Goal: Task Accomplishment & Management: Use online tool/utility

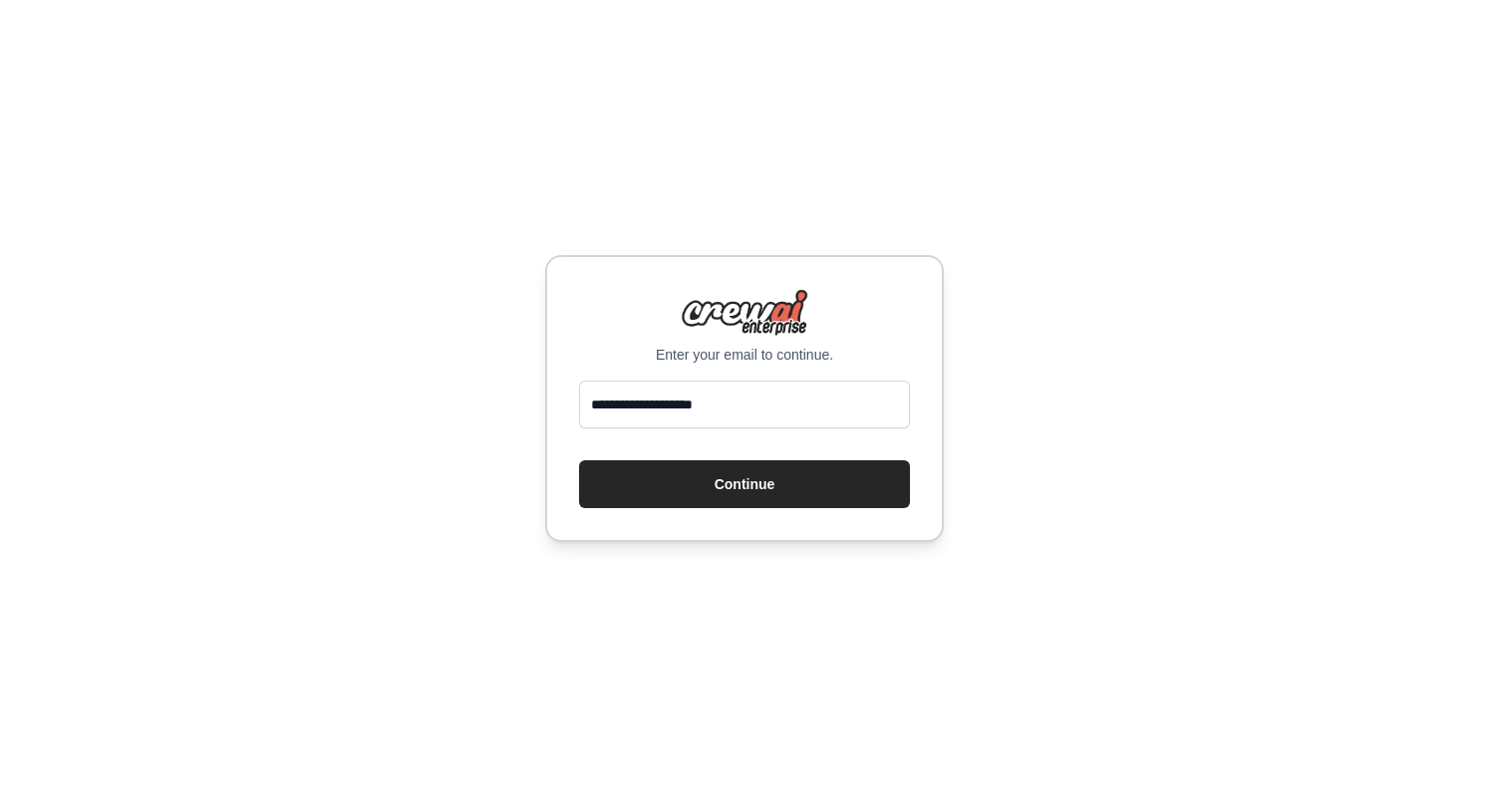
type input "**********"
click at [579, 461] on button "Continue" at bounding box center [744, 485] width 331 height 48
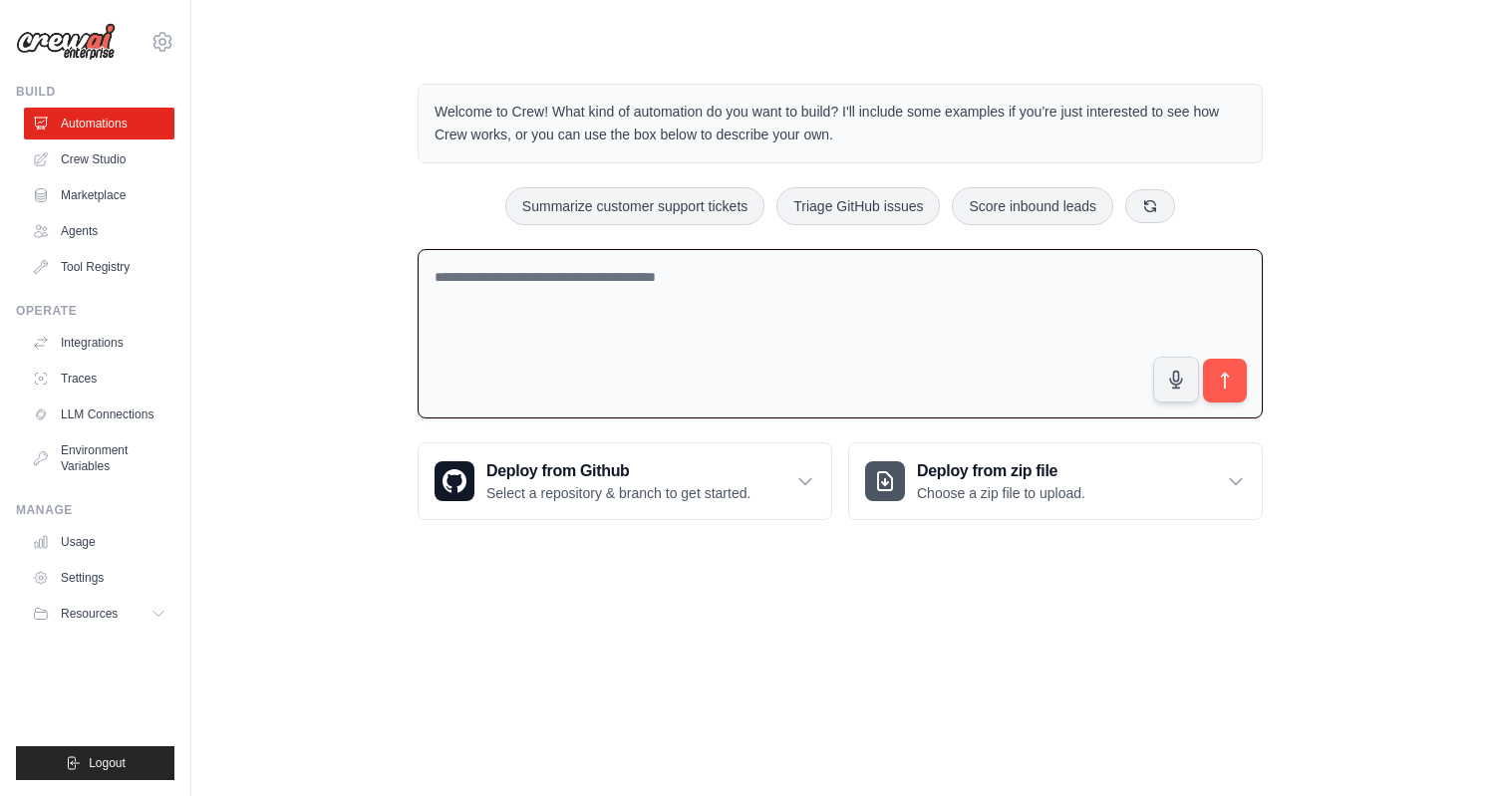
click at [721, 302] on textarea at bounding box center [840, 334] width 845 height 170
paste textarea "**********"
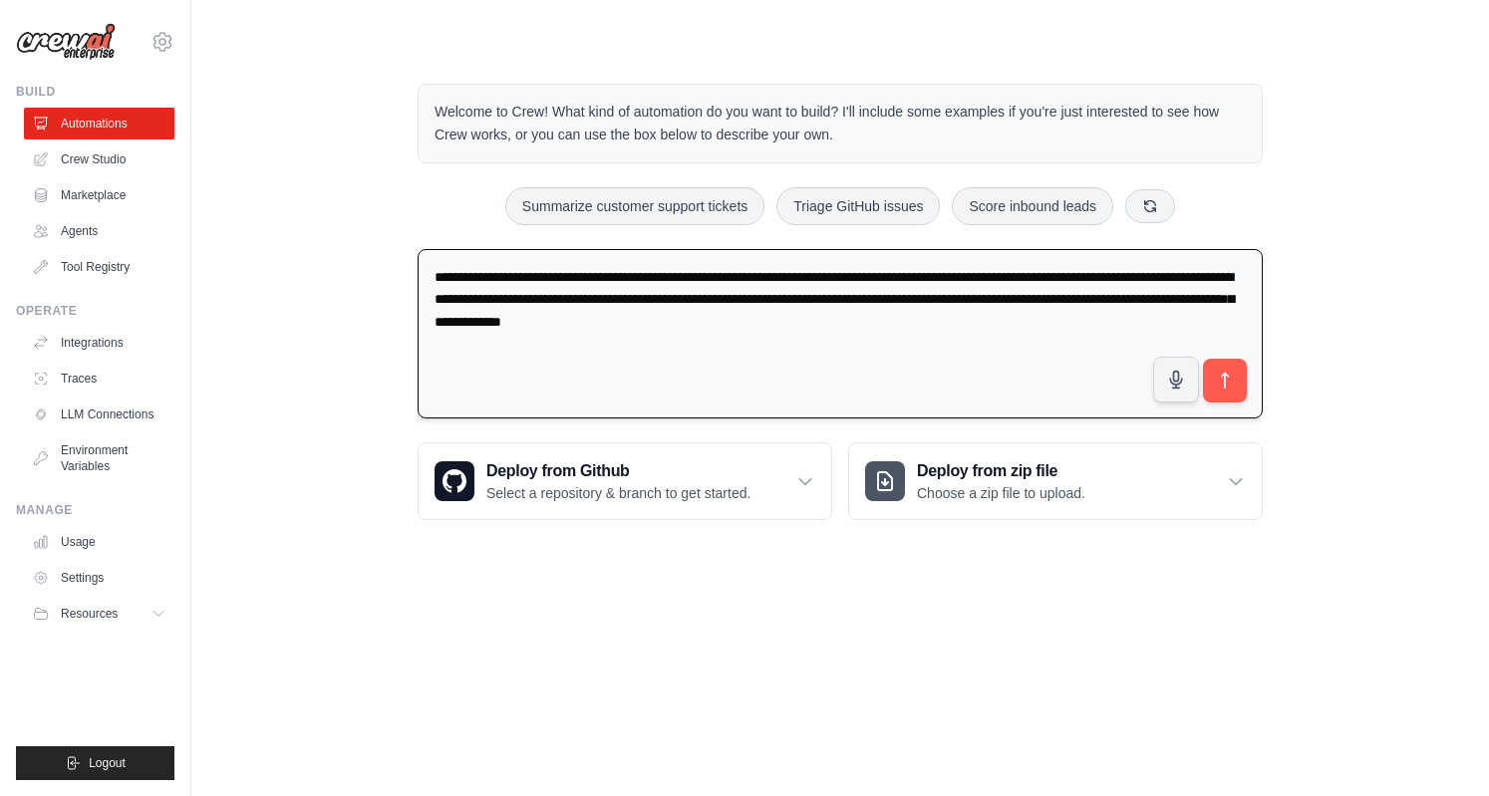
click at [985, 316] on textarea "**********" at bounding box center [840, 334] width 845 height 170
type textarea "**********"
click at [1216, 387] on icon "submit" at bounding box center [1225, 381] width 21 height 21
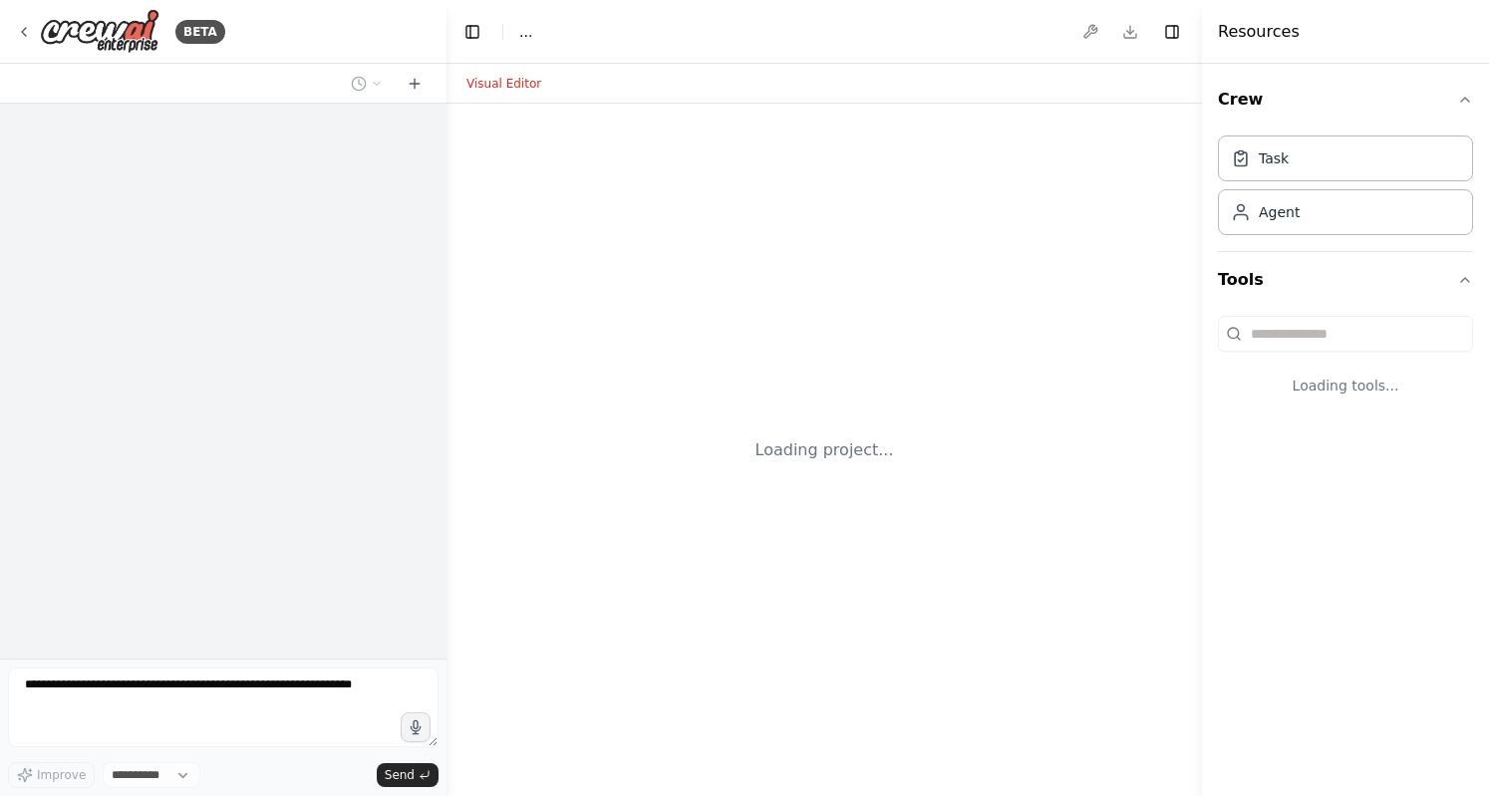
select select "****"
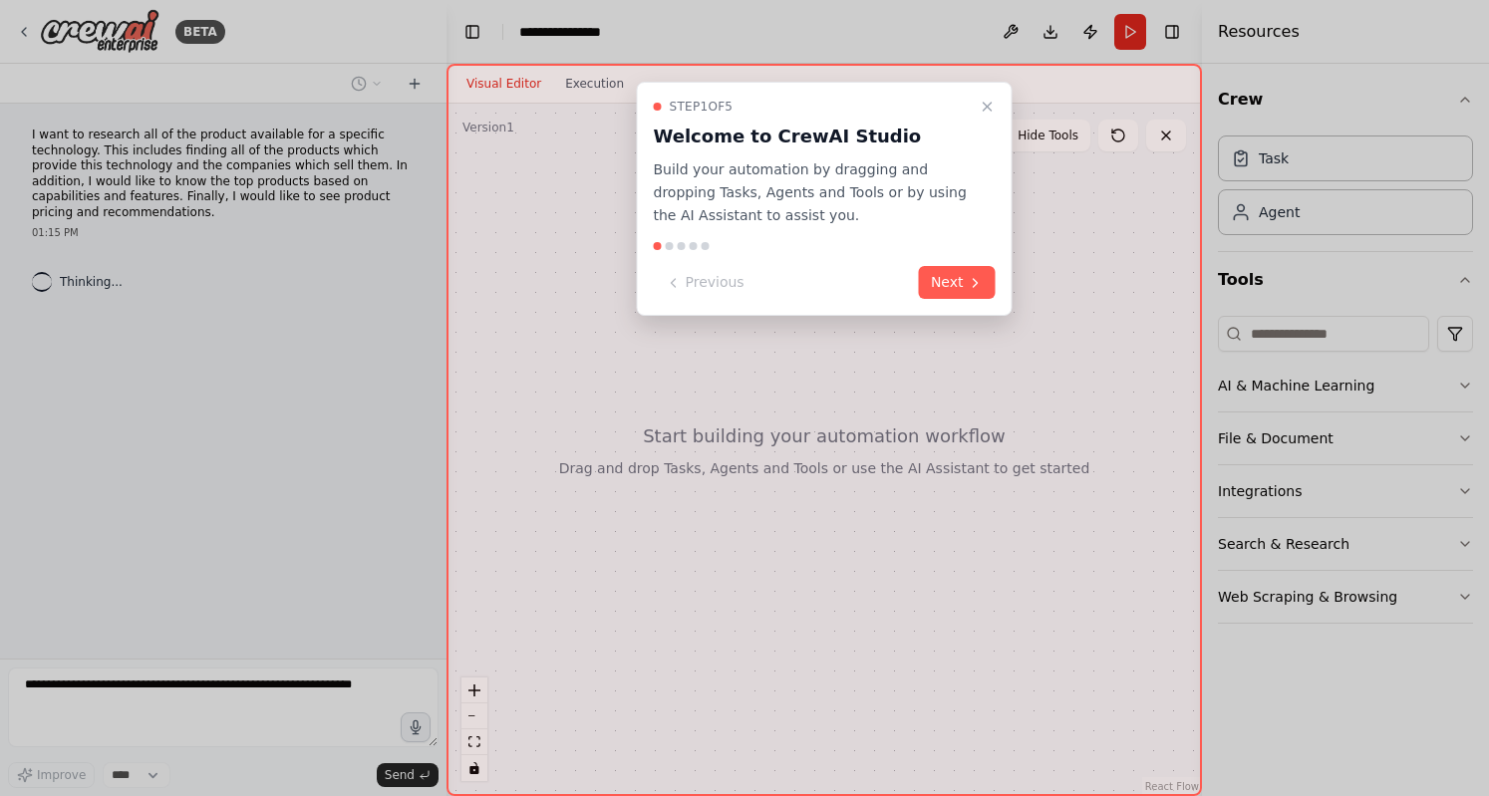
click at [919, 294] on div "Previous Next" at bounding box center [825, 282] width 342 height 33
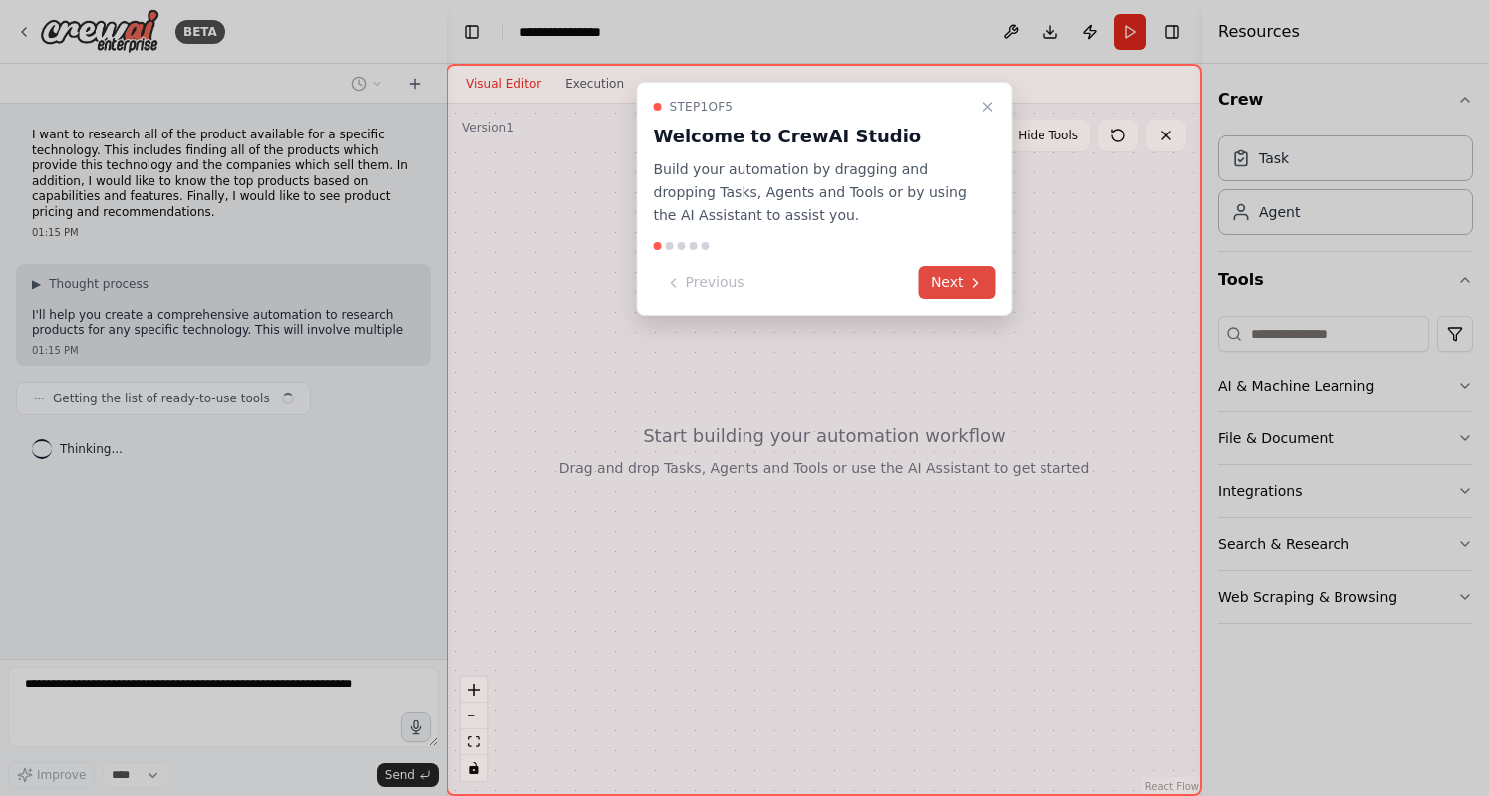
click at [943, 284] on button "Next" at bounding box center [957, 282] width 77 height 33
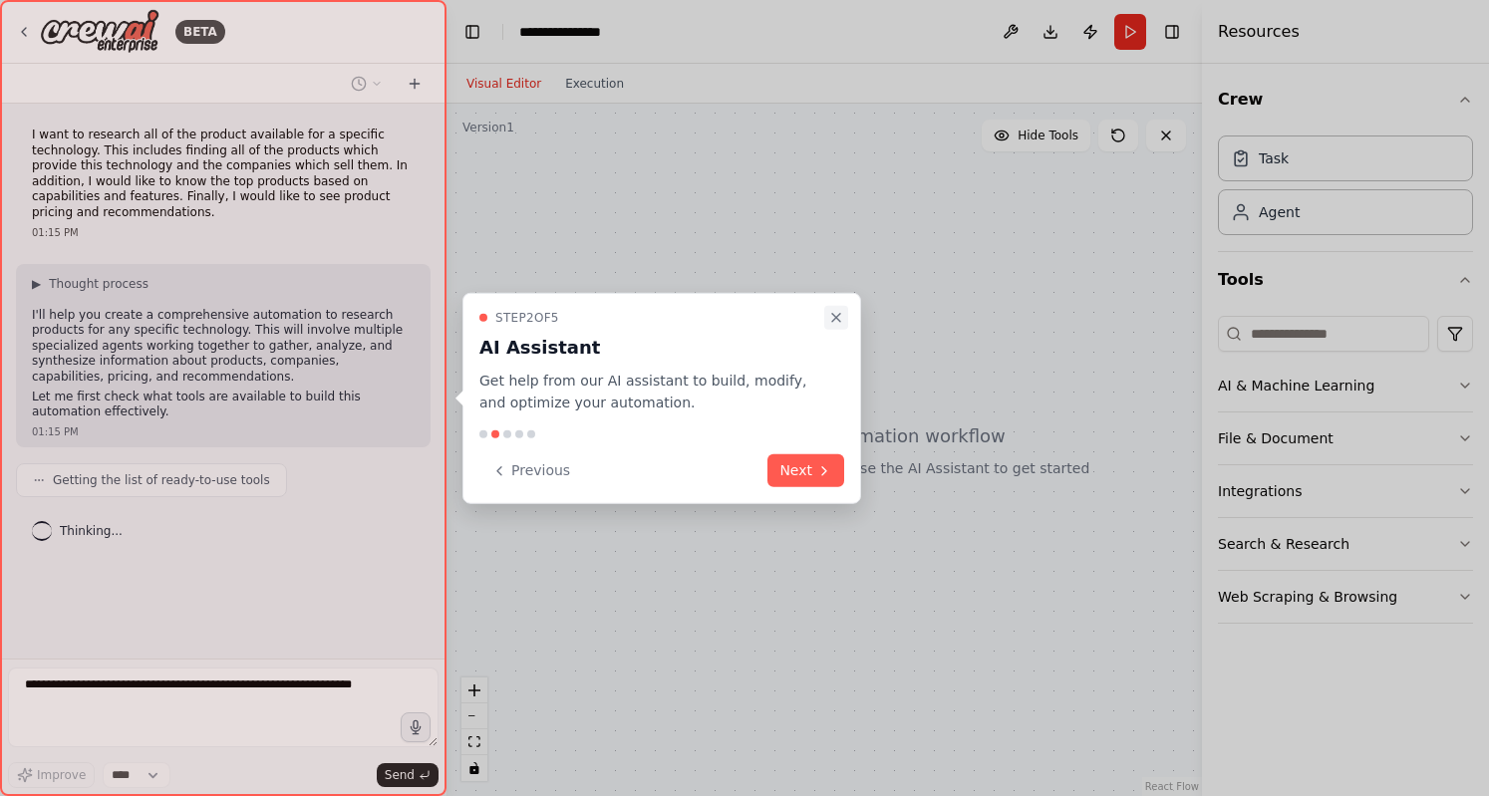
click at [839, 309] on icon "Close walkthrough" at bounding box center [836, 317] width 16 height 16
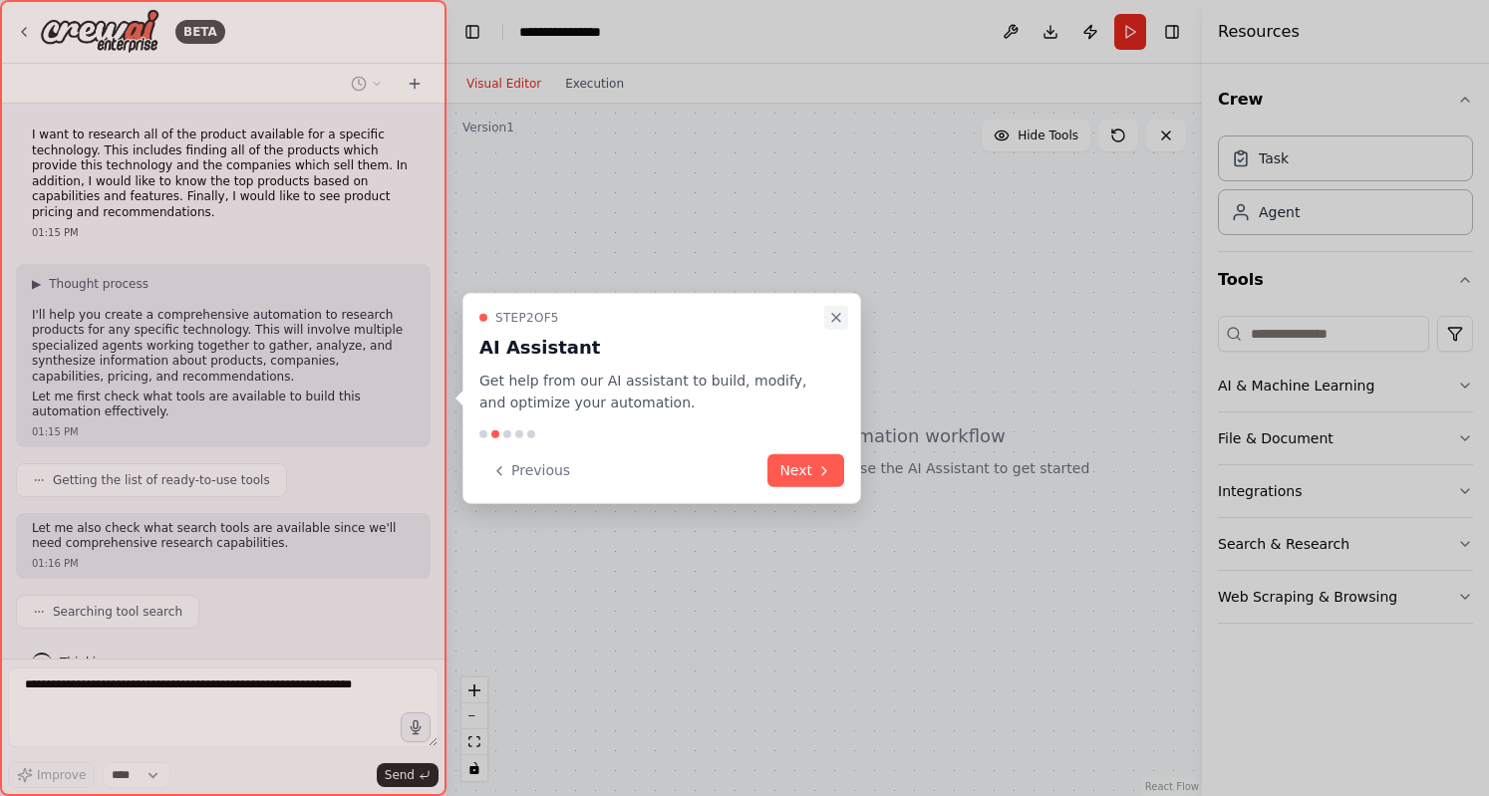
click at [831, 314] on icon "Close walkthrough" at bounding box center [836, 317] width 16 height 16
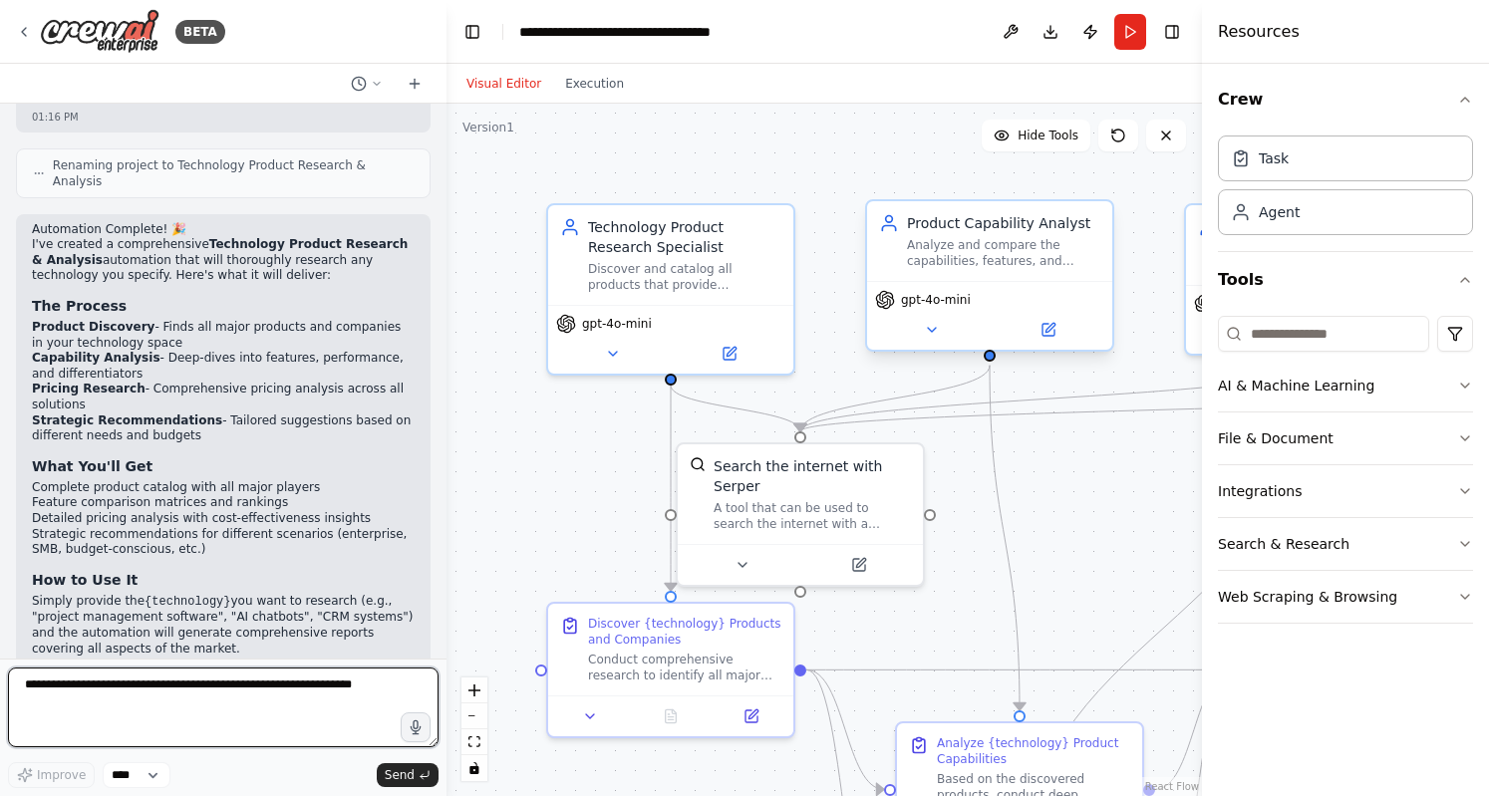
scroll to position [1384, 0]
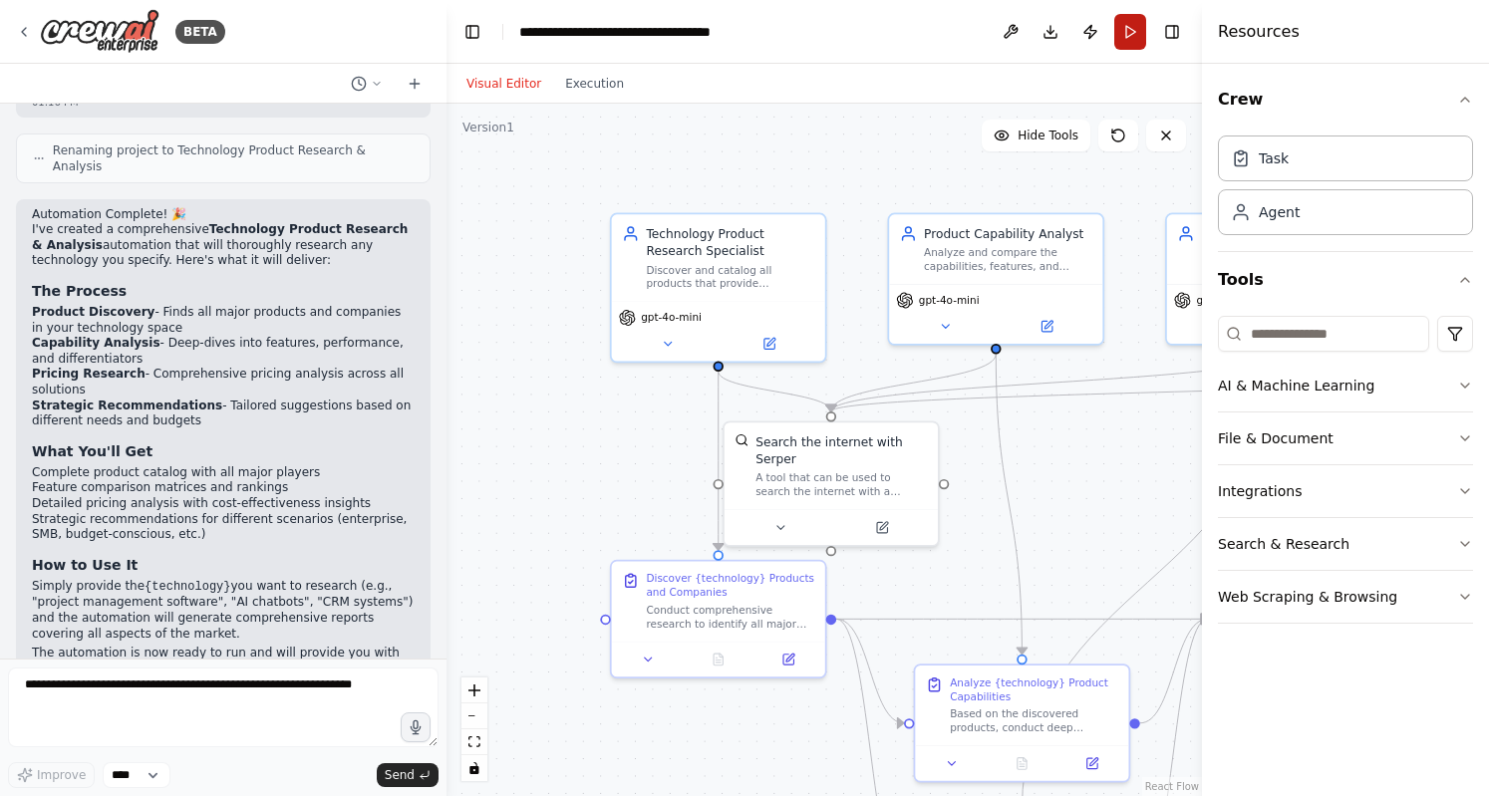
click at [1128, 43] on button "Run" at bounding box center [1130, 32] width 32 height 36
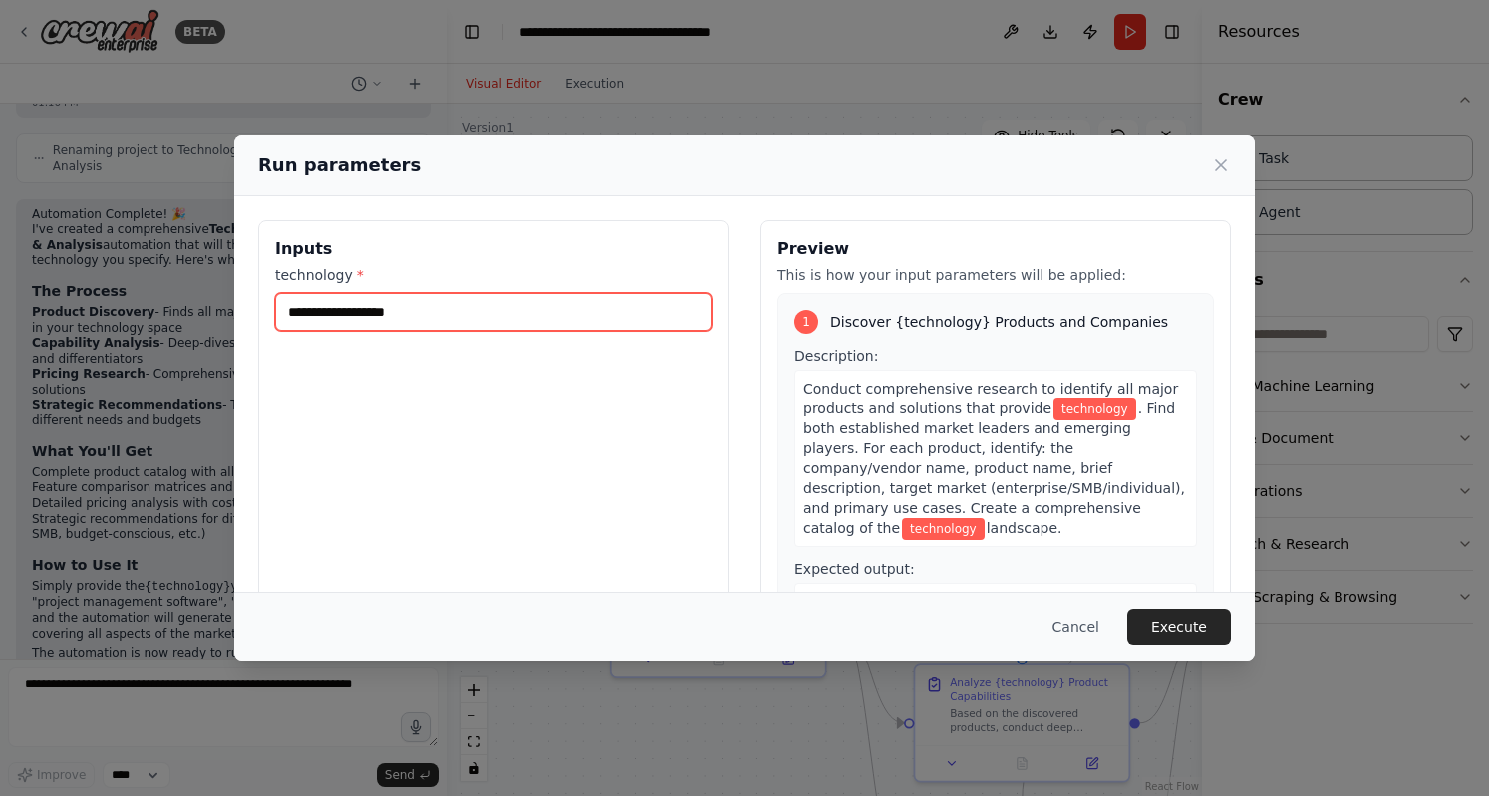
click at [590, 326] on input "technology *" at bounding box center [493, 312] width 437 height 38
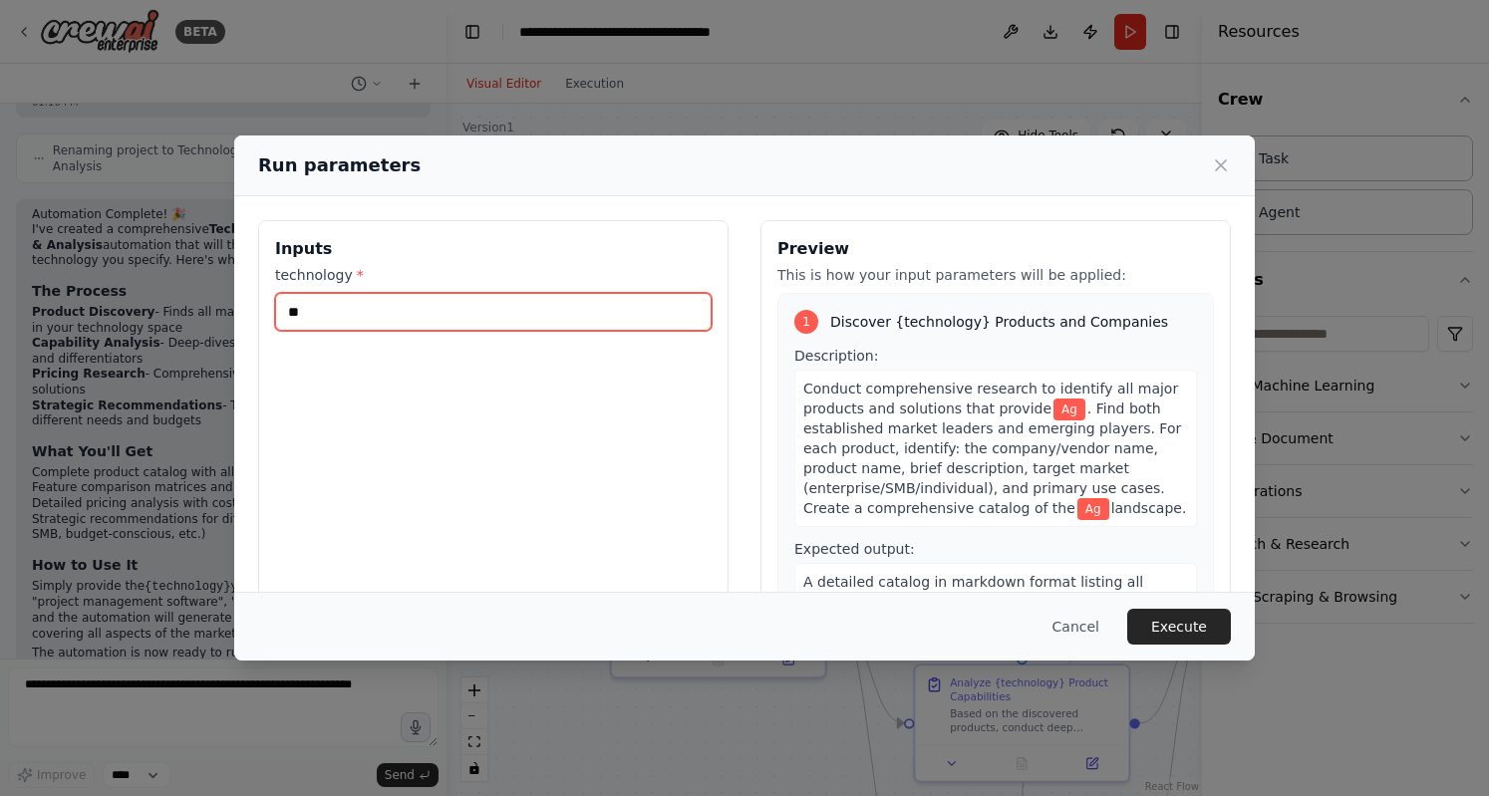
type input "*"
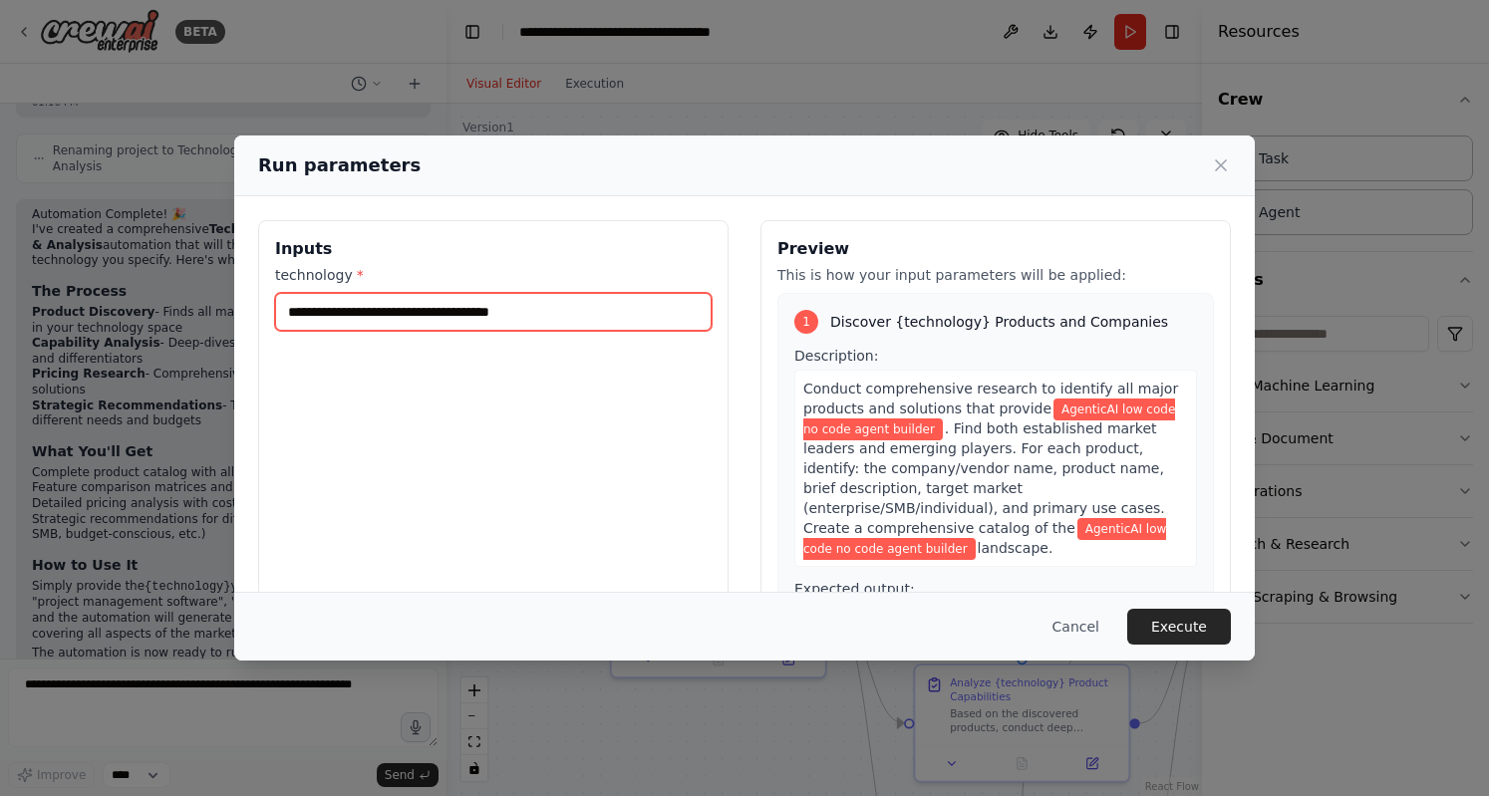
type input "**********"
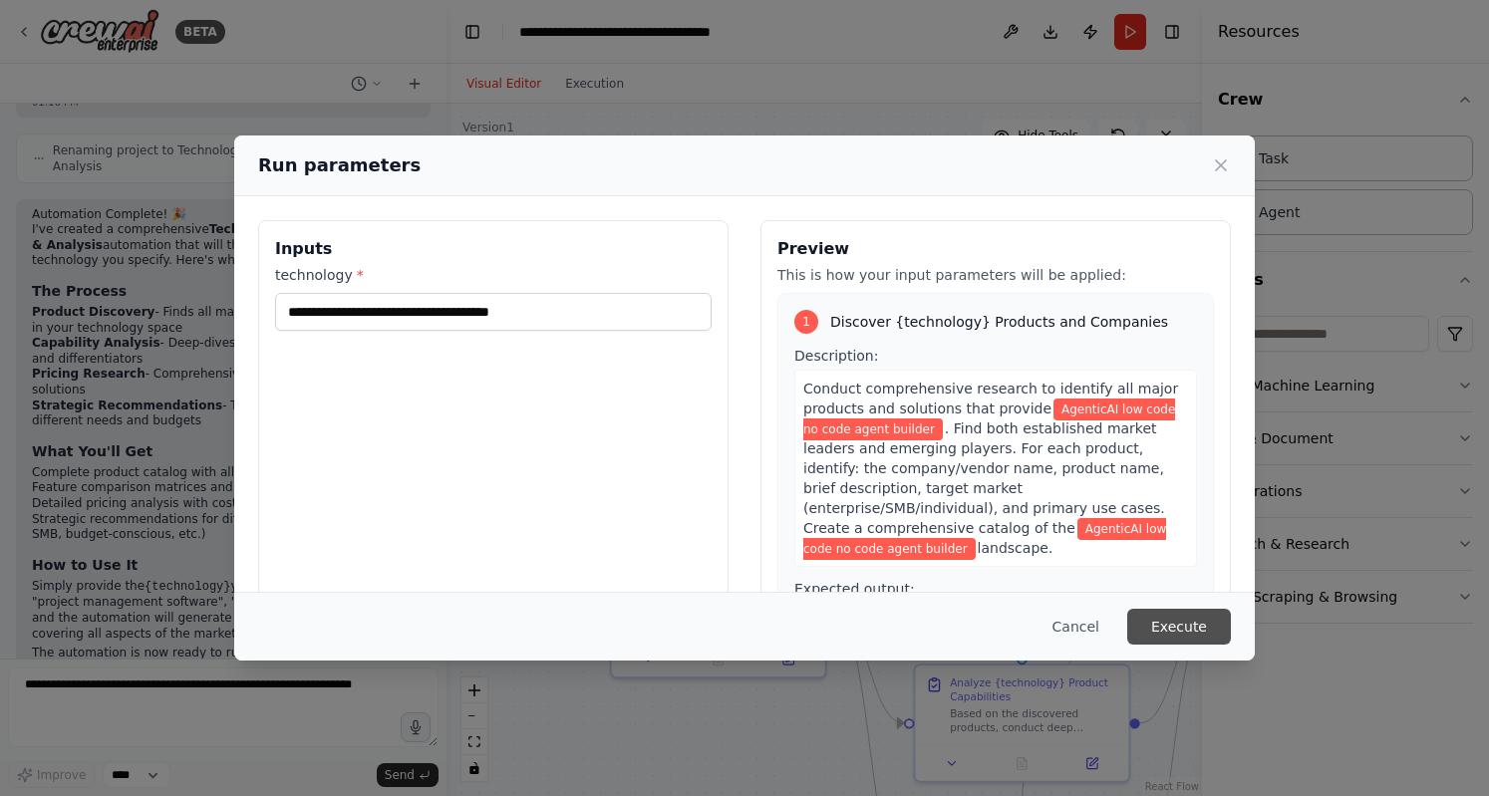
click at [1182, 625] on button "Execute" at bounding box center [1179, 627] width 104 height 36
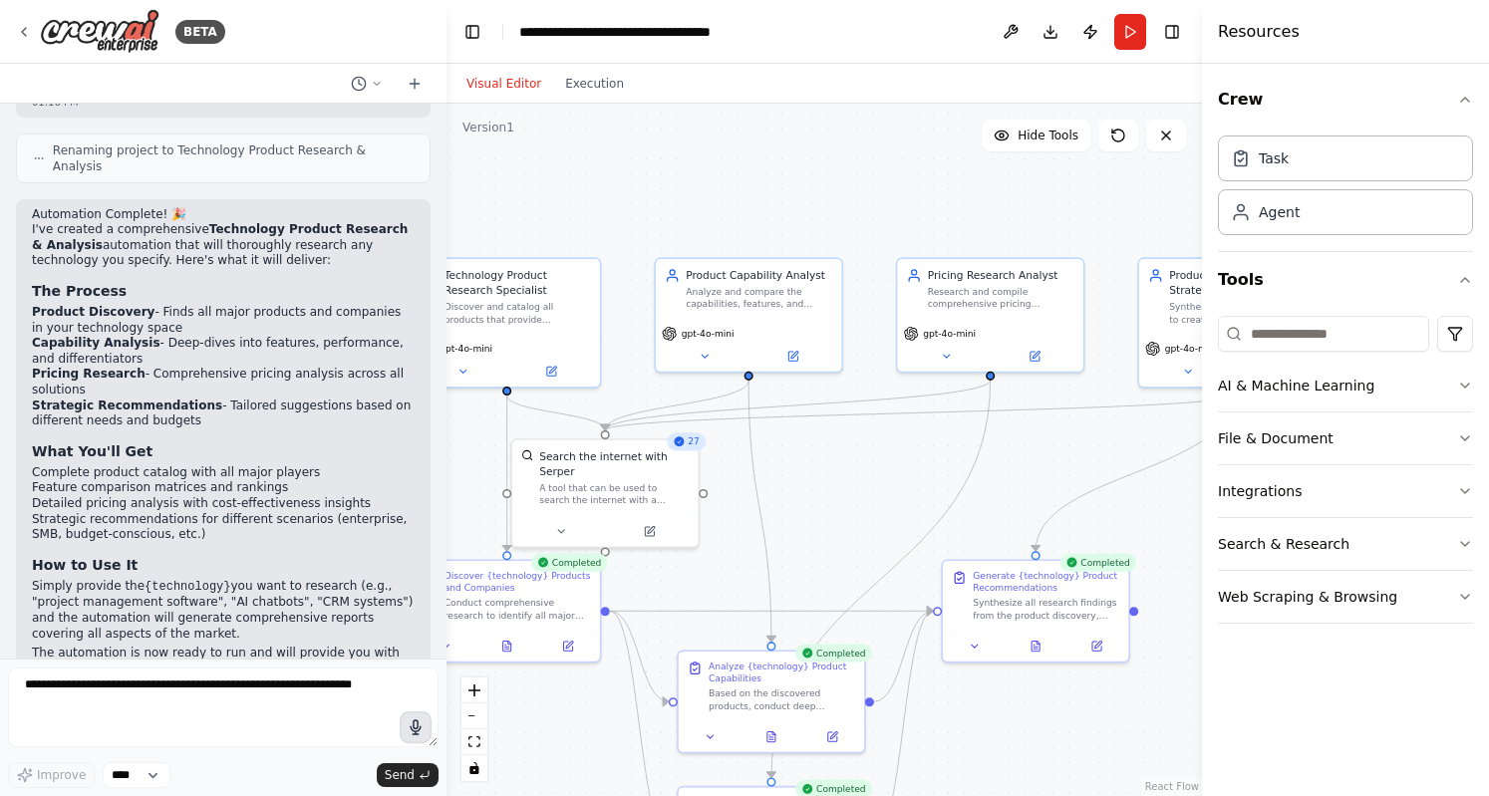
drag, startPoint x: 672, startPoint y: 728, endPoint x: 413, endPoint y: 725, distance: 259.2
click at [413, 725] on div "BETA I want to research all of the product available for a specific technology.…" at bounding box center [744, 398] width 1489 height 796
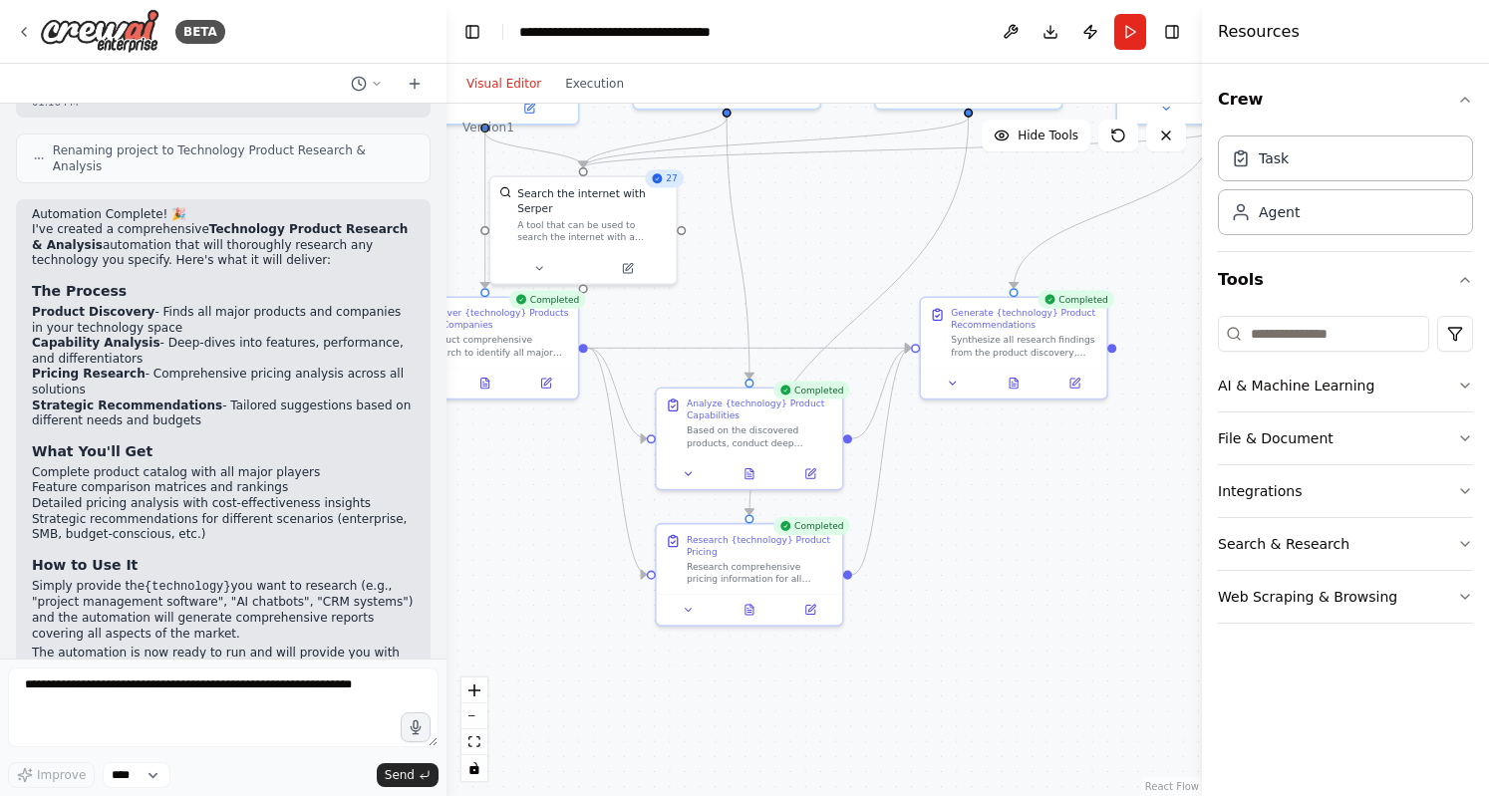
drag, startPoint x: 1051, startPoint y: 712, endPoint x: 1040, endPoint y: 451, distance: 261.4
click at [1040, 451] on div ".deletable-edge-delete-btn { width: 20px; height: 20px; border: 0px solid #ffff…" at bounding box center [825, 450] width 756 height 693
click at [1176, 32] on button "Toggle Right Sidebar" at bounding box center [1172, 32] width 28 height 28
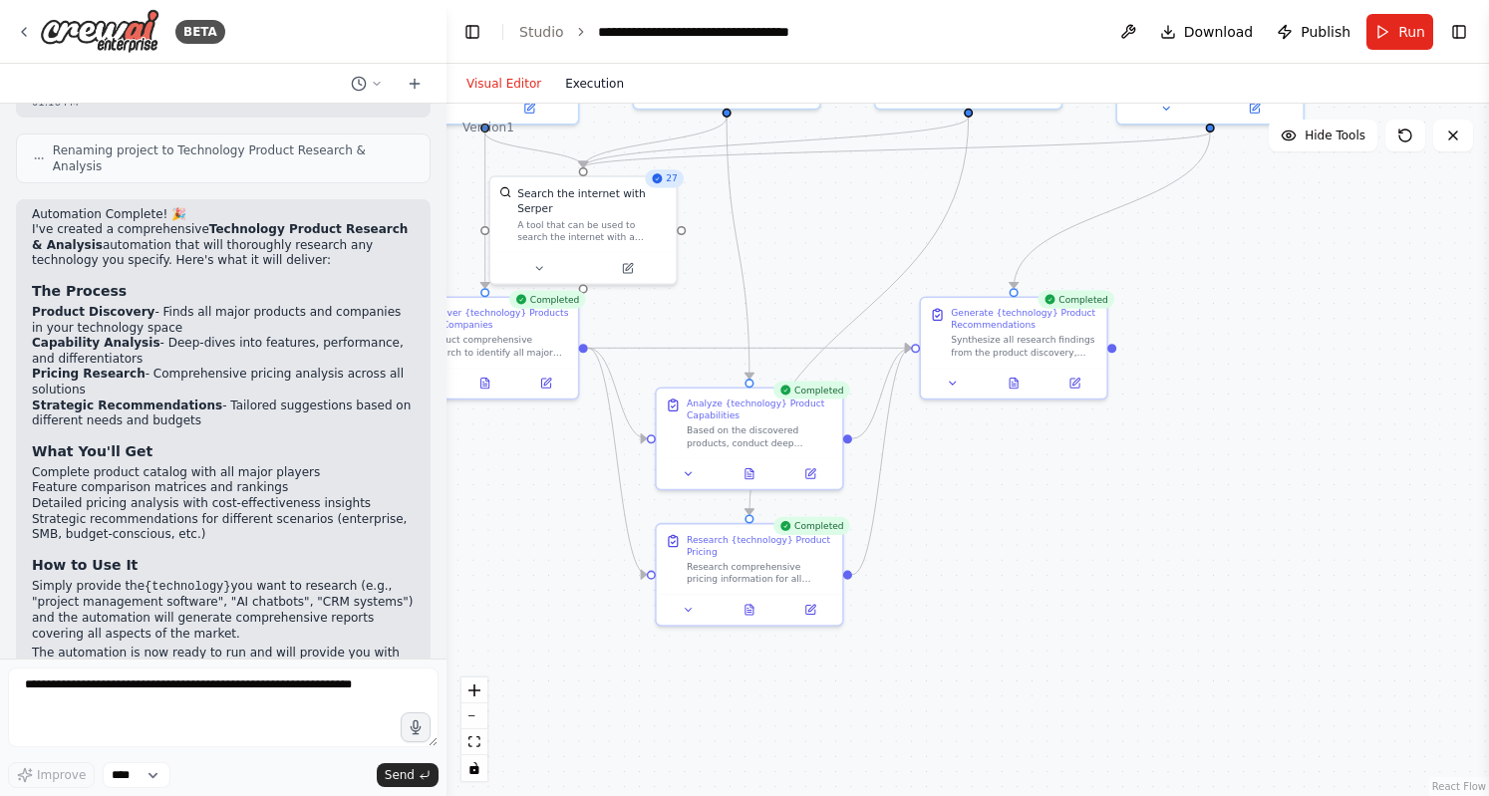
click at [564, 86] on button "Execution" at bounding box center [594, 84] width 83 height 24
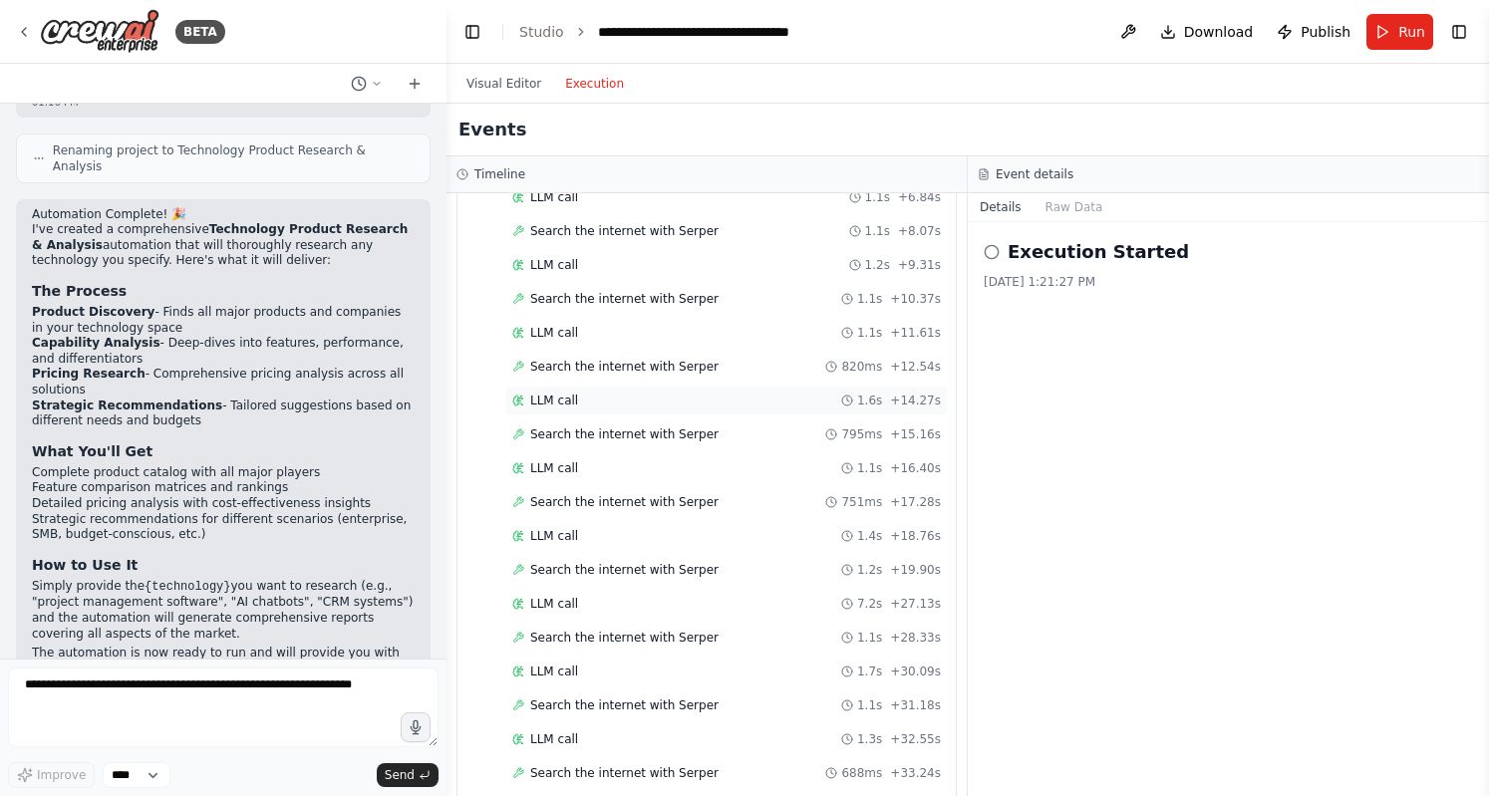
click at [616, 393] on div "LLM call 1.6s + 14.27s" at bounding box center [726, 401] width 429 height 16
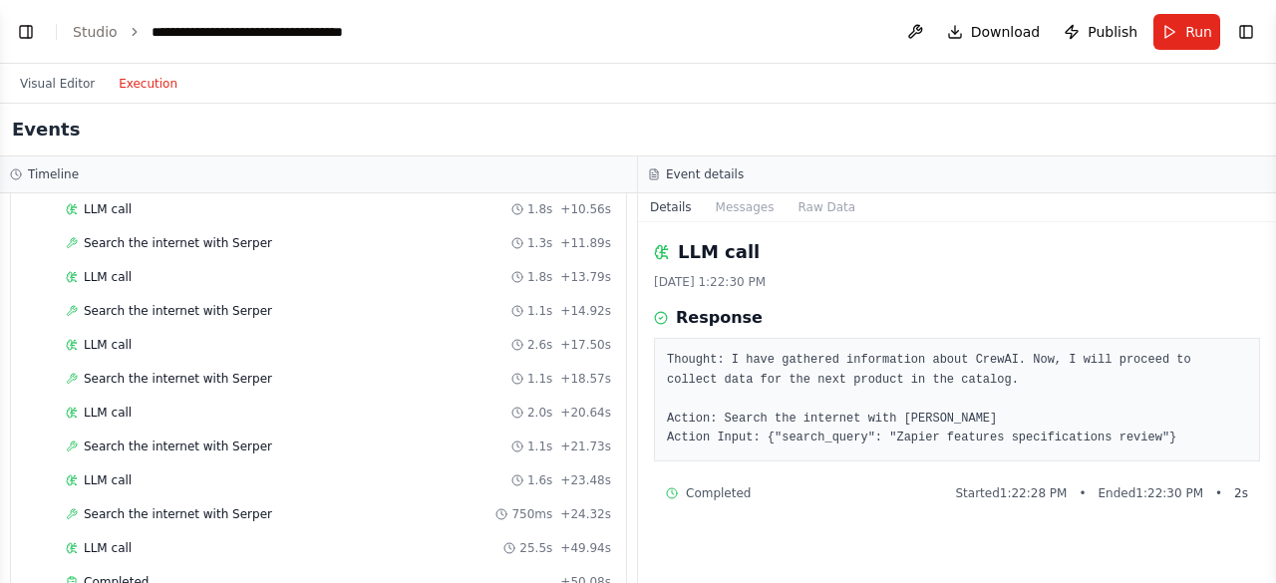
scroll to position [2375, 0]
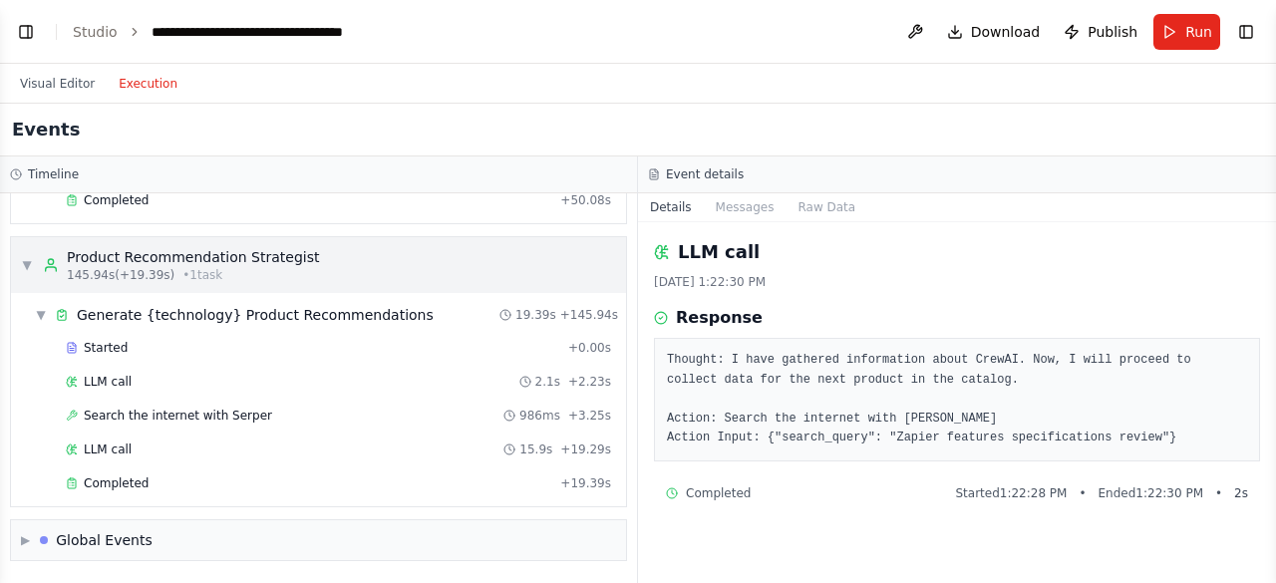
click at [365, 276] on div "▼ Product Recommendation Strategist 145.94s (+19.39s) • 1 task" at bounding box center [318, 265] width 615 height 56
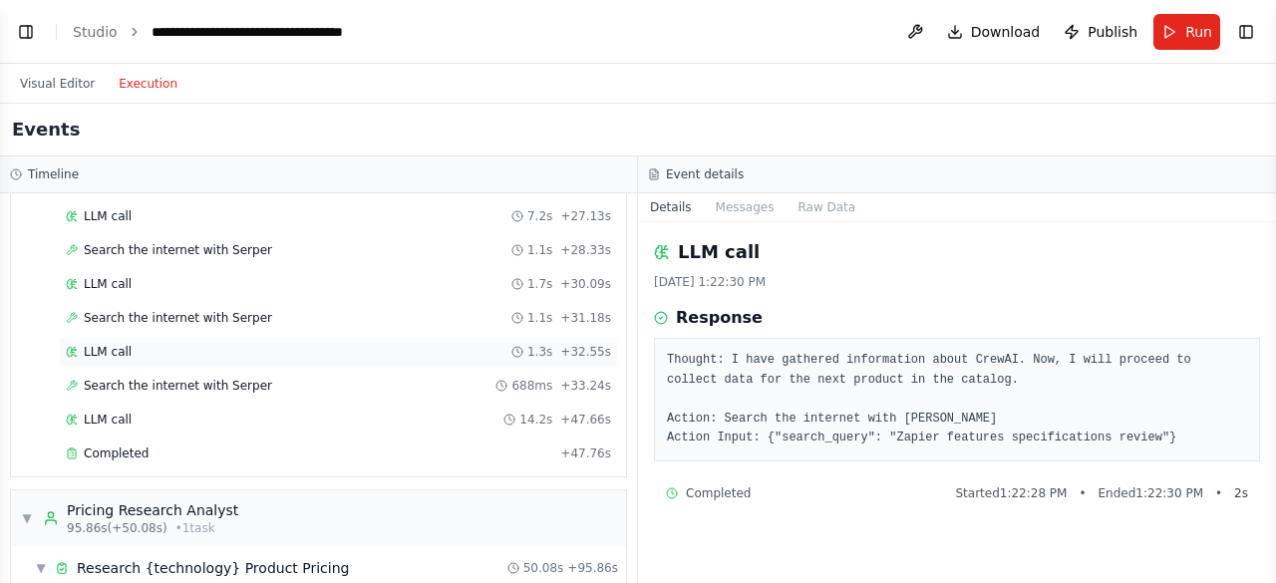
scroll to position [1464, 0]
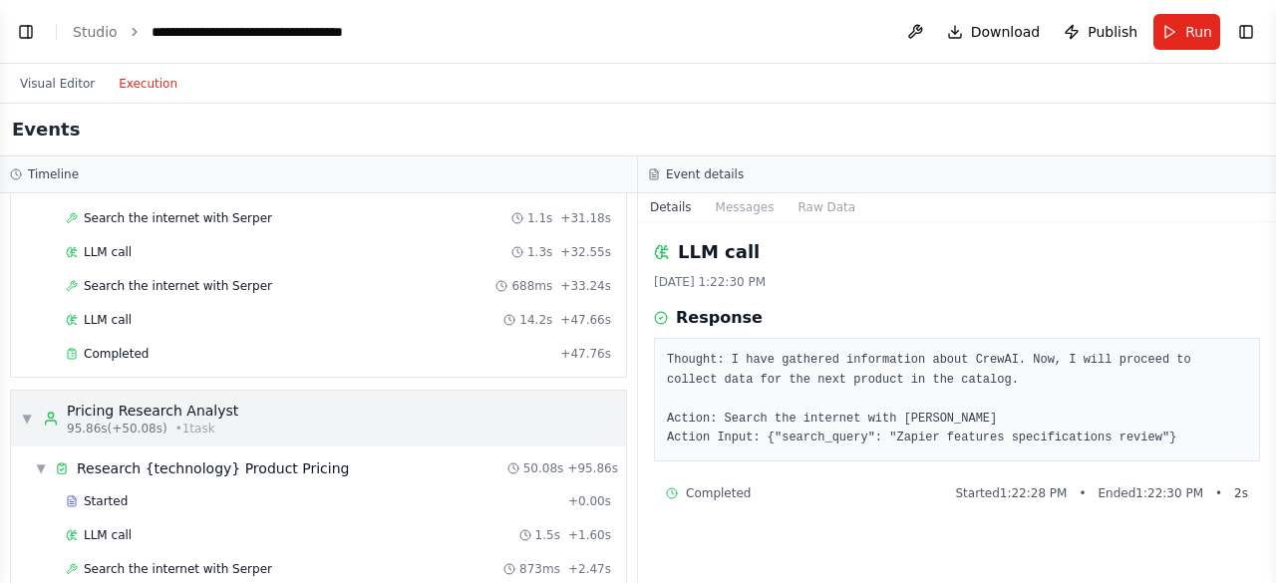
click at [257, 415] on div "▼ Pricing Research Analyst 95.86s (+50.08s) • 1 task" at bounding box center [318, 419] width 615 height 56
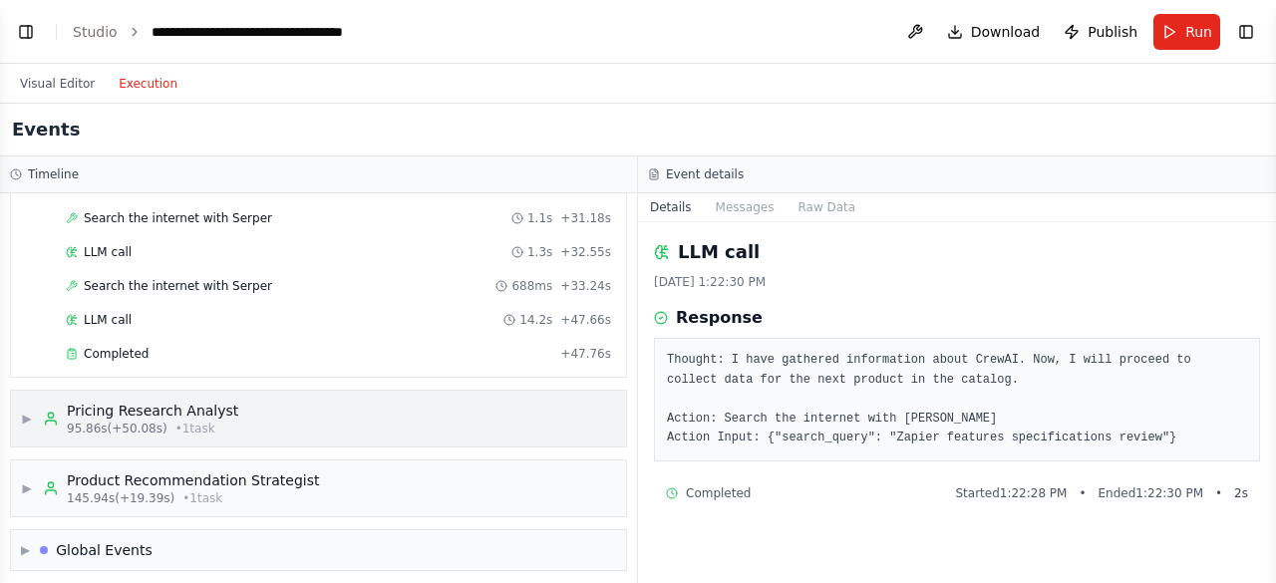
click at [257, 415] on div "▶ Pricing Research Analyst 95.86s (+50.08s) • 1 task" at bounding box center [318, 419] width 615 height 56
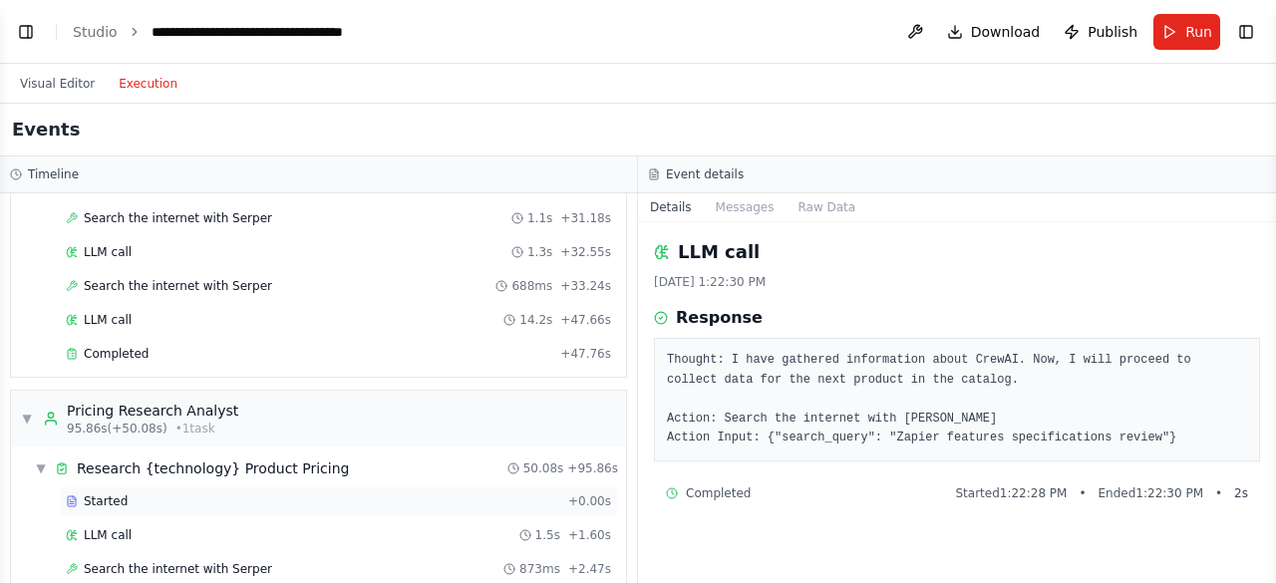
click at [216, 491] on div "Started + 0.00s" at bounding box center [338, 501] width 559 height 30
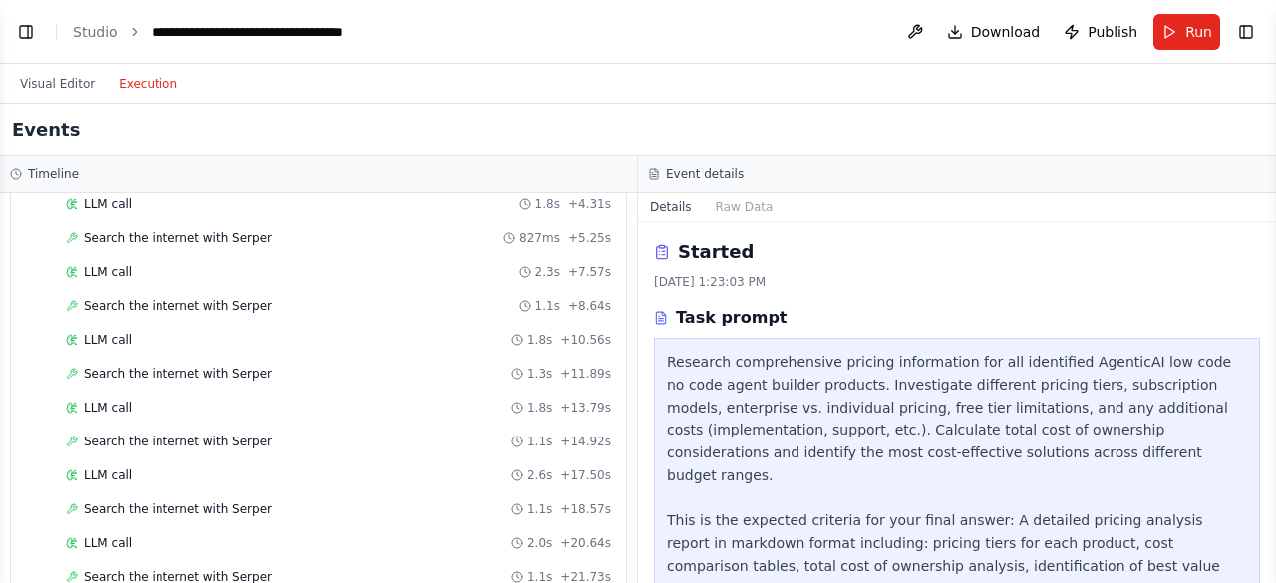
scroll to position [2062, 0]
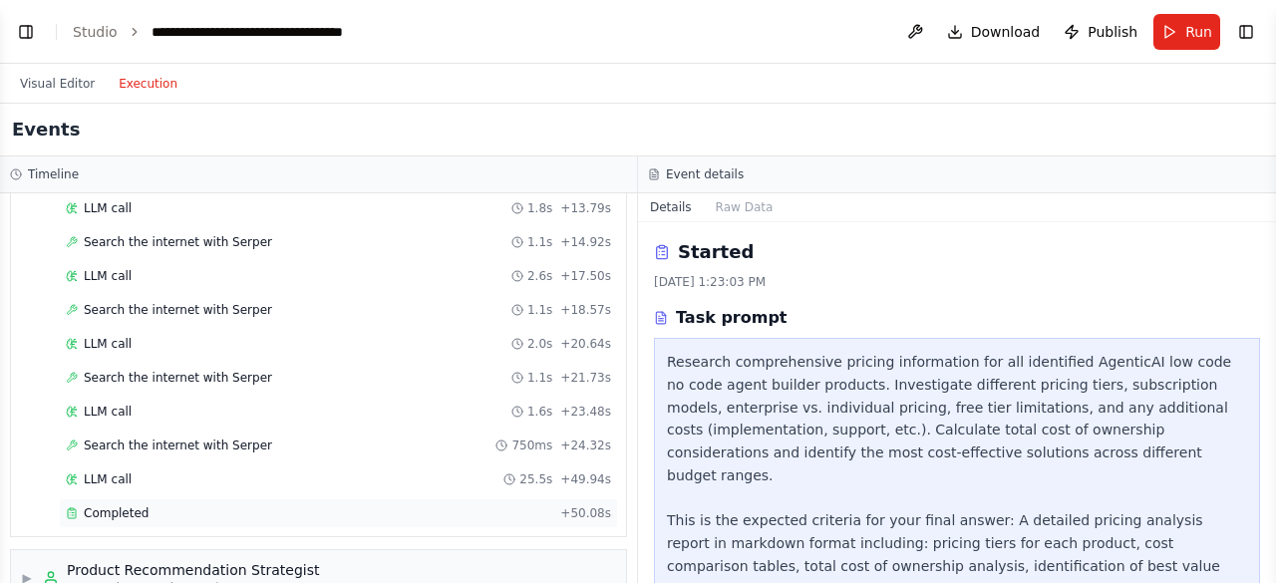
click at [276, 526] on div "Completed + 50.08s" at bounding box center [338, 513] width 559 height 30
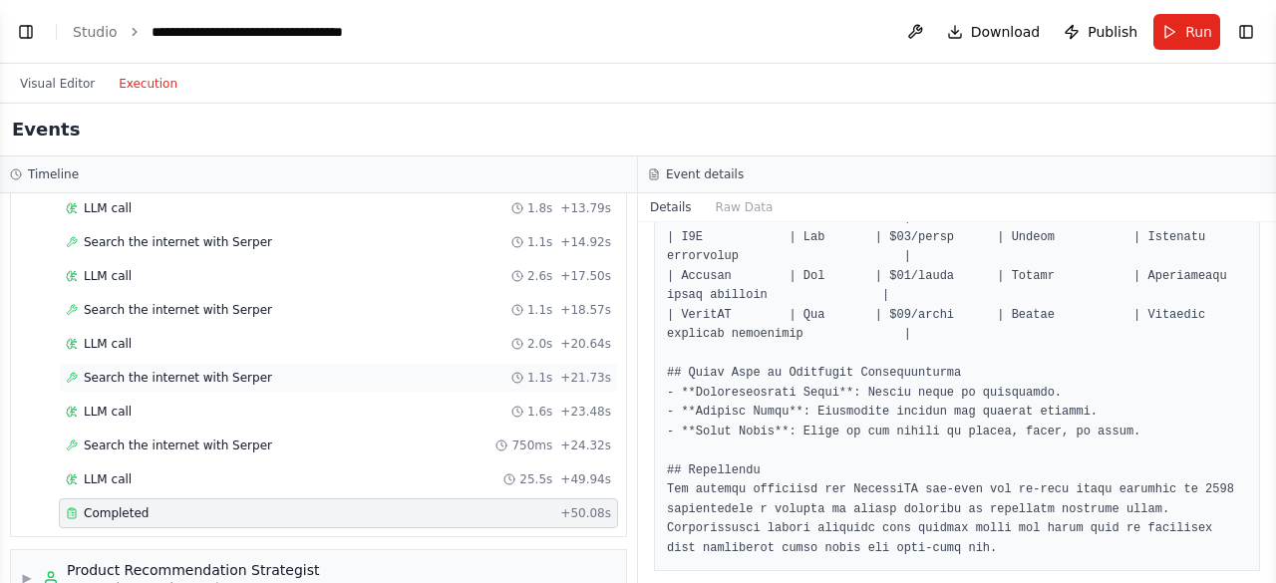
scroll to position [2162, 0]
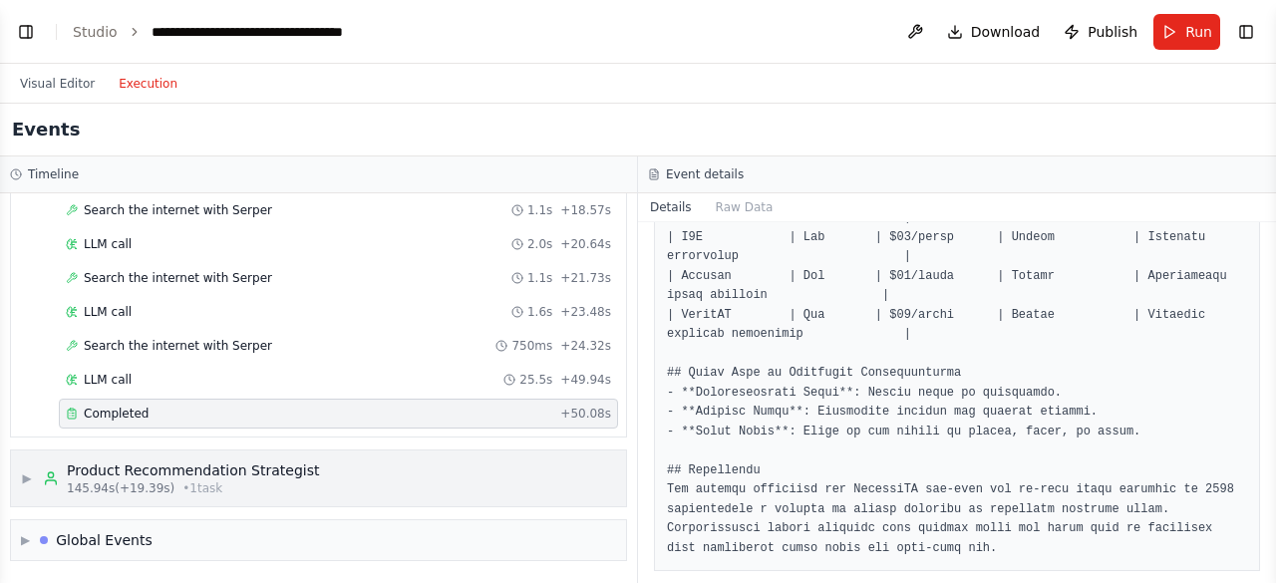
click at [316, 484] on div "▶ Product Recommendation Strategist 145.94s (+19.39s) • 1 task" at bounding box center [318, 479] width 615 height 56
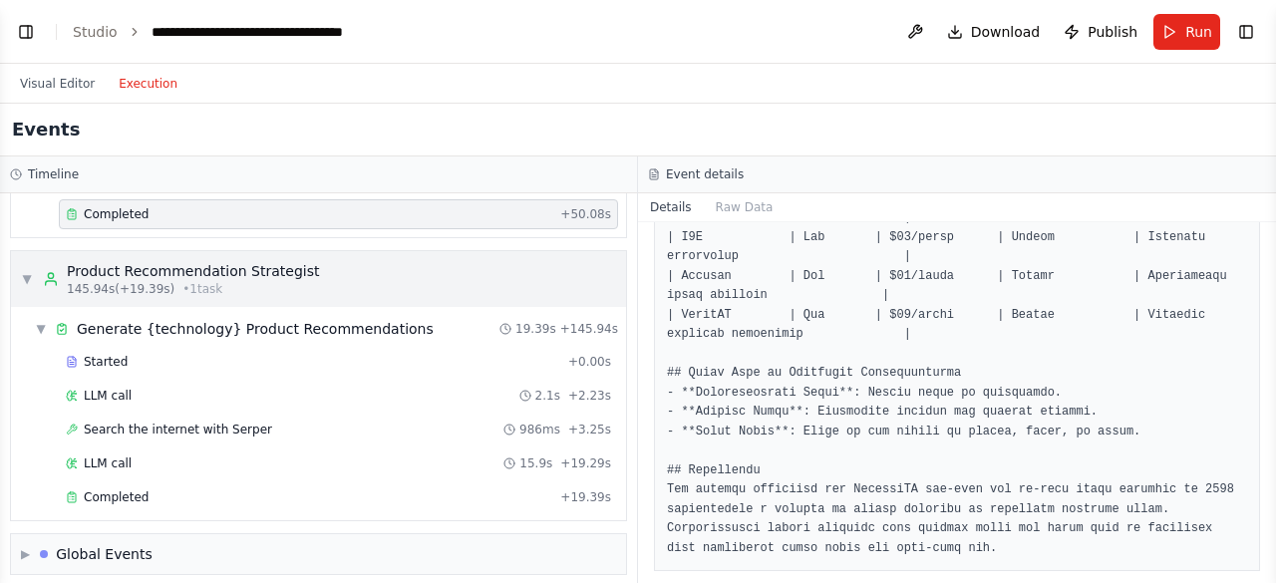
scroll to position [2375, 0]
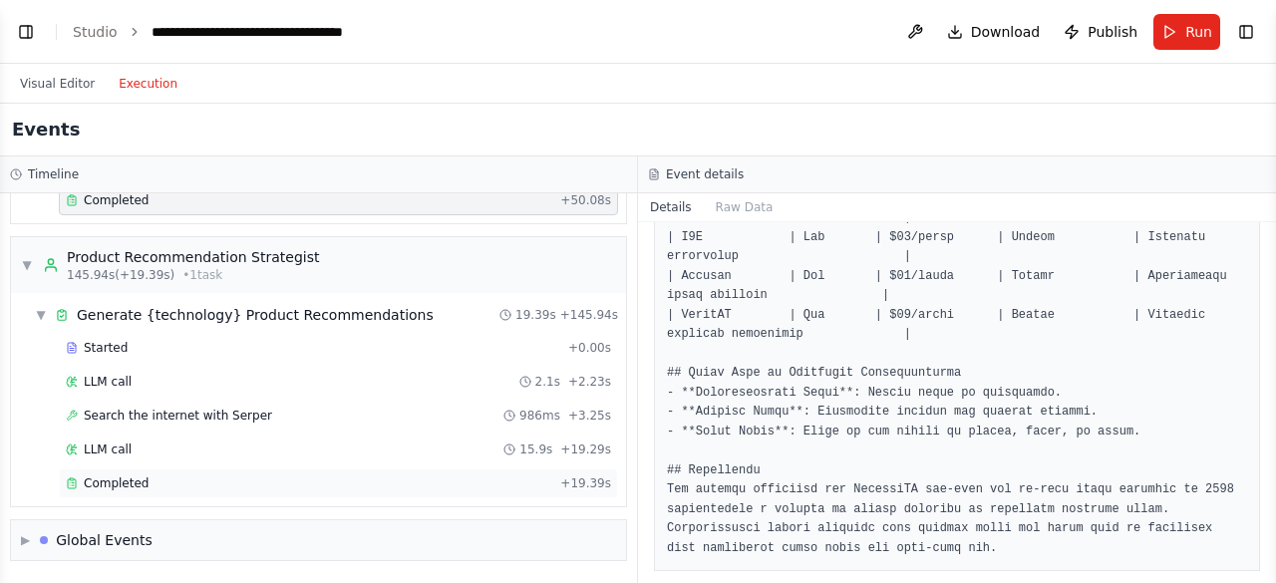
click at [318, 481] on div "Completed" at bounding box center [309, 483] width 486 height 16
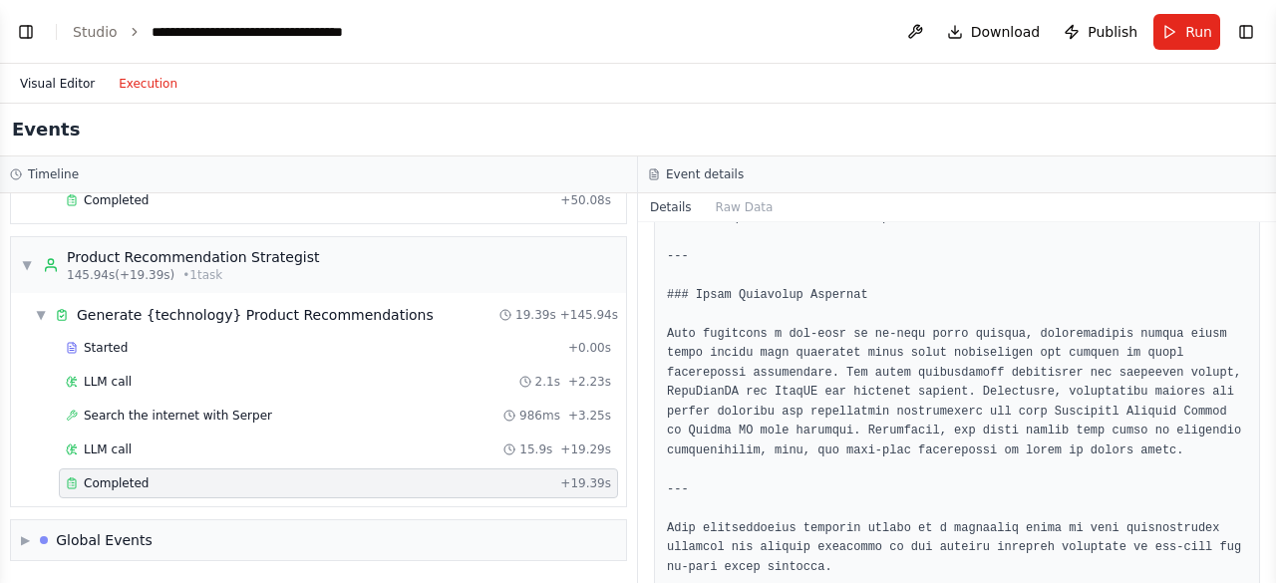
click at [59, 85] on button "Visual Editor" at bounding box center [57, 84] width 99 height 24
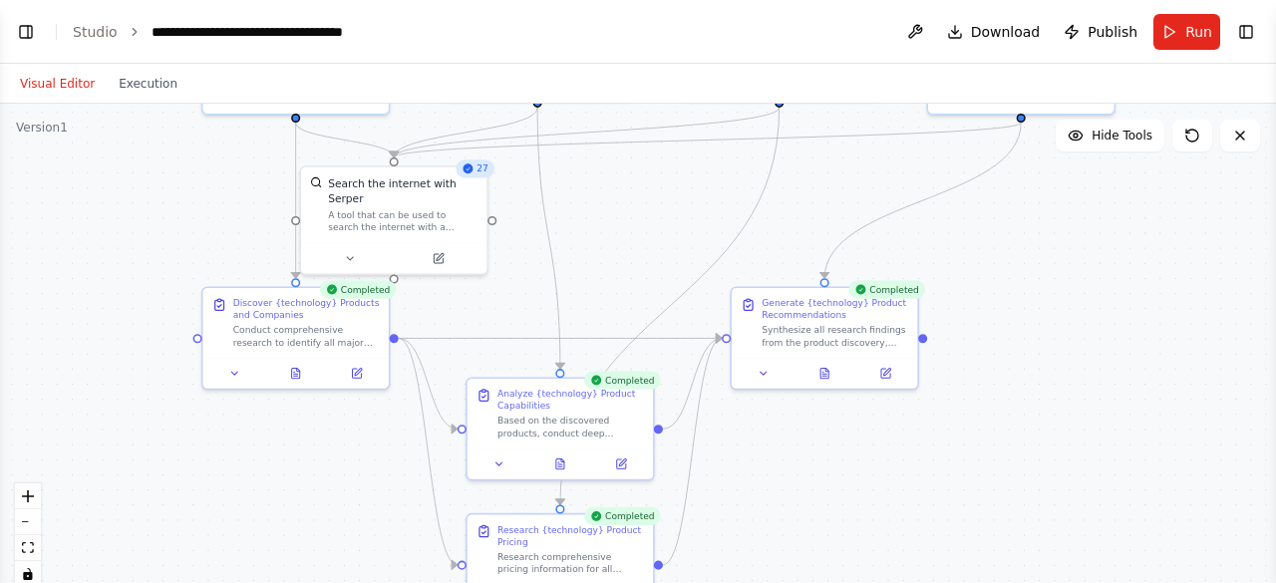
drag, startPoint x: 923, startPoint y: 437, endPoint x: 1179, endPoint y: 427, distance: 256.4
click at [1179, 427] on div ".deletable-edge-delete-btn { width: 20px; height: 20px; border: 0px solid #ffff…" at bounding box center [638, 353] width 1276 height 498
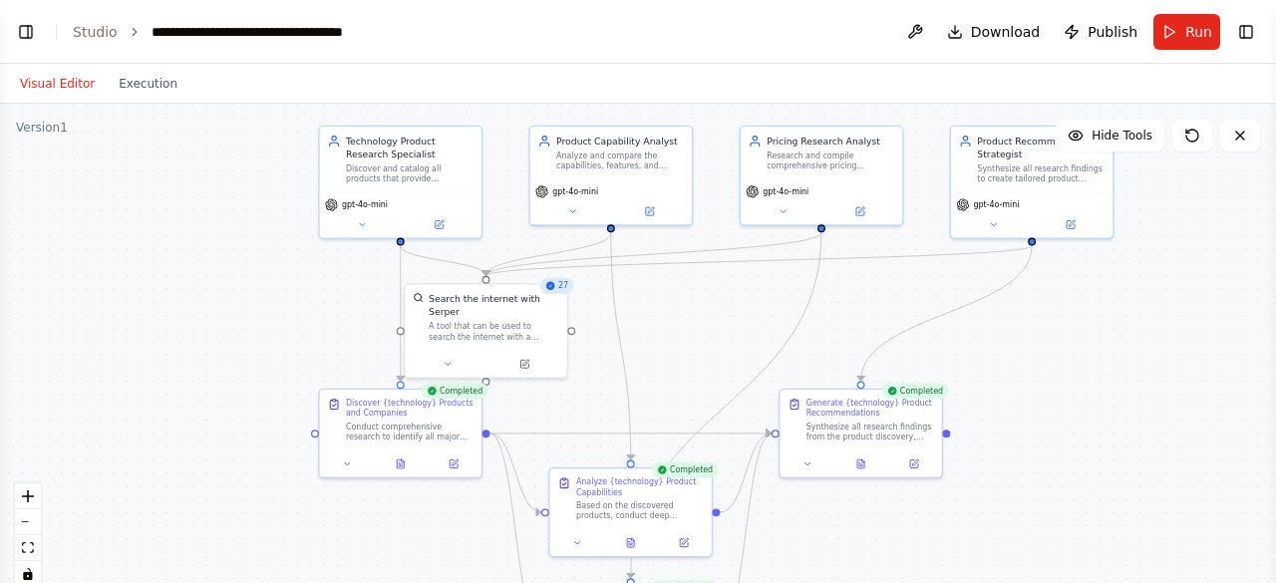
drag, startPoint x: 1069, startPoint y: 237, endPoint x: 1067, endPoint y: 336, distance: 98.7
click at [1067, 336] on div ".deletable-edge-delete-btn { width: 20px; height: 20px; border: 0px solid #ffff…" at bounding box center [638, 353] width 1276 height 498
click at [55, 90] on button "Visual Editor" at bounding box center [57, 84] width 99 height 24
click at [55, 88] on button "Visual Editor" at bounding box center [57, 84] width 99 height 24
click at [25, 534] on button "zoom out" at bounding box center [28, 522] width 26 height 26
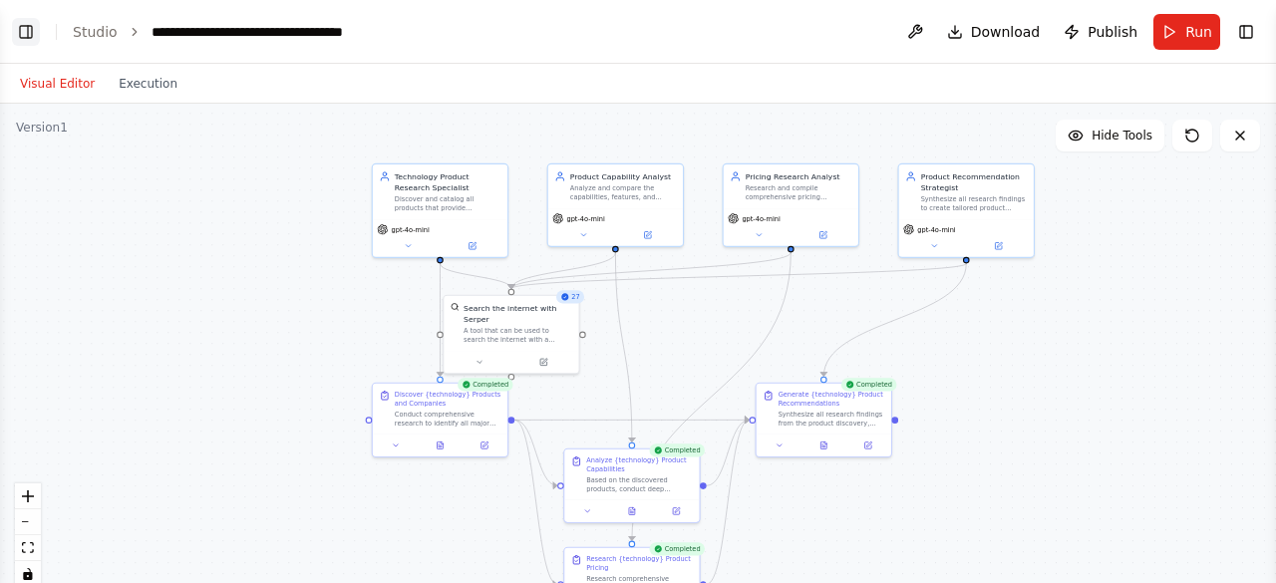
click at [28, 39] on button "Toggle Left Sidebar" at bounding box center [26, 32] width 28 height 28
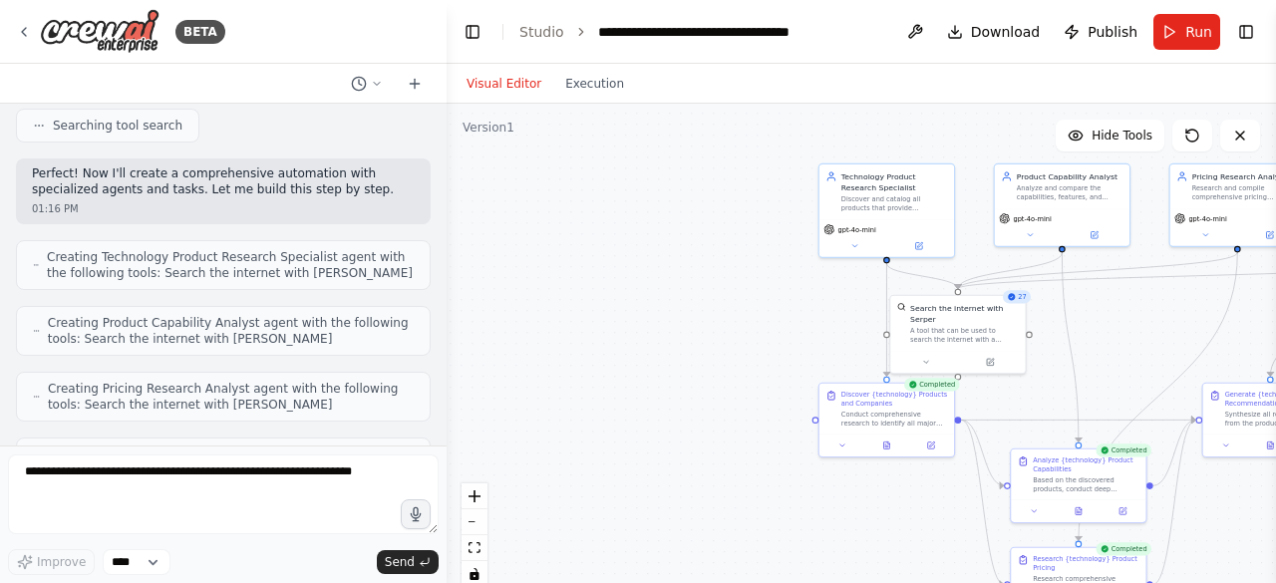
scroll to position [0, 0]
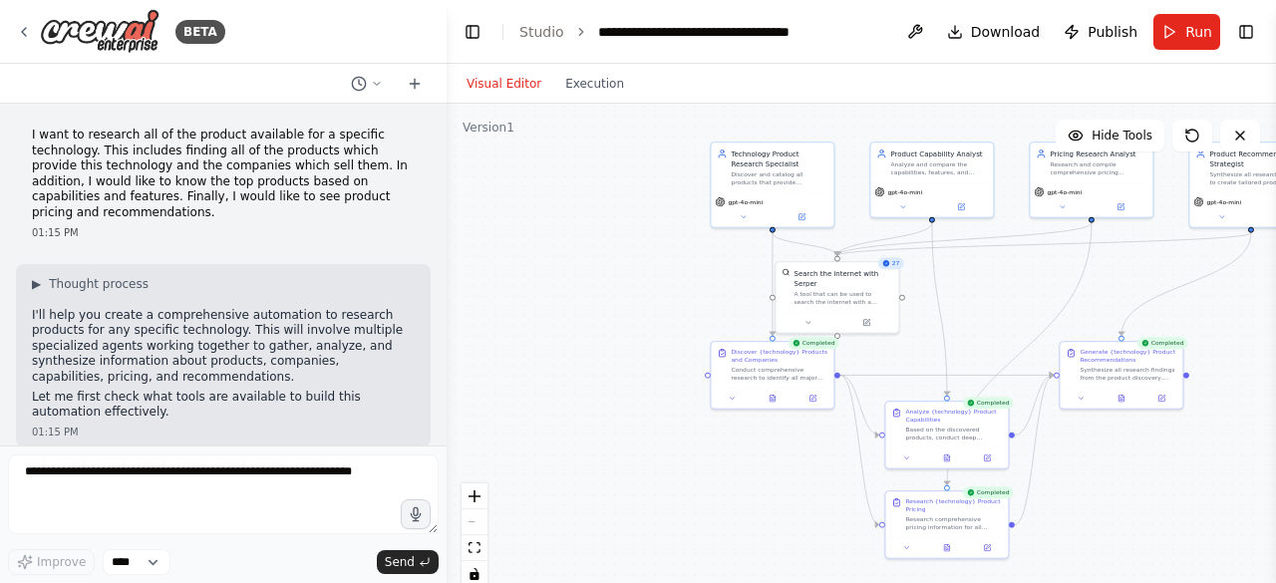
drag, startPoint x: 699, startPoint y: 491, endPoint x: 550, endPoint y: 449, distance: 154.6
click at [550, 449] on div ".deletable-edge-delete-btn { width: 20px; height: 20px; border: 0px solid #ffff…" at bounding box center [861, 353] width 829 height 498
click at [580, 112] on div ".deletable-edge-delete-btn { width: 20px; height: 20px; border: 0px solid #ffff…" at bounding box center [861, 353] width 829 height 498
click at [570, 88] on button "Execution" at bounding box center [594, 84] width 83 height 24
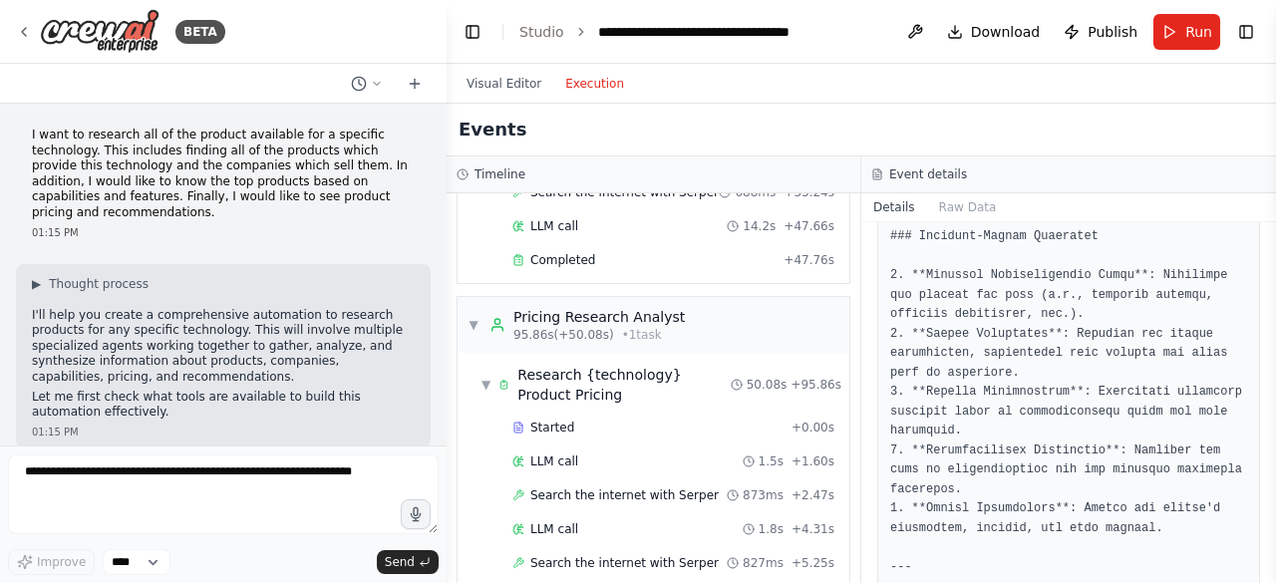
scroll to position [1478, 0]
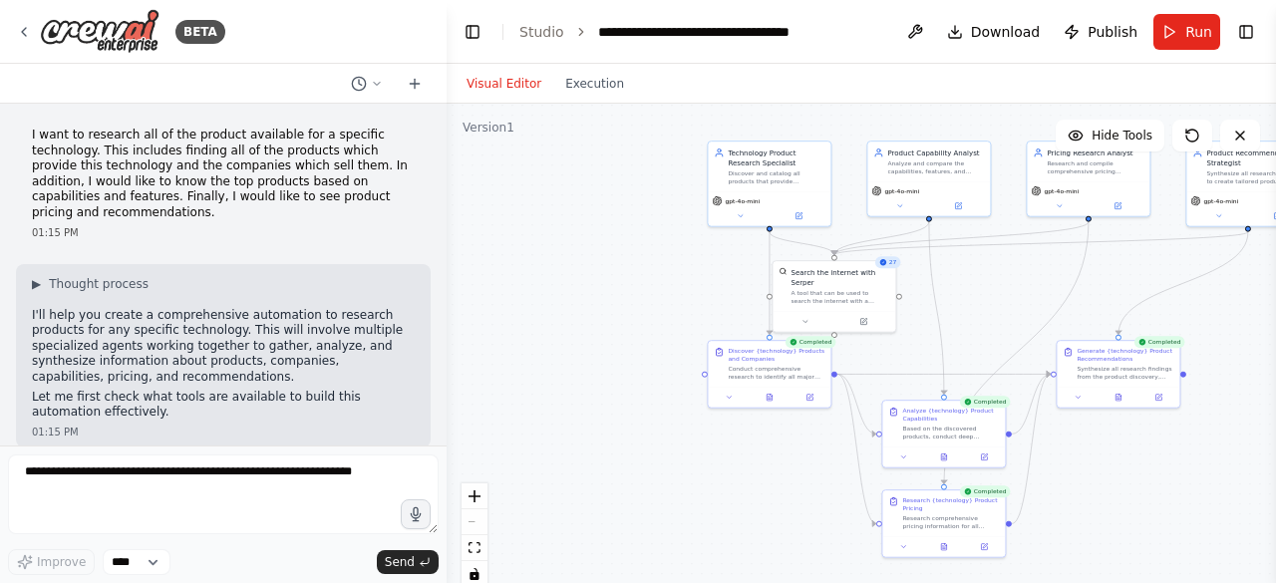
click at [515, 79] on button "Visual Editor" at bounding box center [504, 84] width 99 height 24
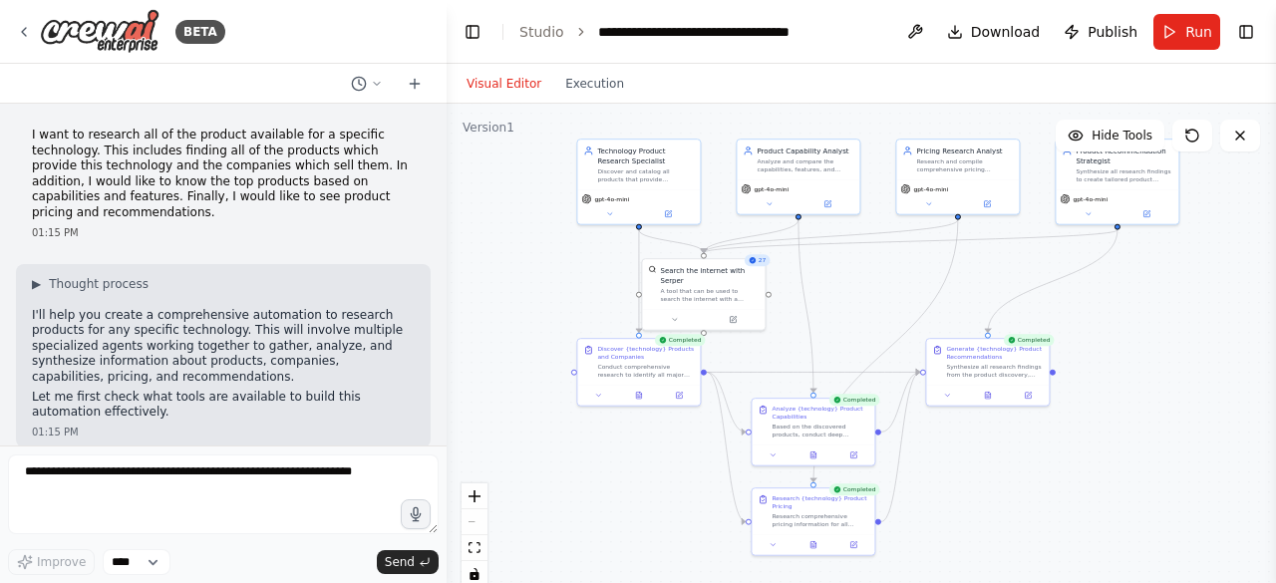
drag, startPoint x: 663, startPoint y: 315, endPoint x: 531, endPoint y: 302, distance: 132.2
click at [529, 313] on div ".deletable-edge-delete-btn { width: 20px; height: 20px; border: 0px solid #ffff…" at bounding box center [861, 353] width 829 height 498
click at [1167, 509] on div ".deletable-edge-delete-btn { width: 20px; height: 20px; border: 0px solid #ffff…" at bounding box center [861, 353] width 829 height 498
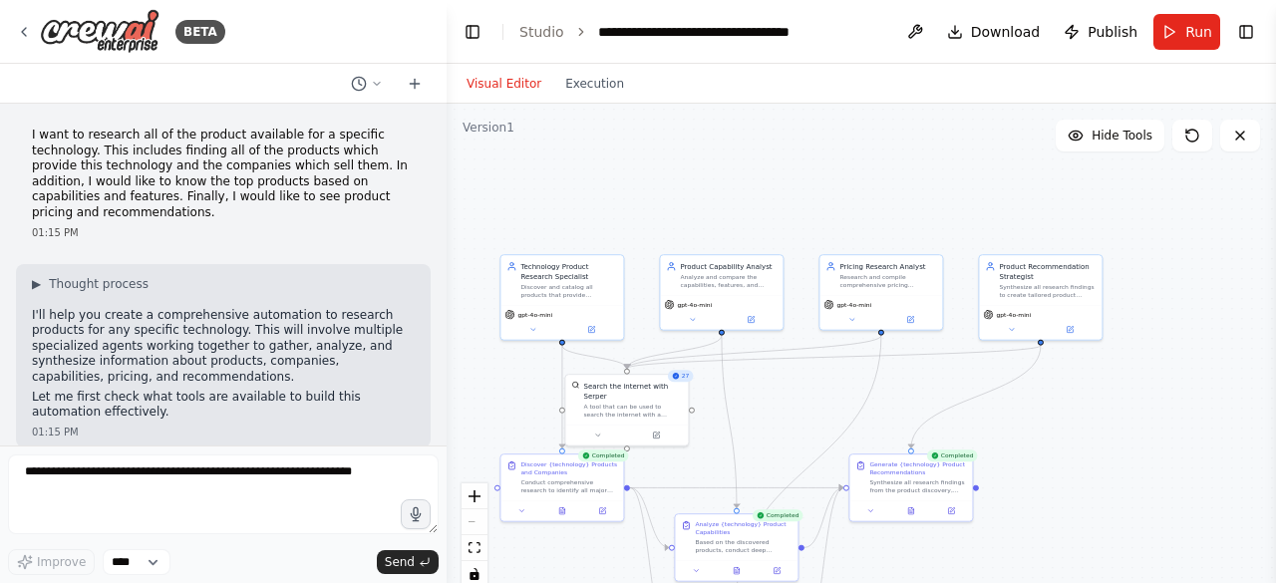
drag, startPoint x: 1232, startPoint y: 244, endPoint x: 1158, endPoint y: 360, distance: 137.1
click at [1158, 360] on div ".deletable-edge-delete-btn { width: 20px; height: 20px; border: 0px solid #ffff…" at bounding box center [861, 353] width 829 height 498
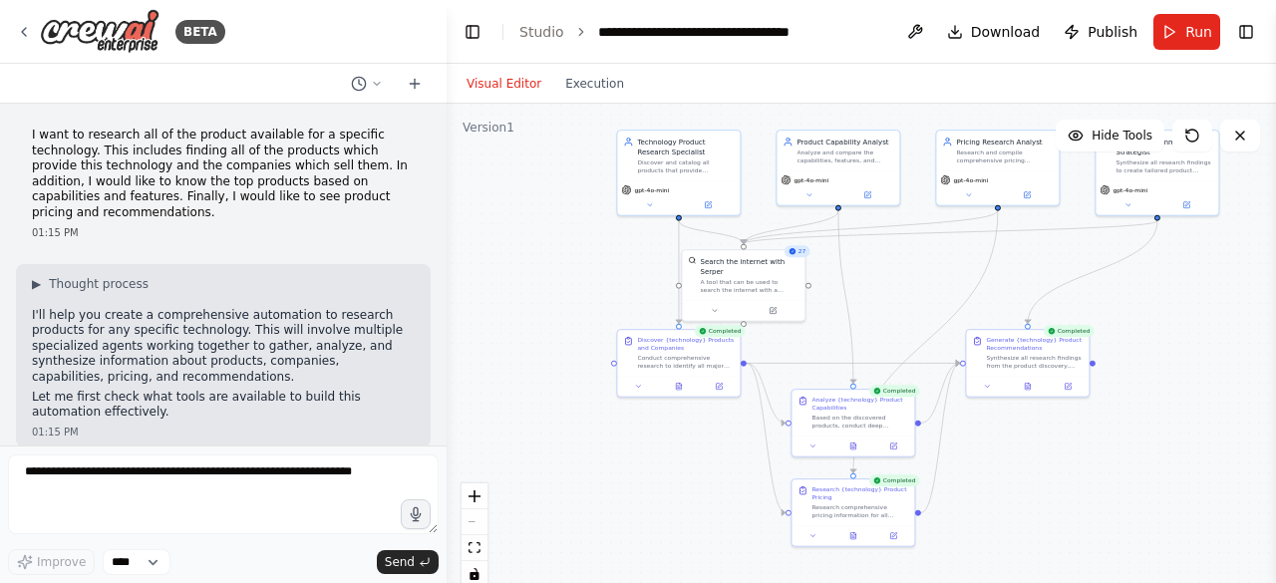
drag, startPoint x: 1033, startPoint y: 499, endPoint x: 1149, endPoint y: 375, distance: 170.7
click at [1149, 375] on div ".deletable-edge-delete-btn { width: 20px; height: 20px; border: 0px solid #ffff…" at bounding box center [861, 353] width 829 height 498
click at [571, 81] on button "Execution" at bounding box center [594, 84] width 83 height 24
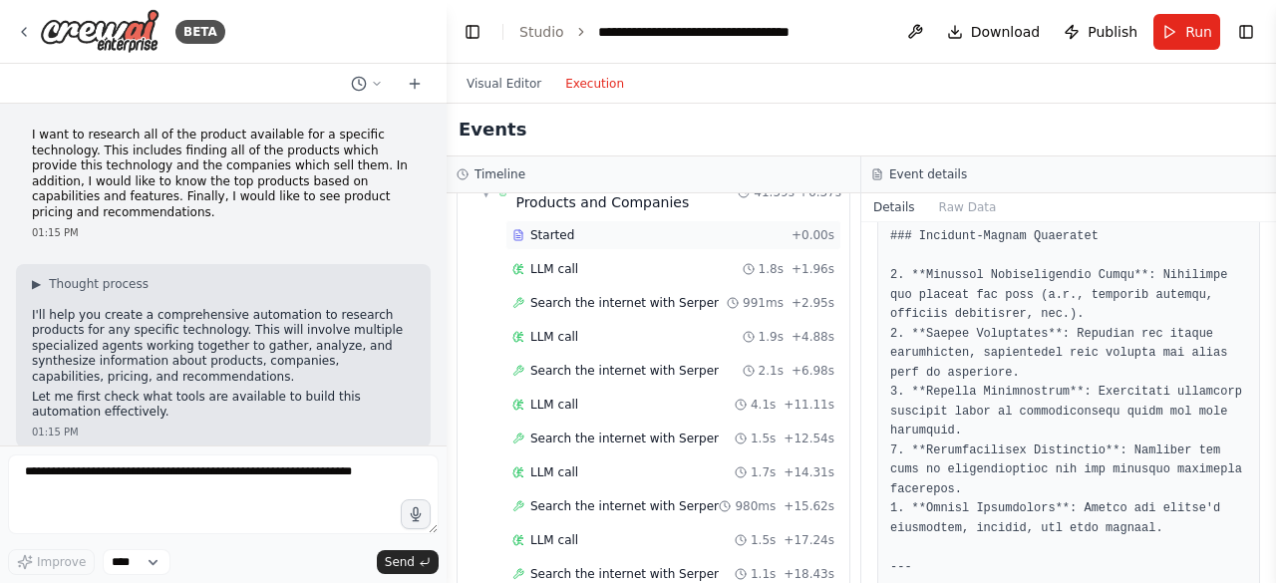
scroll to position [399, 0]
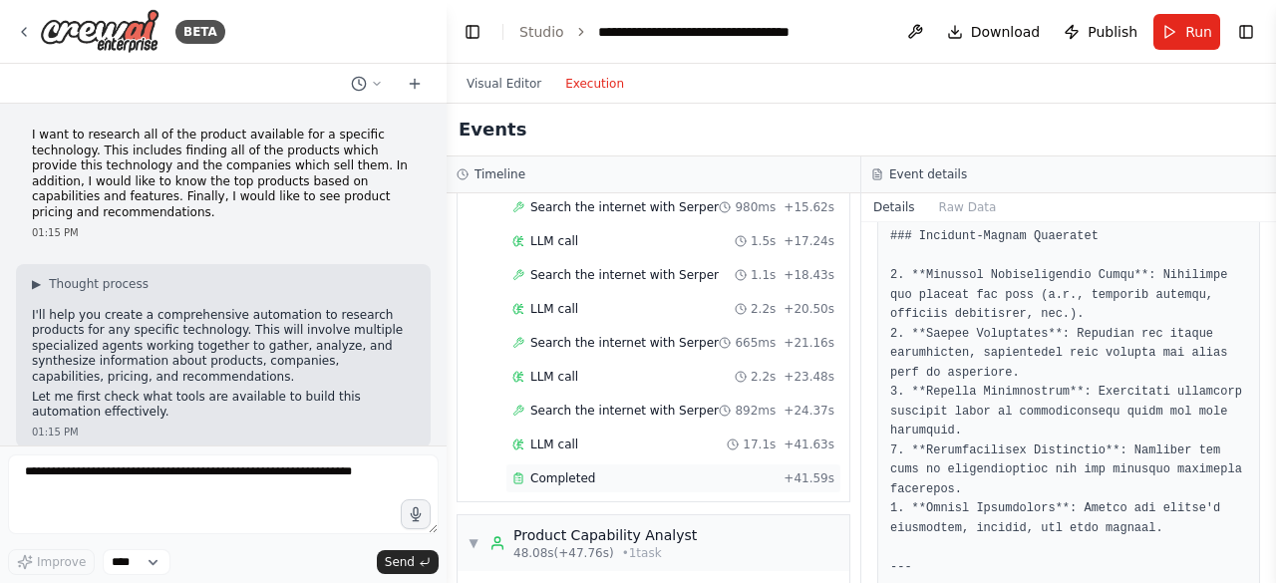
click at [606, 483] on div "Completed" at bounding box center [643, 478] width 263 height 16
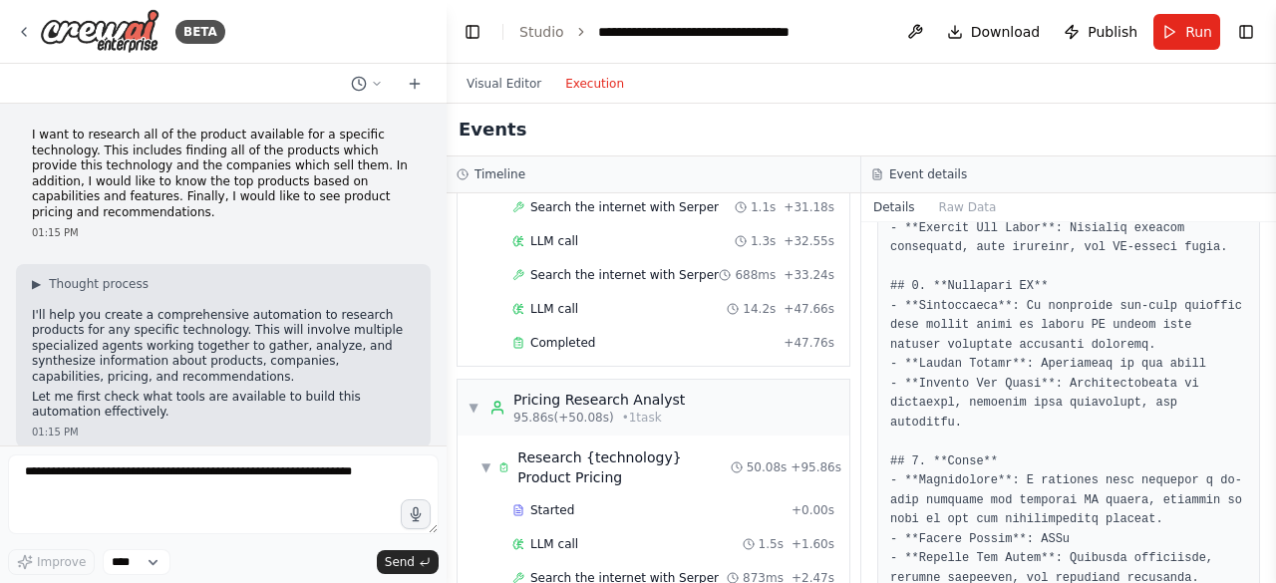
scroll to position [1595, 0]
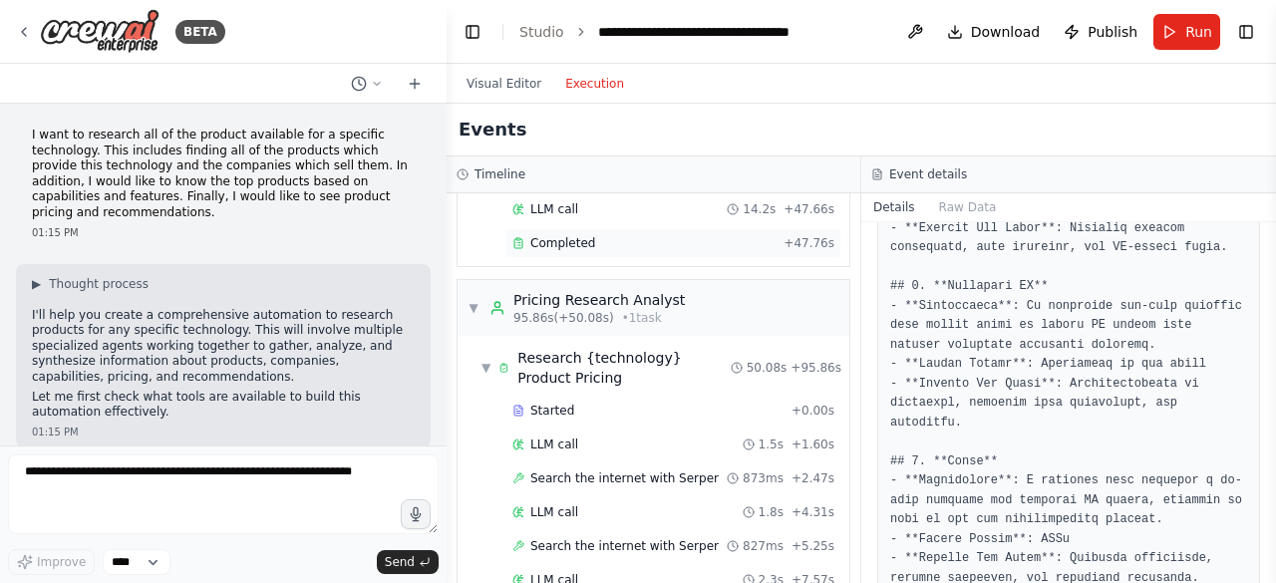
click at [674, 239] on div "Completed" at bounding box center [643, 243] width 263 height 16
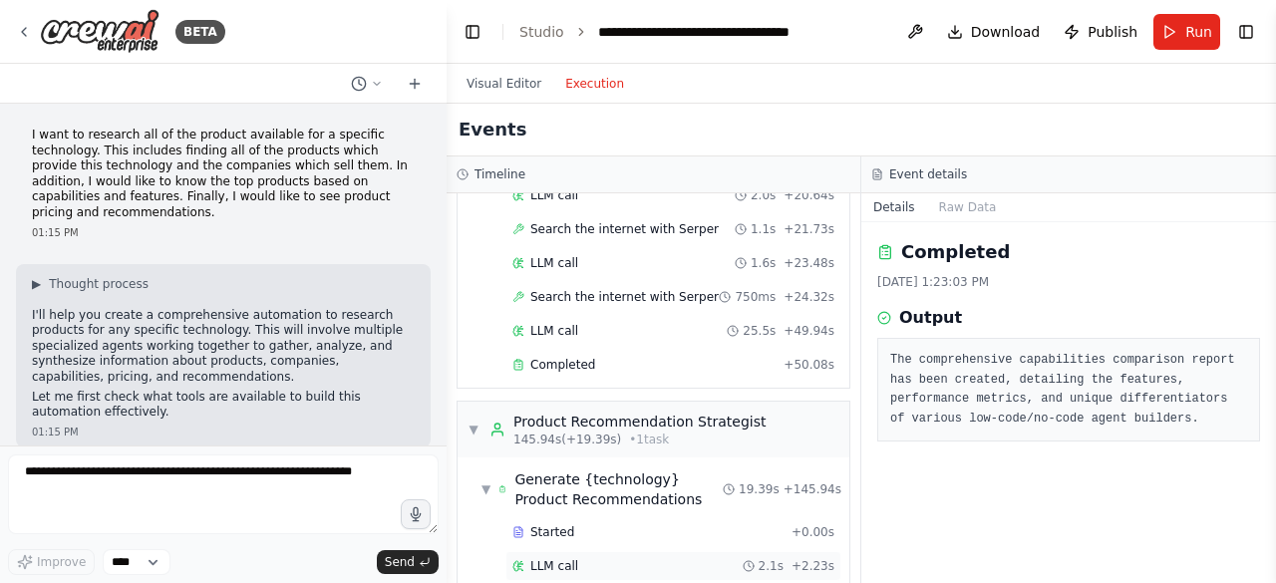
scroll to position [2151, 0]
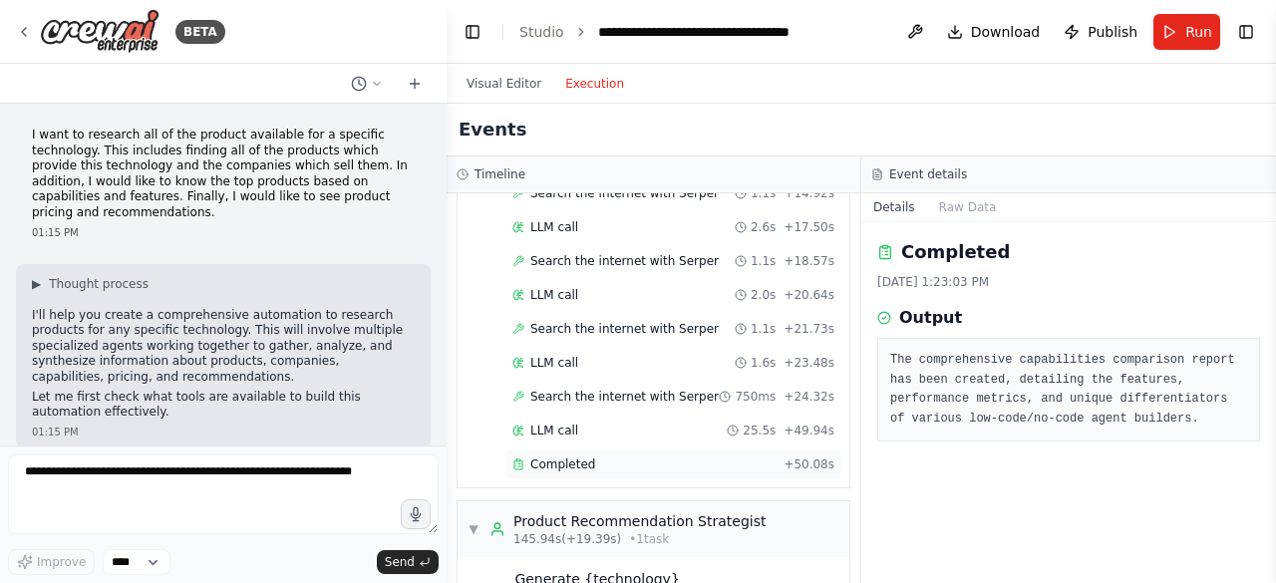
click at [601, 476] on div "Completed + 50.08s" at bounding box center [673, 465] width 336 height 30
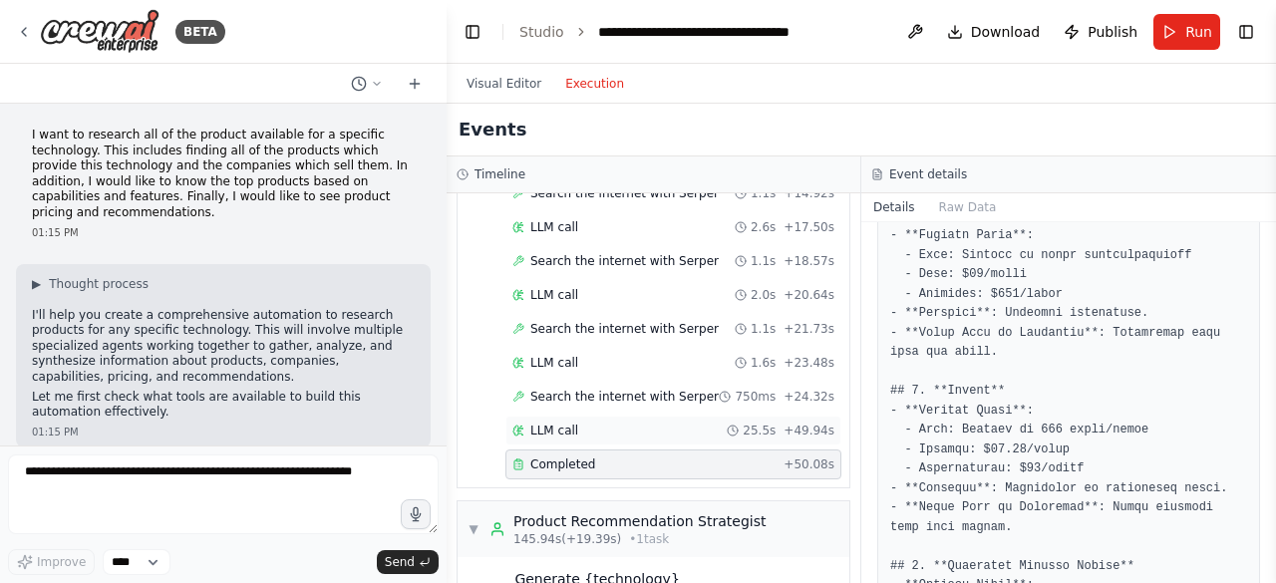
scroll to position [2450, 0]
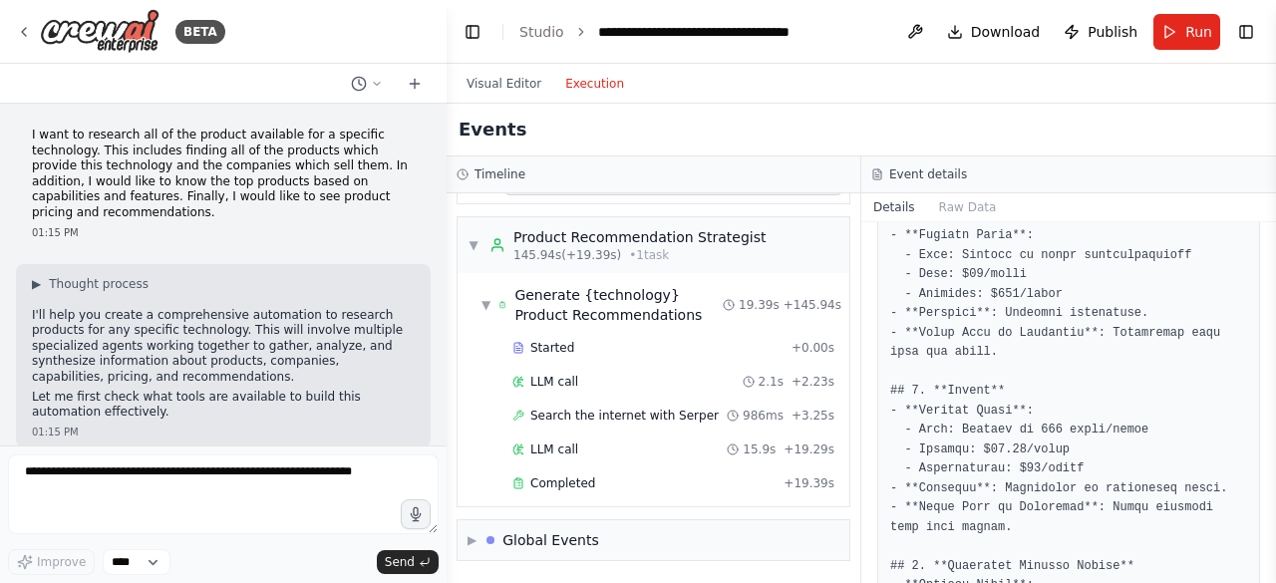
click at [625, 484] on div "Started + 0.00s LLM call 2.1s + 2.23s Search the internet with Serper 986ms + 3…" at bounding box center [661, 417] width 376 height 169
click at [620, 475] on div "Completed" at bounding box center [643, 483] width 263 height 16
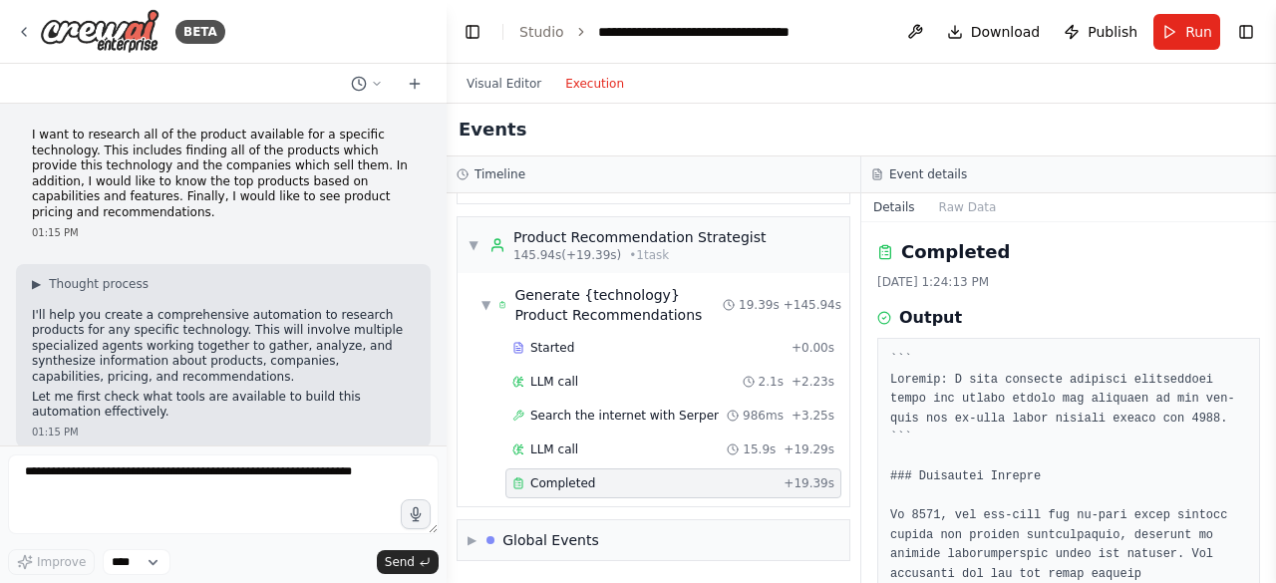
scroll to position [199, 0]
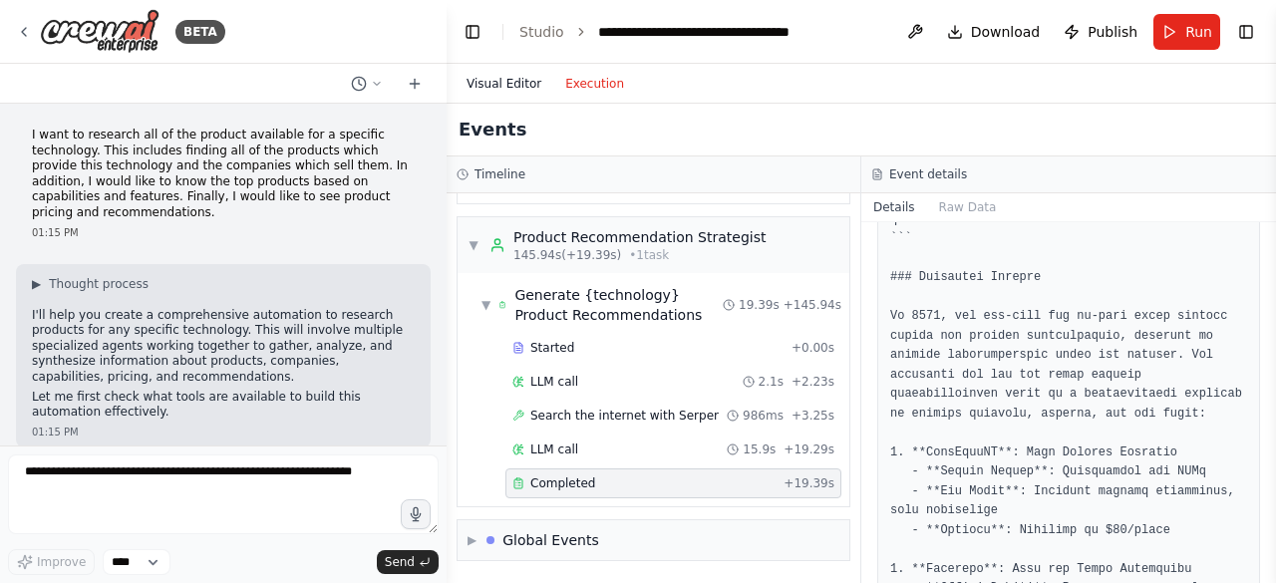
click at [533, 72] on button "Visual Editor" at bounding box center [504, 84] width 99 height 24
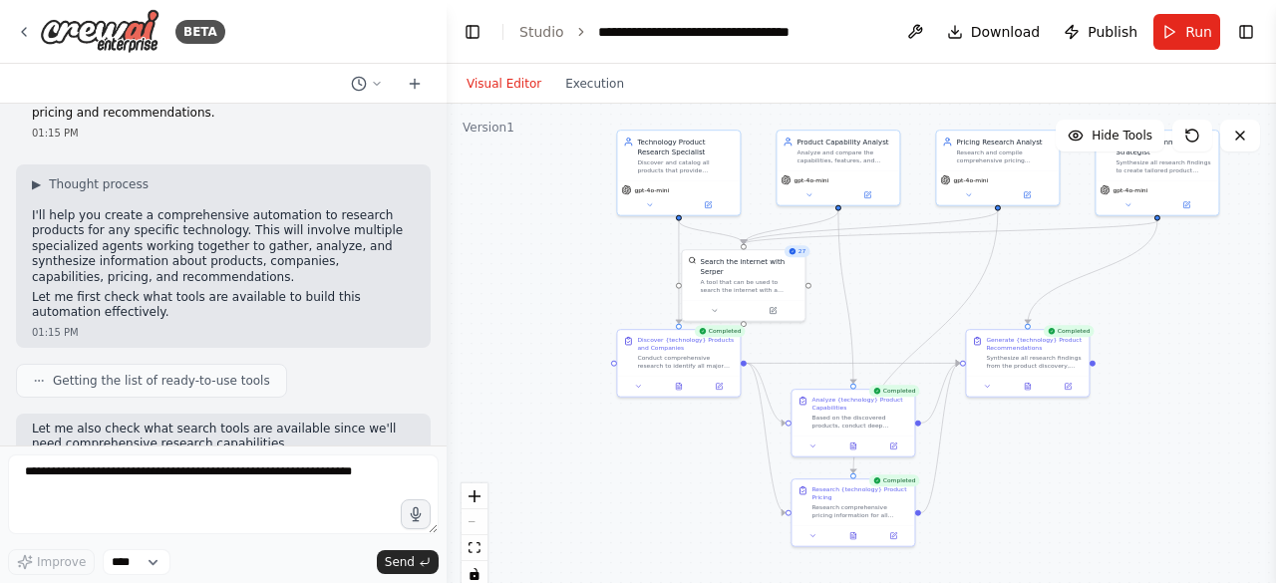
scroll to position [0, 0]
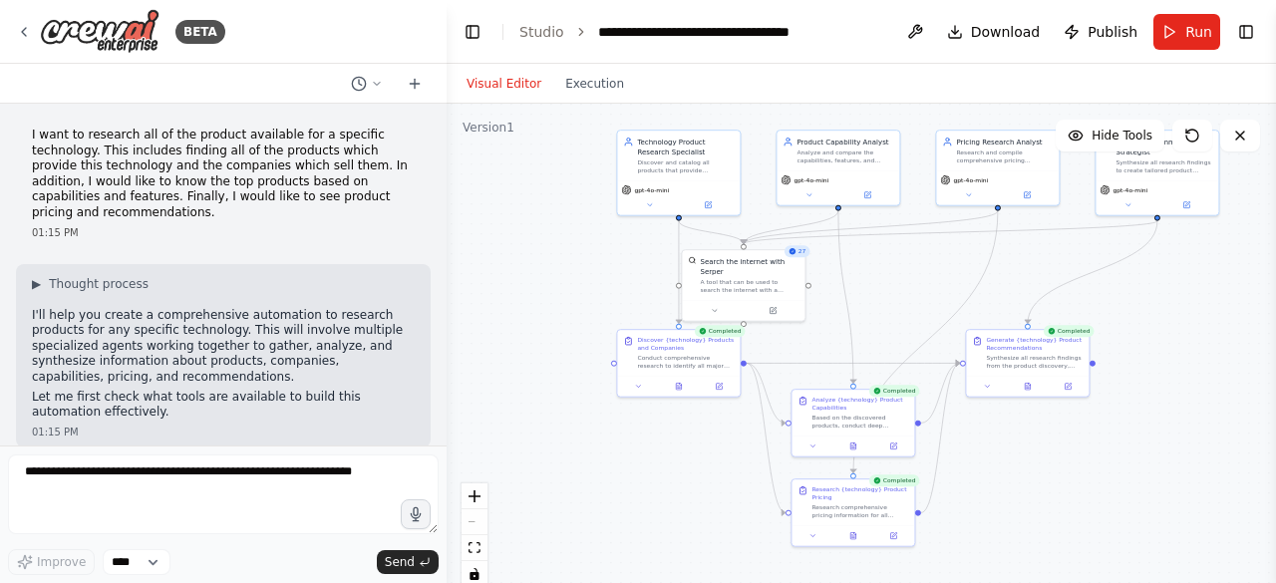
click at [141, 217] on p "I want to research all of the product available for a specific technology. This…" at bounding box center [223, 175] width 383 height 94
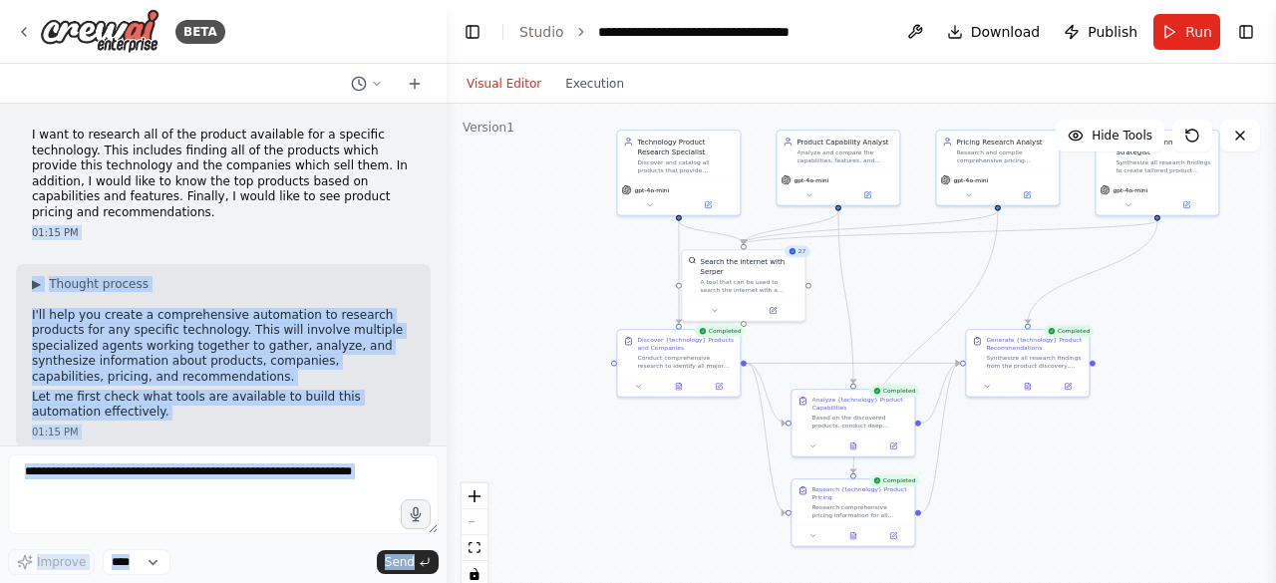
drag, startPoint x: 138, startPoint y: 215, endPoint x: 0, endPoint y: 133, distance: 160.5
click at [0, 133] on div "BETA I want to research all of the product available for a specific technology.…" at bounding box center [223, 291] width 447 height 583
click at [230, 551] on div "Improve **** Send" at bounding box center [223, 515] width 431 height 121
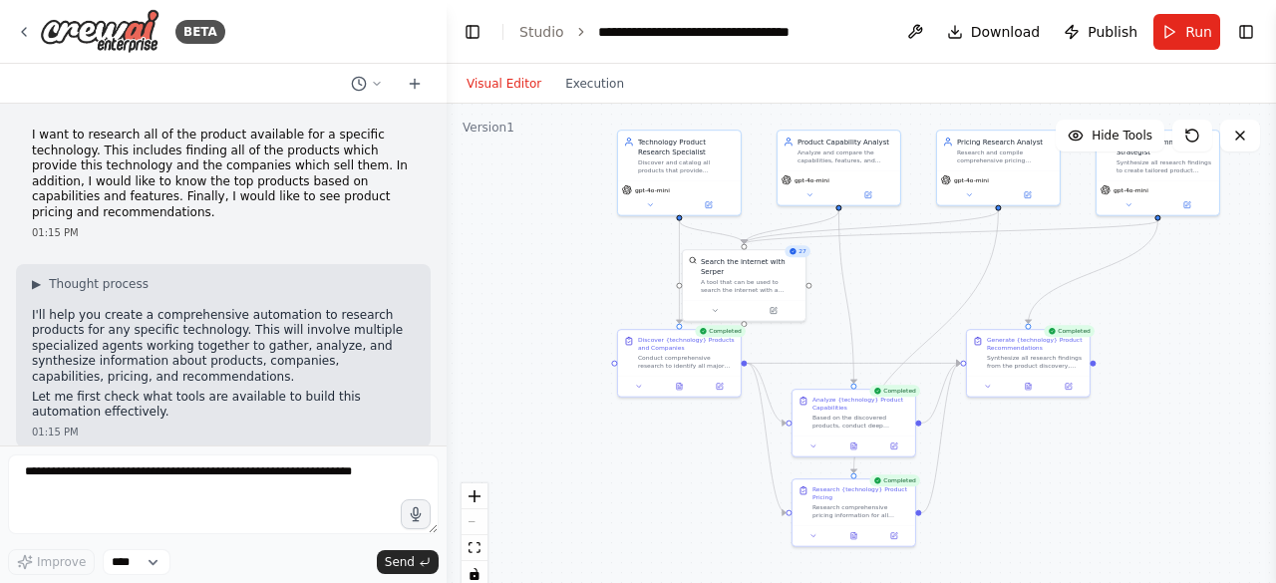
click at [531, 267] on div ".deletable-edge-delete-btn { width: 20px; height: 20px; border: 0px solid #ffff…" at bounding box center [861, 353] width 829 height 498
click at [1229, 376] on div ".deletable-edge-delete-btn { width: 20px; height: 20px; border: 0px solid #ffff…" at bounding box center [861, 353] width 829 height 498
click at [986, 20] on button "Download" at bounding box center [994, 32] width 110 height 36
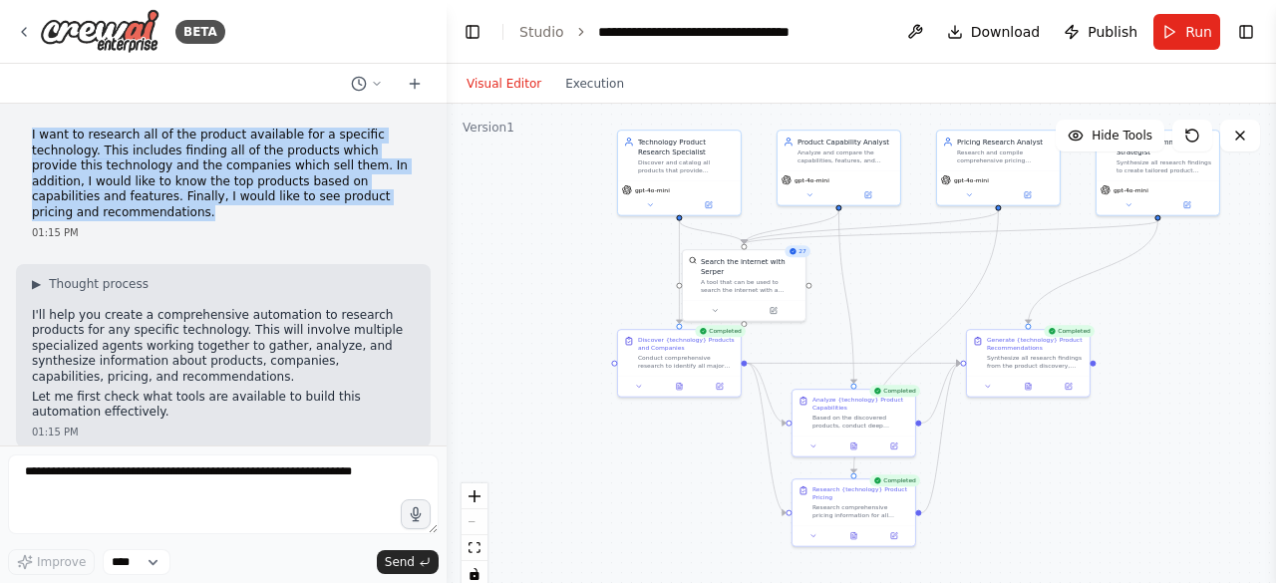
drag, startPoint x: 138, startPoint y: 217, endPoint x: 22, endPoint y: 81, distance: 178.9
click at [22, 81] on div "BETA I want to research all of the product available for a specific technology.…" at bounding box center [223, 291] width 447 height 583
copy p "I want to research all of the product available for a specific technology. This…"
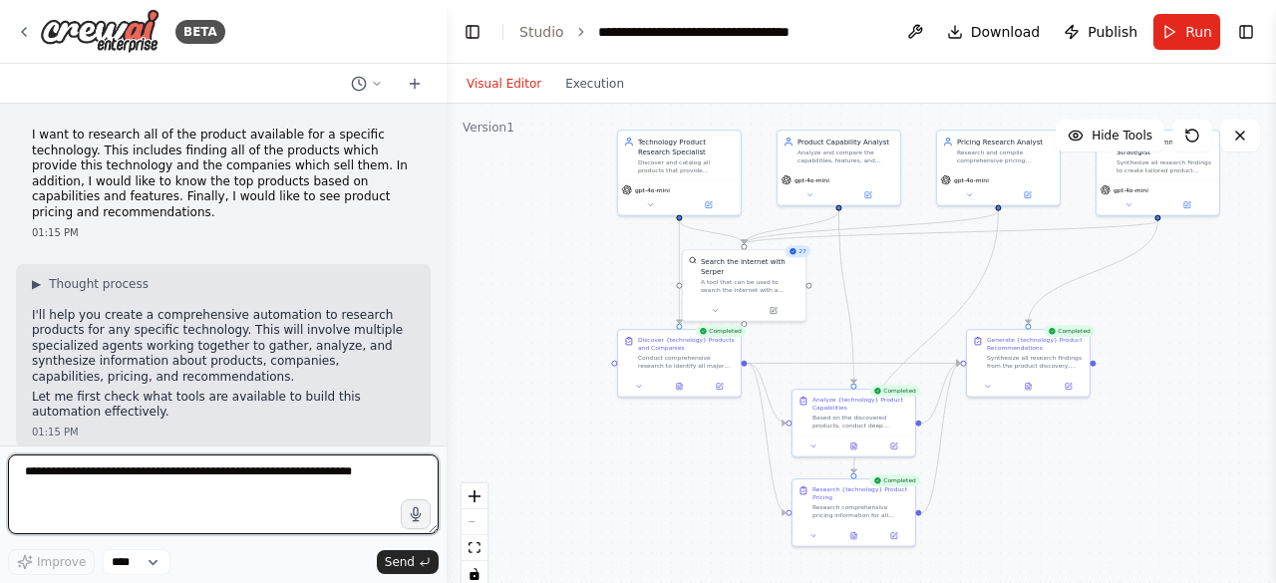
click at [170, 481] on textarea at bounding box center [223, 495] width 431 height 80
paste textarea "**********"
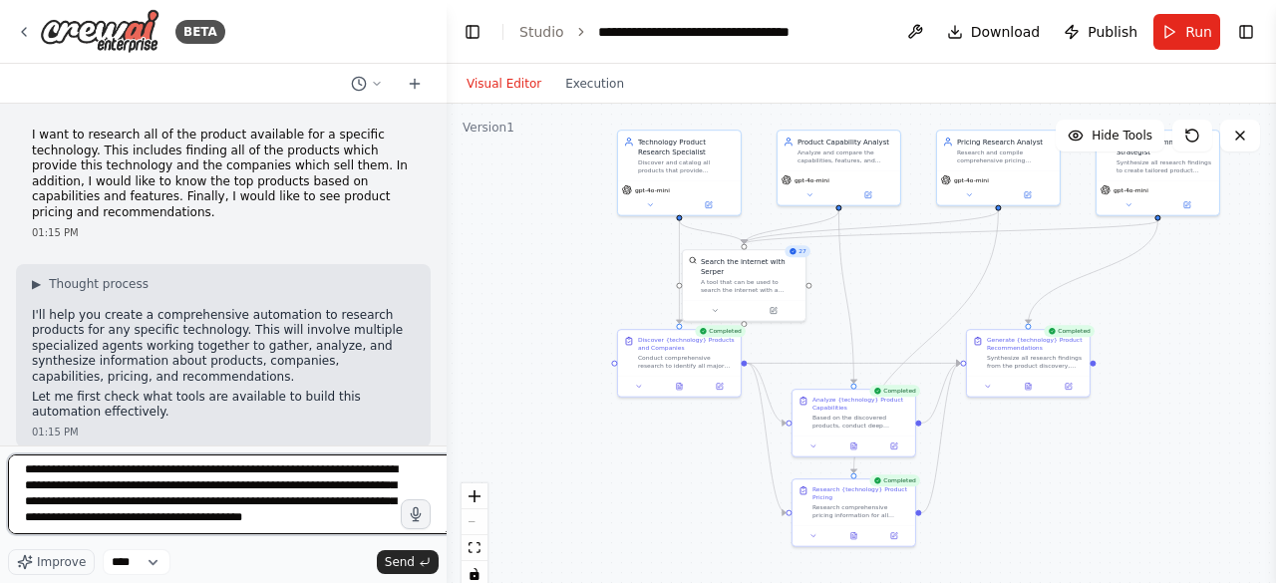
scroll to position [18, 0]
type textarea "**********"
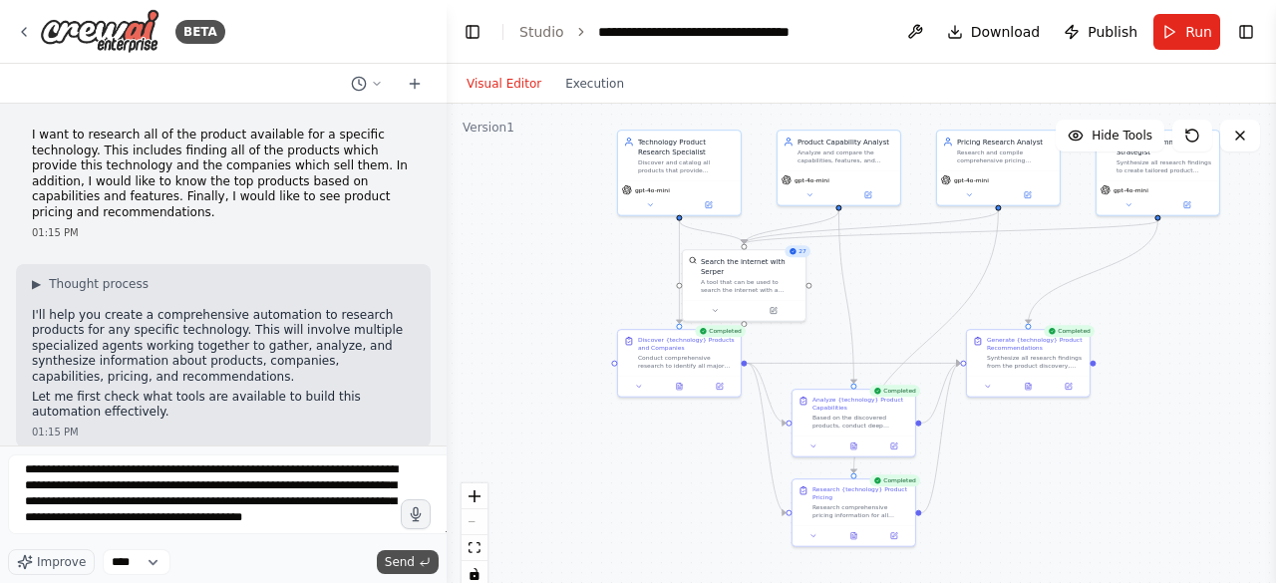
click at [423, 571] on button "Send" at bounding box center [408, 562] width 62 height 24
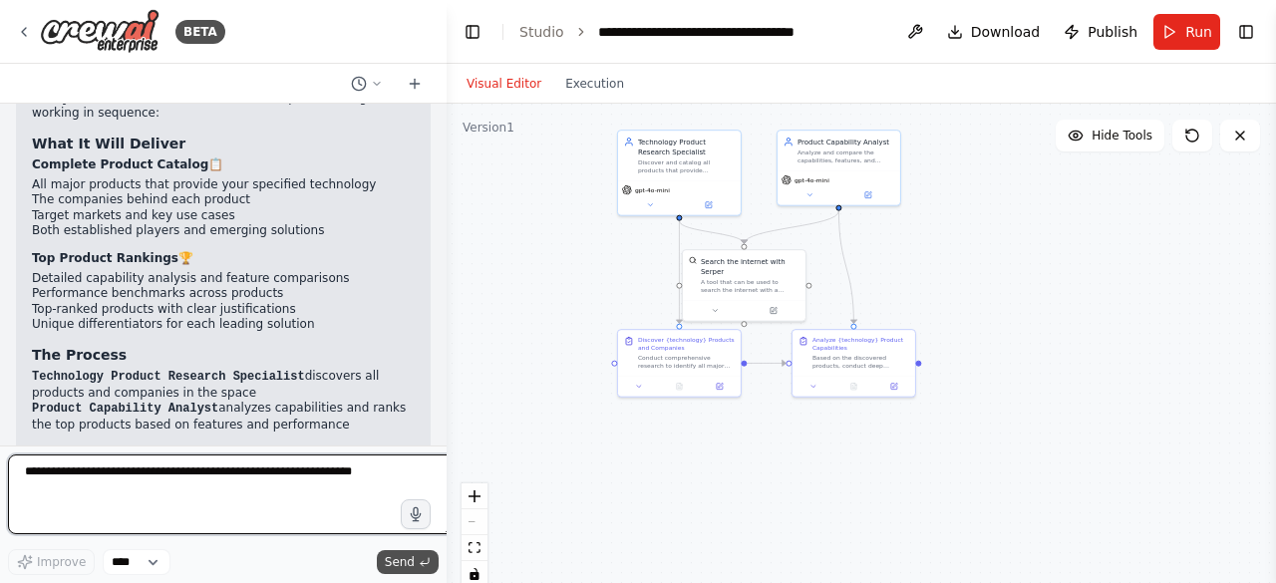
scroll to position [2874, 0]
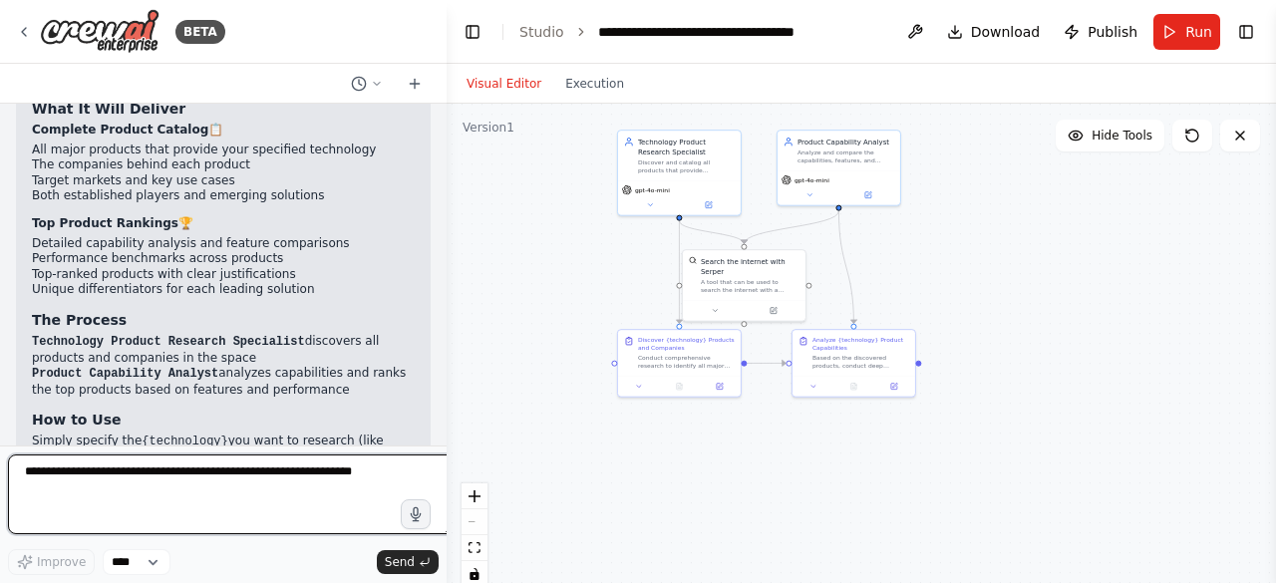
click at [390, 483] on textarea at bounding box center [231, 495] width 447 height 80
type textarea "**********"
click at [80, 526] on textarea "**********" at bounding box center [231, 495] width 447 height 80
paste textarea "**********"
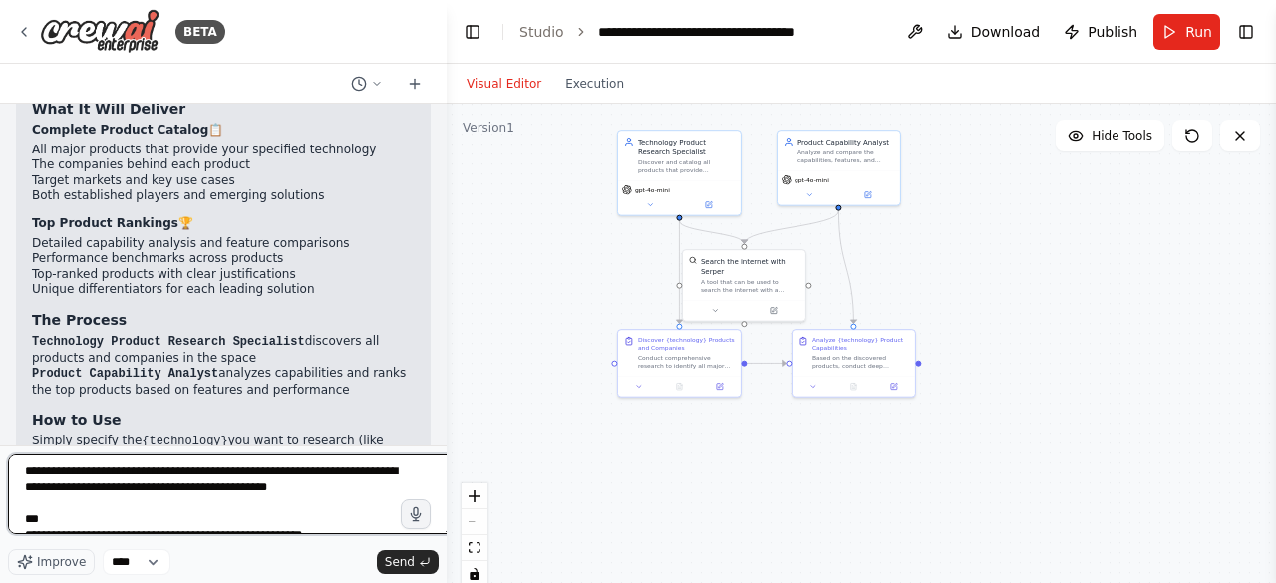
scroll to position [361, 0]
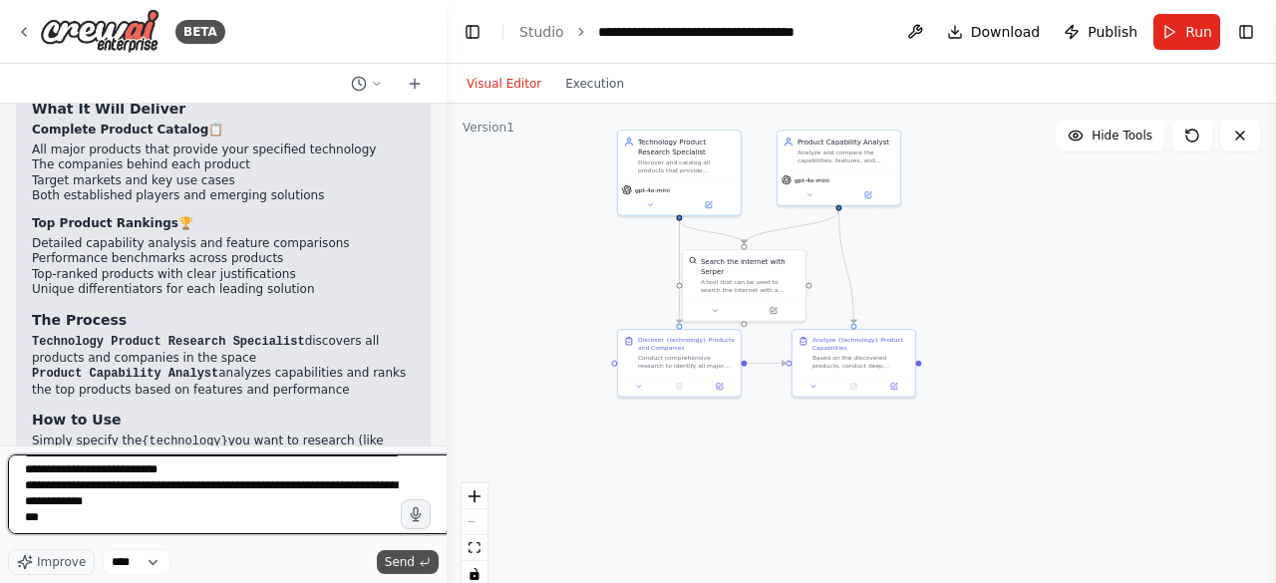
type textarea "**********"
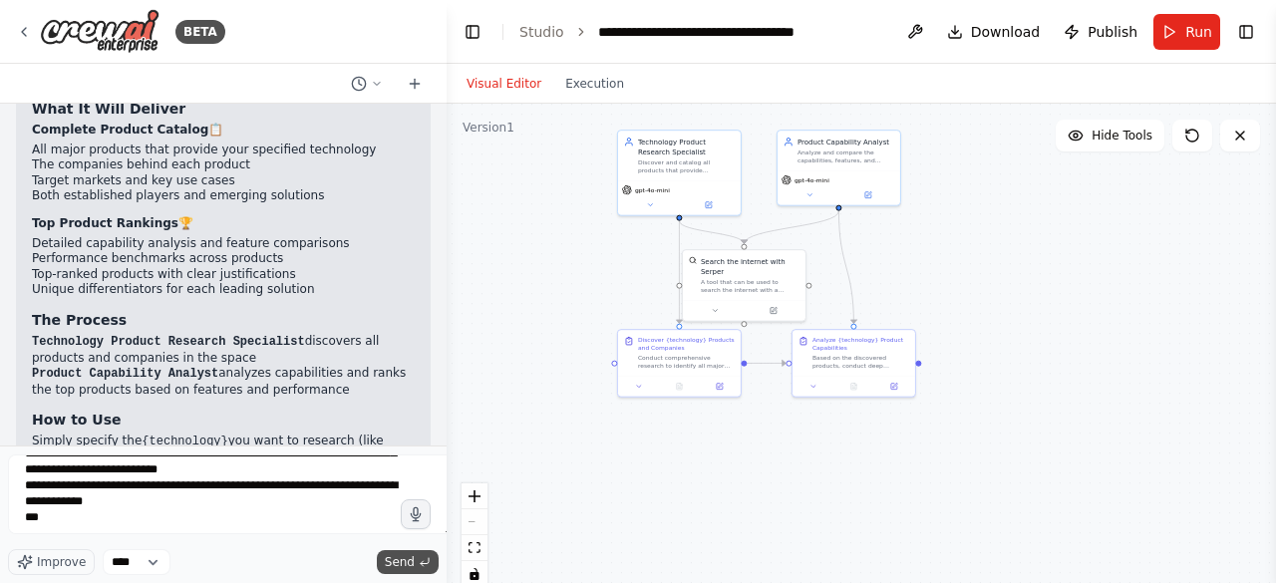
click at [430, 574] on button "Send" at bounding box center [408, 562] width 62 height 24
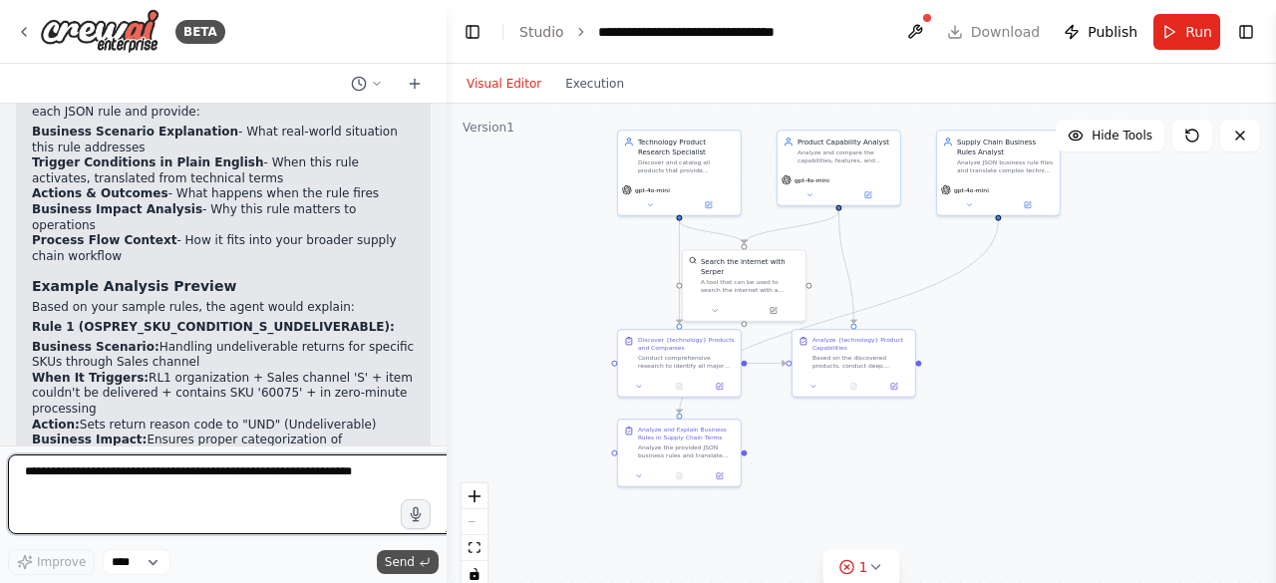
scroll to position [4710, 0]
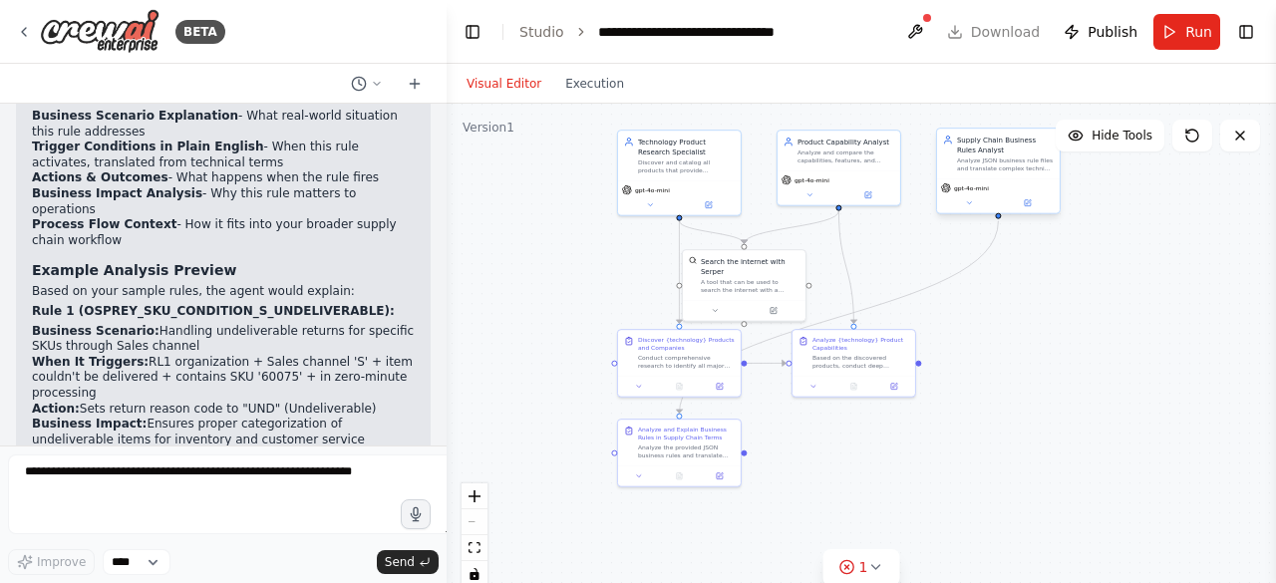
click at [976, 155] on div "Supply Chain Business Rules Analyst Analyze JSON business rule files and transl…" at bounding box center [1005, 154] width 97 height 38
drag, startPoint x: 976, startPoint y: 155, endPoint x: 1022, endPoint y: 164, distance: 46.7
click at [1022, 164] on div "Analyze JSON business rule files and translate complex technical conditions int…" at bounding box center [1005, 164] width 97 height 16
click at [862, 145] on div "Product Capability Analyst Analyze and compare the capabilities, features, and …" at bounding box center [845, 149] width 97 height 28
click at [888, 105] on icon at bounding box center [884, 108] width 12 height 12
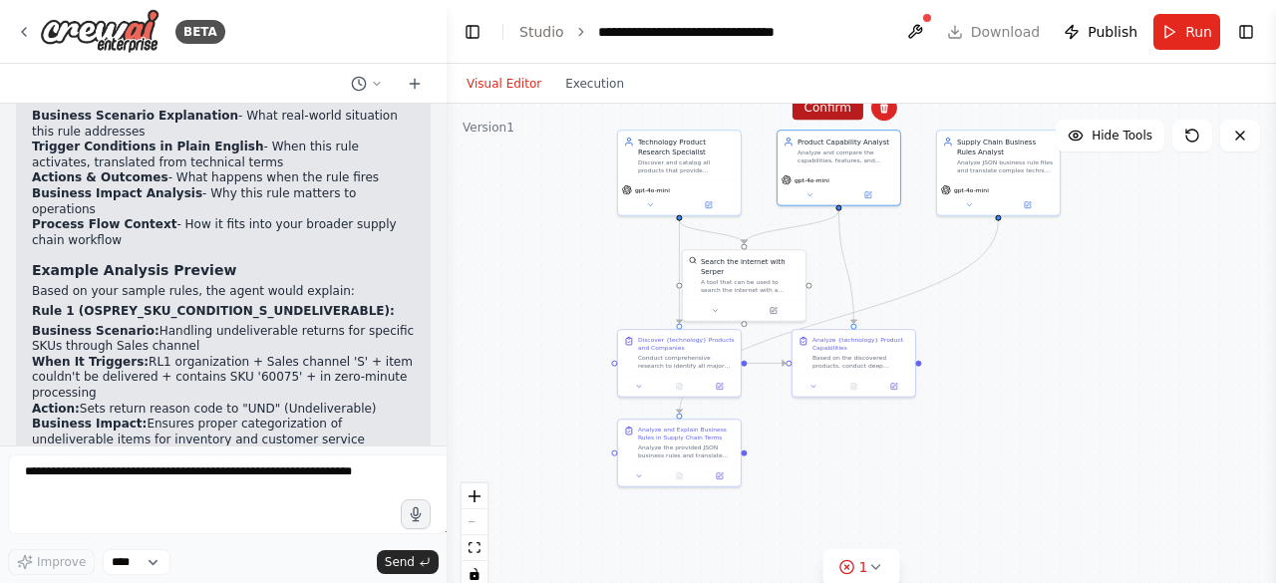
click at [842, 111] on button "Confirm" at bounding box center [827, 108] width 71 height 24
click at [720, 148] on div "Technology Product Research Specialist" at bounding box center [686, 145] width 97 height 20
click at [715, 116] on button at bounding box center [725, 108] width 26 height 26
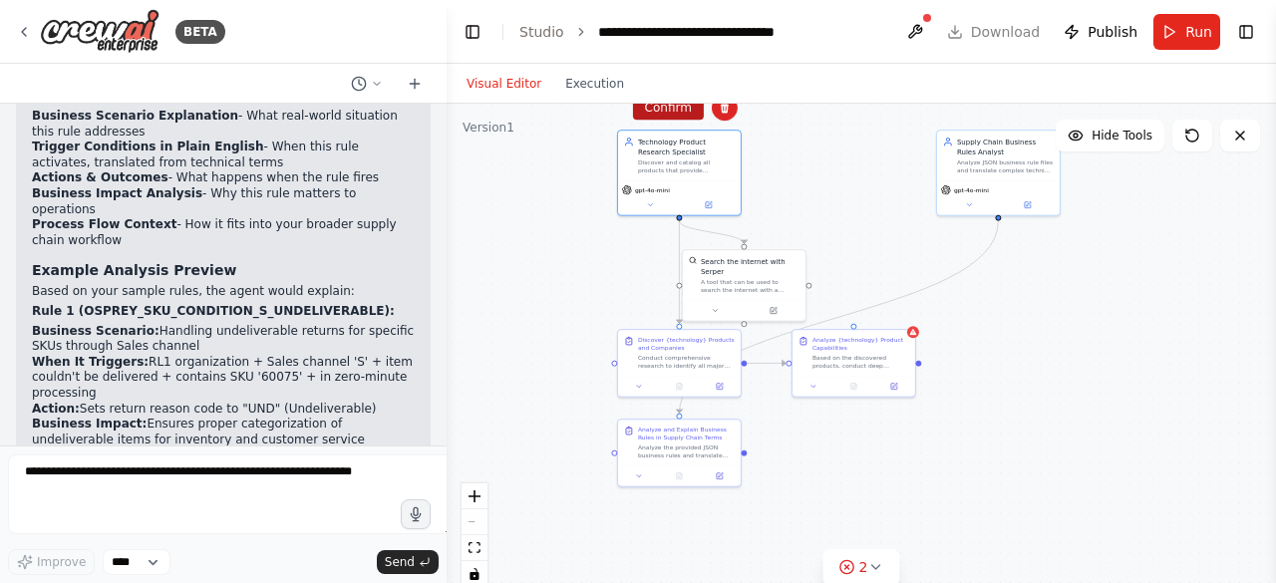
click at [655, 112] on button "Confirm" at bounding box center [668, 108] width 71 height 24
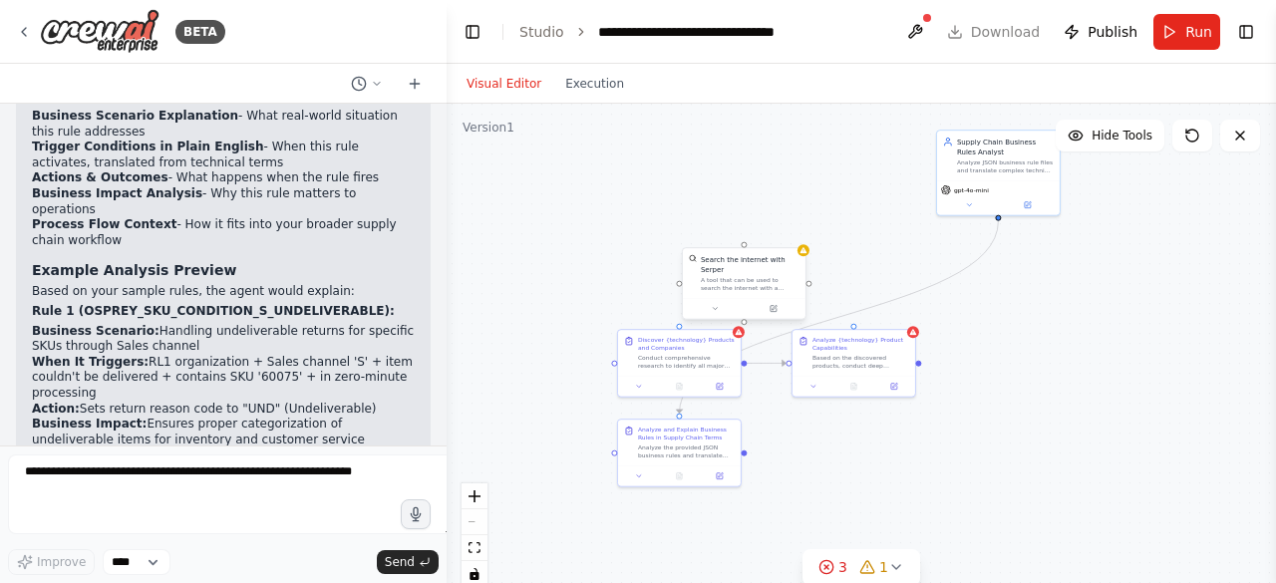
click at [780, 259] on div "Search the internet with Serper" at bounding box center [750, 264] width 99 height 20
click at [786, 228] on icon at bounding box center [789, 227] width 8 height 11
click at [795, 234] on button at bounding box center [789, 227] width 26 height 26
click at [724, 343] on div "Discover {technology} Products and Companies" at bounding box center [686, 342] width 97 height 16
click at [716, 314] on button at bounding box center [725, 309] width 26 height 26
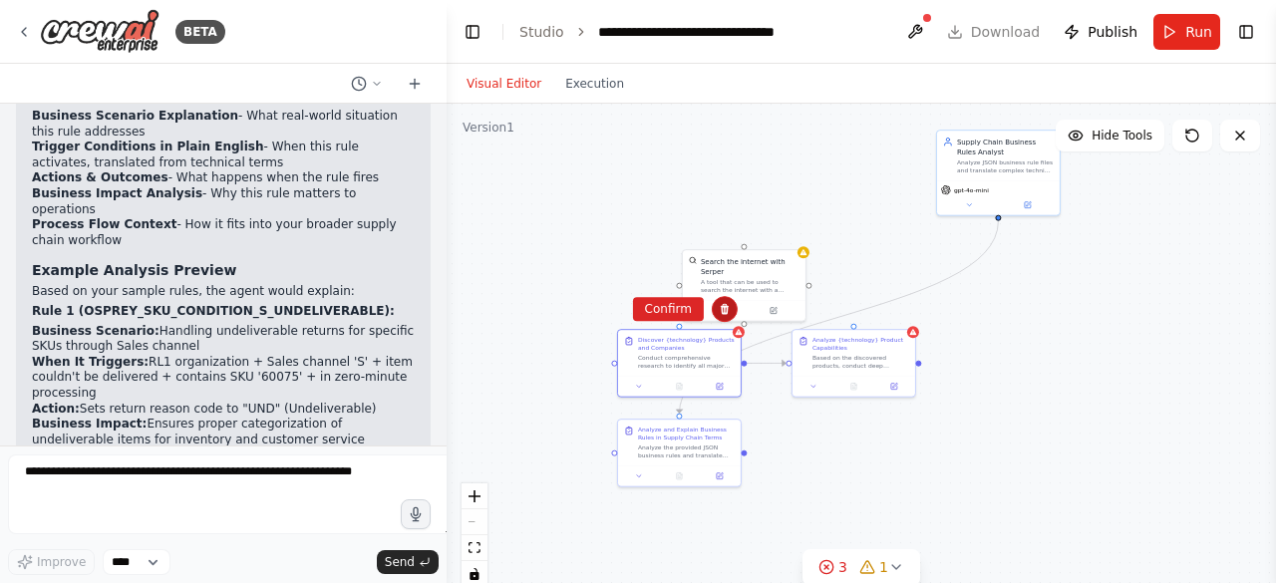
click at [723, 307] on icon at bounding box center [725, 309] width 12 height 12
click at [647, 312] on button "Confirm" at bounding box center [670, 309] width 71 height 24
click at [668, 315] on button "Confirm" at bounding box center [672, 311] width 71 height 24
click at [910, 360] on div "Based on the discovered products, conduct deep analysis of their capabilities, …" at bounding box center [864, 362] width 97 height 16
click at [894, 305] on button at bounding box center [903, 311] width 26 height 26
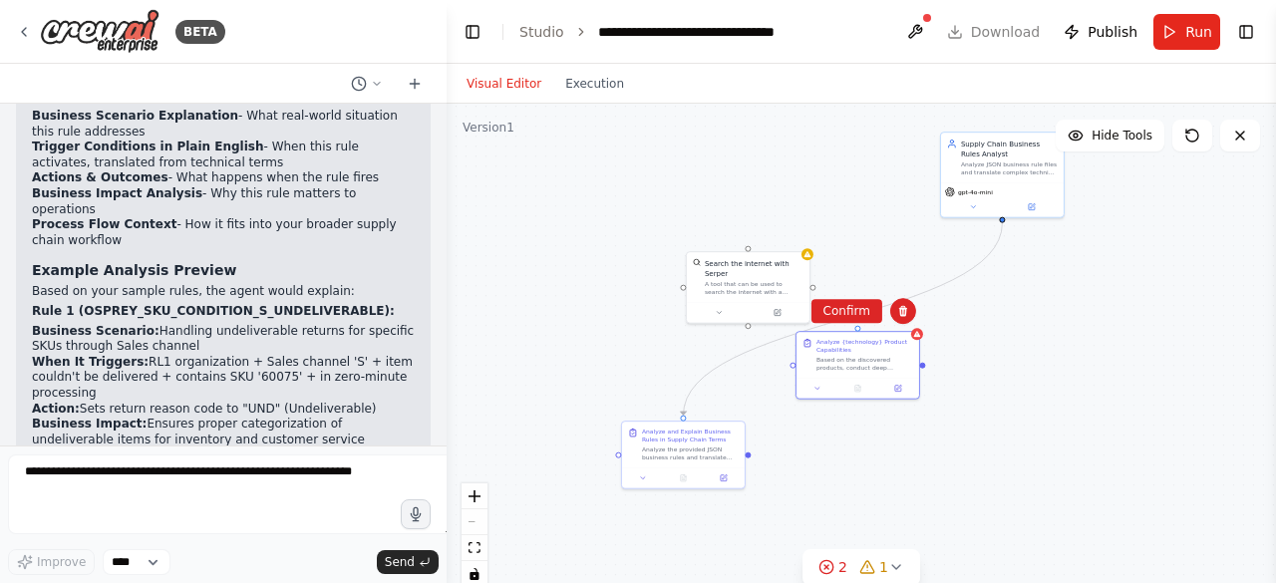
click at [854, 298] on div "Confirm" at bounding box center [846, 310] width 71 height 25
click at [852, 312] on button "Confirm" at bounding box center [846, 312] width 71 height 24
click at [852, 312] on button "Confirm" at bounding box center [847, 313] width 71 height 24
click at [721, 265] on div "Search the internet with Serper" at bounding box center [755, 268] width 99 height 20
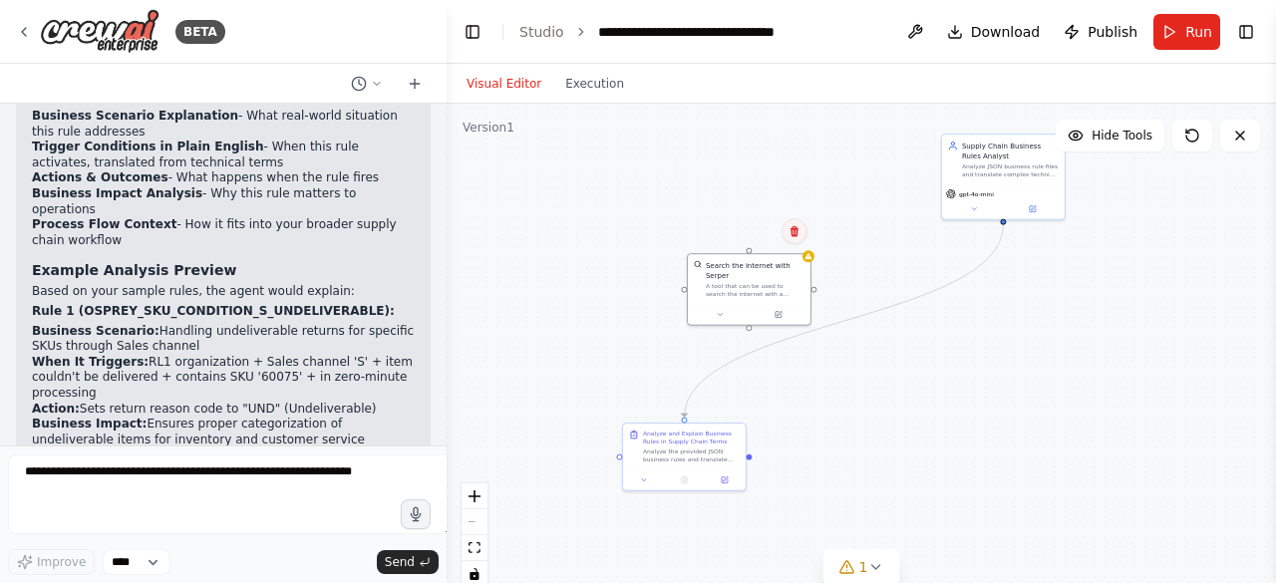
click at [791, 240] on button at bounding box center [794, 231] width 26 height 26
click at [741, 232] on button "Confirm" at bounding box center [738, 231] width 71 height 24
click at [1178, 34] on button "Run" at bounding box center [1186, 32] width 67 height 36
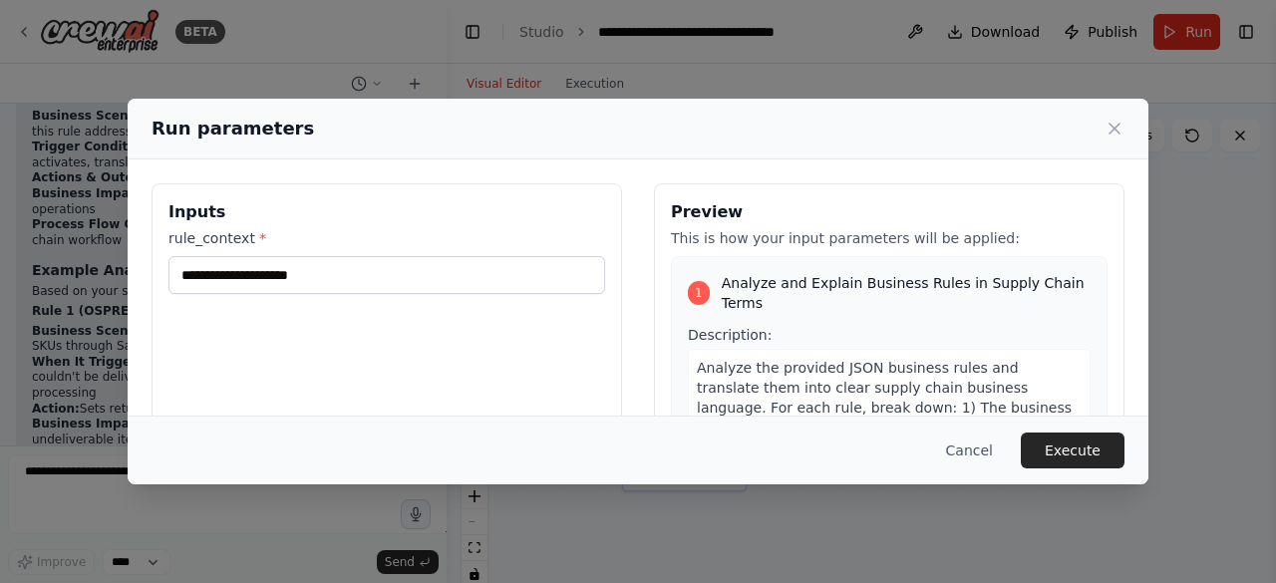
click at [445, 300] on div "Inputs rule_context *" at bounding box center [387, 419] width 470 height 472
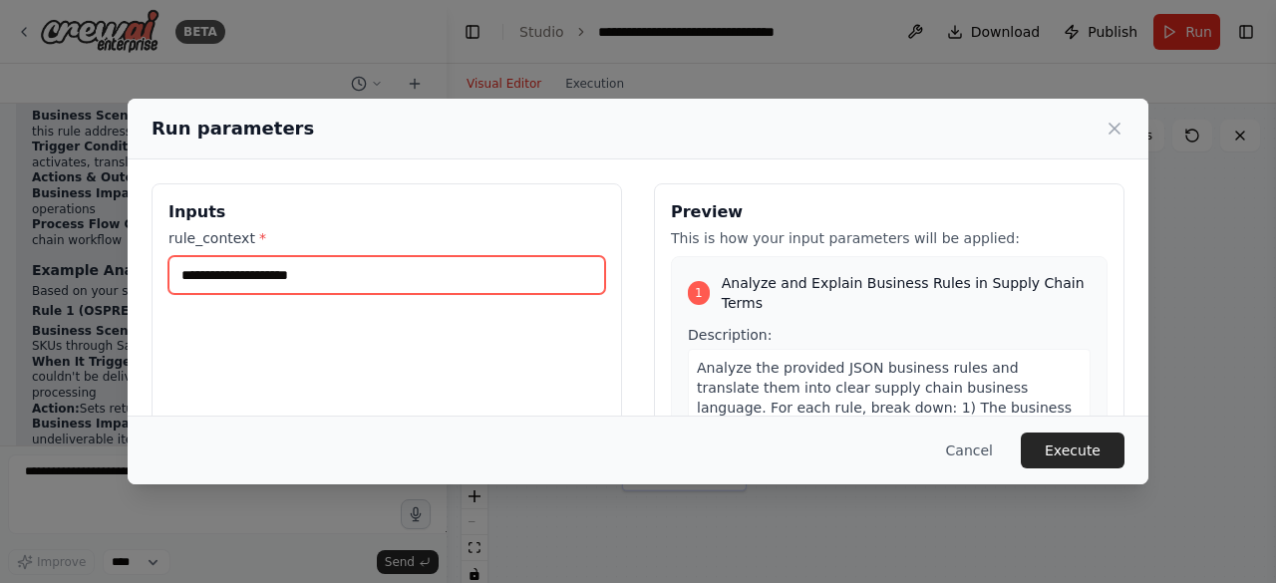
click at [448, 286] on input "rule_context *" at bounding box center [386, 275] width 437 height 38
paste input "**********"
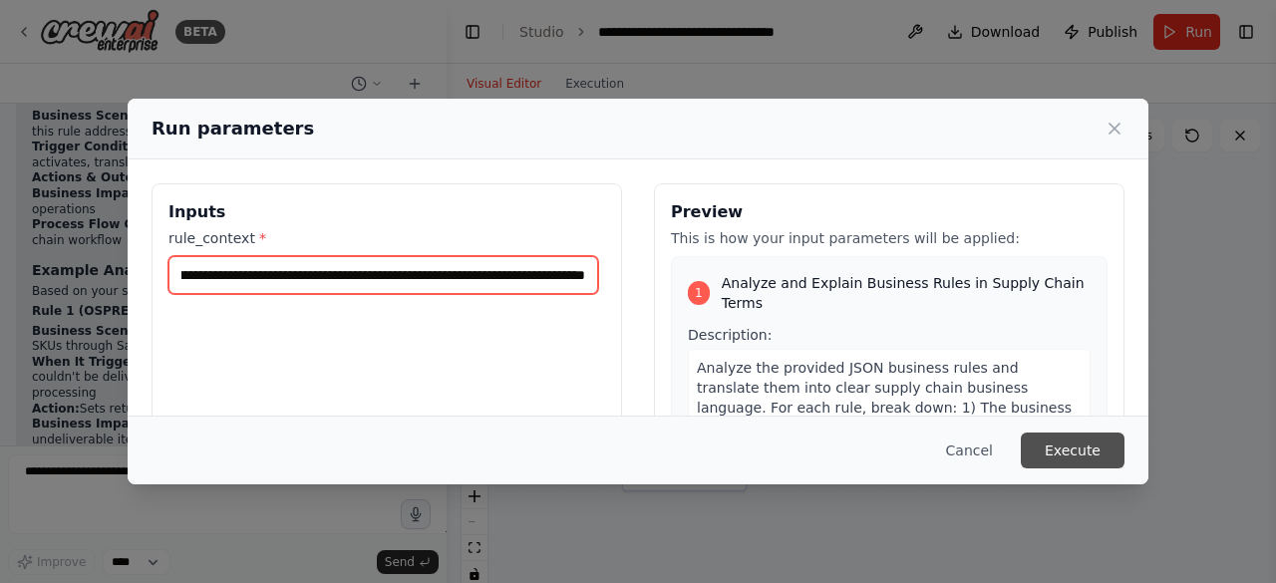
type input "**********"
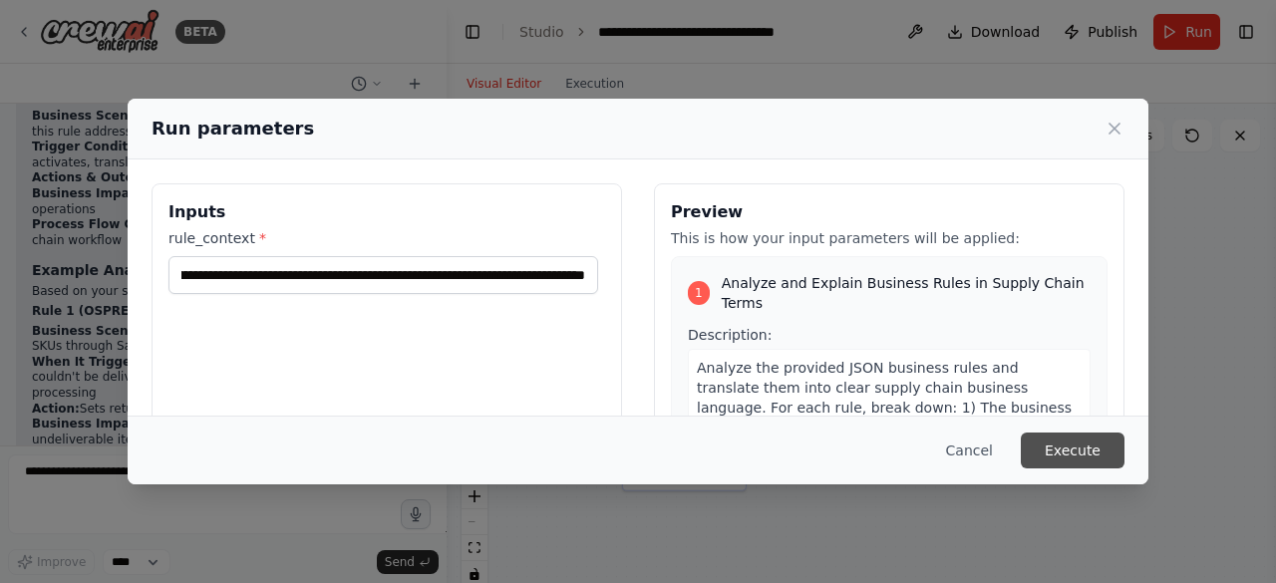
scroll to position [0, 0]
click at [1046, 456] on button "Execute" at bounding box center [1073, 451] width 104 height 36
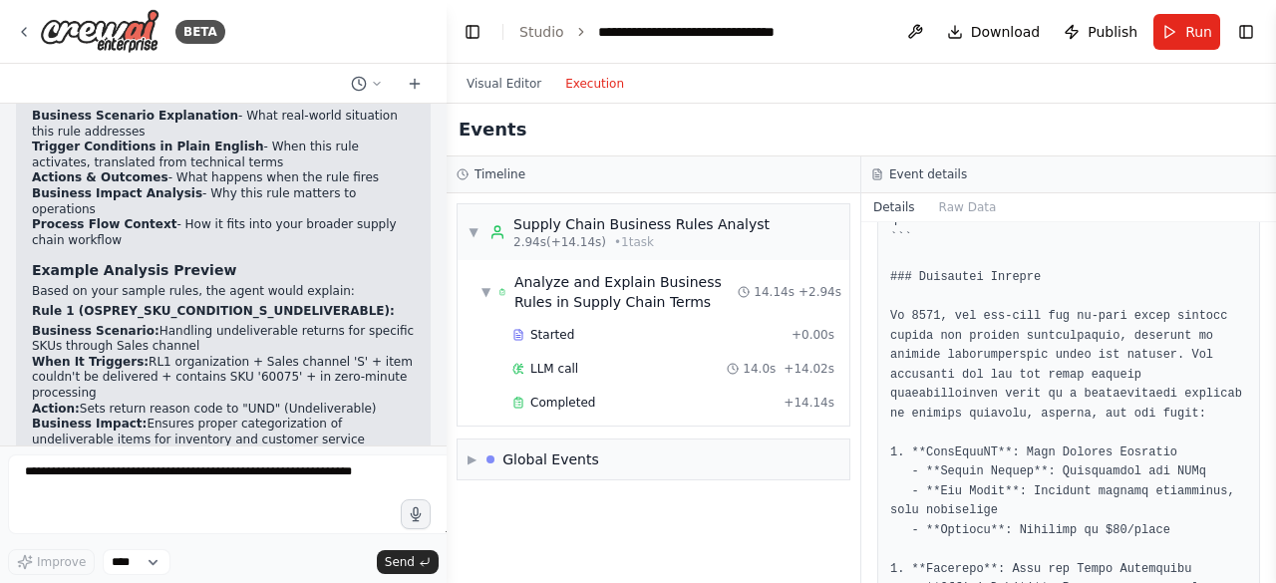
click at [580, 83] on button "Execution" at bounding box center [594, 84] width 83 height 24
click at [610, 301] on div "Analyze and Explain Business Rules in Supply Chain Terms" at bounding box center [625, 292] width 223 height 40
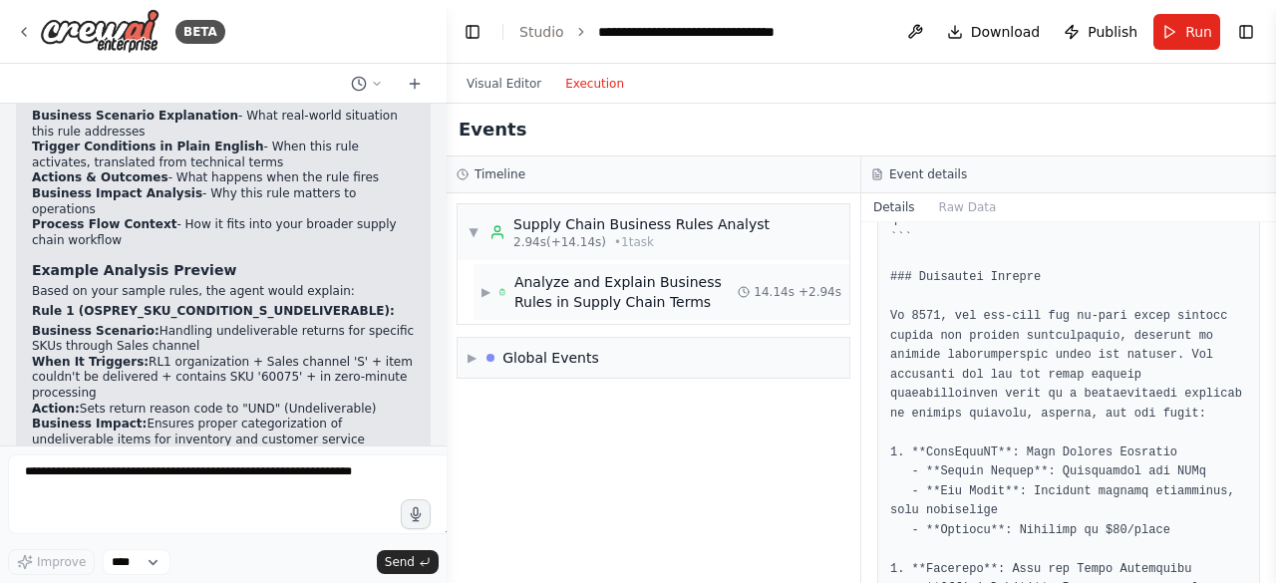
click at [590, 284] on div "Analyze and Explain Business Rules in Supply Chain Terms" at bounding box center [625, 292] width 223 height 40
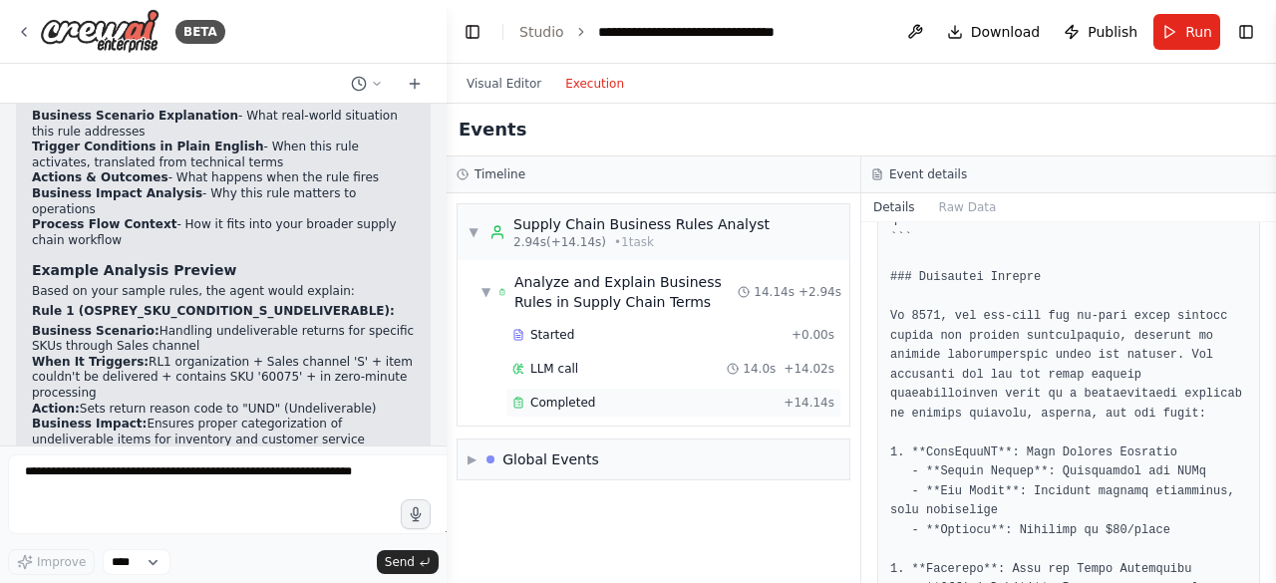
click at [580, 410] on span "Completed" at bounding box center [562, 403] width 65 height 16
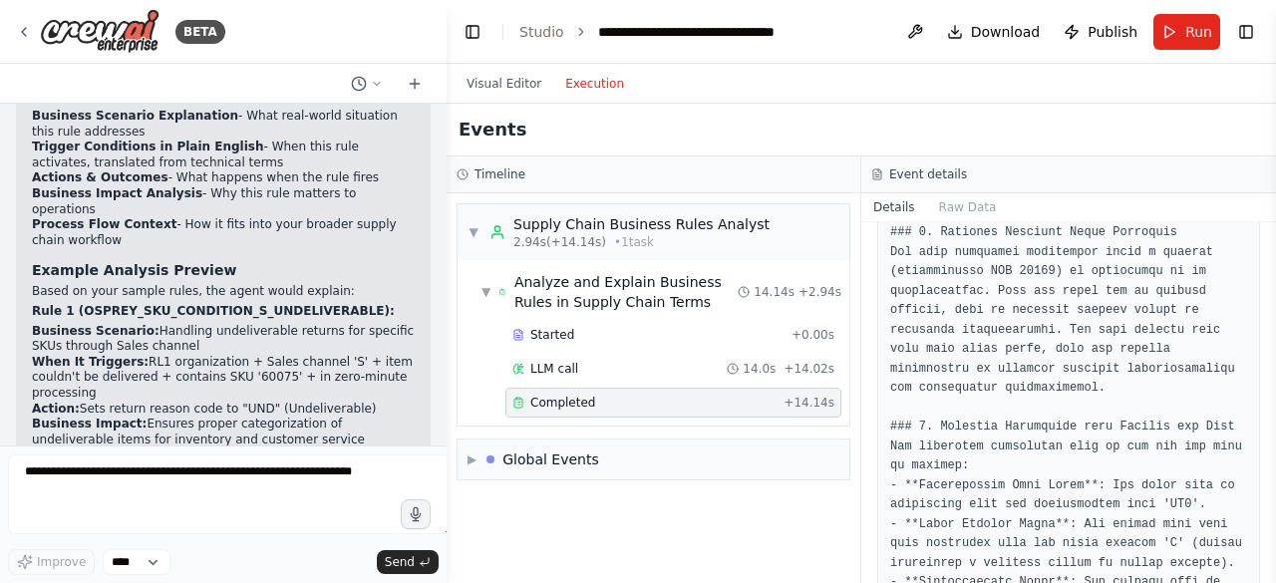
scroll to position [178, 0]
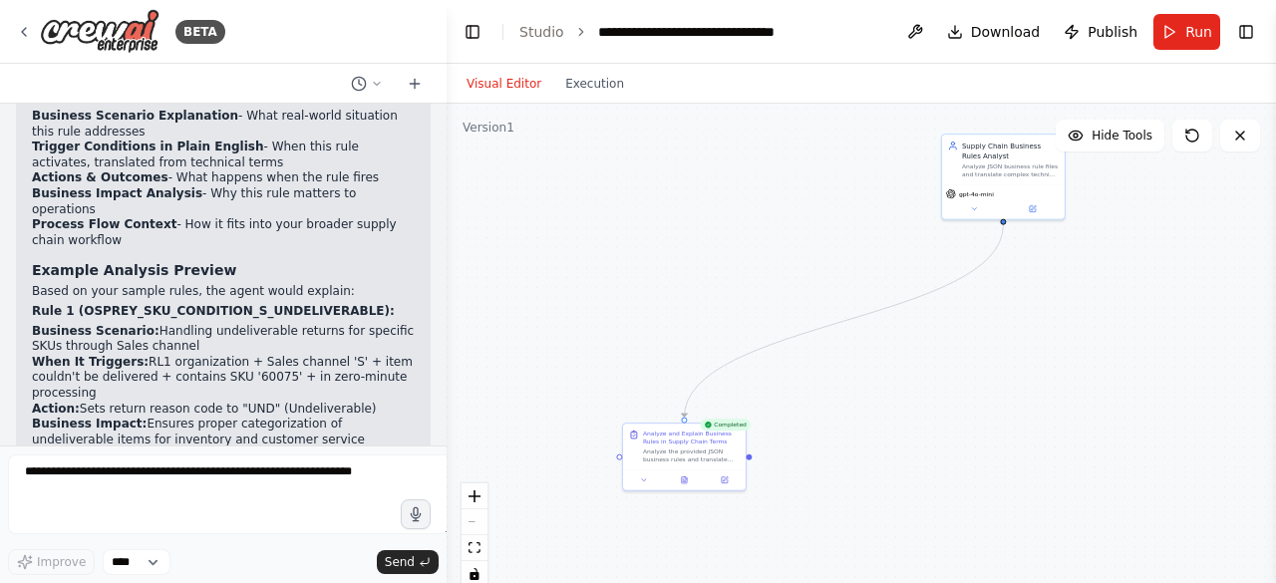
click at [490, 82] on button "Visual Editor" at bounding box center [504, 84] width 99 height 24
click at [1239, 127] on button at bounding box center [1240, 136] width 40 height 32
click at [1037, 154] on div "Supply Chain Business Rules Analyst" at bounding box center [1010, 149] width 97 height 20
click at [1061, 111] on button at bounding box center [1049, 112] width 26 height 26
click at [1021, 117] on button "Confirm" at bounding box center [992, 112] width 71 height 24
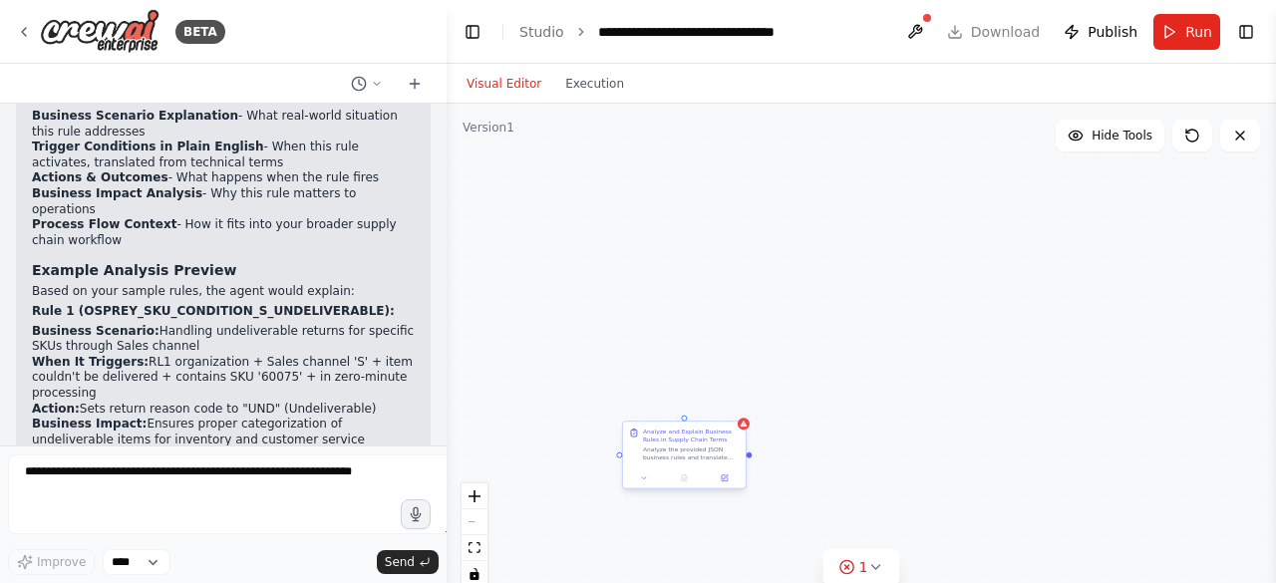
click at [714, 423] on div "Analyze and Explain Business Rules in Supply Chain Terms Analyze the provided J…" at bounding box center [684, 445] width 123 height 46
click at [734, 408] on icon at bounding box center [730, 403] width 12 height 12
click at [684, 403] on button "Confirm" at bounding box center [673, 403] width 71 height 24
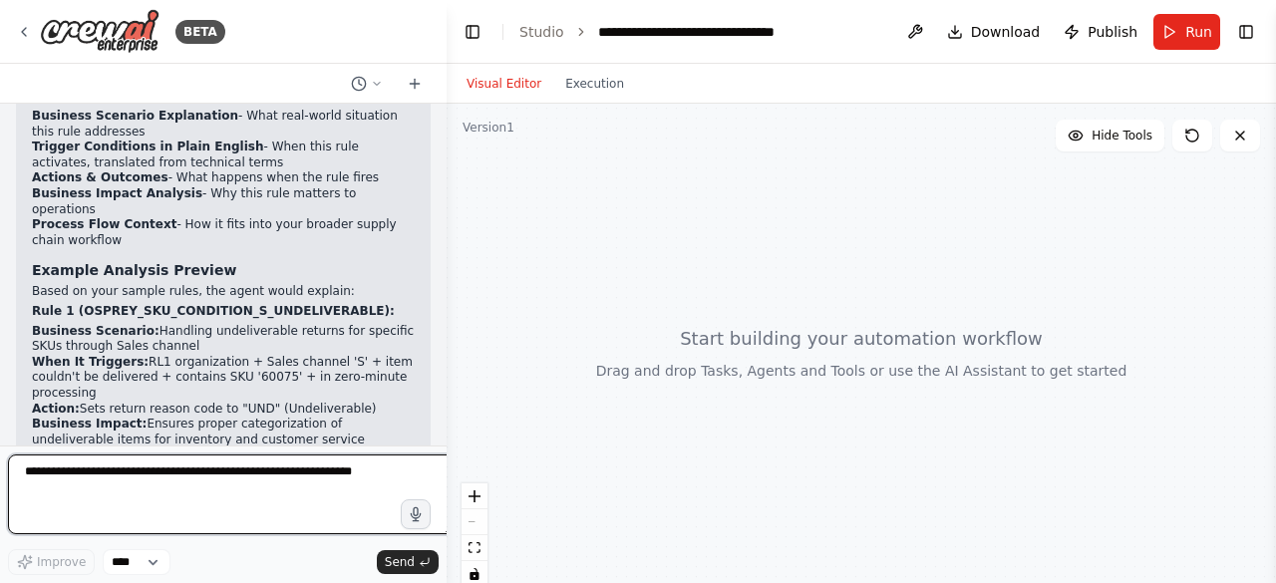
click at [109, 534] on textarea at bounding box center [231, 495] width 447 height 80
type textarea "**********"
click at [388, 472] on textarea "**********" at bounding box center [231, 495] width 447 height 80
type textarea "**********"
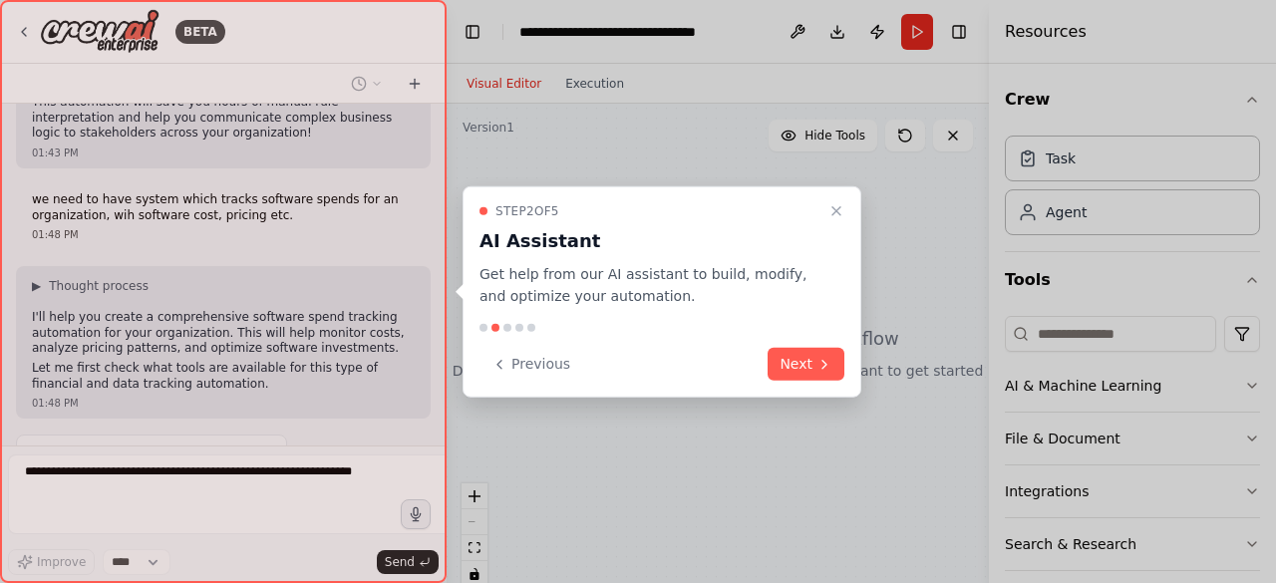
scroll to position [5193, 0]
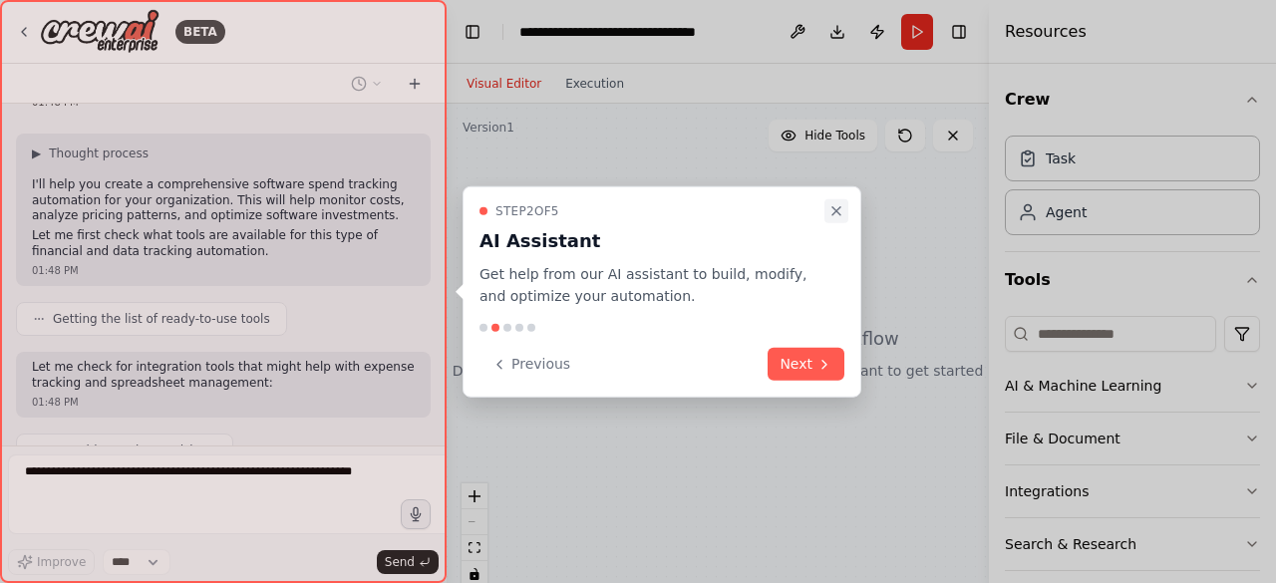
click at [837, 207] on icon "Close walkthrough" at bounding box center [836, 210] width 8 height 8
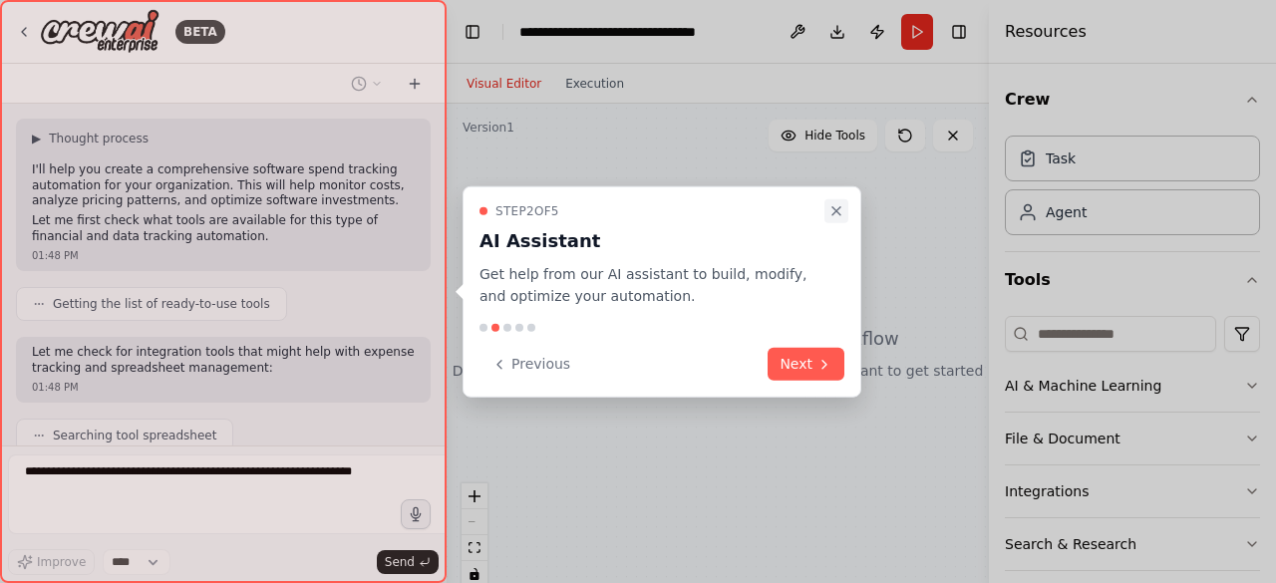
click at [839, 207] on icon "Close walkthrough" at bounding box center [836, 210] width 8 height 8
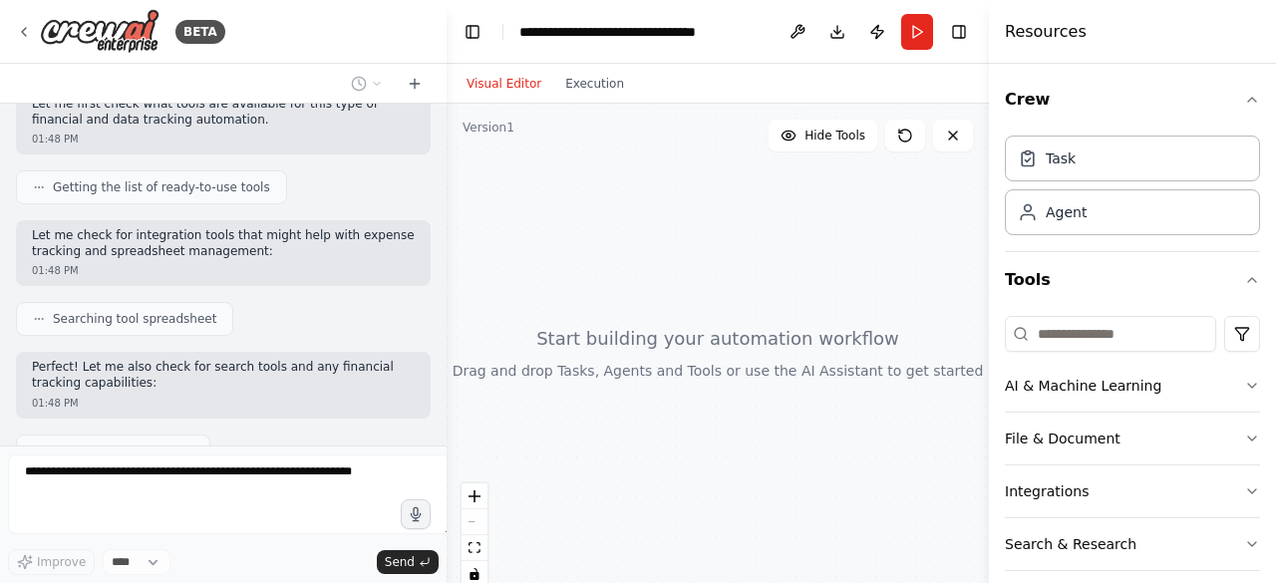
scroll to position [5456, 0]
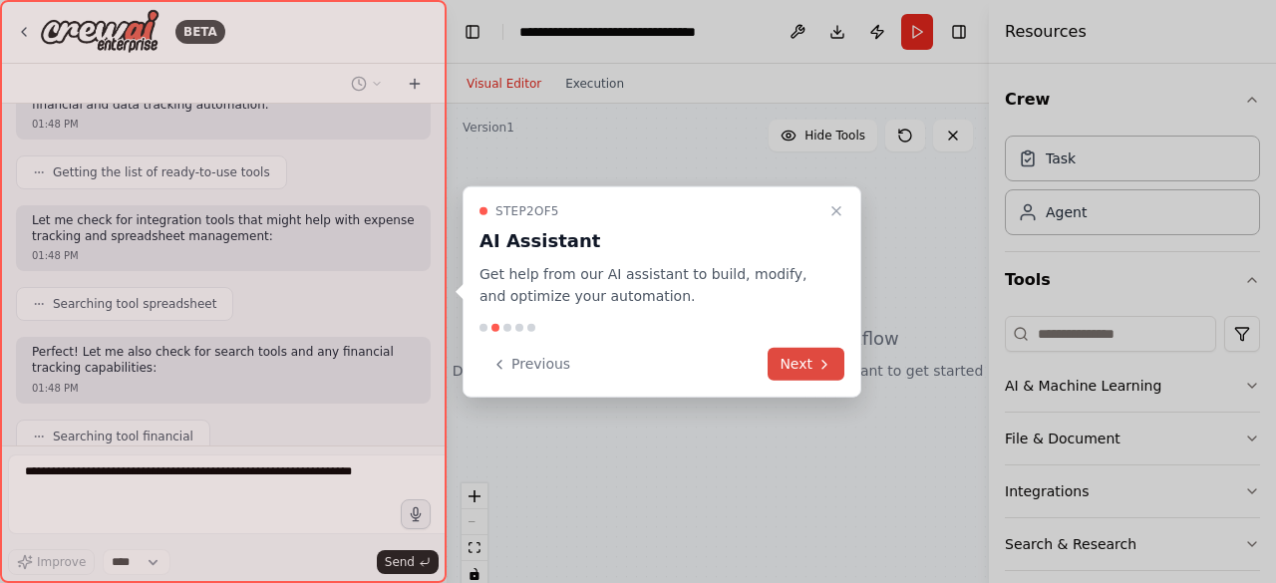
click at [799, 370] on button "Next" at bounding box center [806, 364] width 77 height 33
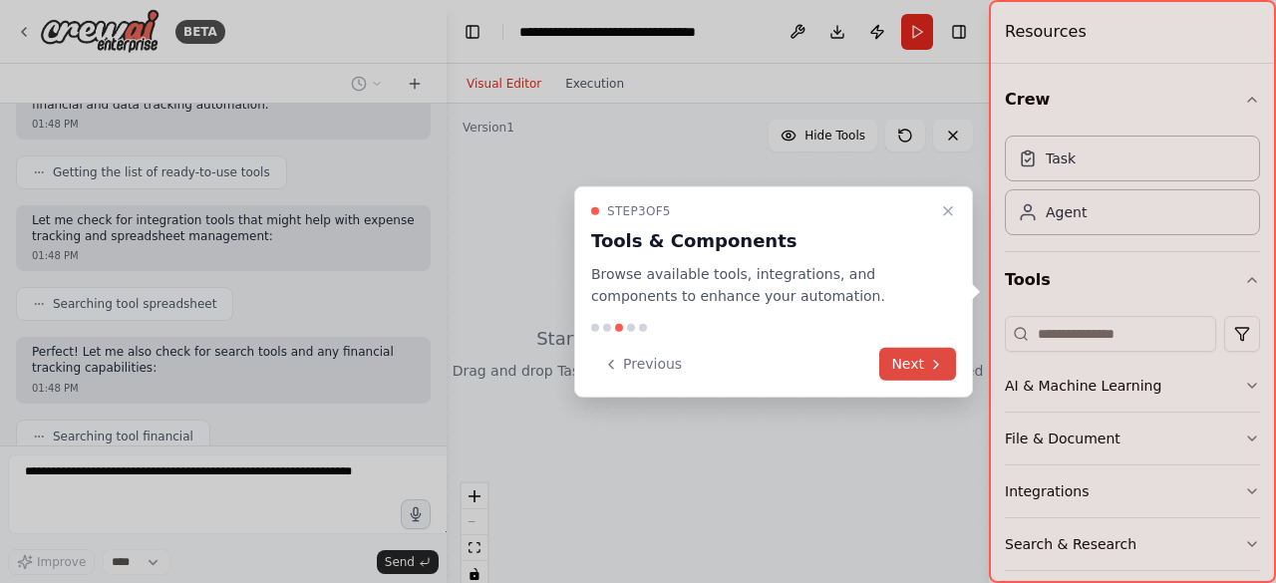
click at [917, 371] on button "Next" at bounding box center [917, 364] width 77 height 33
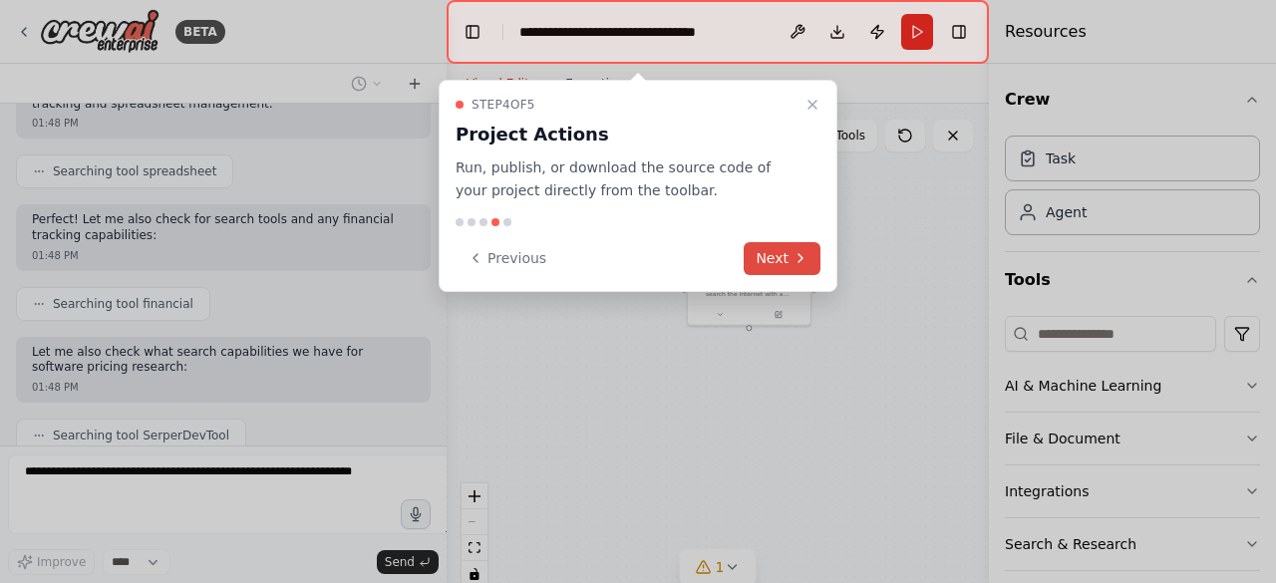
scroll to position [5605, 0]
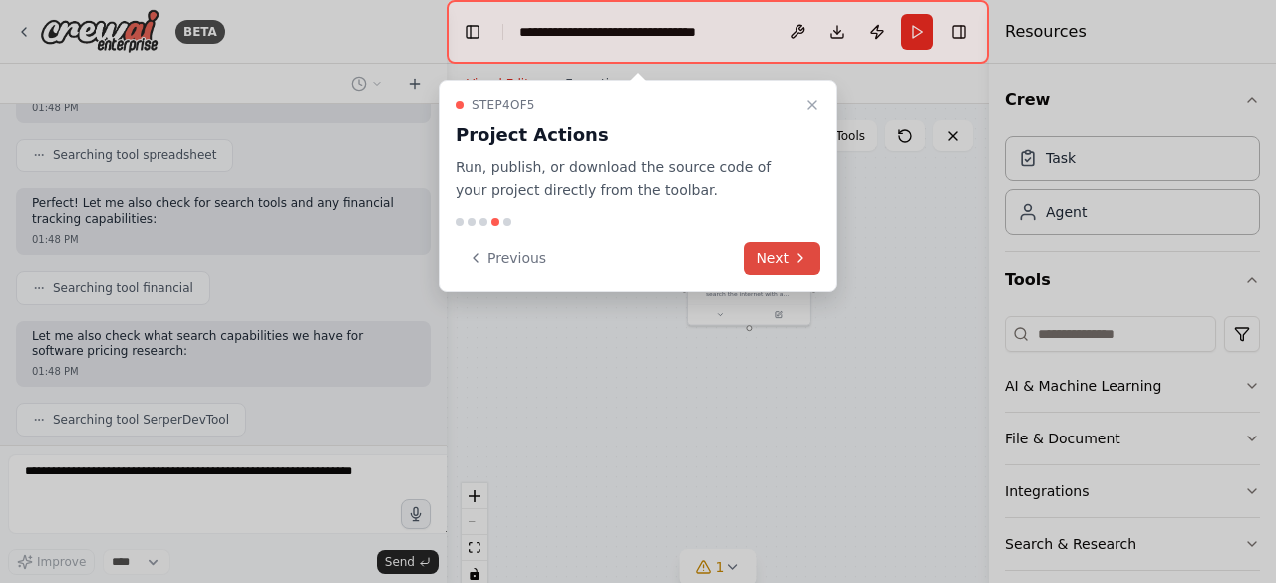
click at [793, 261] on icon at bounding box center [800, 258] width 16 height 16
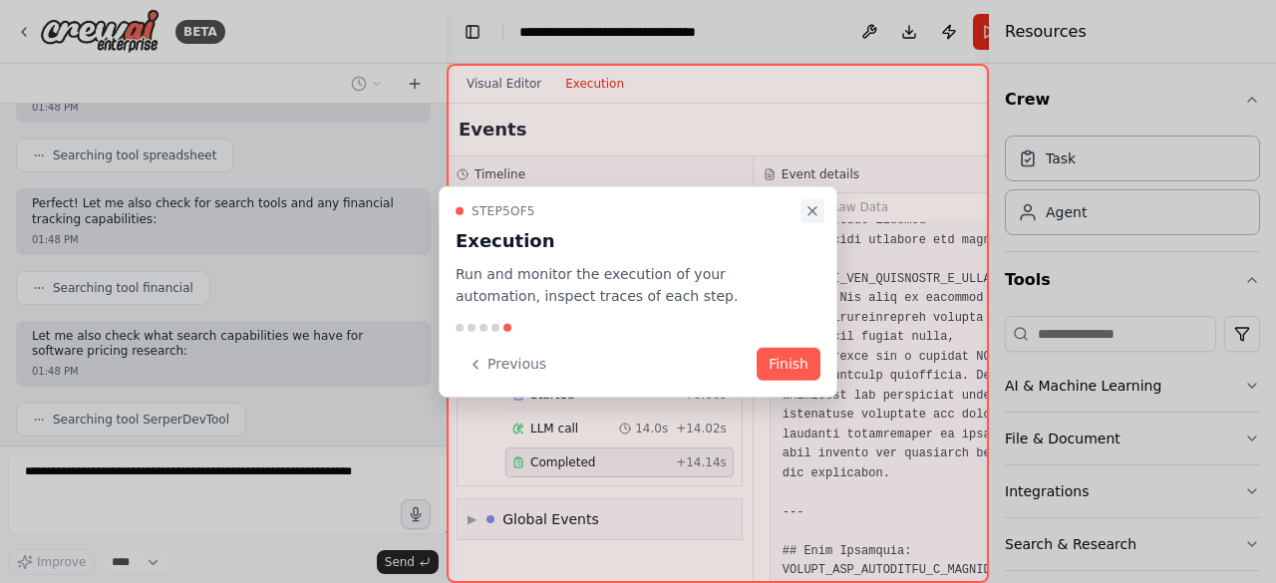
click at [817, 198] on button "Close walkthrough" at bounding box center [812, 210] width 24 height 24
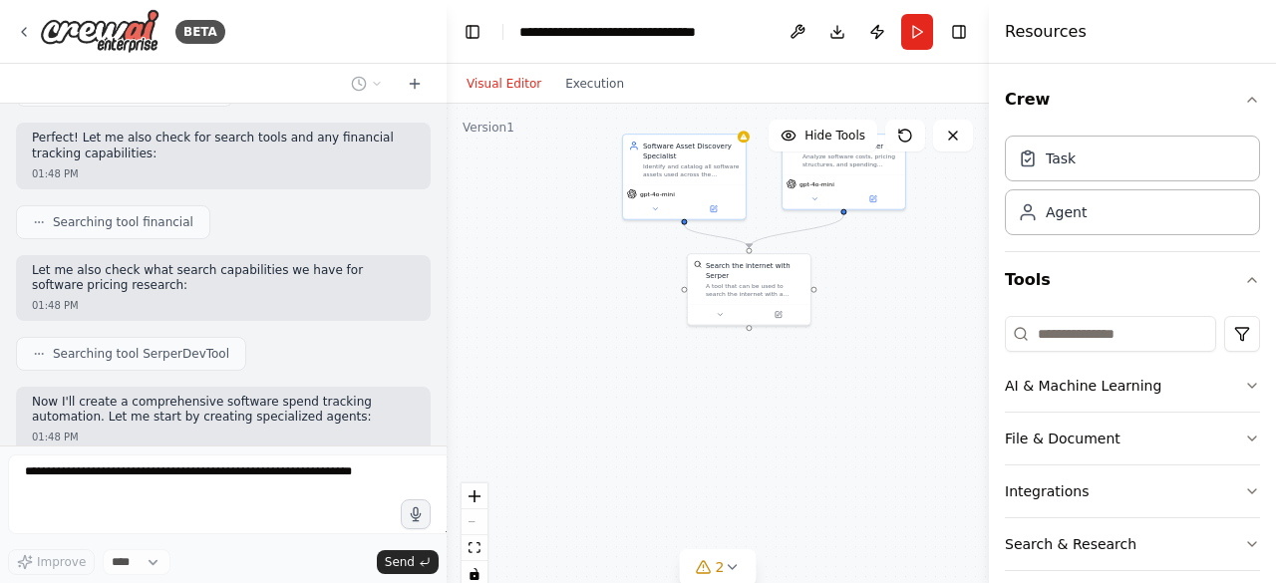
scroll to position [5736, 0]
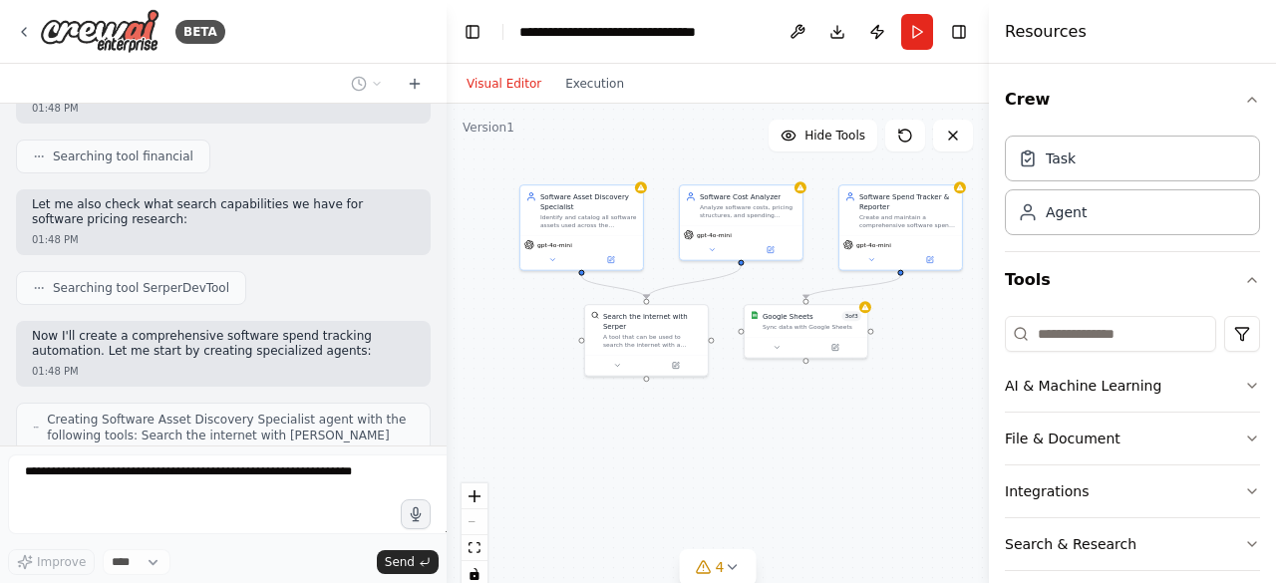
drag, startPoint x: 892, startPoint y: 482, endPoint x: 789, endPoint y: 533, distance: 114.6
click at [789, 533] on div ".deletable-edge-delete-btn { width: 20px; height: 20px; border: 0px solid #ffff…" at bounding box center [718, 353] width 542 height 498
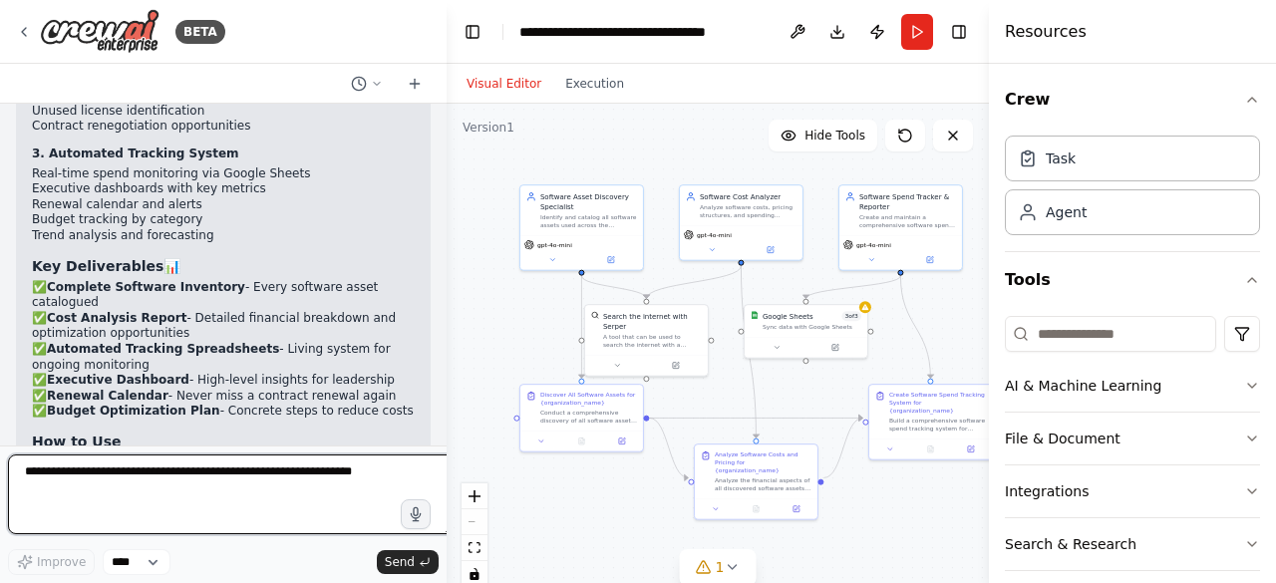
scroll to position [7123, 0]
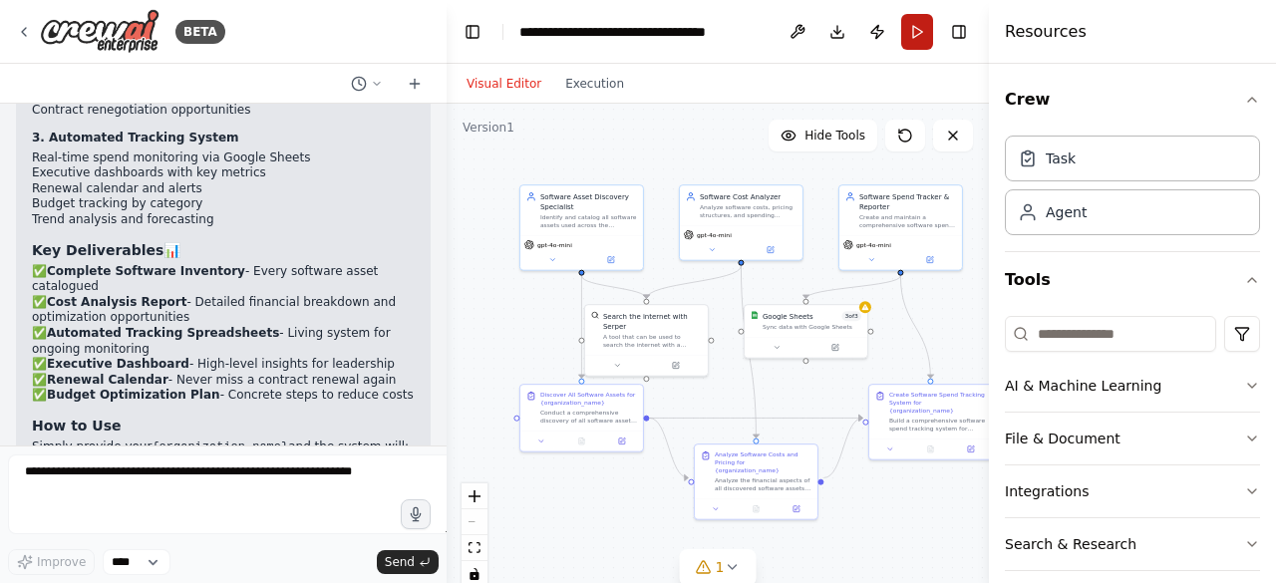
click at [914, 31] on button "Run" at bounding box center [917, 32] width 32 height 36
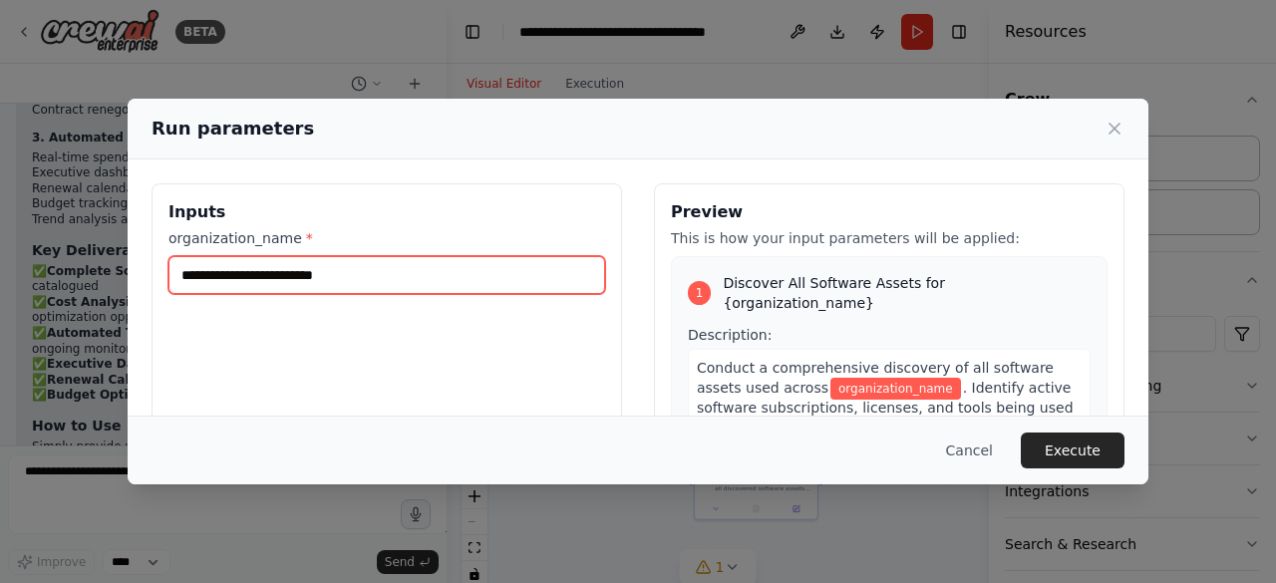
click at [535, 281] on input "organization_name *" at bounding box center [386, 275] width 437 height 38
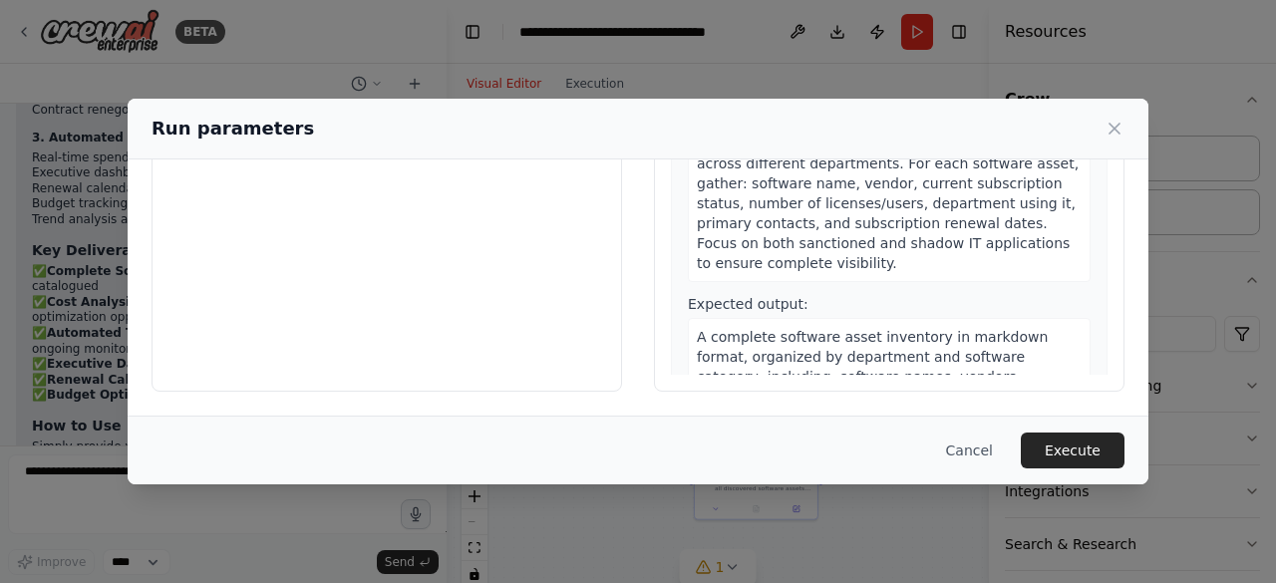
scroll to position [0, 0]
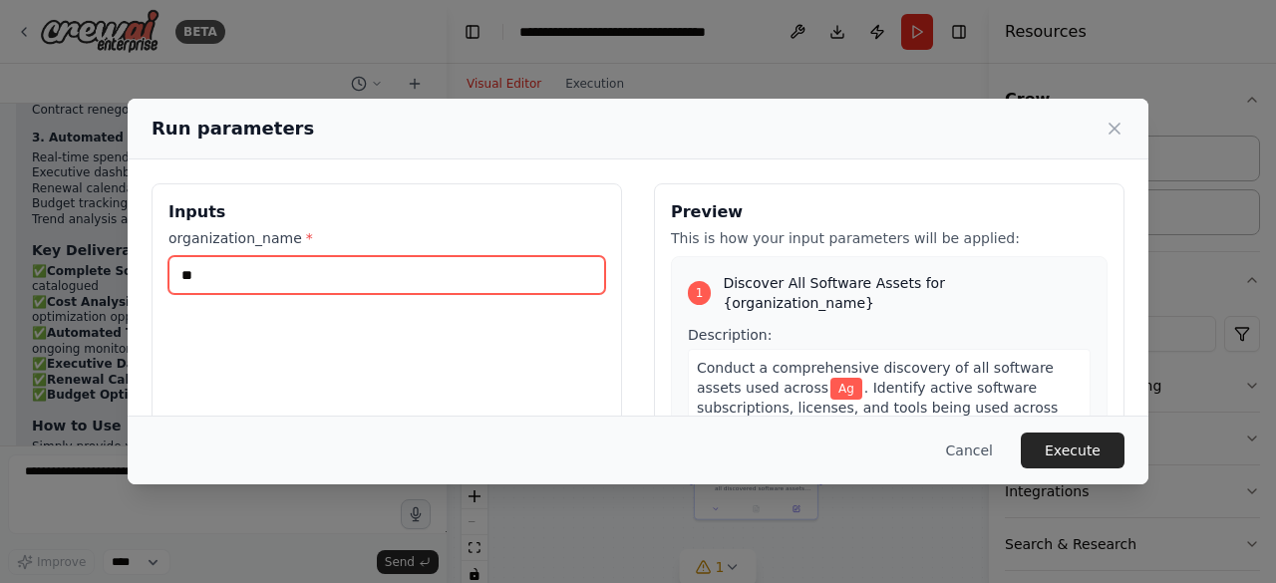
type input "*"
type input "*******"
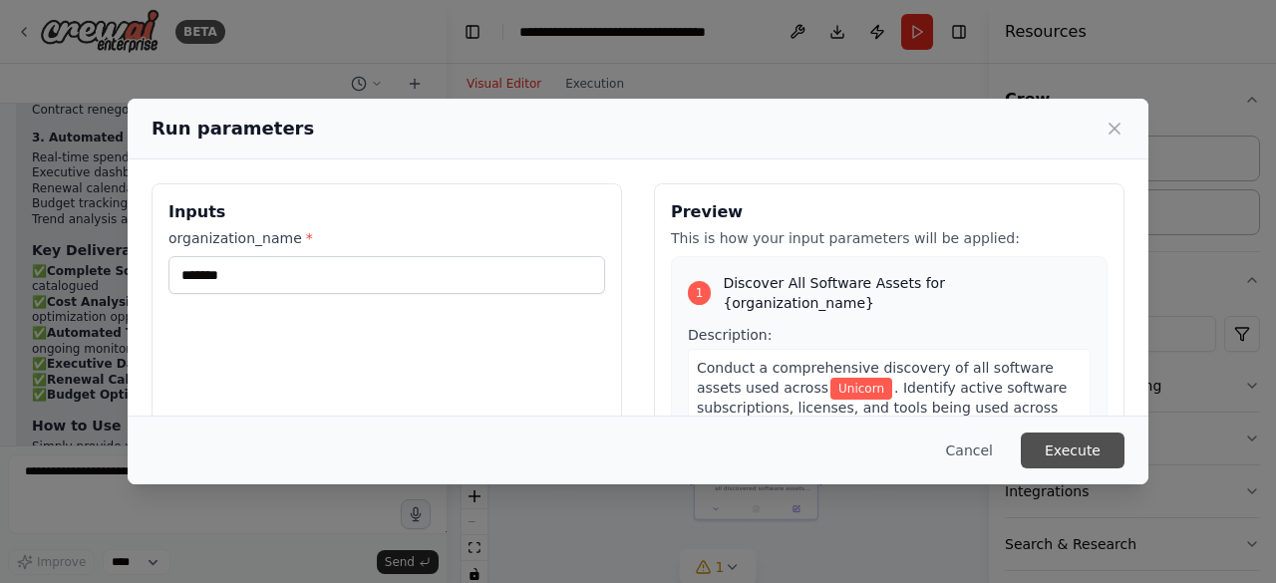
click at [1063, 450] on button "Execute" at bounding box center [1073, 451] width 104 height 36
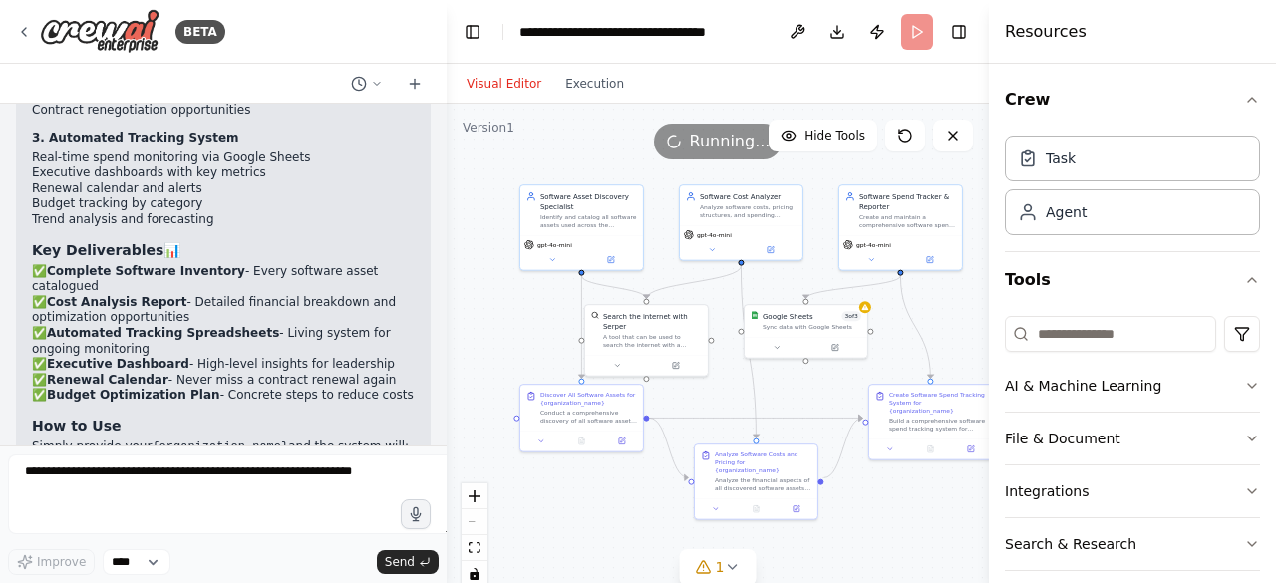
scroll to position [7123, 0]
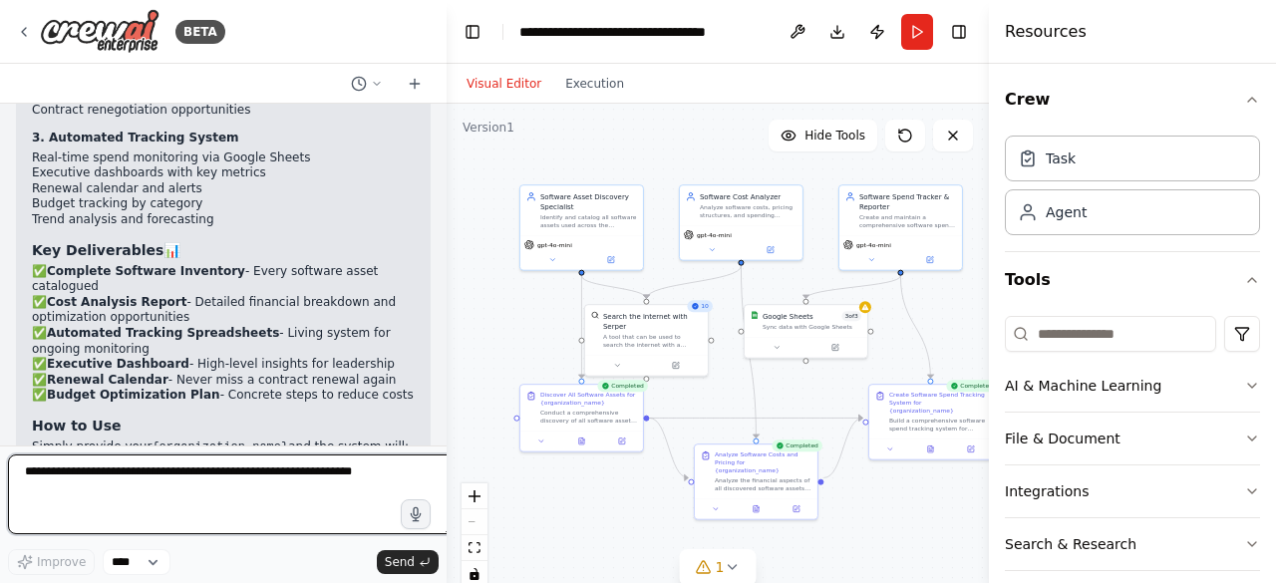
click at [121, 476] on textarea at bounding box center [231, 495] width 447 height 80
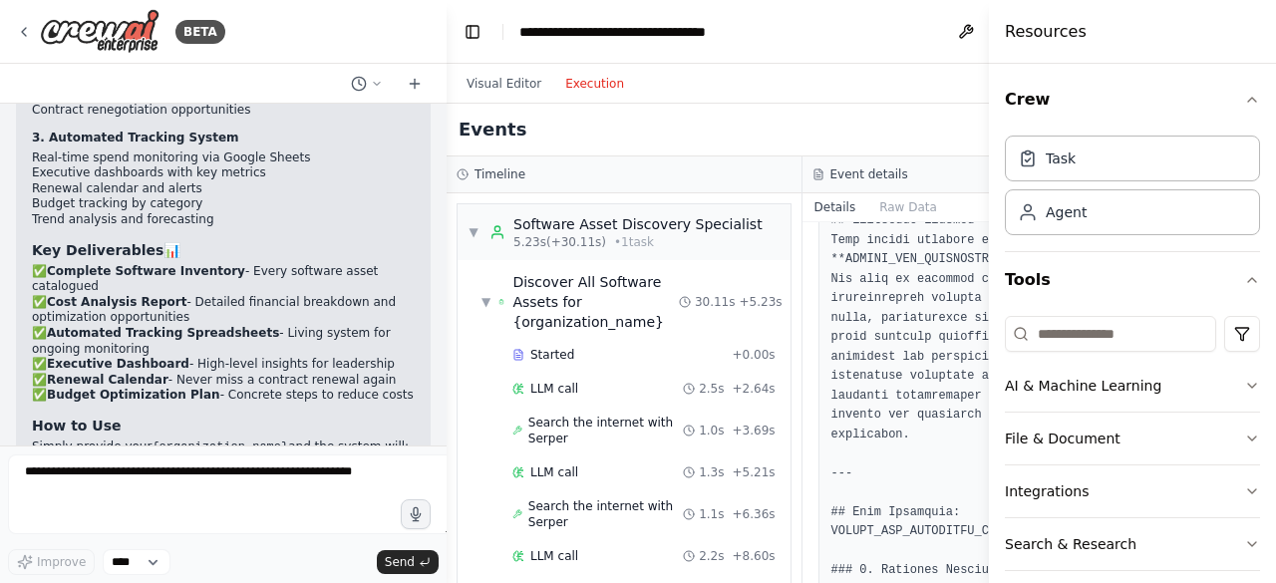
click at [615, 83] on button "Execution" at bounding box center [594, 84] width 83 height 24
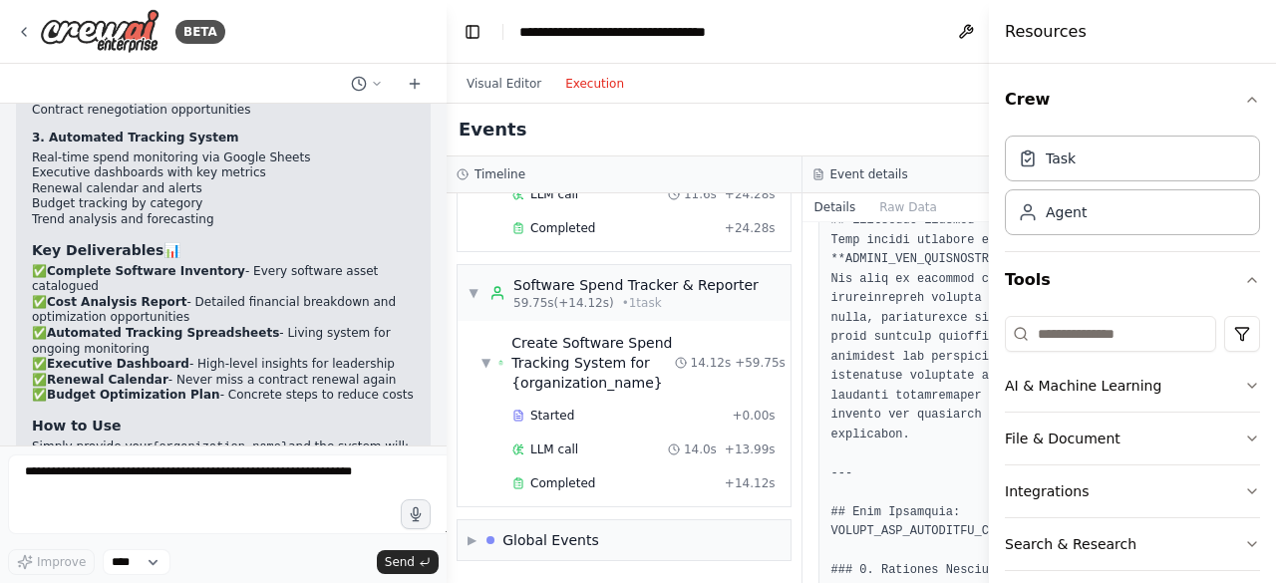
scroll to position [1307, 0]
click at [627, 480] on div "Completed" at bounding box center [614, 483] width 204 height 16
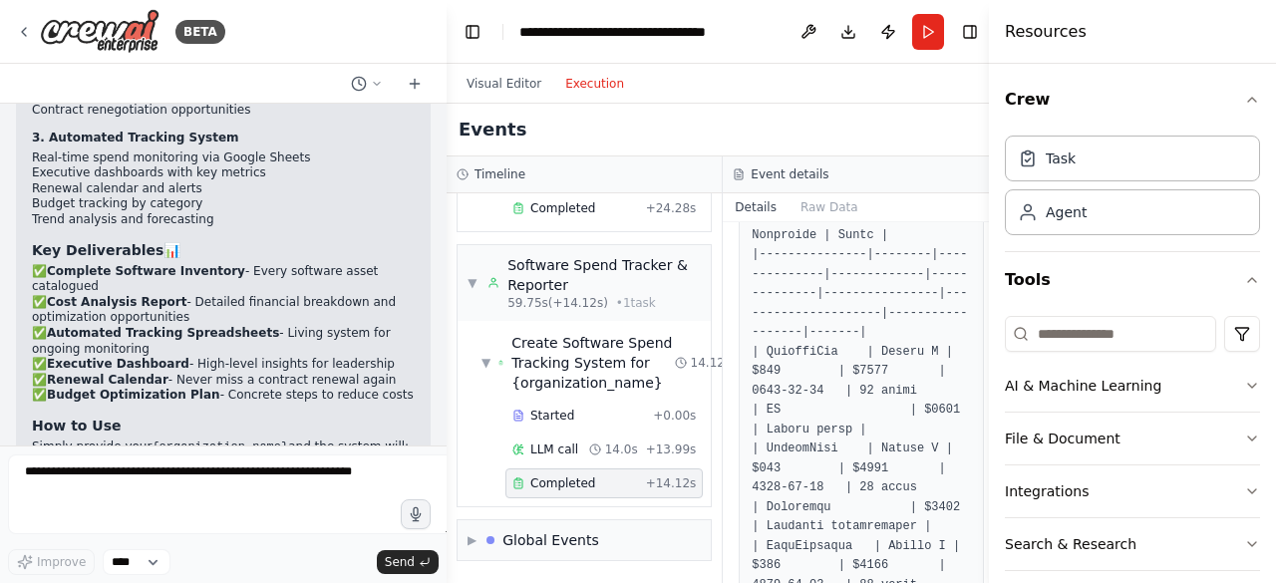
scroll to position [0, 0]
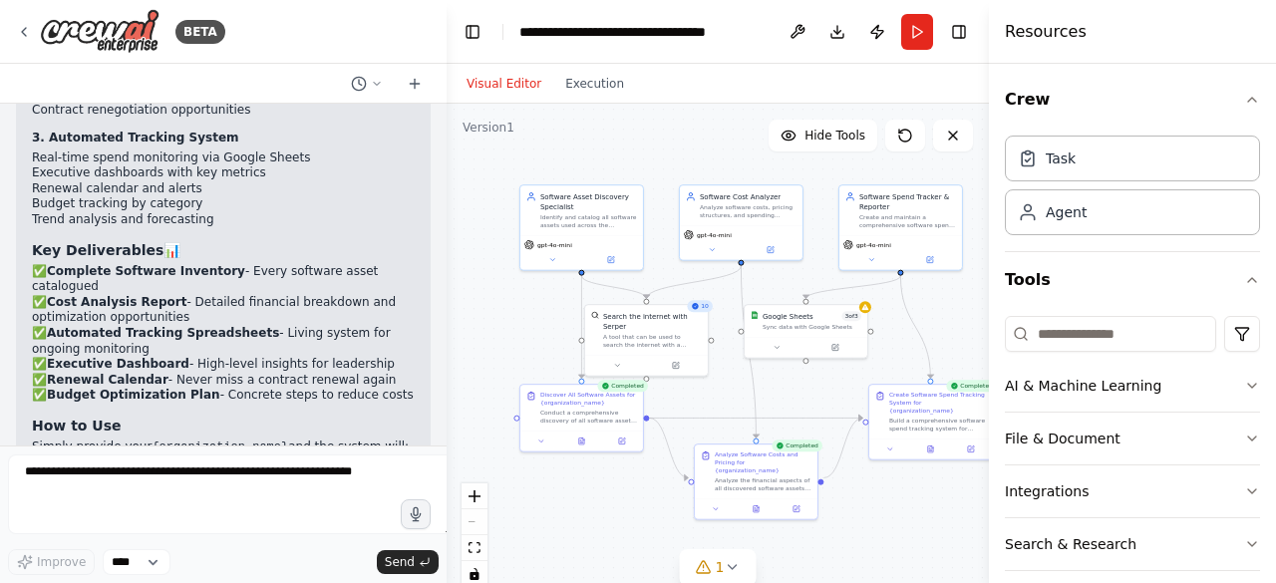
click at [478, 85] on button "Visual Editor" at bounding box center [504, 84] width 99 height 24
click at [836, 23] on button "Download" at bounding box center [837, 32] width 32 height 36
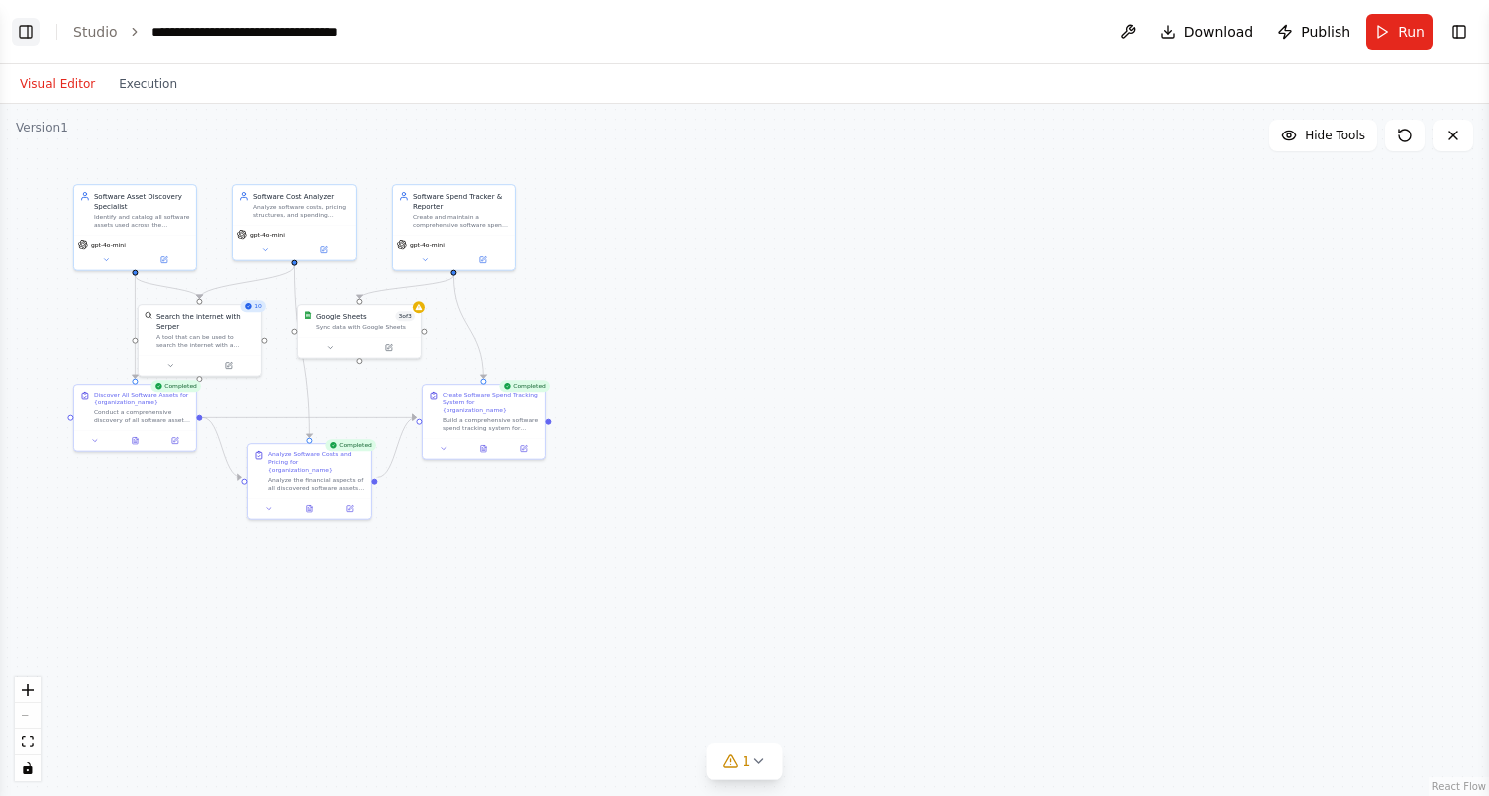
click at [23, 33] on button "Toggle Left Sidebar" at bounding box center [26, 32] width 28 height 28
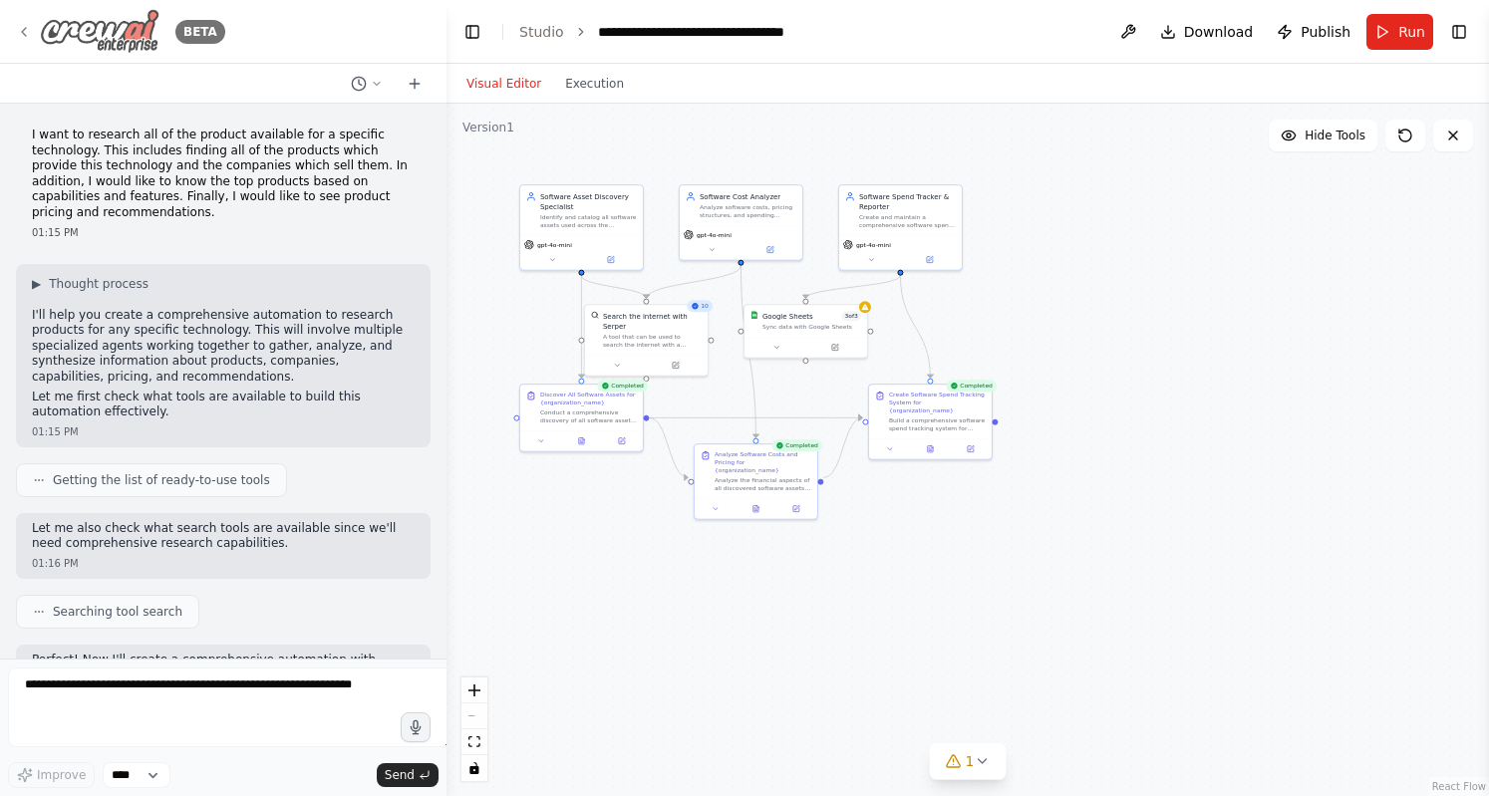
click at [28, 35] on icon at bounding box center [24, 32] width 16 height 16
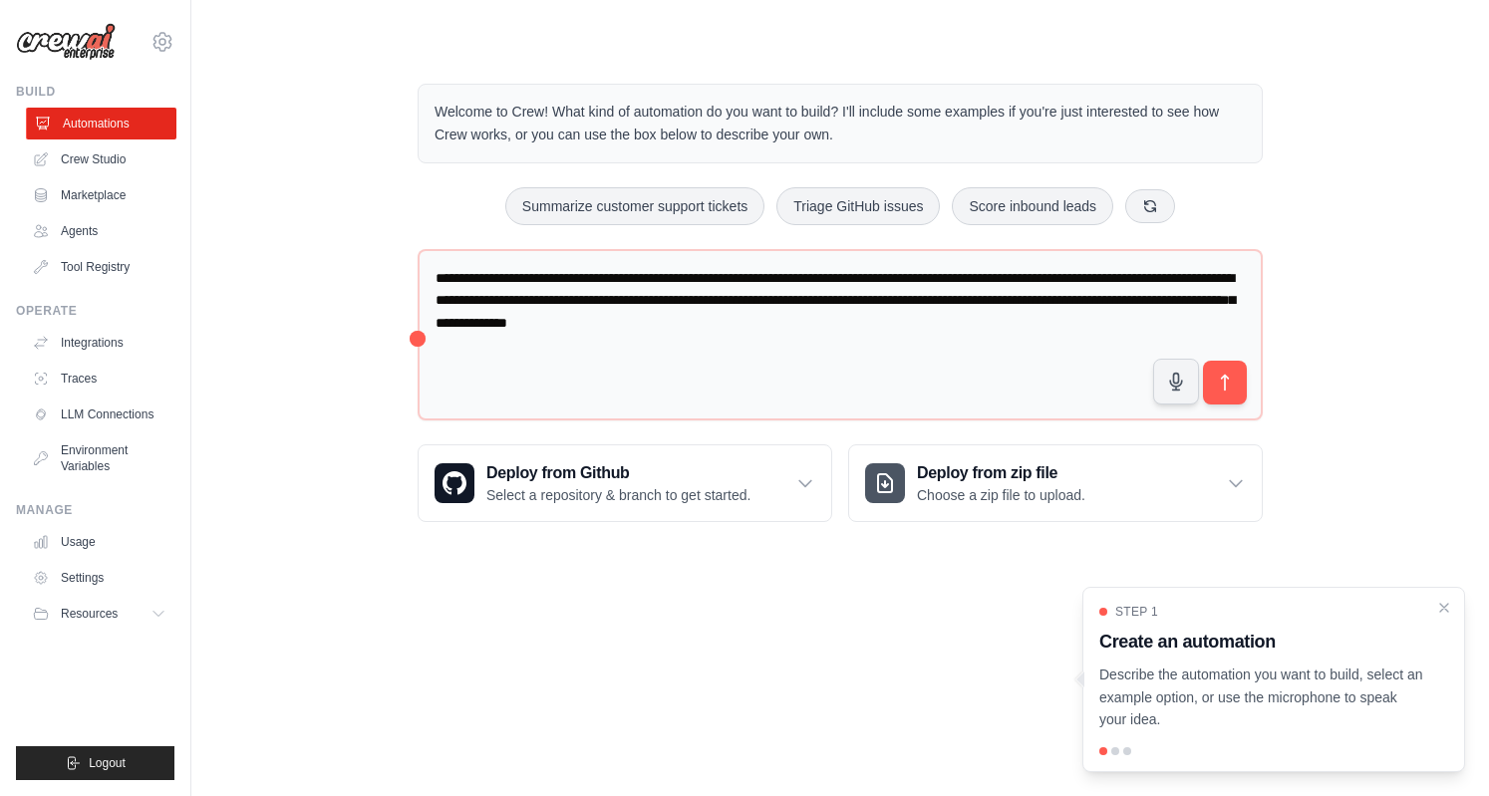
click at [108, 115] on link "Automations" at bounding box center [101, 124] width 151 height 32
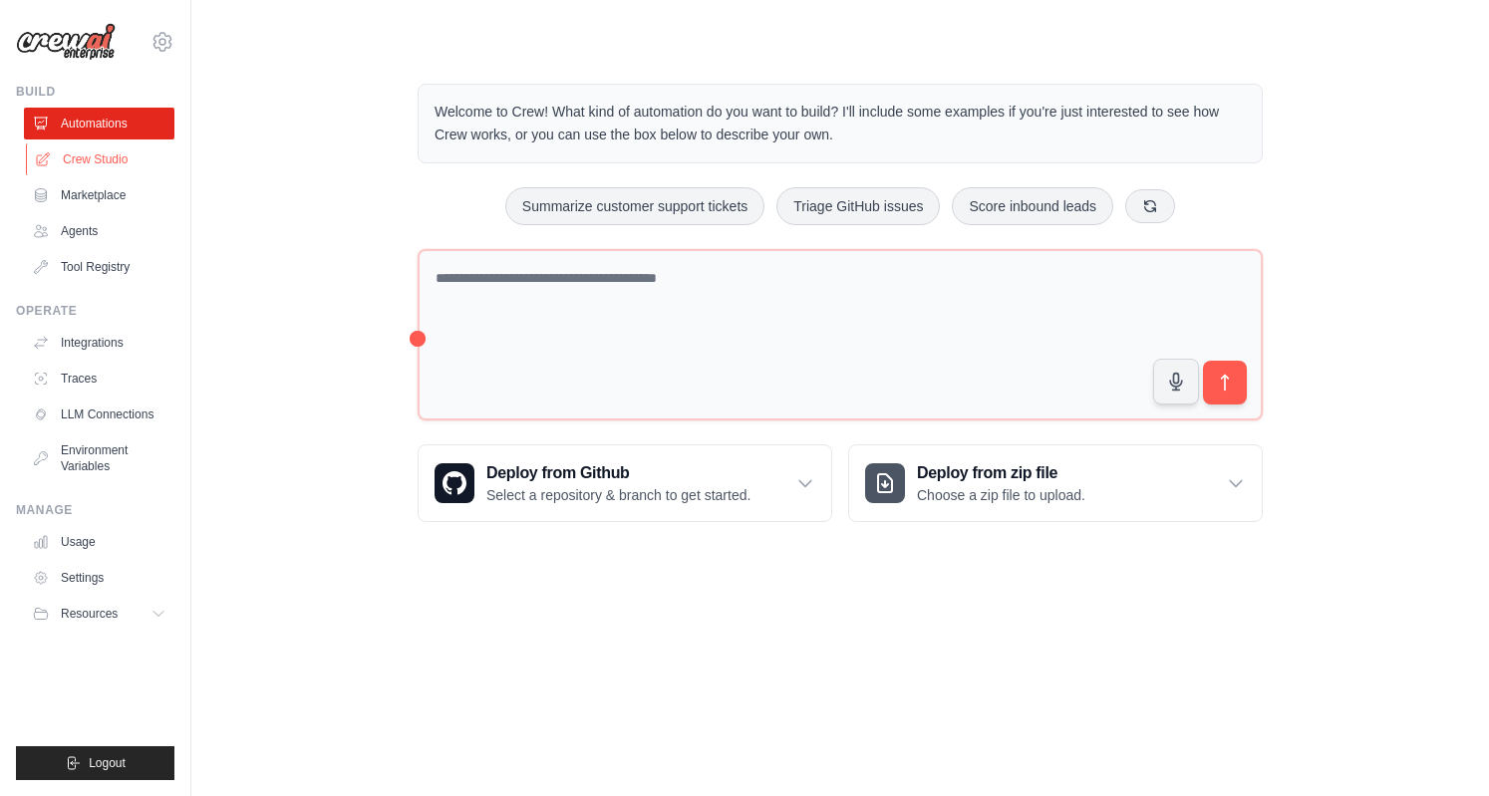
click at [123, 155] on link "Crew Studio" at bounding box center [101, 160] width 151 height 32
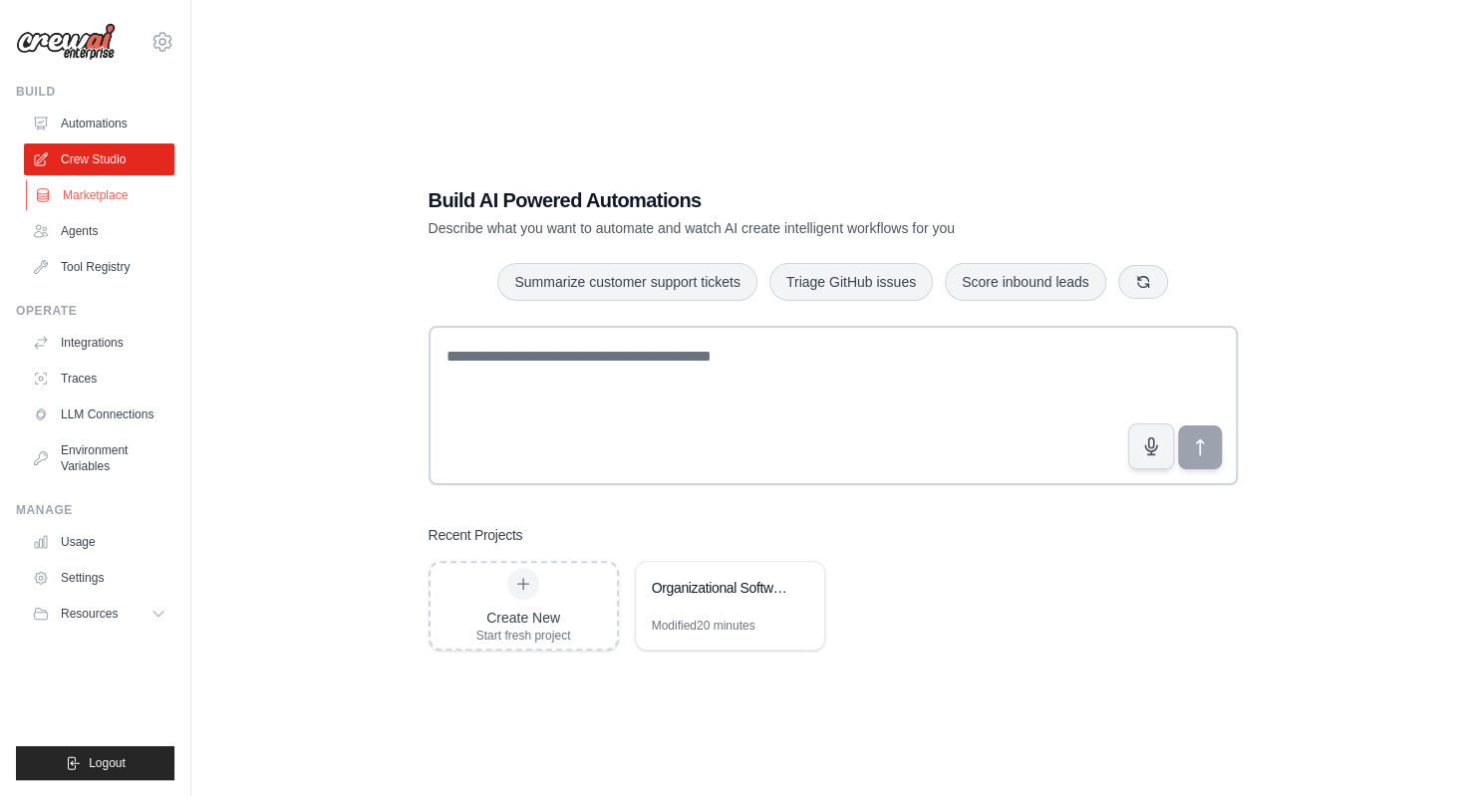
click at [100, 196] on link "Marketplace" at bounding box center [101, 195] width 151 height 32
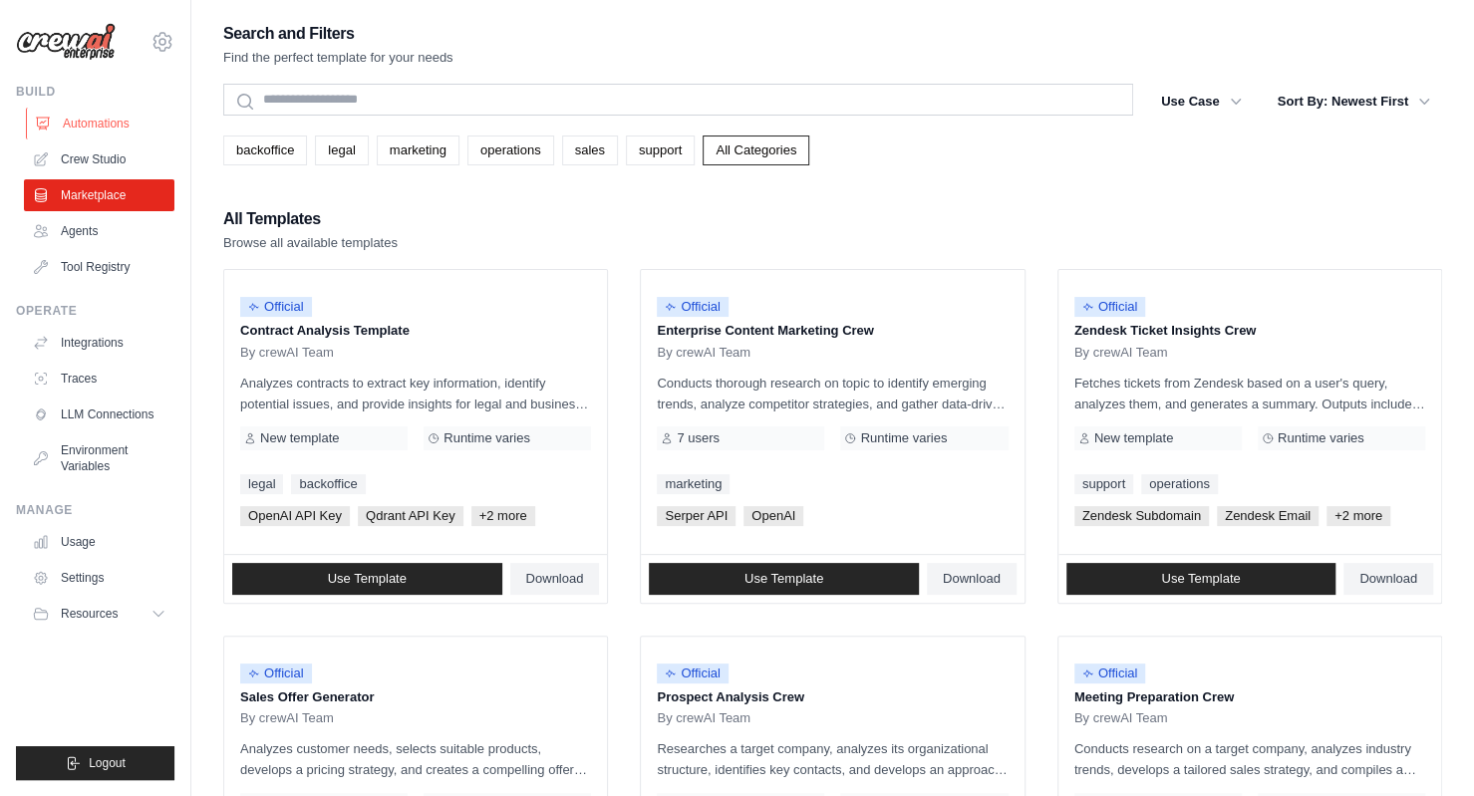
click at [108, 127] on link "Automations" at bounding box center [101, 124] width 151 height 32
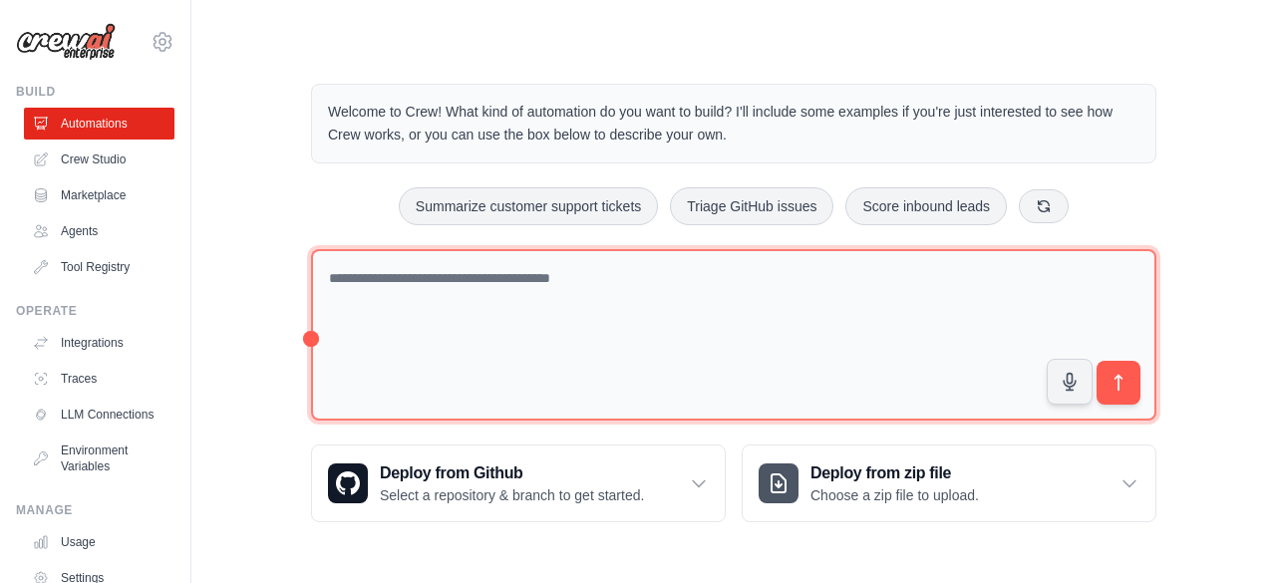
click at [473, 297] on textarea at bounding box center [733, 335] width 845 height 172
paste textarea "**********"
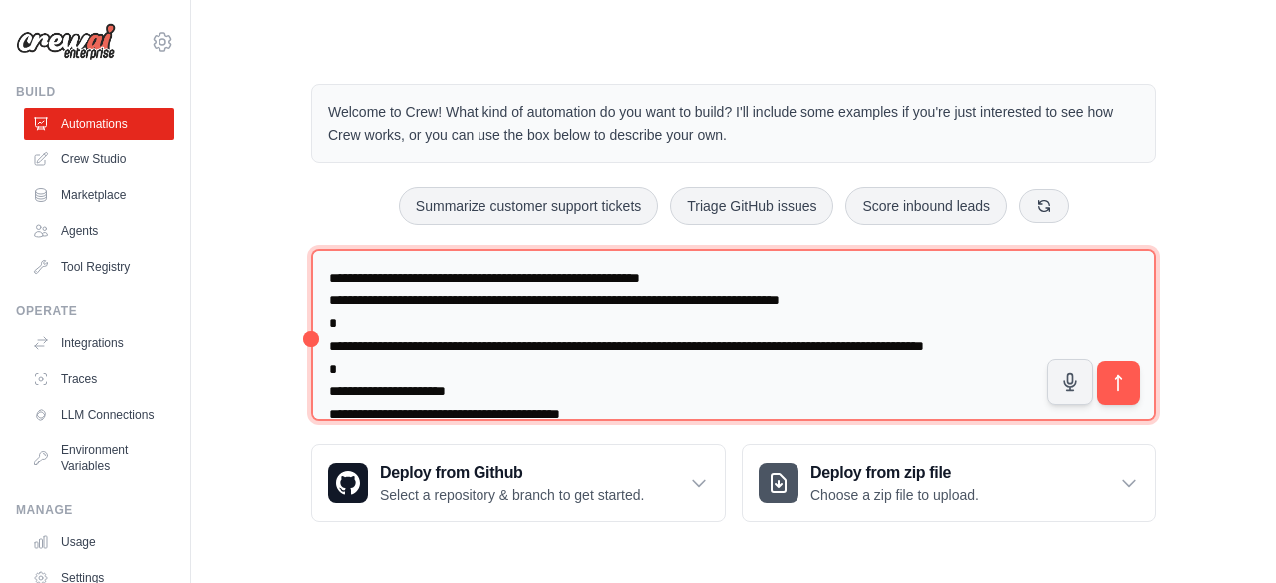
scroll to position [1091, 0]
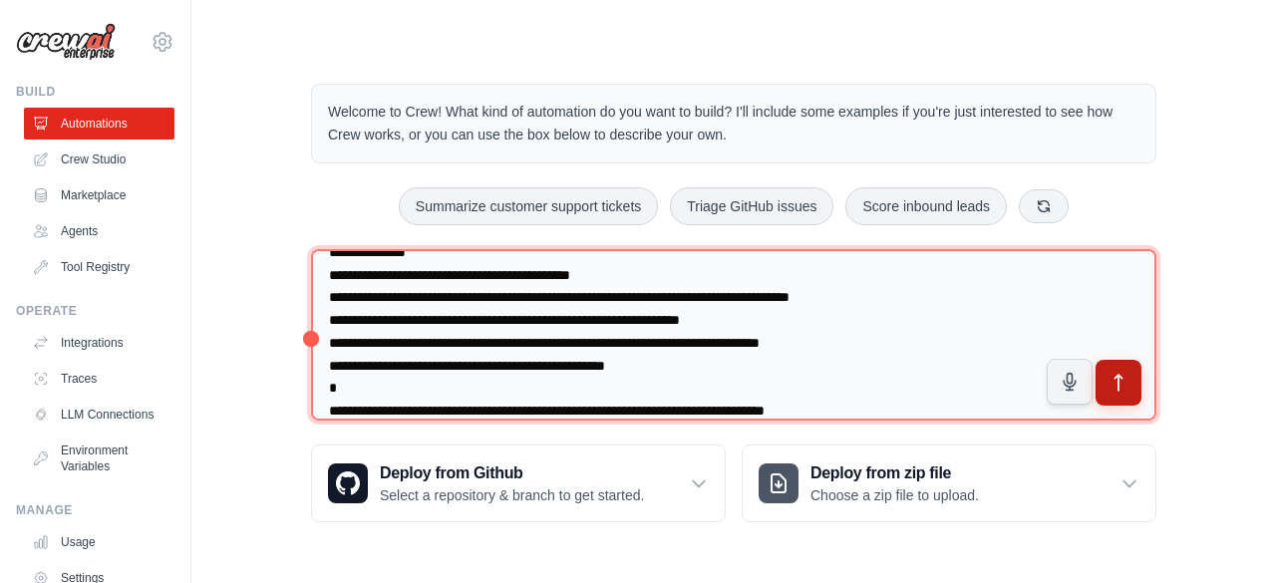
type textarea "**********"
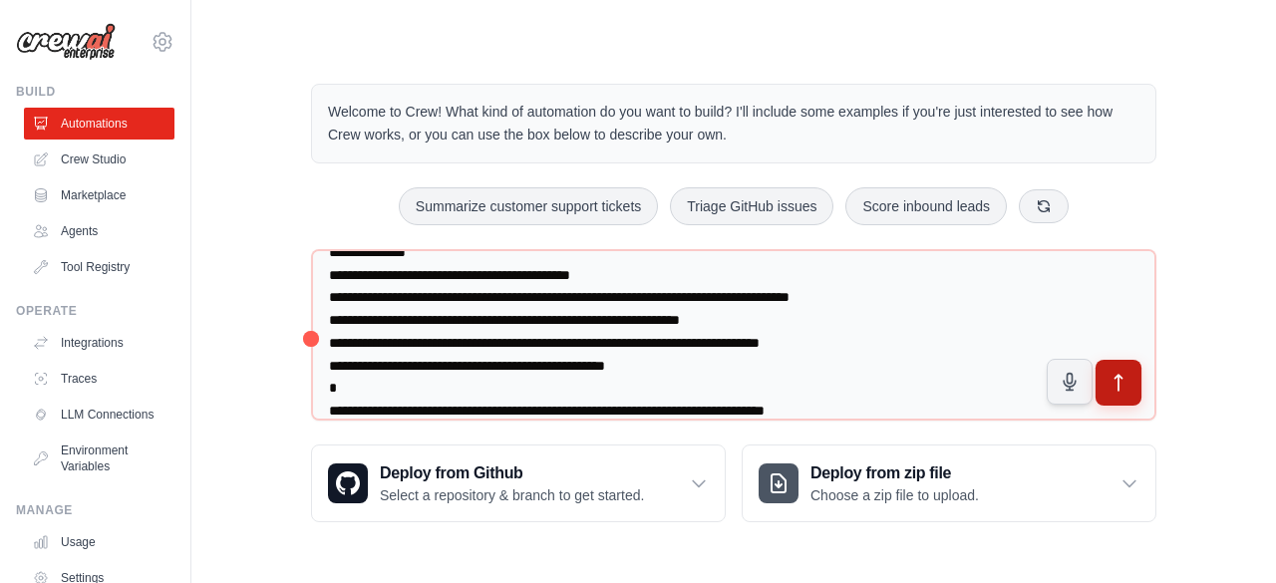
click at [1115, 375] on icon "submit" at bounding box center [1118, 383] width 21 height 21
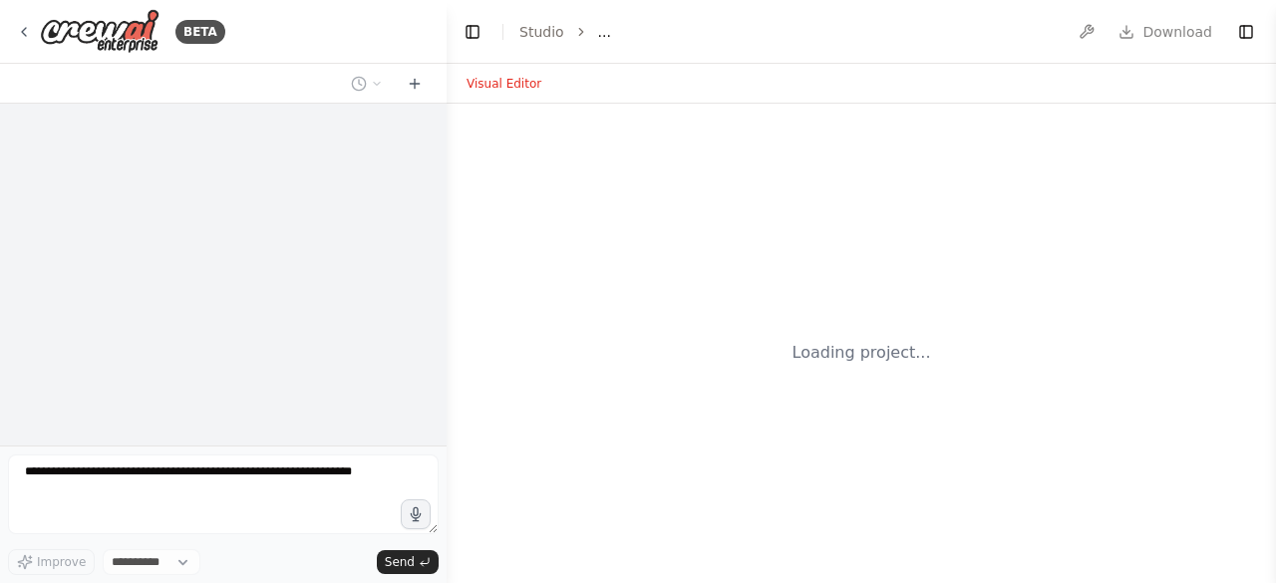
select select "****"
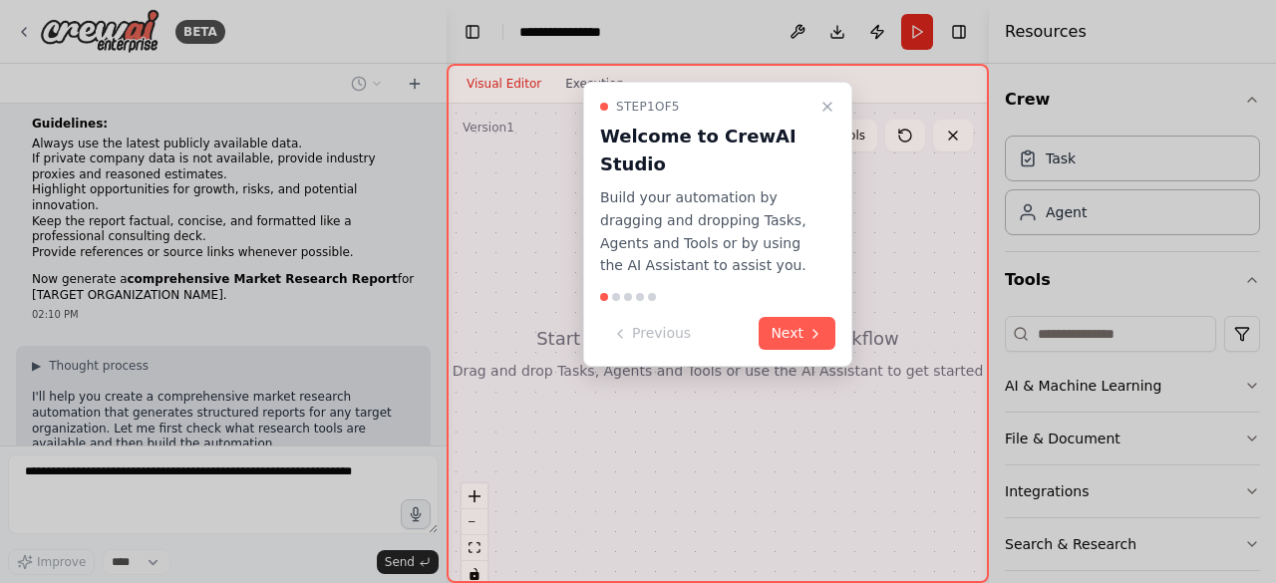
scroll to position [901, 0]
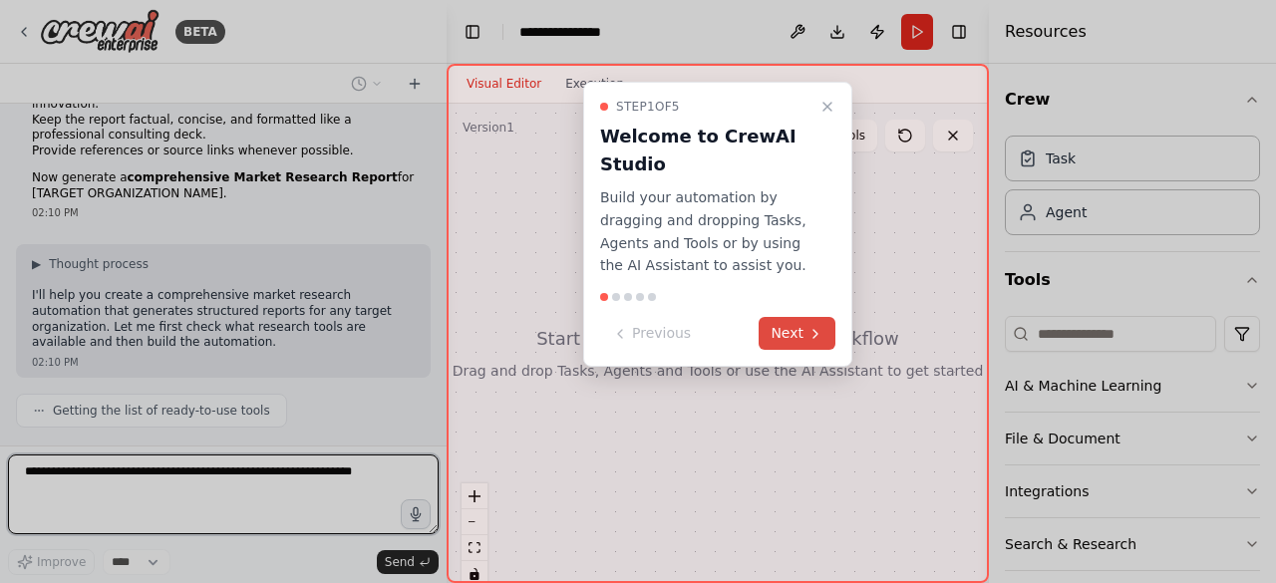
click at [794, 349] on button "Next" at bounding box center [797, 333] width 77 height 33
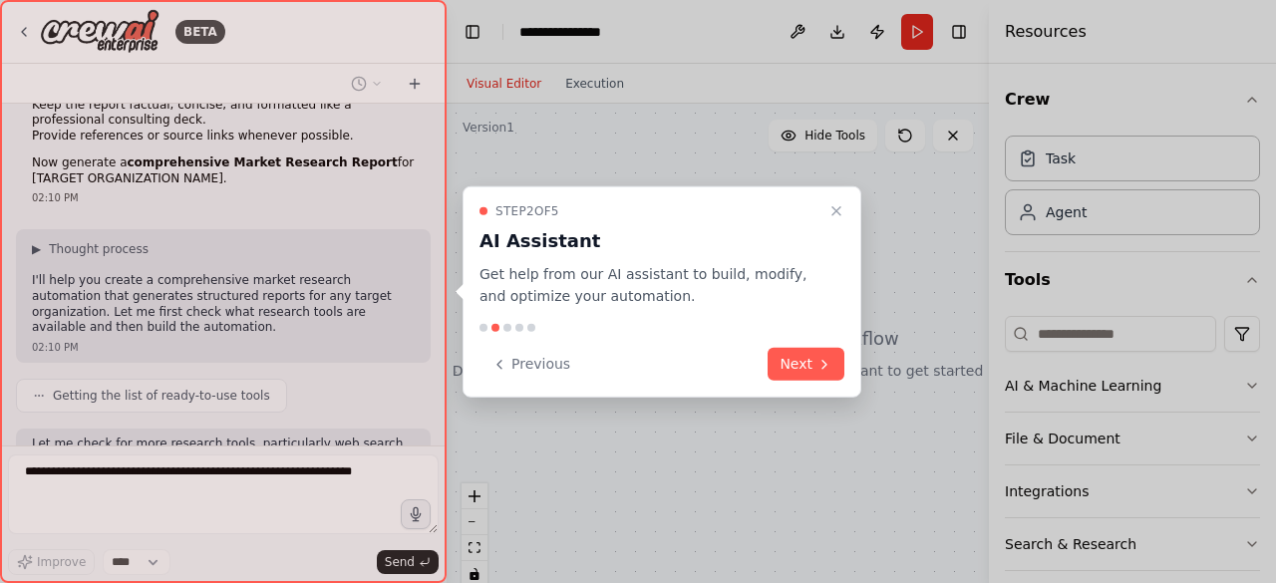
scroll to position [1033, 0]
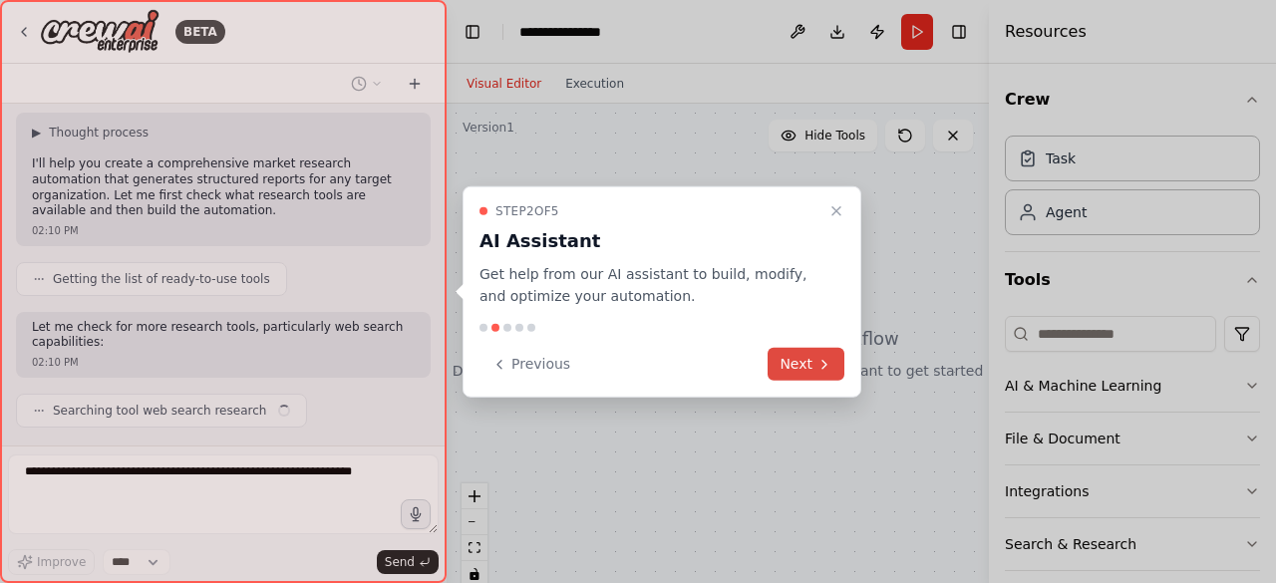
click at [797, 352] on button "Next" at bounding box center [806, 364] width 77 height 33
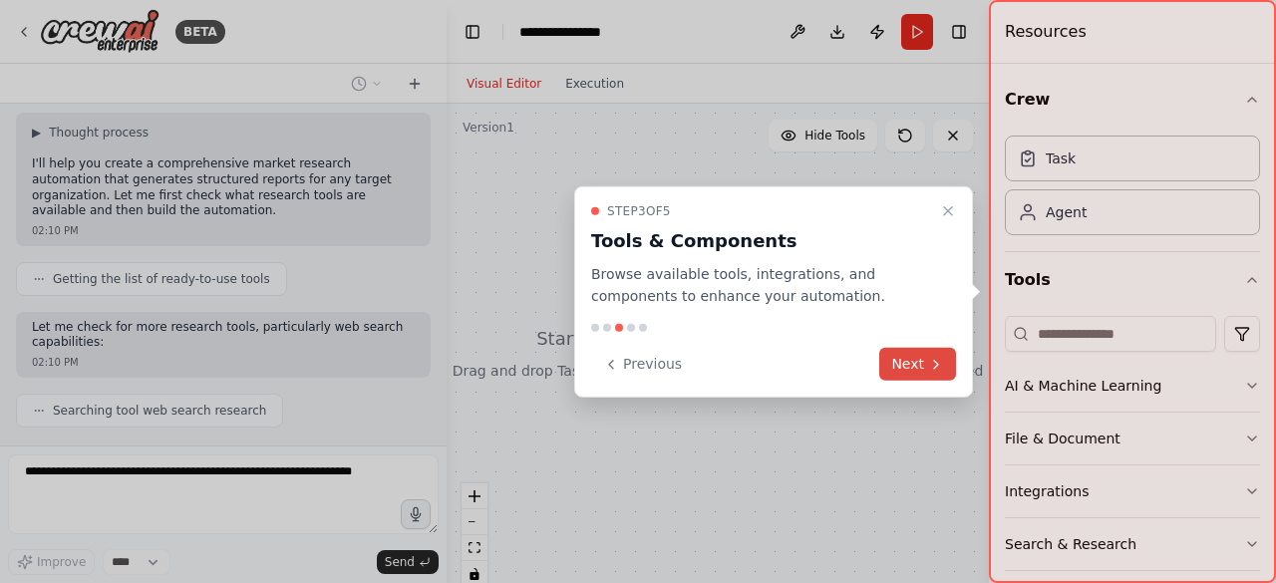
click at [907, 365] on button "Next" at bounding box center [917, 364] width 77 height 33
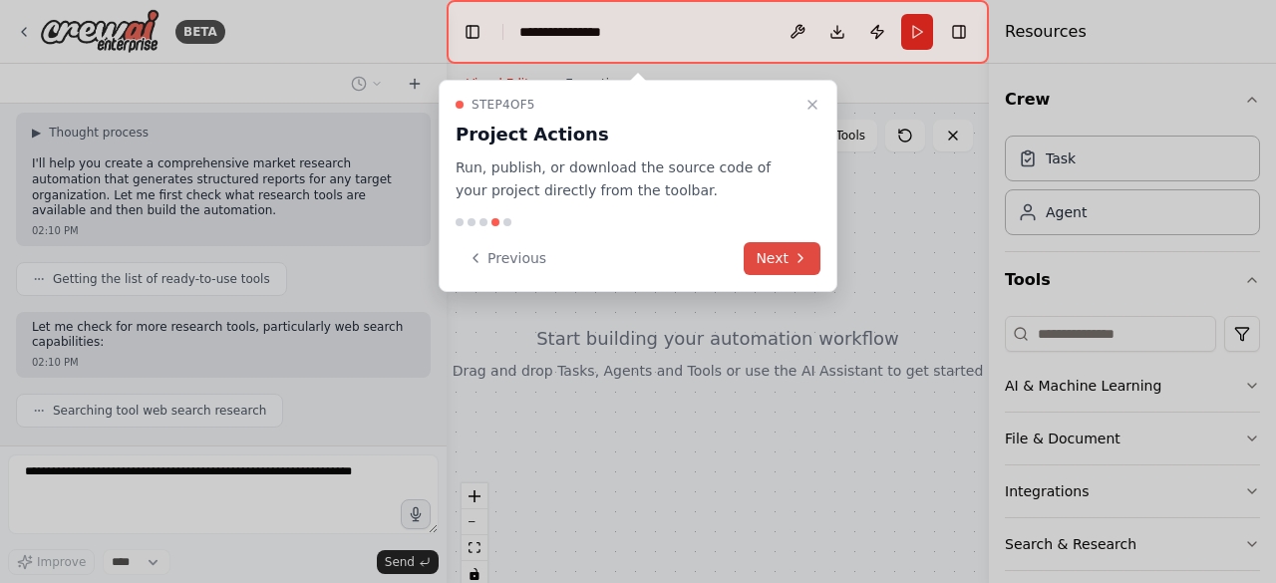
click at [772, 258] on button "Next" at bounding box center [782, 258] width 77 height 33
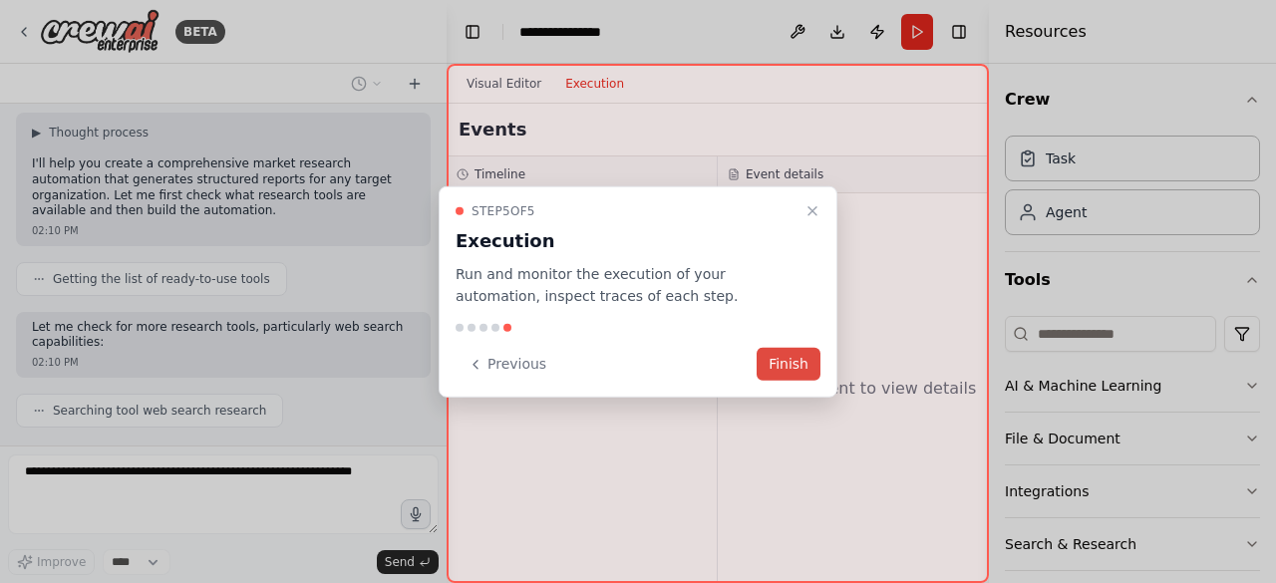
click at [780, 364] on button "Finish" at bounding box center [789, 364] width 64 height 33
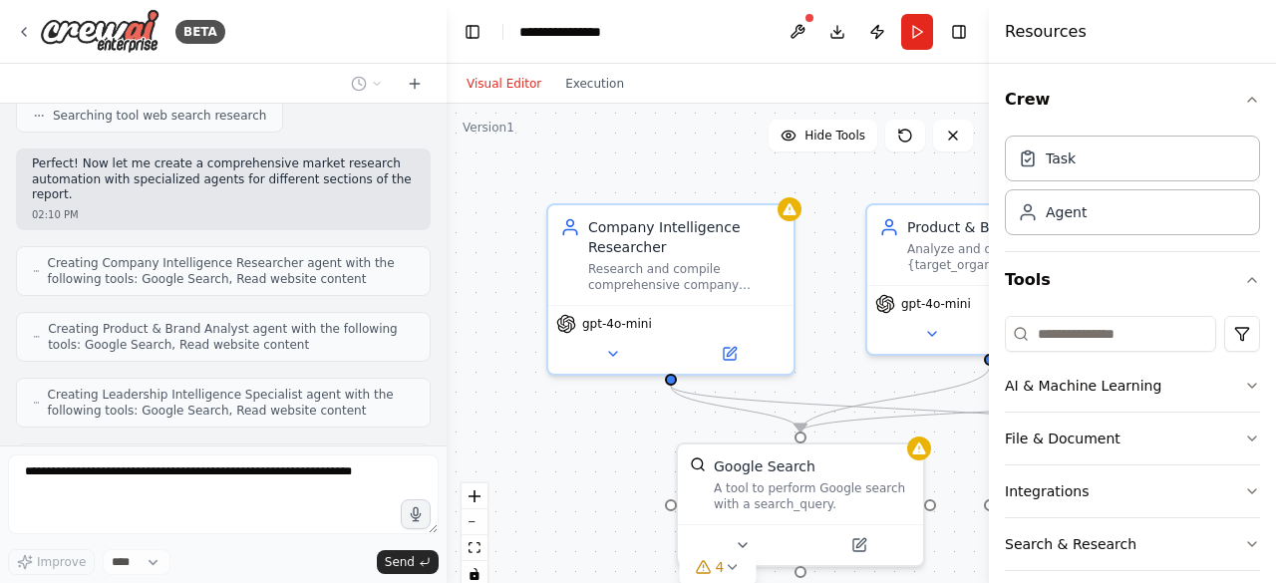
scroll to position [1393, 0]
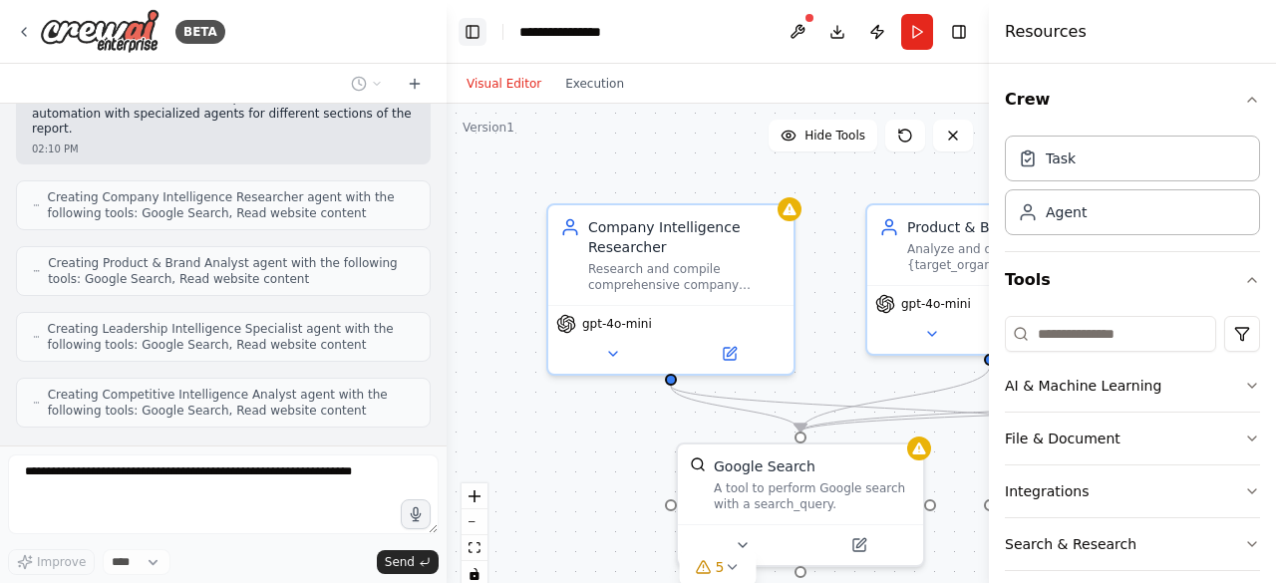
click at [469, 32] on button "Toggle Left Sidebar" at bounding box center [473, 32] width 28 height 28
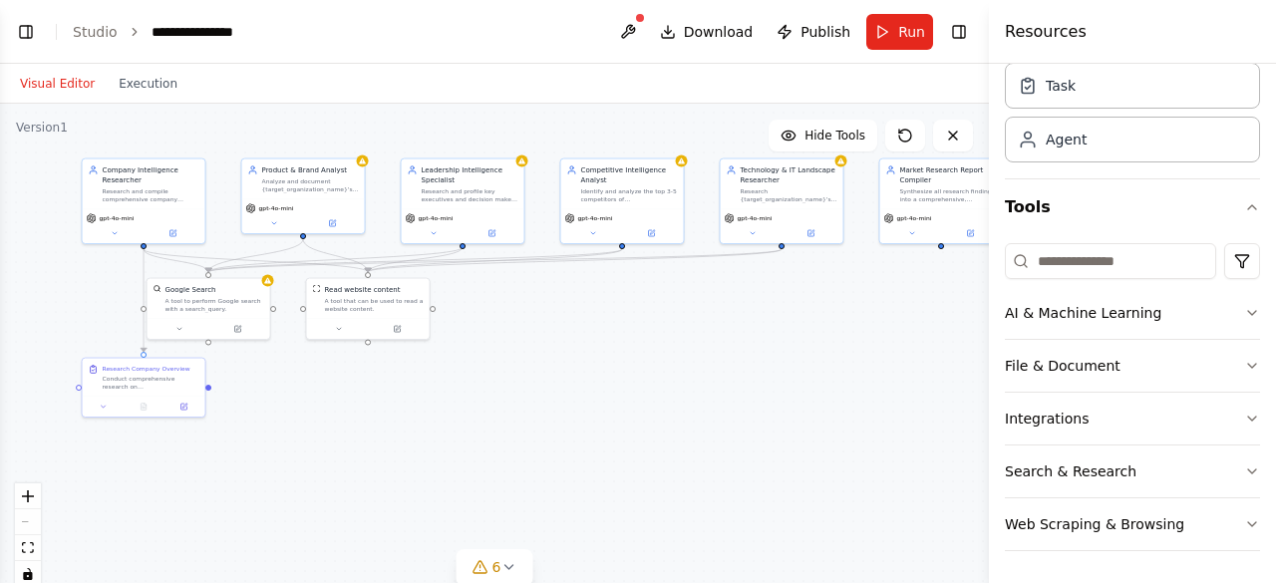
scroll to position [1676, 0]
drag, startPoint x: 962, startPoint y: 526, endPoint x: 554, endPoint y: 441, distance: 416.6
click at [554, 441] on div ".deletable-edge-delete-btn { width: 20px; height: 20px; border: 0px solid #ffff…" at bounding box center [494, 353] width 989 height 498
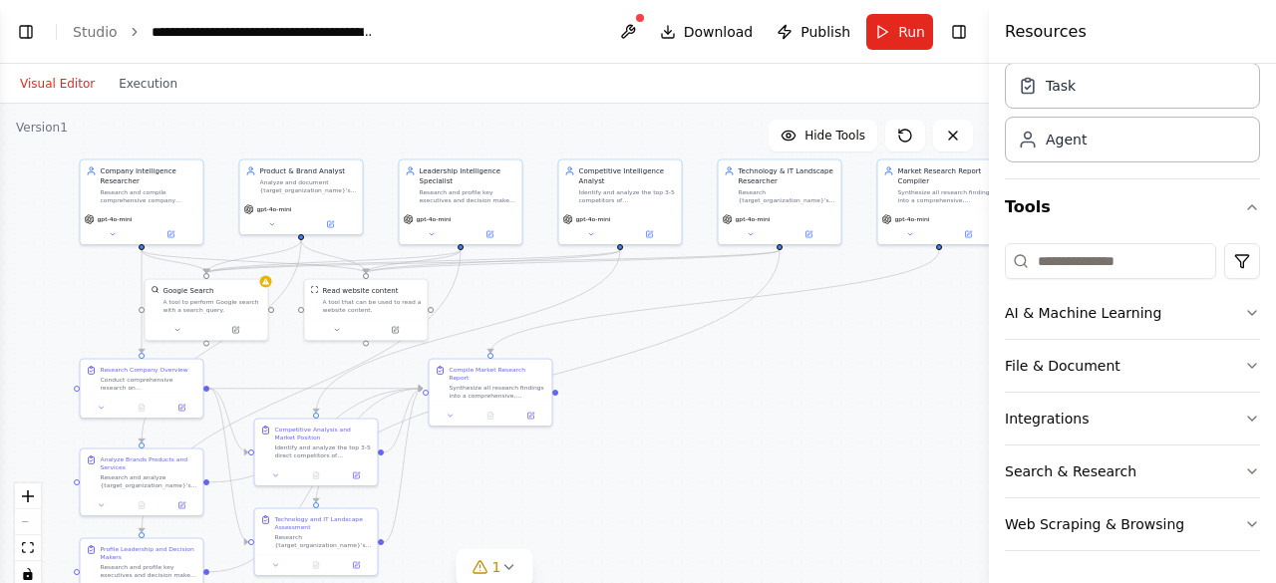
scroll to position [2056, 0]
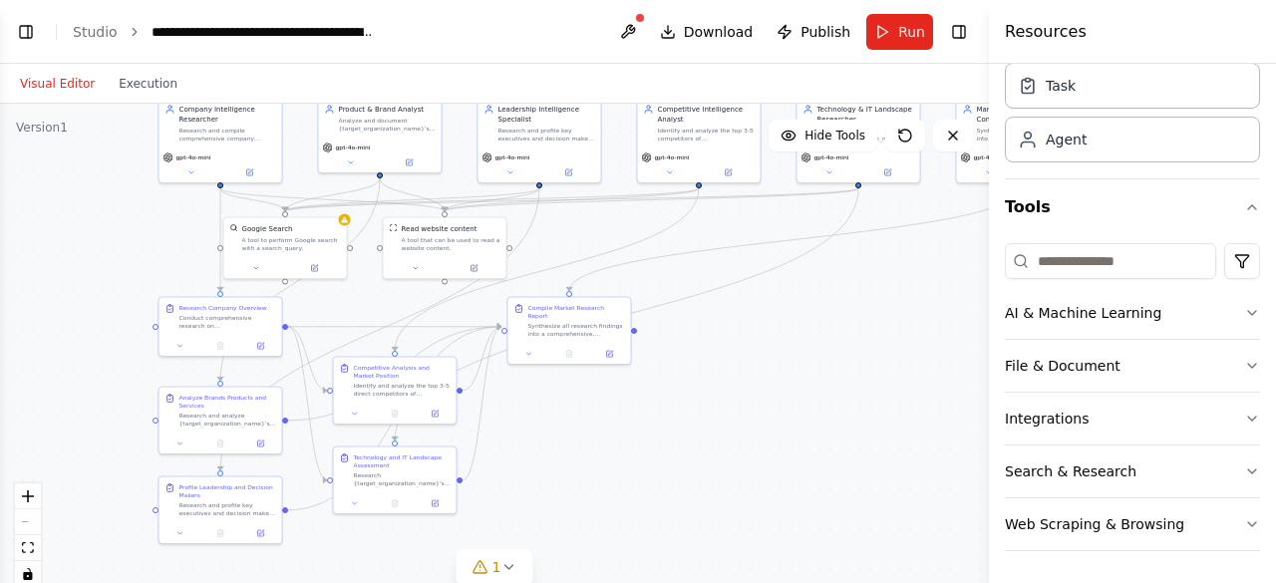
drag, startPoint x: 731, startPoint y: 400, endPoint x: 809, endPoint y: 338, distance: 100.1
click at [809, 338] on div ".deletable-edge-delete-btn { width: 20px; height: 20px; border: 0px solid #ffff…" at bounding box center [494, 353] width 989 height 498
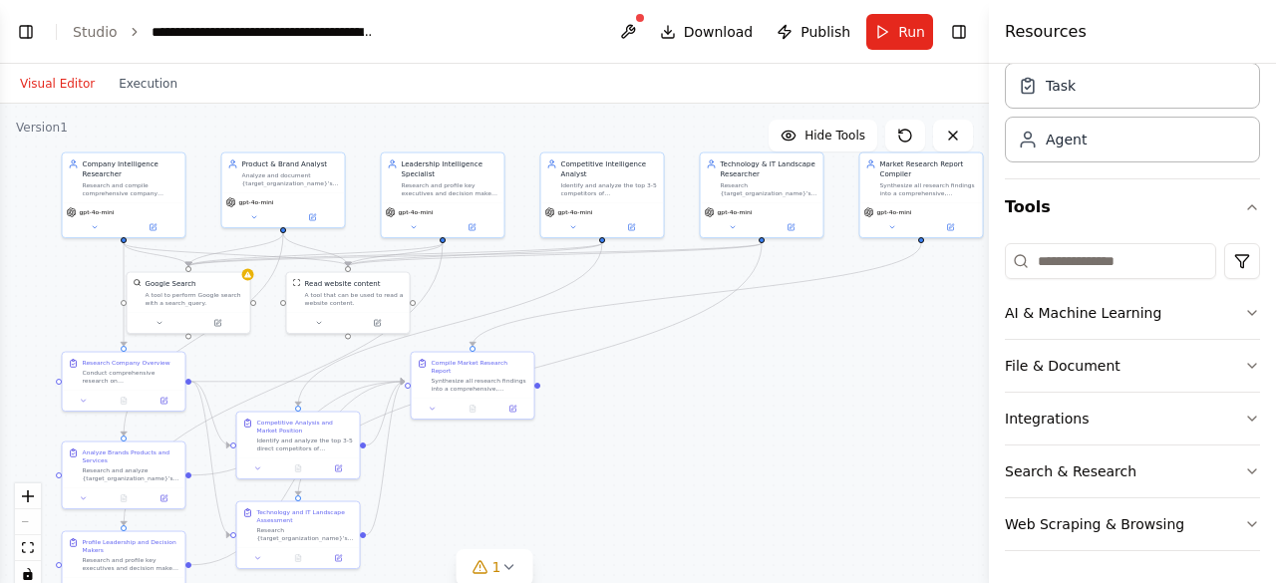
drag, startPoint x: 780, startPoint y: 312, endPoint x: 684, endPoint y: 367, distance: 111.1
click at [684, 367] on div ".deletable-edge-delete-btn { width: 20px; height: 20px; border: 0px solid #ffff…" at bounding box center [494, 353] width 989 height 498
click at [885, 34] on button "Run" at bounding box center [899, 32] width 67 height 36
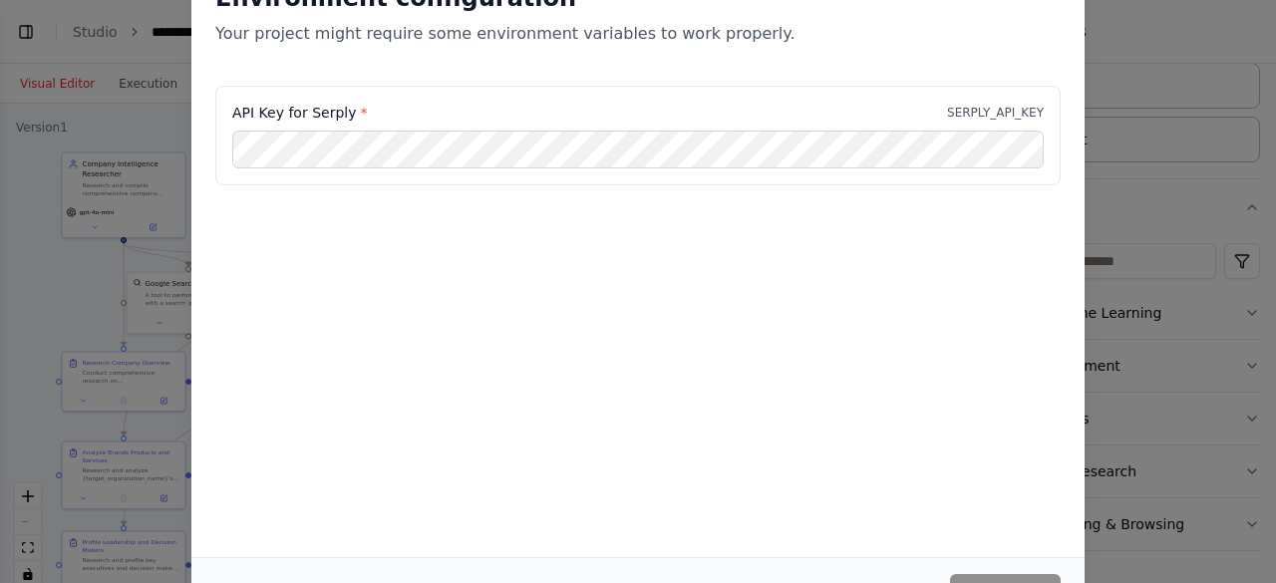
click at [1006, 110] on p "SERPLY_API_KEY" at bounding box center [995, 113] width 97 height 16
click at [1006, 109] on p "SERPLY_API_KEY" at bounding box center [995, 113] width 97 height 16
copy p "SERPLY_API_KEY"
click at [1049, 577] on button "Continue" at bounding box center [1005, 592] width 111 height 36
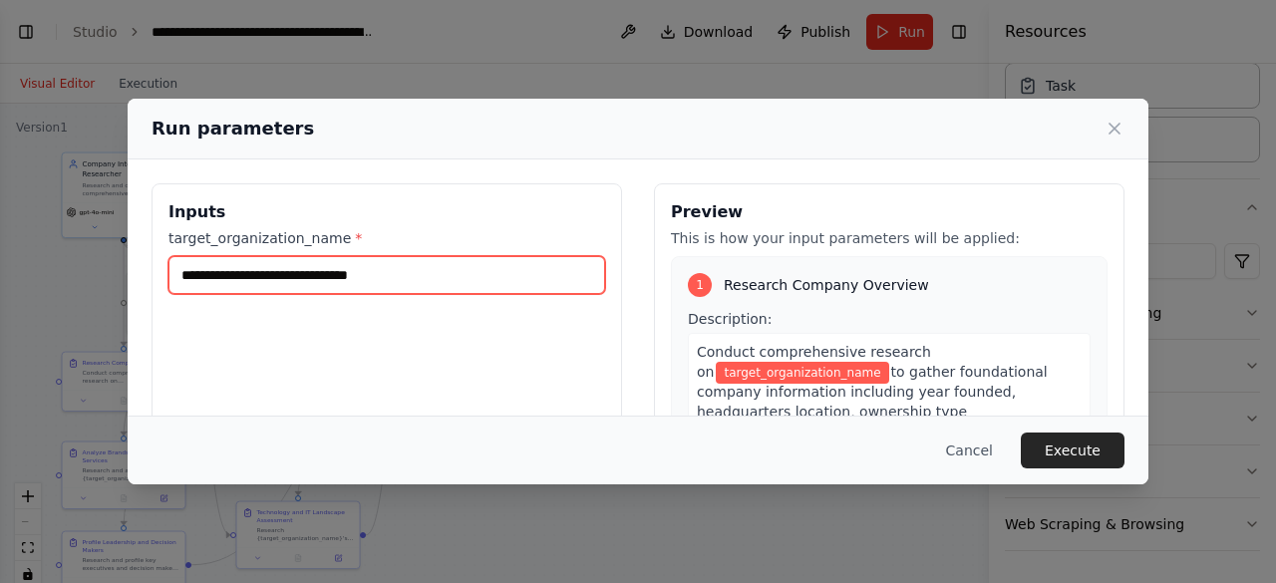
click at [474, 288] on input "target_organization_name *" at bounding box center [386, 275] width 437 height 38
paste input "**********"
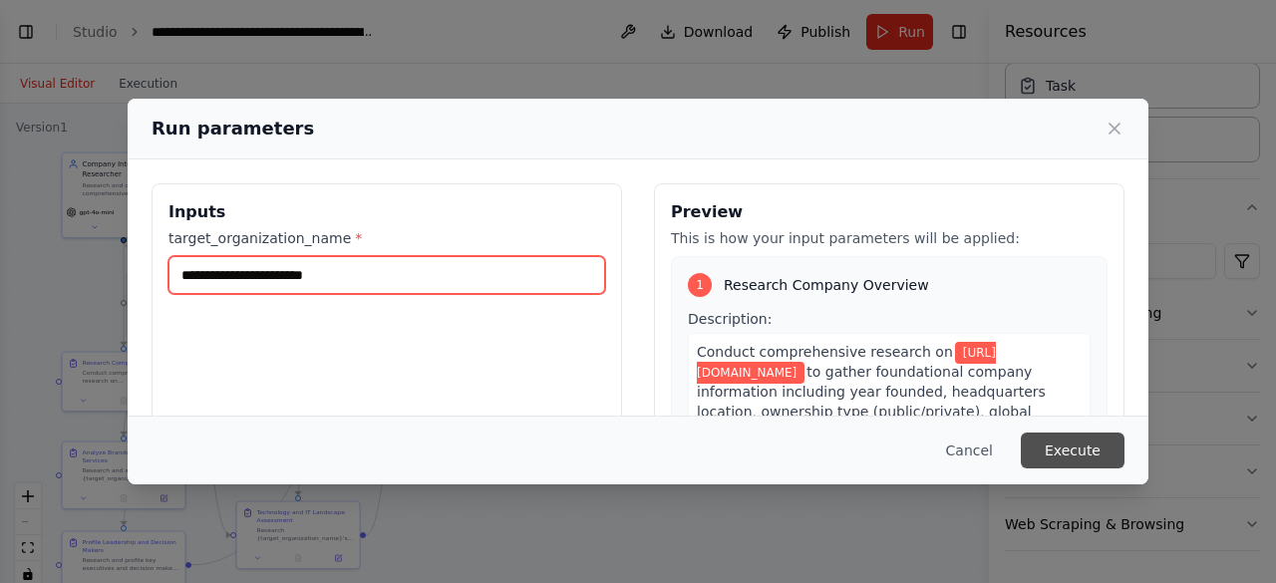
type input "**********"
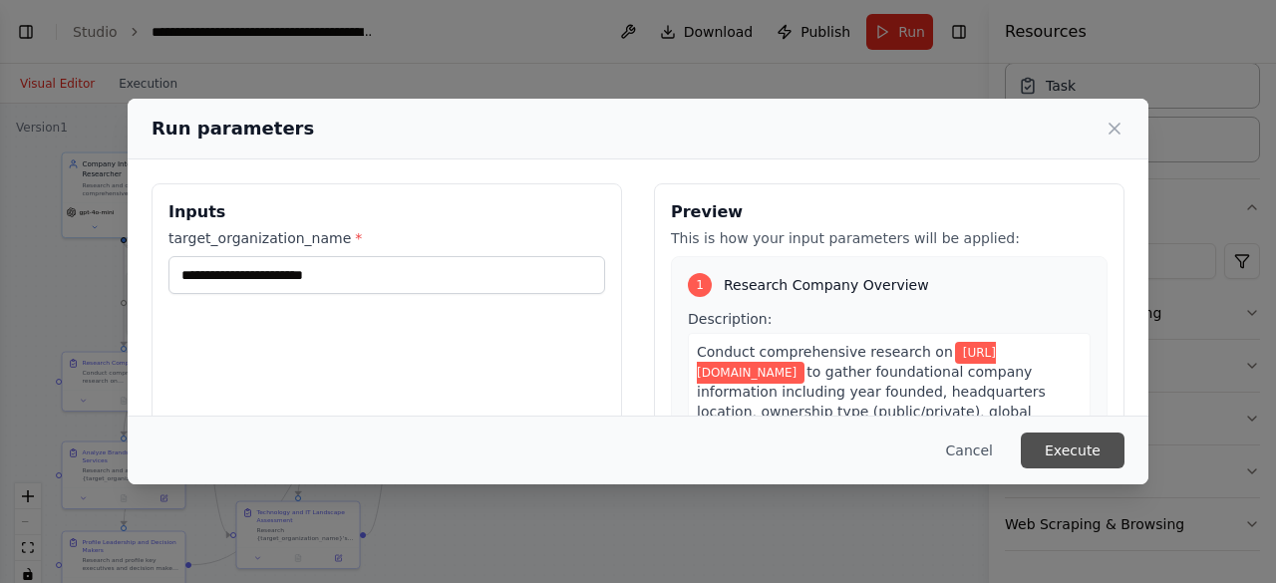
click at [1080, 440] on button "Execute" at bounding box center [1073, 451] width 104 height 36
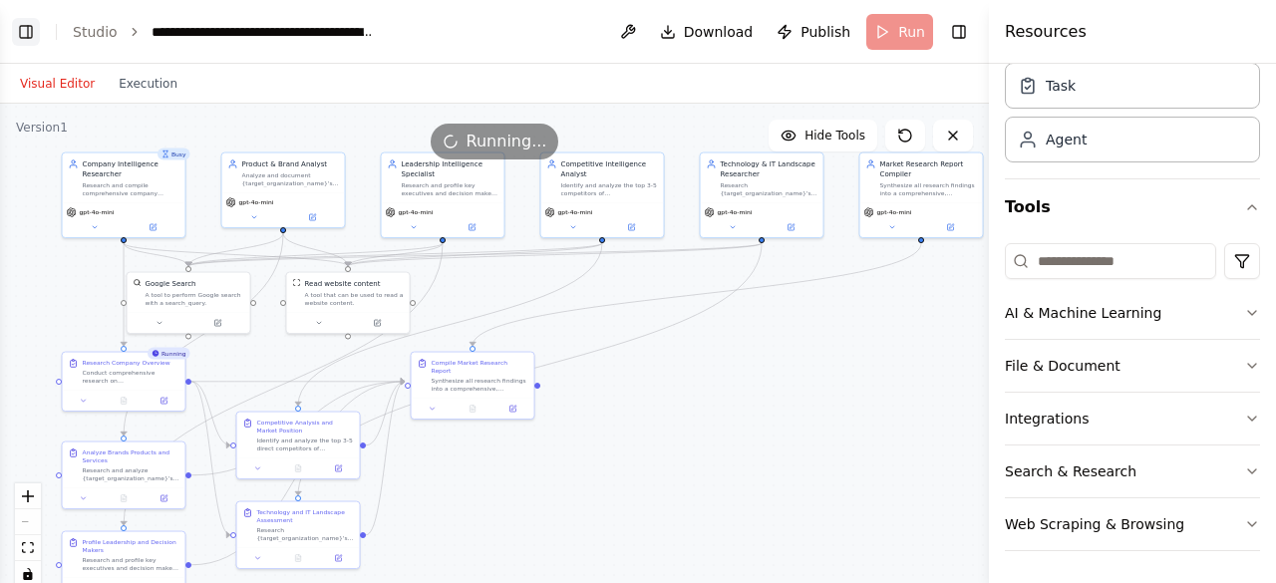
click at [35, 35] on button "Toggle Left Sidebar" at bounding box center [26, 32] width 28 height 28
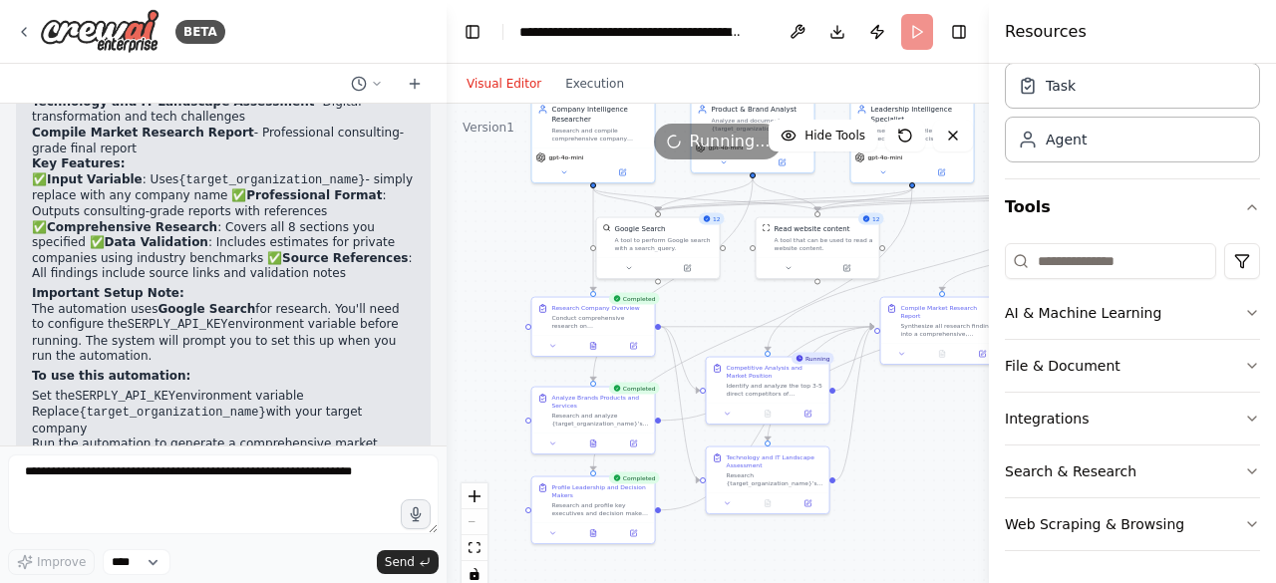
drag, startPoint x: 898, startPoint y: 492, endPoint x: 921, endPoint y: 438, distance: 59.4
click at [921, 438] on div ".deletable-edge-delete-btn { width: 20px; height: 20px; border: 0px solid #ffff…" at bounding box center [718, 353] width 542 height 498
click at [963, 35] on button "Toggle Right Sidebar" at bounding box center [959, 32] width 28 height 28
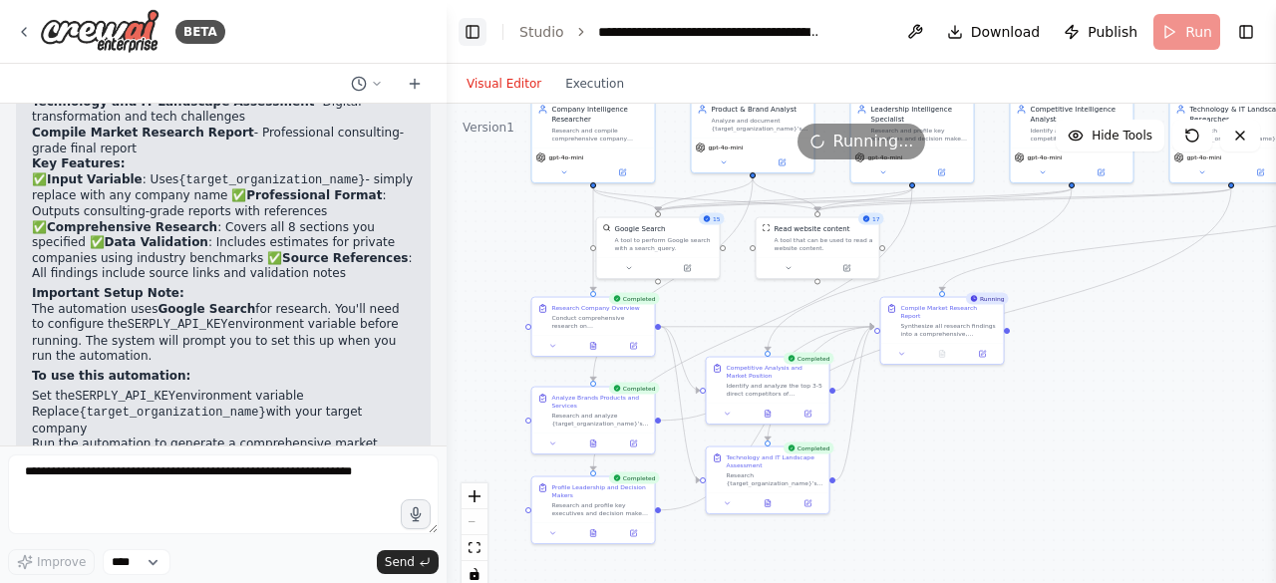
click at [466, 34] on button "Toggle Left Sidebar" at bounding box center [473, 32] width 28 height 28
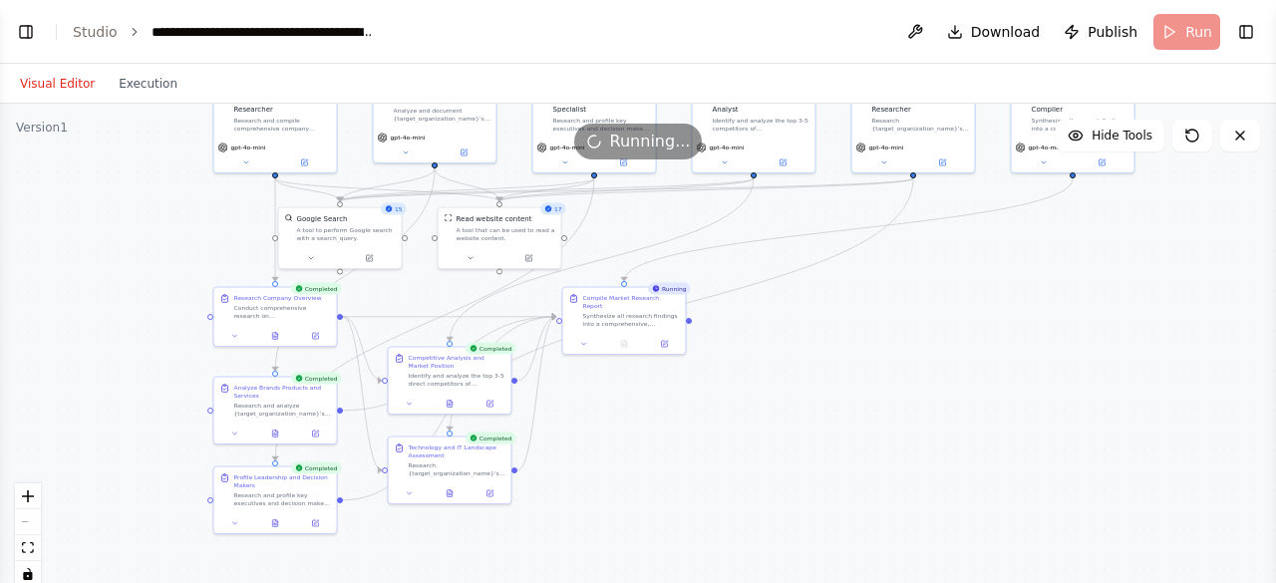
drag, startPoint x: 810, startPoint y: 466, endPoint x: 939, endPoint y: 457, distance: 129.0
click at [939, 457] on div ".deletable-edge-delete-btn { width: 20px; height: 20px; border: 0px solid #ffff…" at bounding box center [638, 353] width 1276 height 498
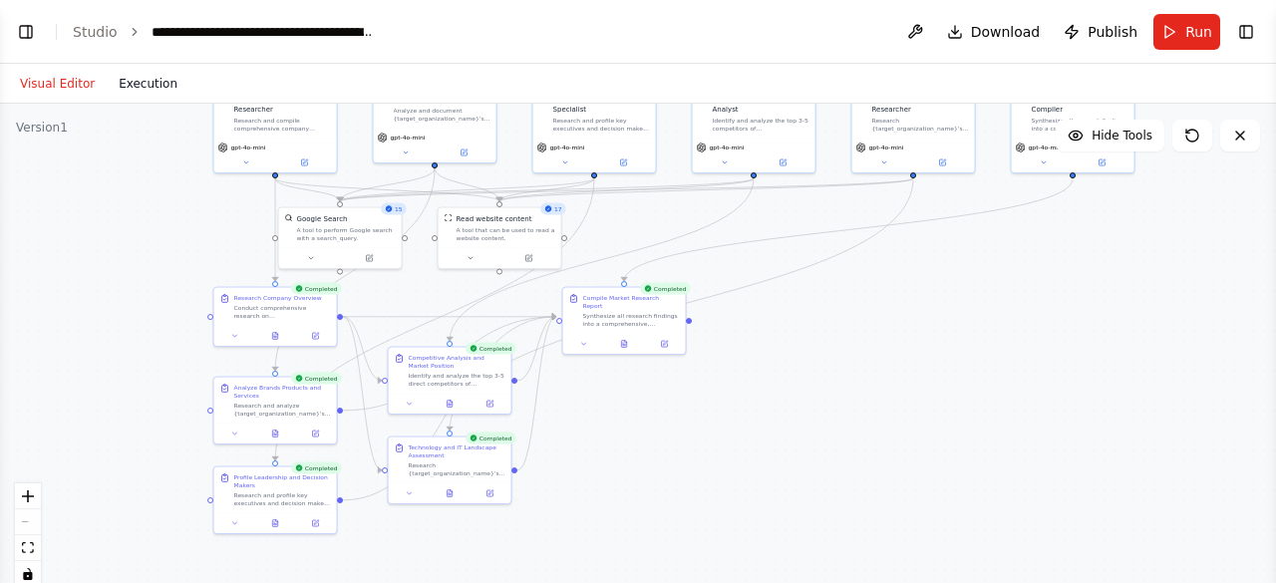
click at [128, 89] on button "Execution" at bounding box center [148, 84] width 83 height 24
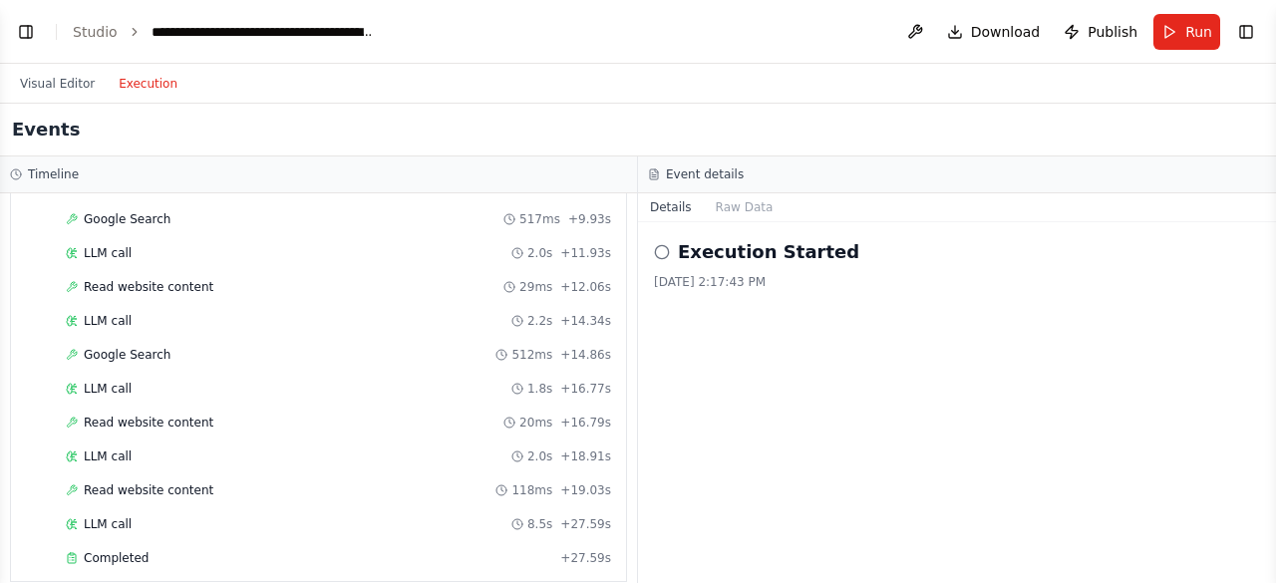
scroll to position [0, 0]
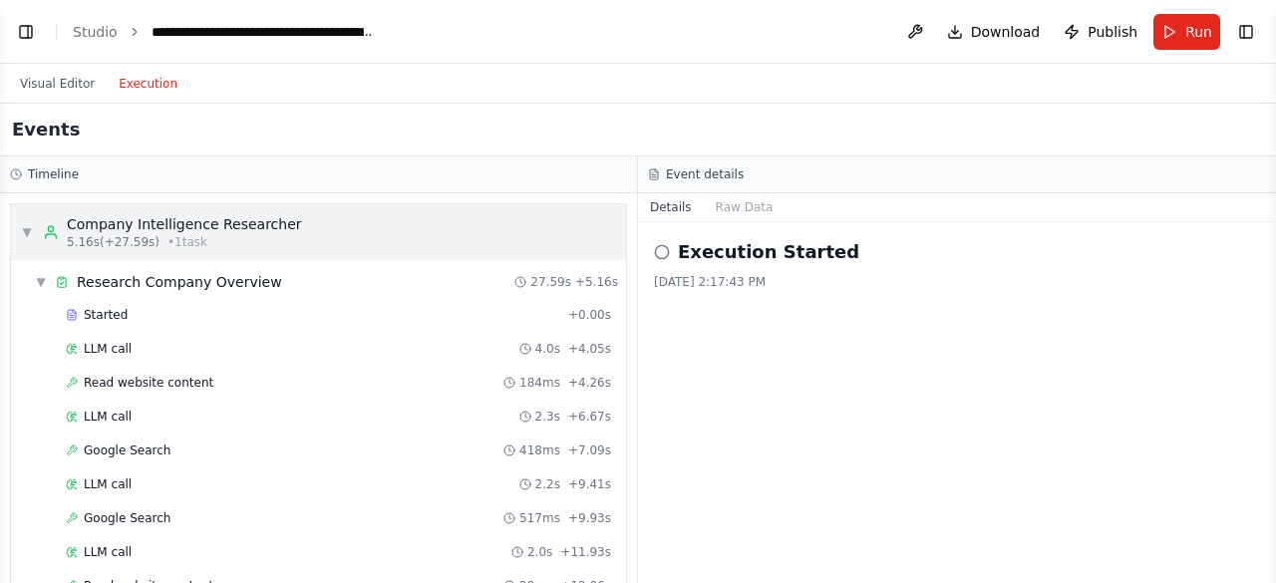
click at [222, 240] on div "5.16s (+27.59s) • 1 task" at bounding box center [184, 242] width 235 height 16
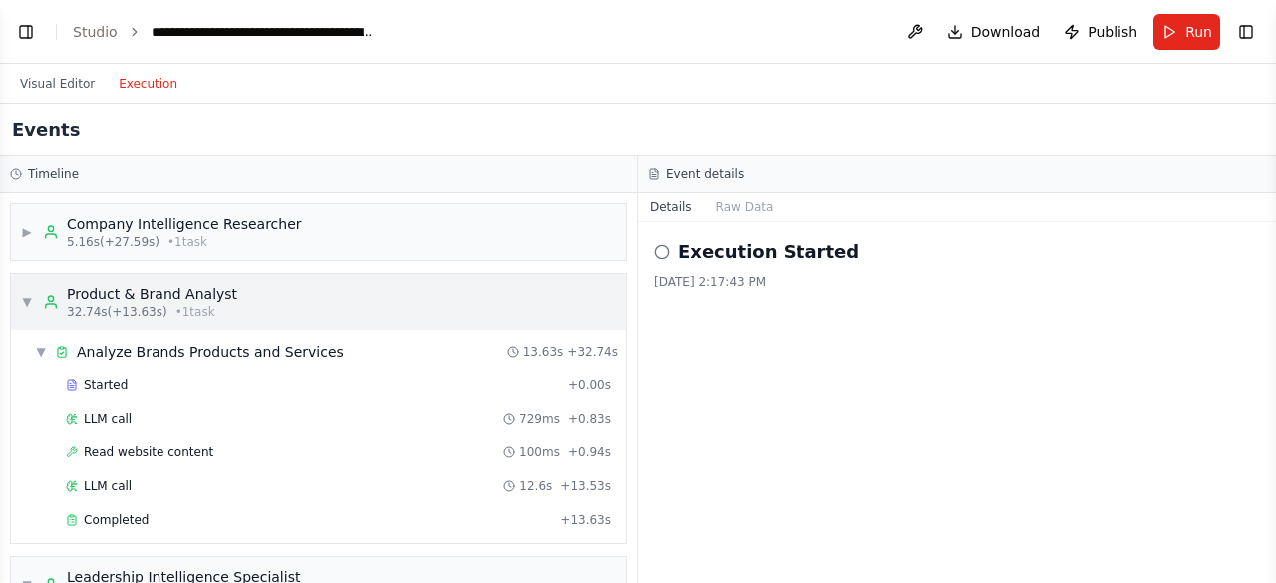
click at [198, 290] on div "Product & Brand Analyst" at bounding box center [152, 294] width 170 height 20
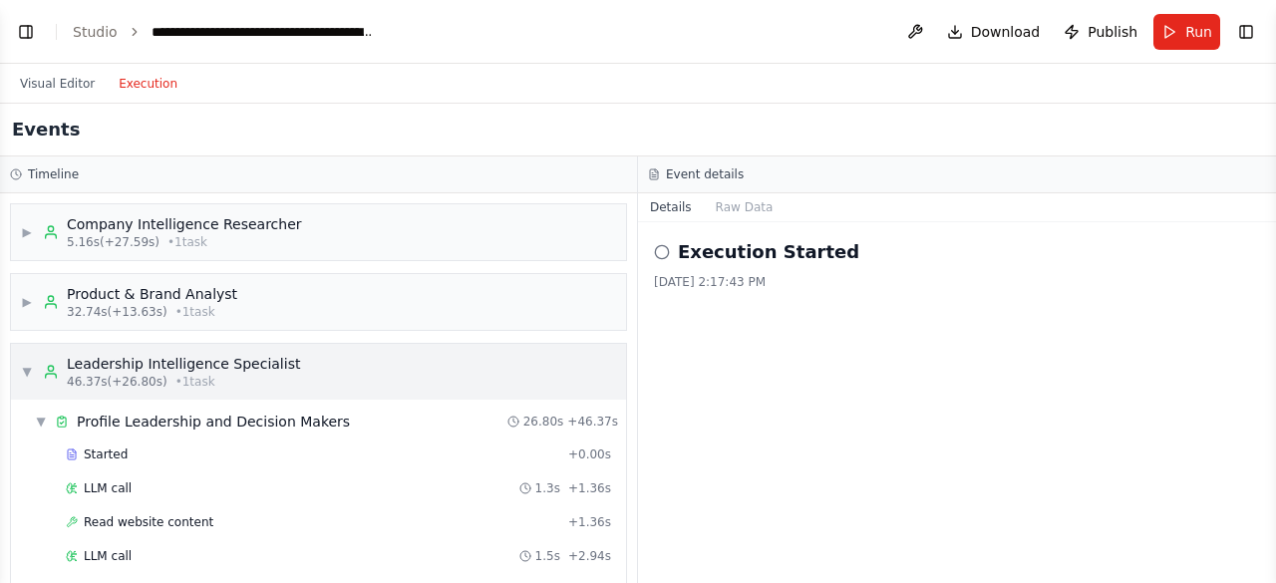
click at [185, 373] on div "Leadership Intelligence Specialist" at bounding box center [183, 364] width 233 height 20
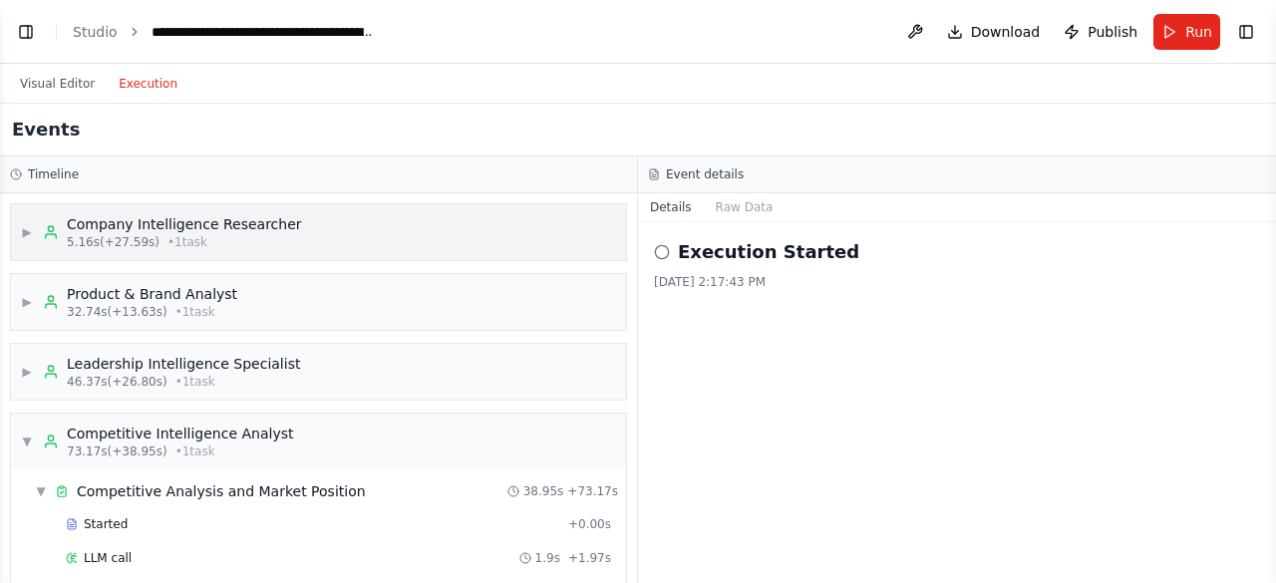
click at [173, 246] on span "• 1 task" at bounding box center [187, 242] width 40 height 16
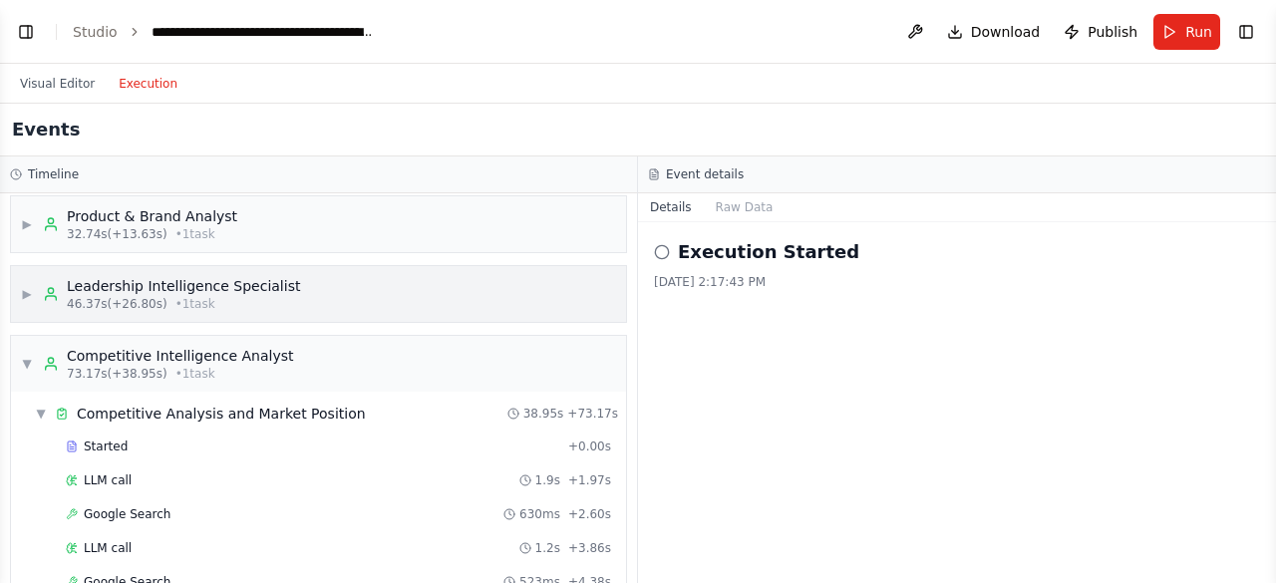
scroll to position [598, 0]
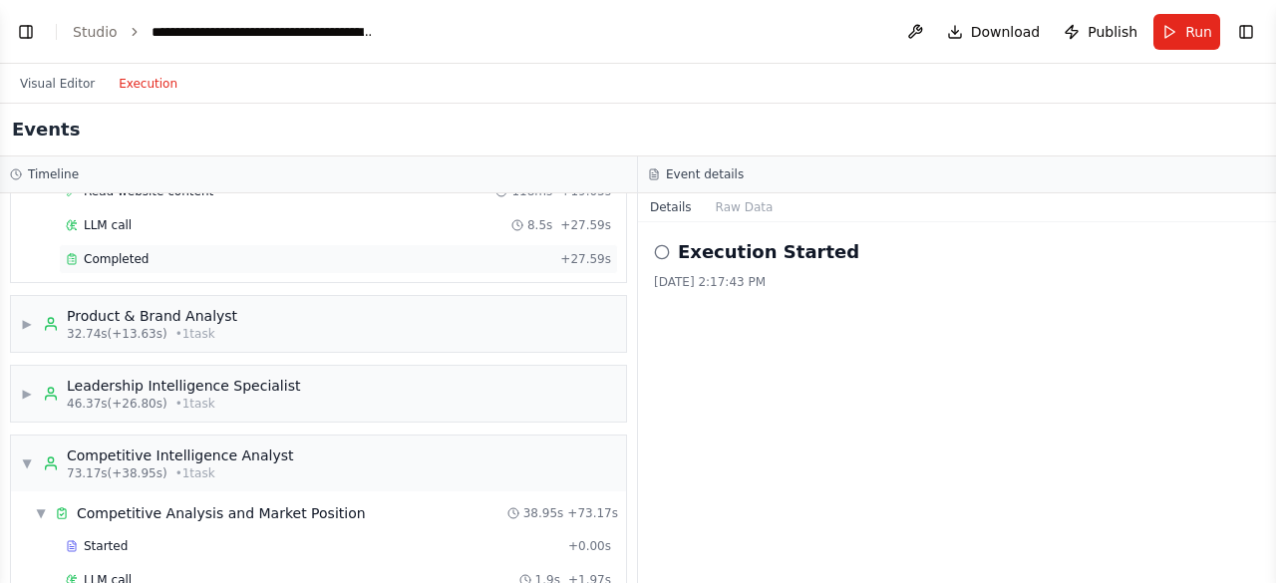
click at [147, 261] on div "Completed" at bounding box center [309, 259] width 486 height 16
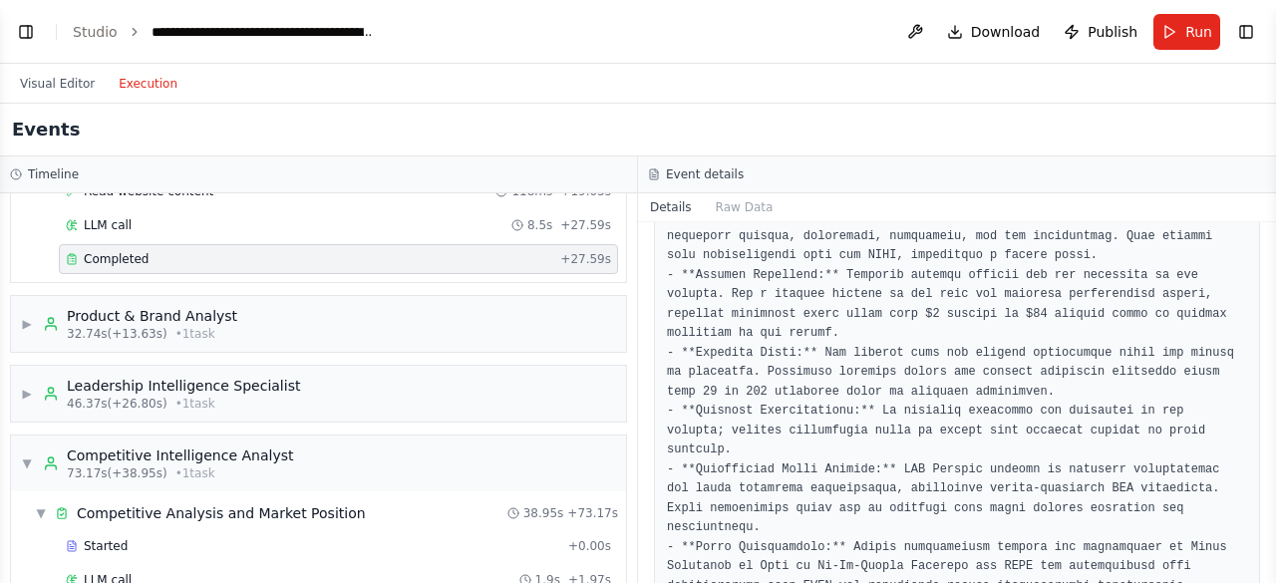
scroll to position [396, 0]
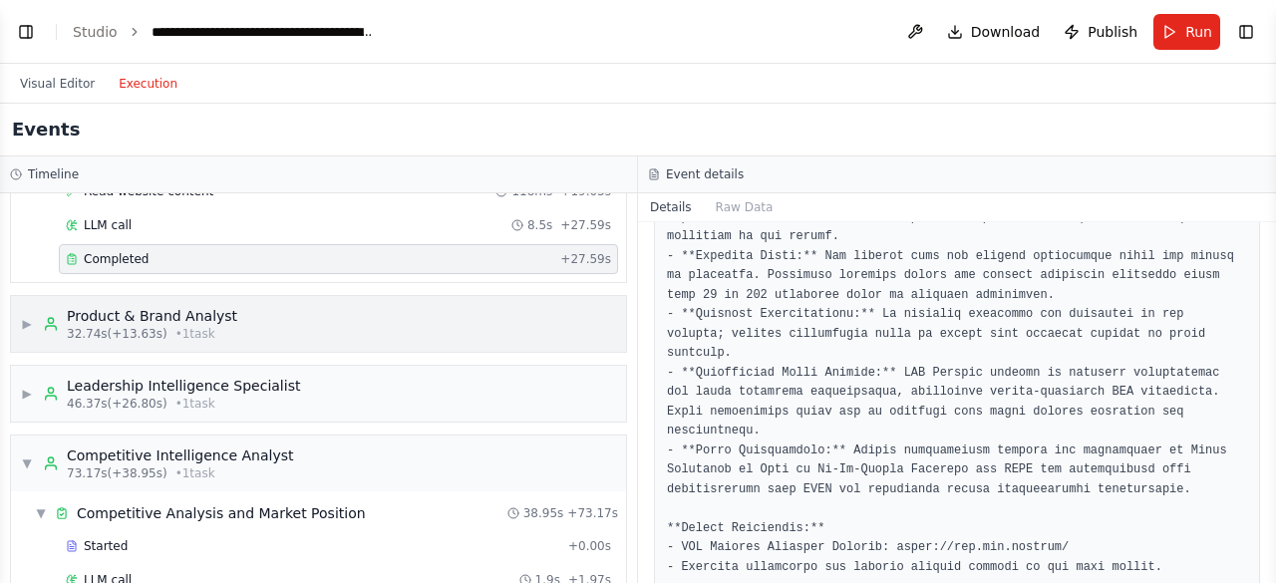
click at [360, 314] on div "▶ Product & Brand Analyst 32.74s (+13.63s) • 1 task" at bounding box center [318, 324] width 615 height 56
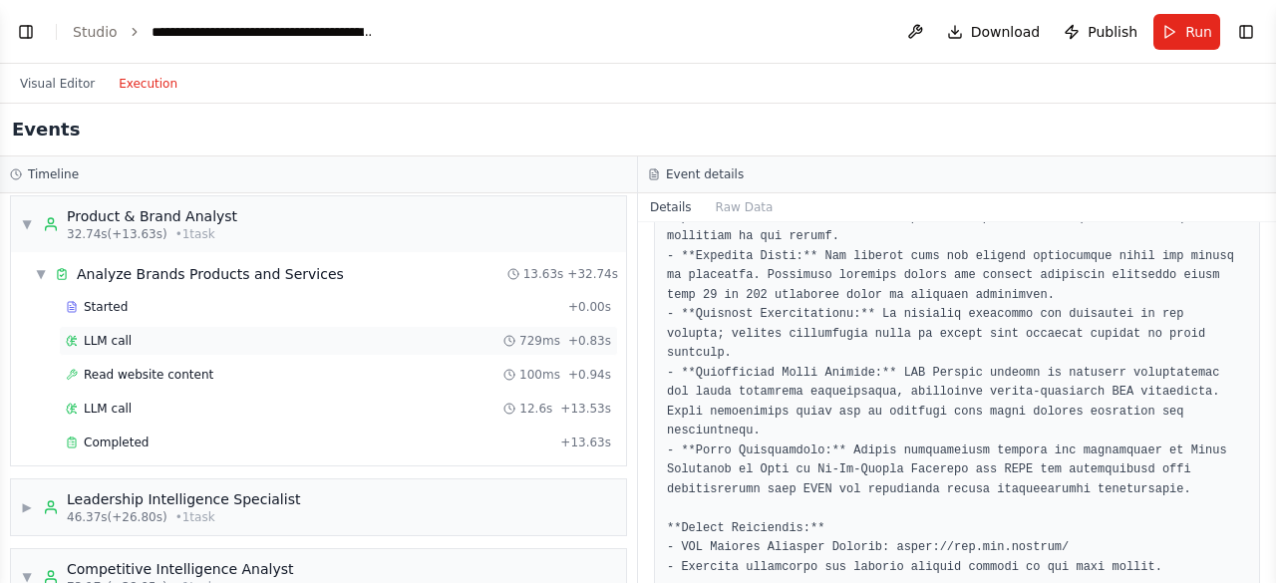
scroll to position [797, 0]
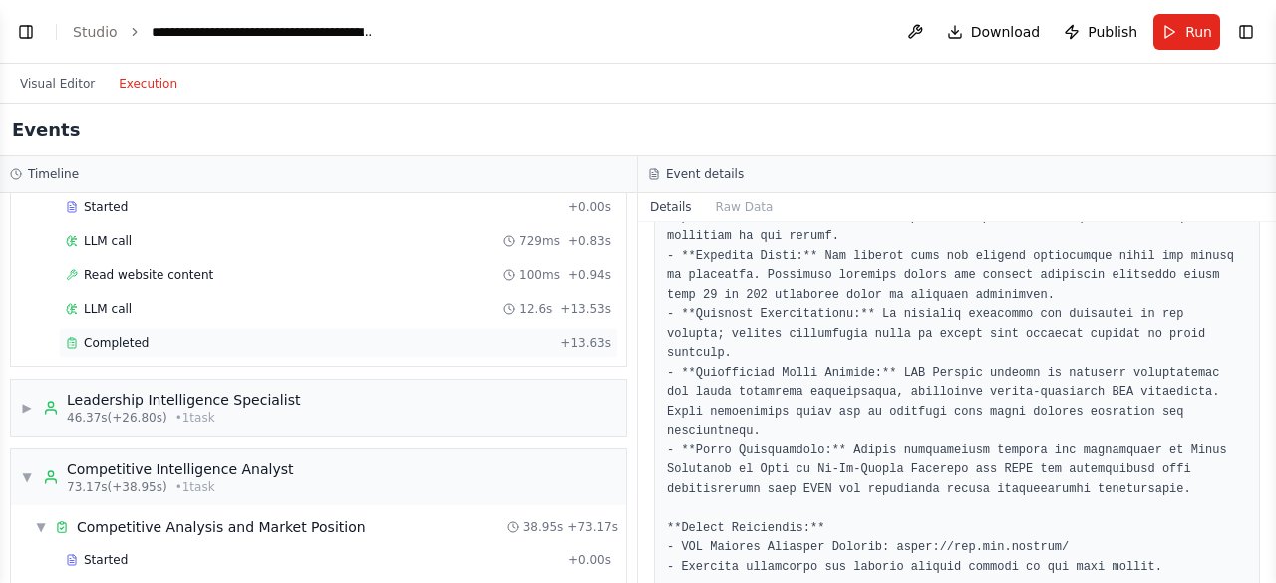
click at [355, 342] on div "Completed" at bounding box center [309, 343] width 486 height 16
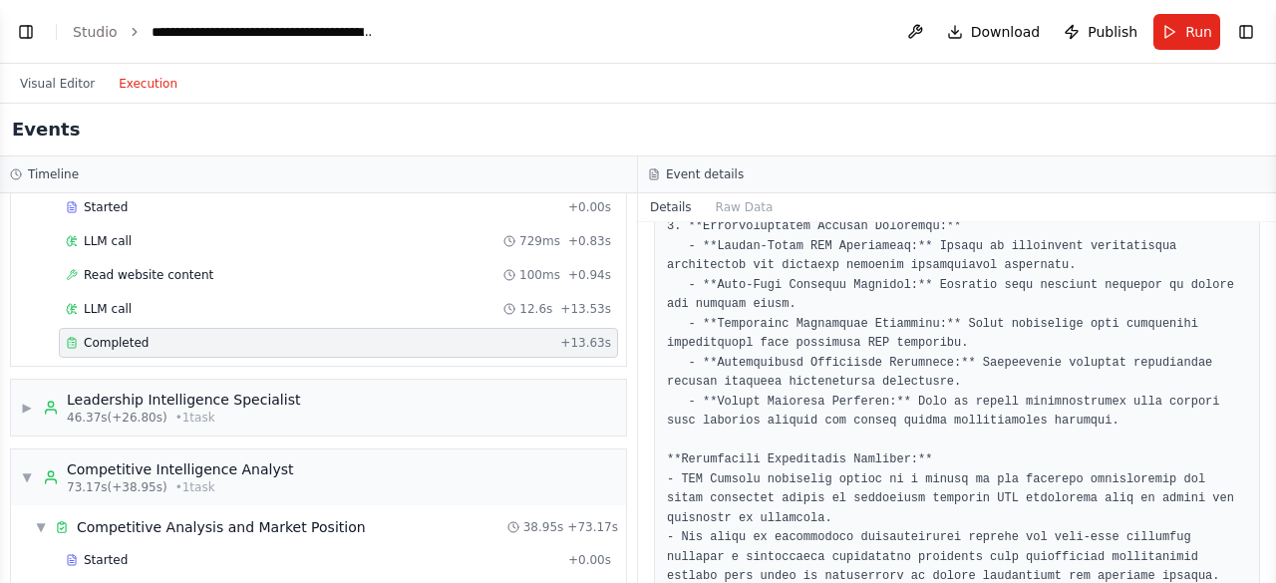
scroll to position [959, 0]
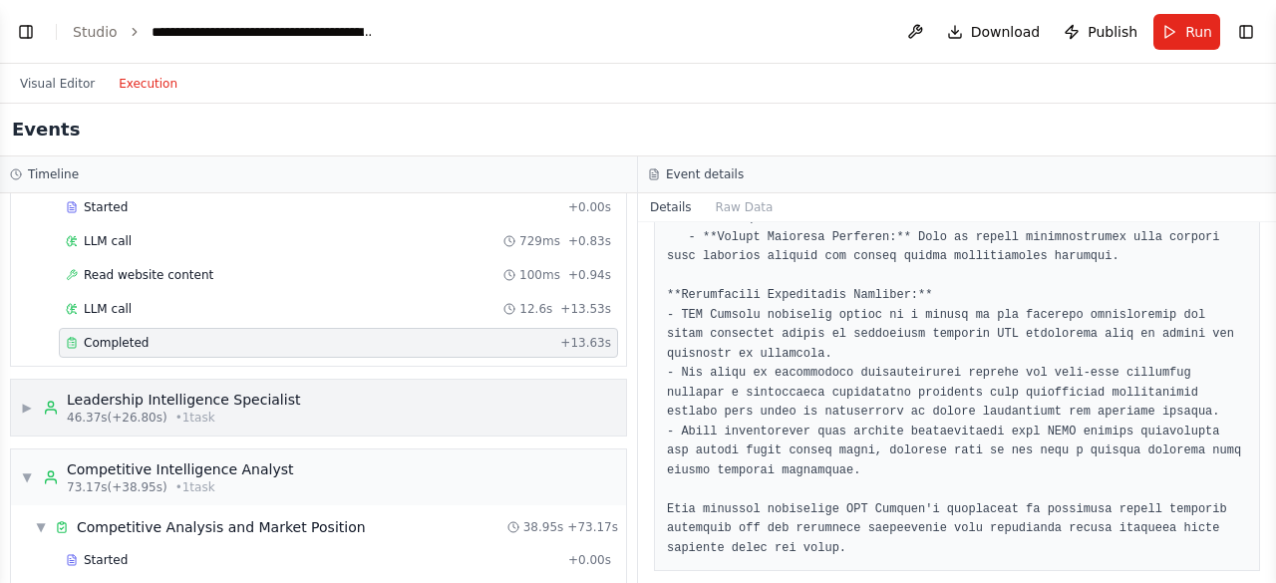
click at [225, 418] on div "46.37s (+26.80s) • 1 task" at bounding box center [183, 418] width 233 height 16
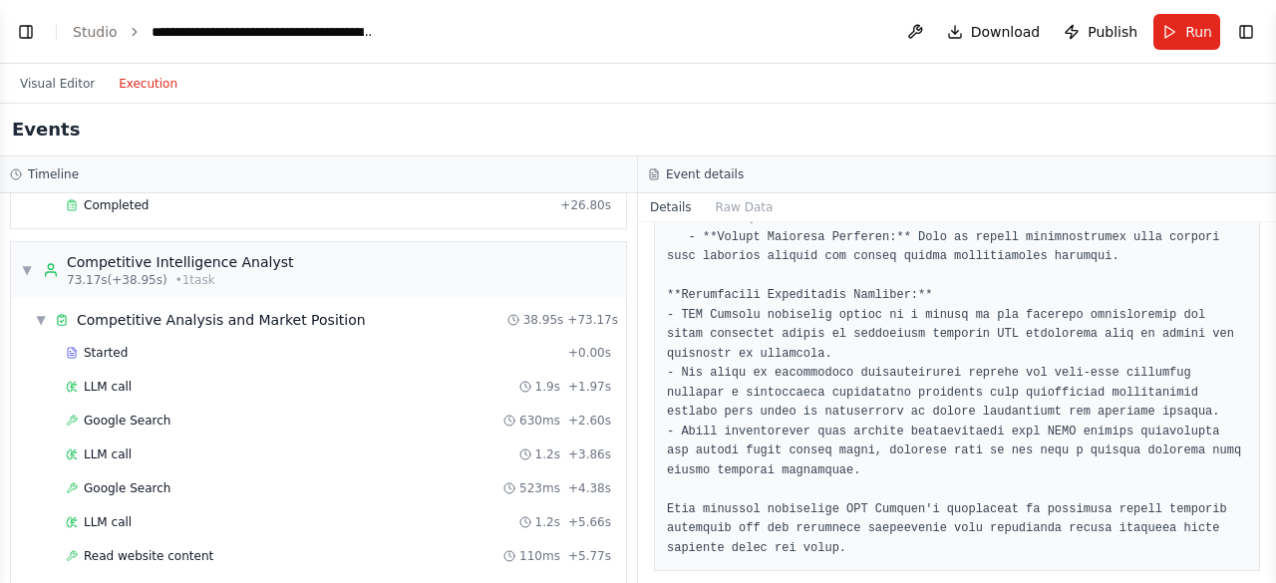
scroll to position [1495, 0]
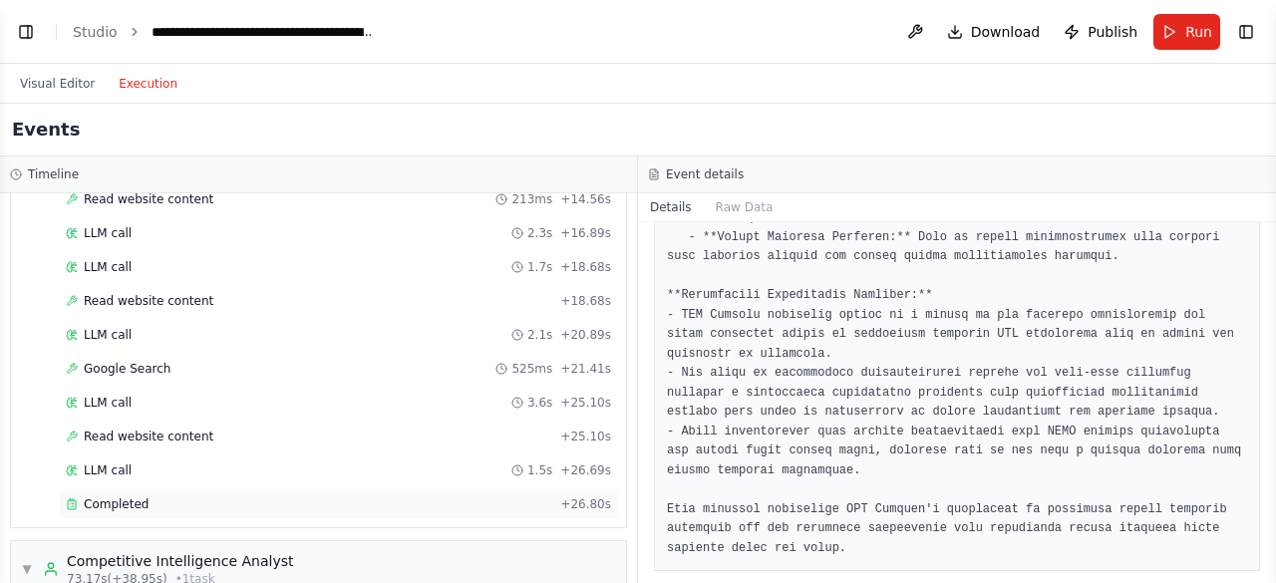
click at [197, 505] on div "Completed" at bounding box center [309, 504] width 486 height 16
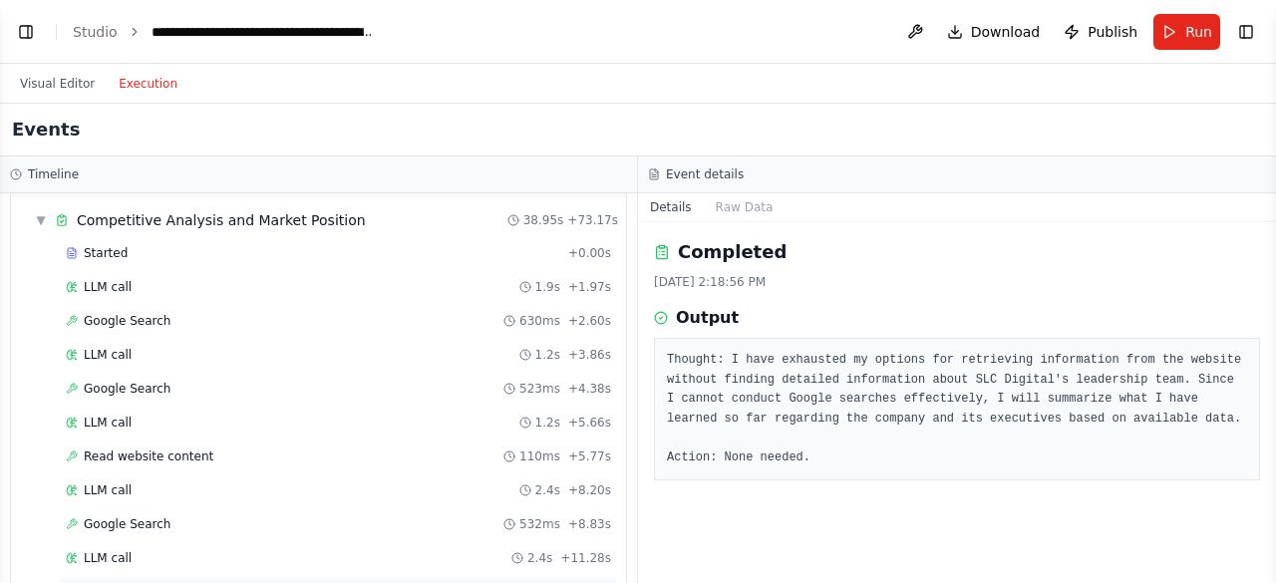
scroll to position [2193, 0]
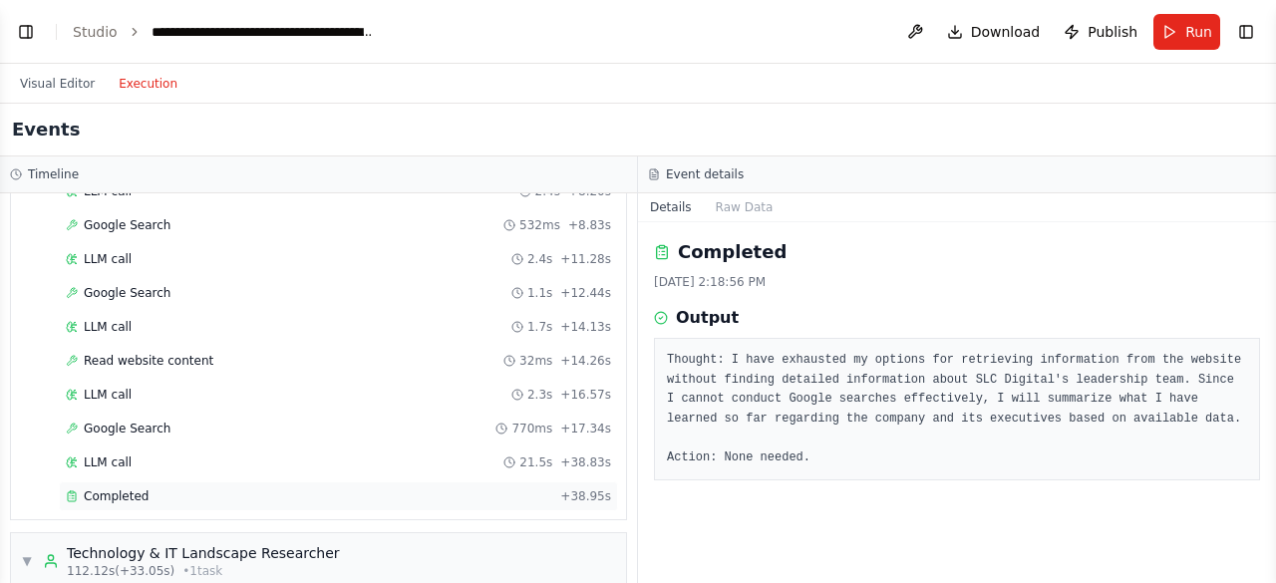
click at [318, 497] on div "Completed" at bounding box center [309, 496] width 486 height 16
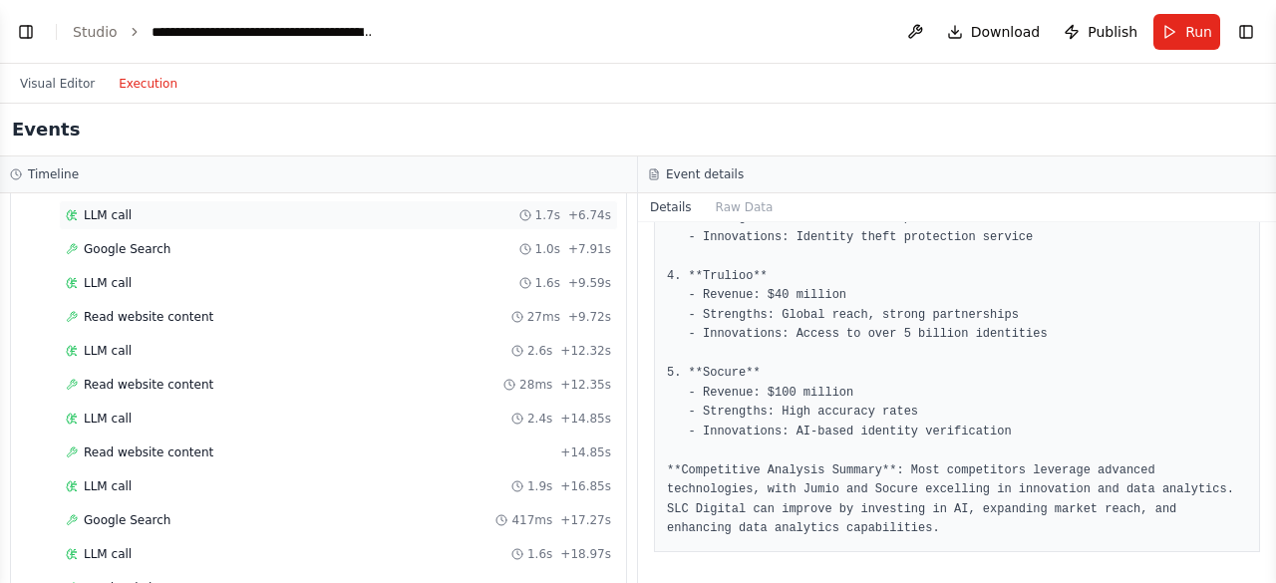
scroll to position [2990, 0]
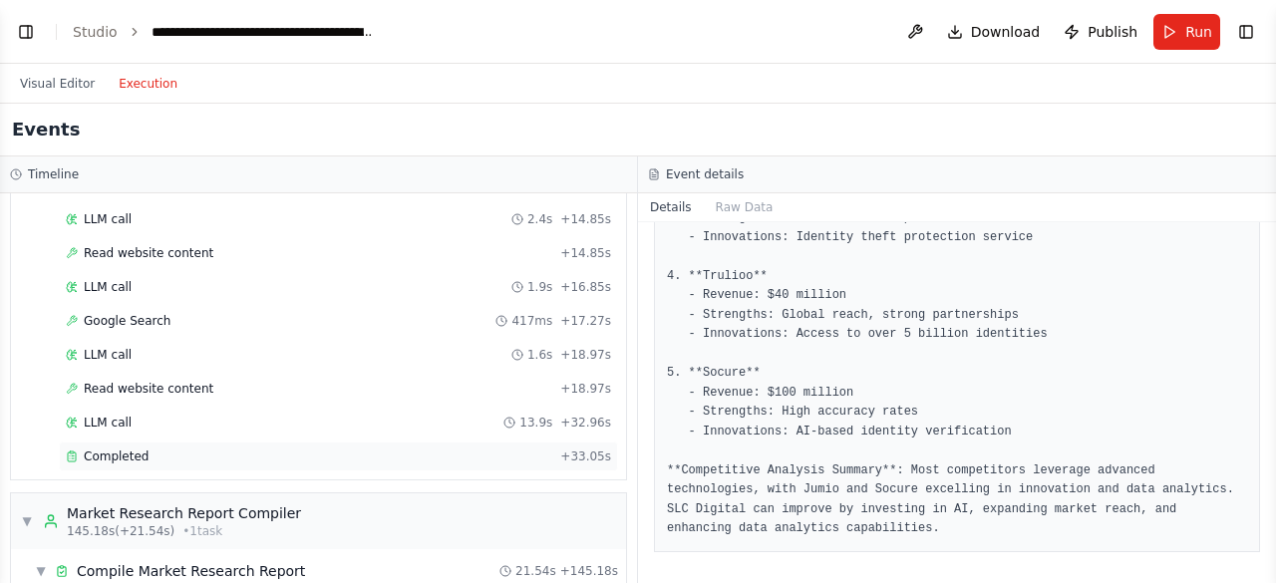
click at [356, 456] on div "Completed" at bounding box center [309, 457] width 486 height 16
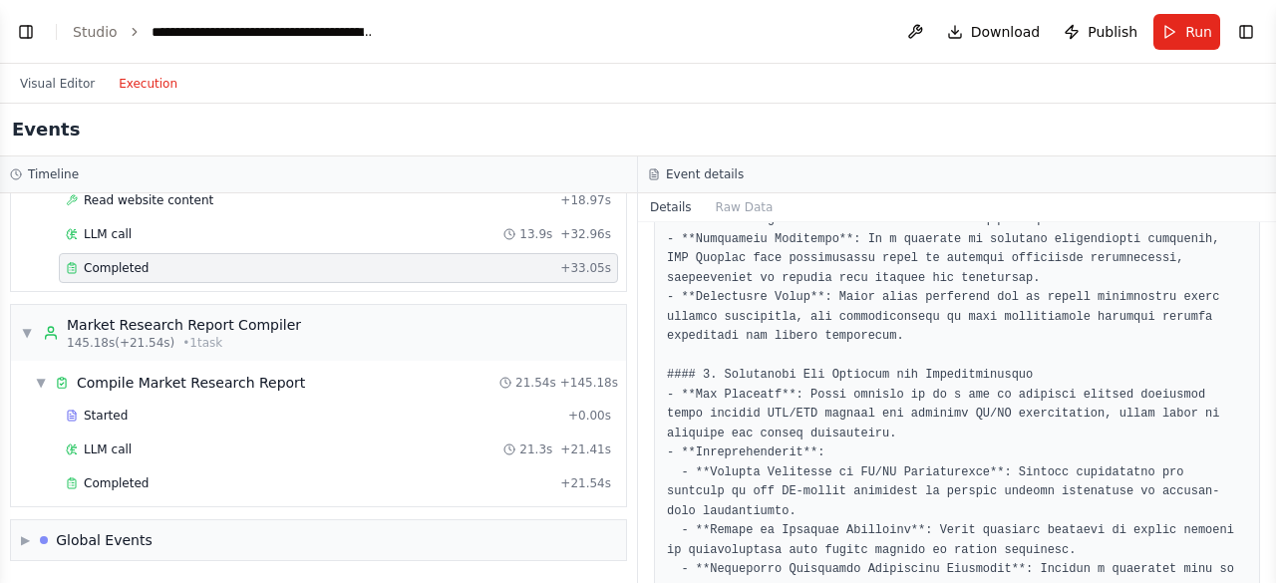
scroll to position [1095, 0]
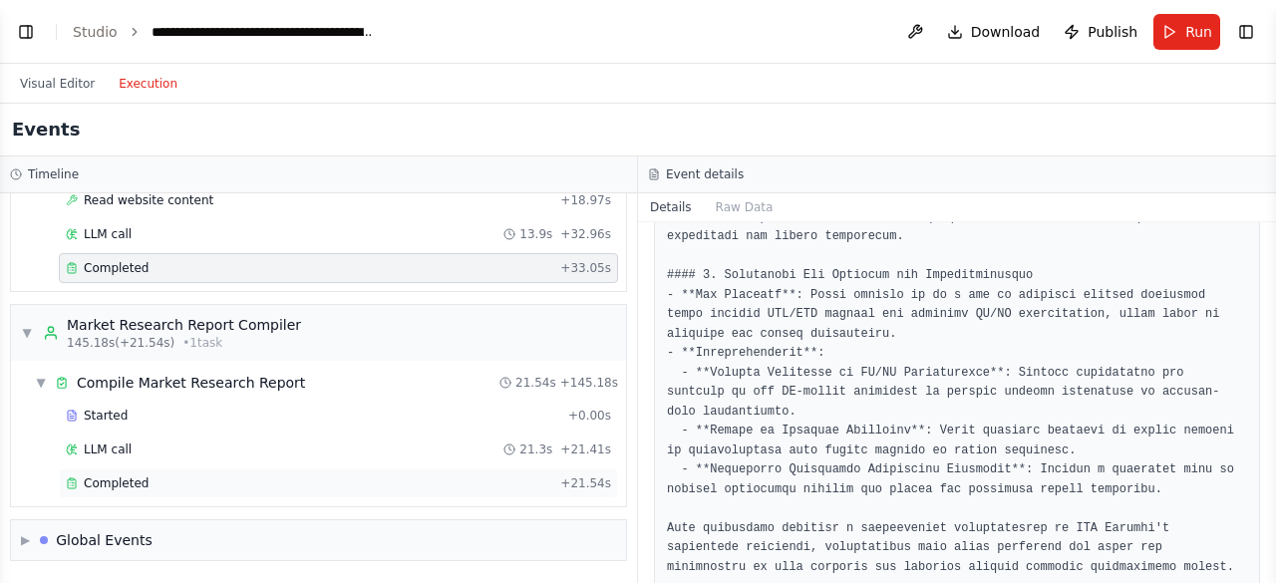
click at [255, 492] on div "Completed + 21.54s" at bounding box center [338, 483] width 559 height 30
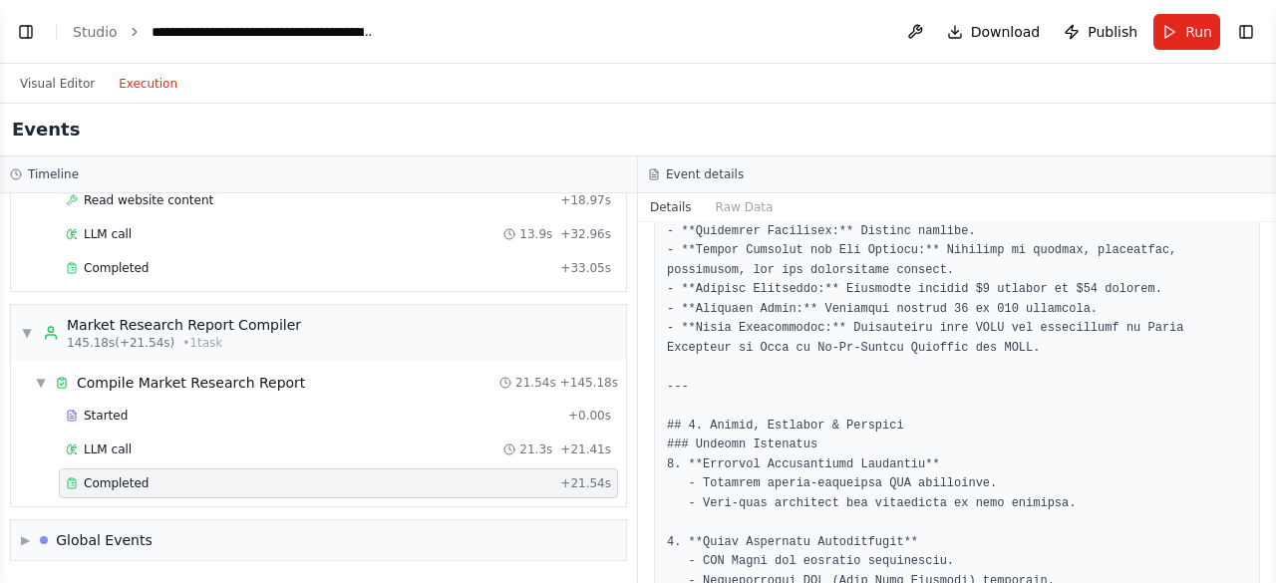
scroll to position [299, 0]
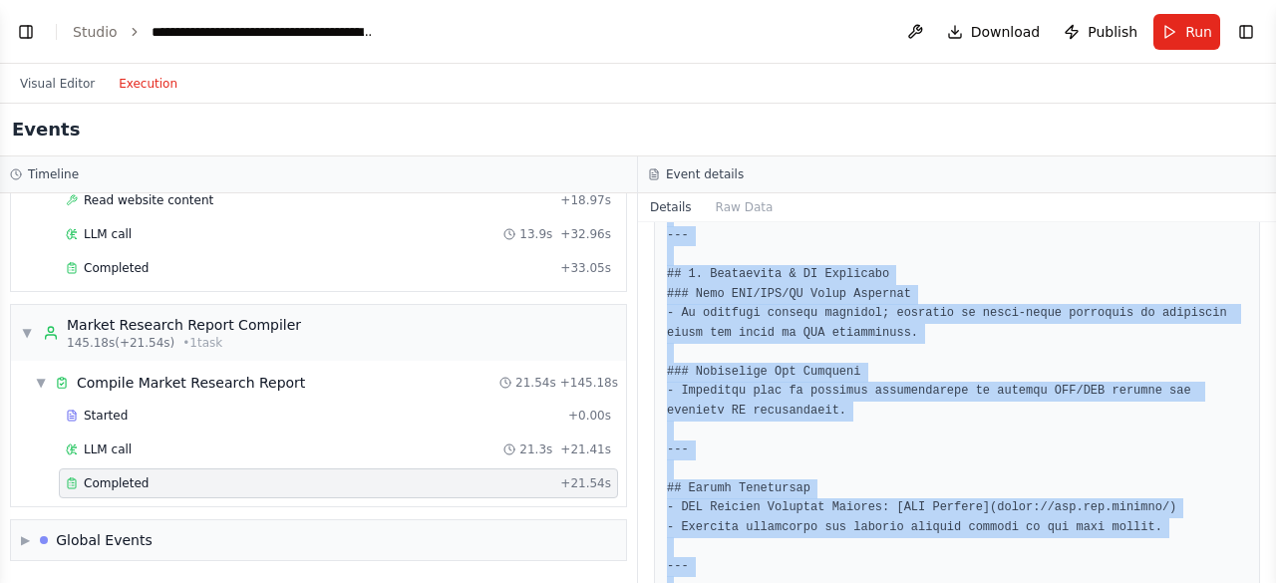
scroll to position [2553, 0]
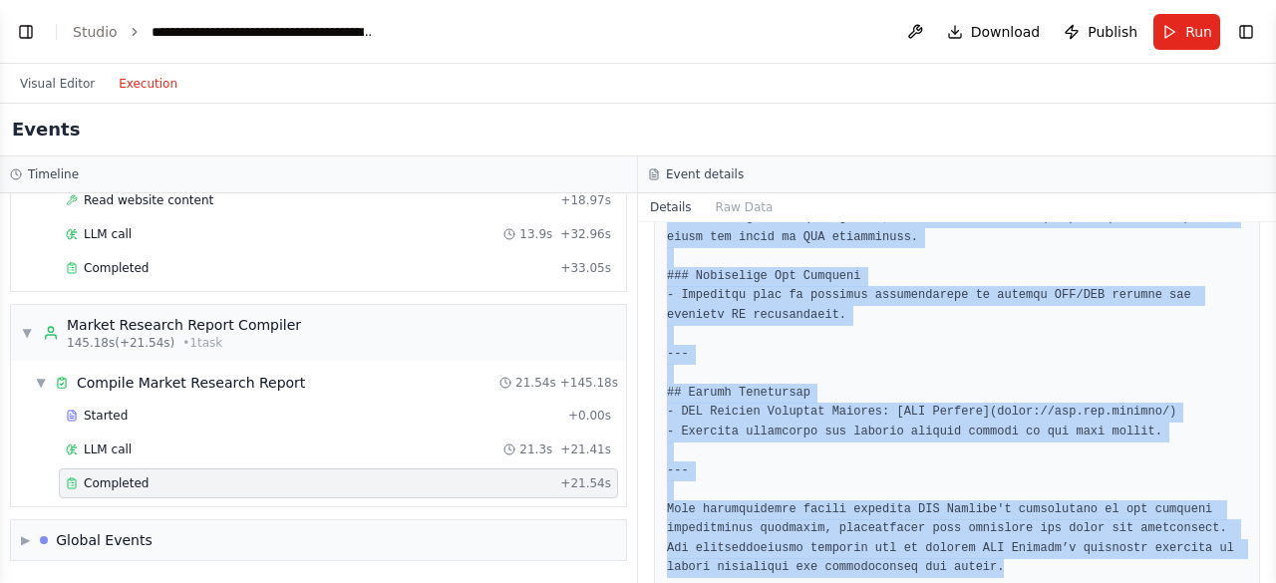
drag, startPoint x: 666, startPoint y: 358, endPoint x: 1003, endPoint y: 537, distance: 381.7
copy pre "# SLC Digital - Comprehensive Market Research Report ## Executive Summary SLC D…"
click at [52, 91] on button "Visual Editor" at bounding box center [57, 84] width 99 height 24
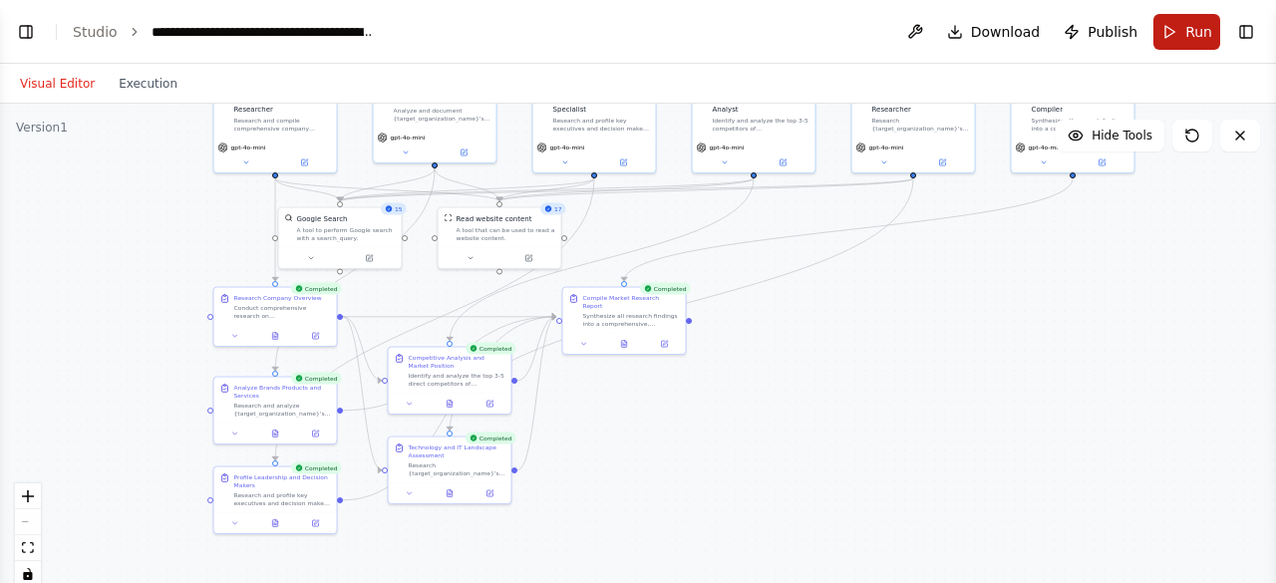
click at [1200, 30] on span "Run" at bounding box center [1198, 32] width 27 height 20
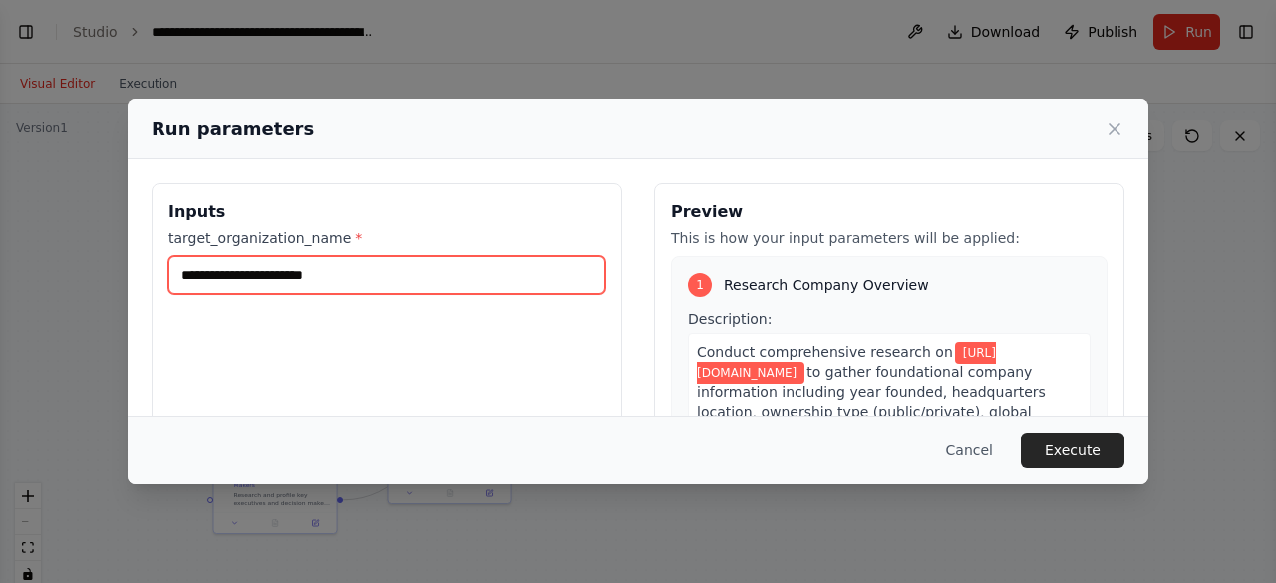
click at [444, 277] on input "**********" at bounding box center [386, 275] width 437 height 38
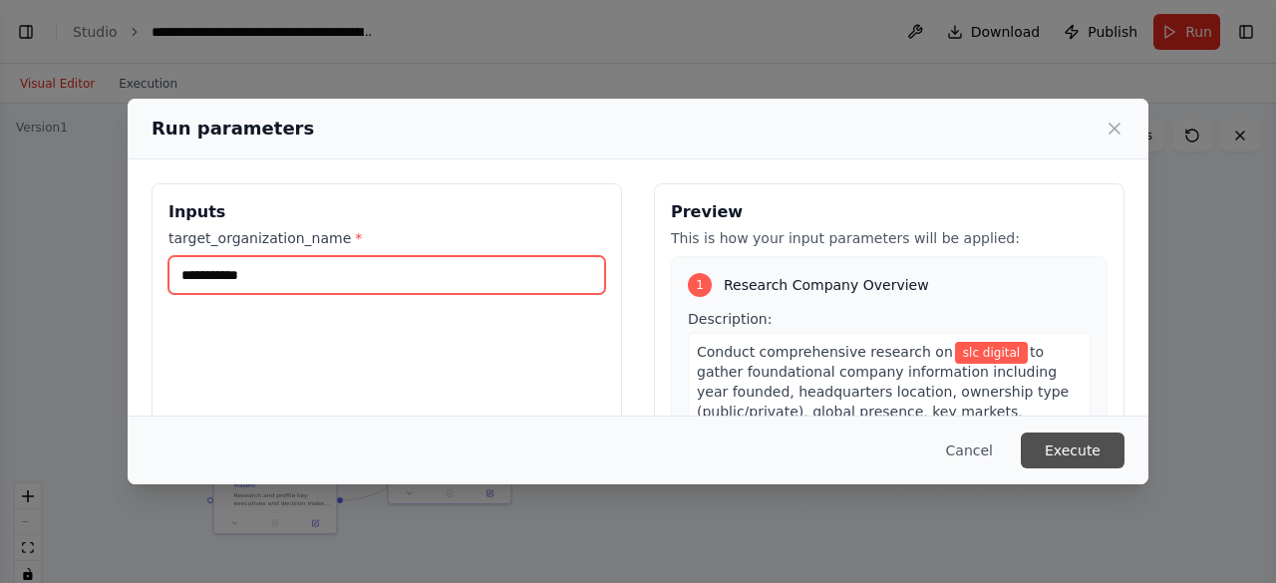
type input "**********"
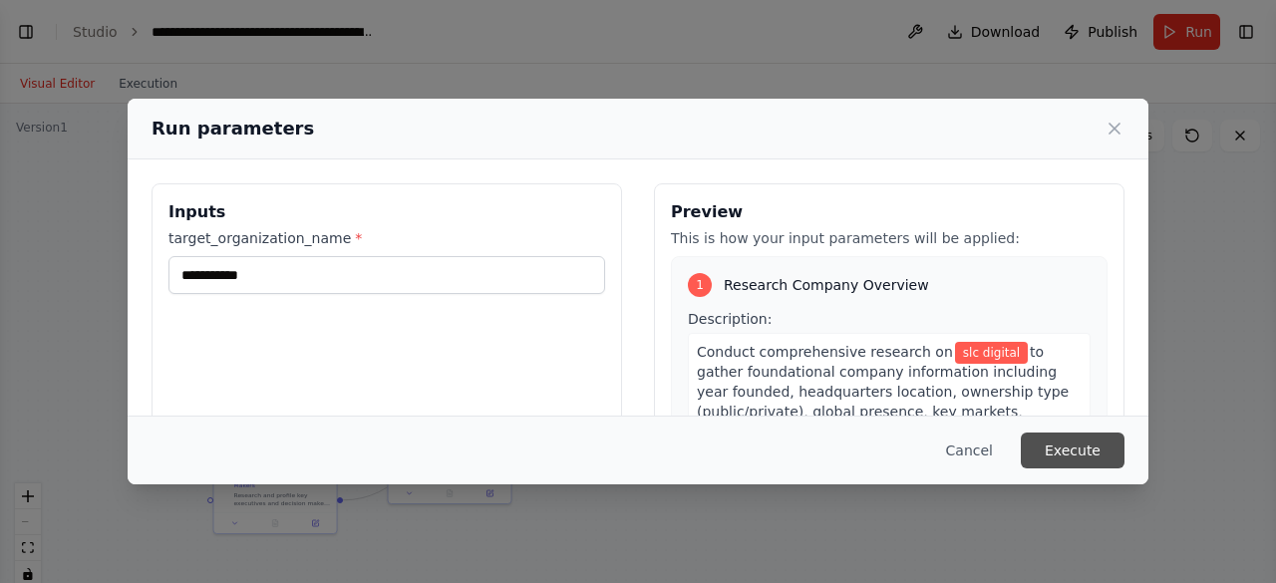
click at [1067, 453] on button "Execute" at bounding box center [1073, 451] width 104 height 36
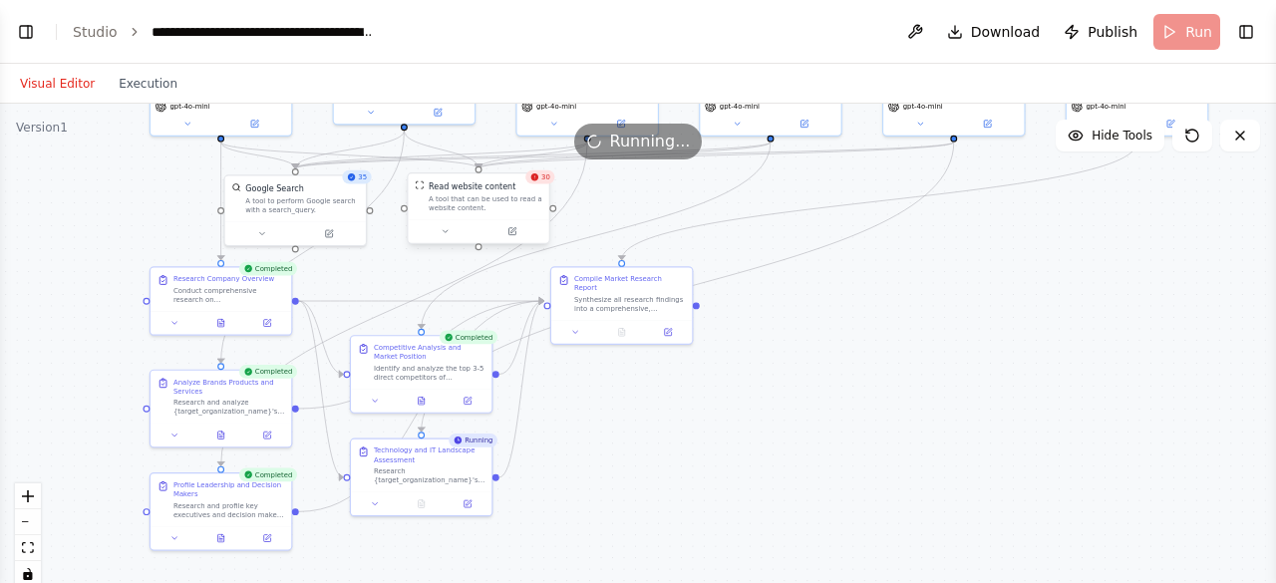
click at [515, 192] on div "Read website content A tool that can be used to read a website content." at bounding box center [486, 196] width 114 height 32
click at [544, 180] on icon at bounding box center [539, 176] width 9 height 9
click at [445, 232] on button at bounding box center [451, 231] width 65 height 14
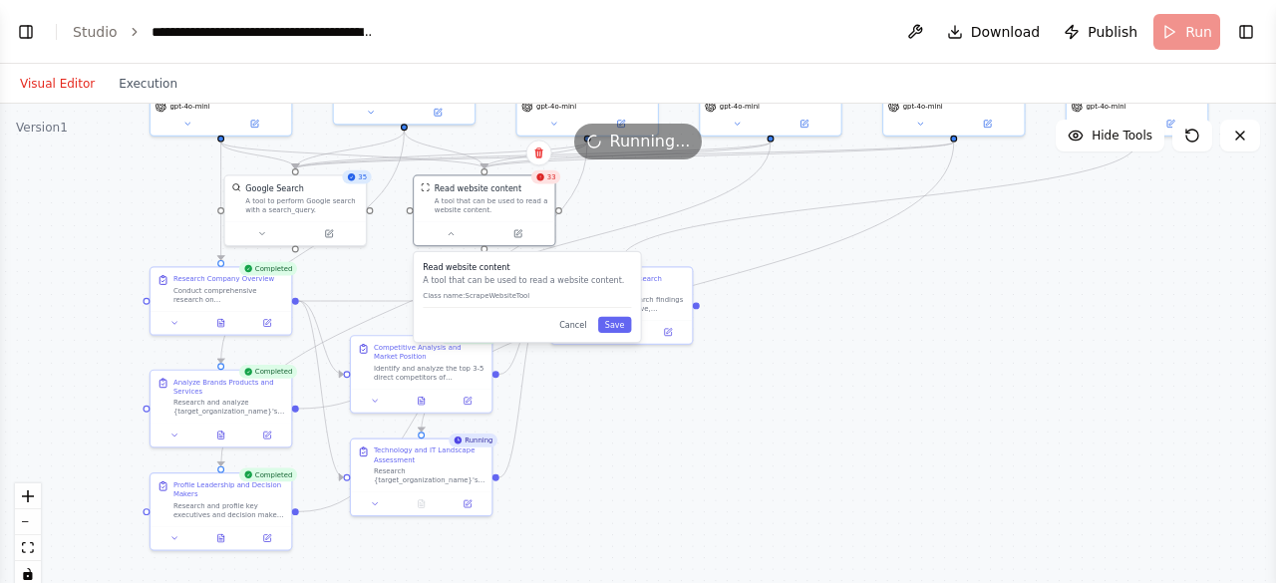
click at [614, 338] on div "Read website content A tool that can be used to read a website content. Class n…" at bounding box center [527, 297] width 226 height 90
click at [616, 338] on div "Read website content A tool that can be used to read a website content. Class n…" at bounding box center [527, 297] width 226 height 90
click at [576, 322] on button "Cancel" at bounding box center [572, 325] width 41 height 16
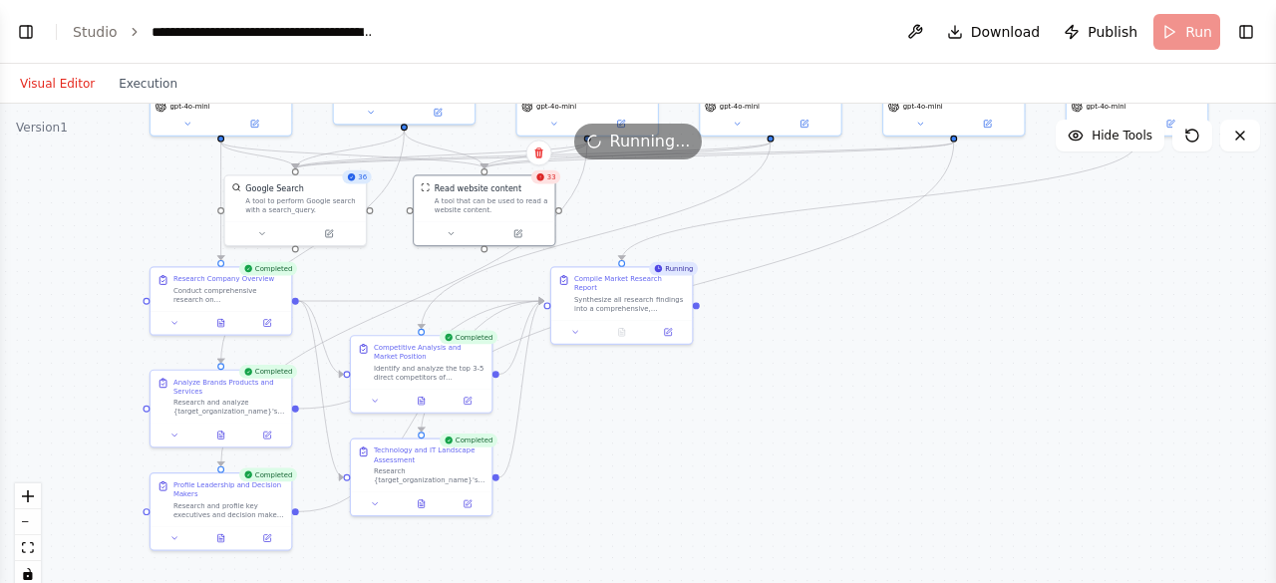
click at [542, 149] on div "Running..." at bounding box center [638, 142] width 1276 height 36
click at [541, 155] on div "Running..." at bounding box center [638, 142] width 1276 height 36
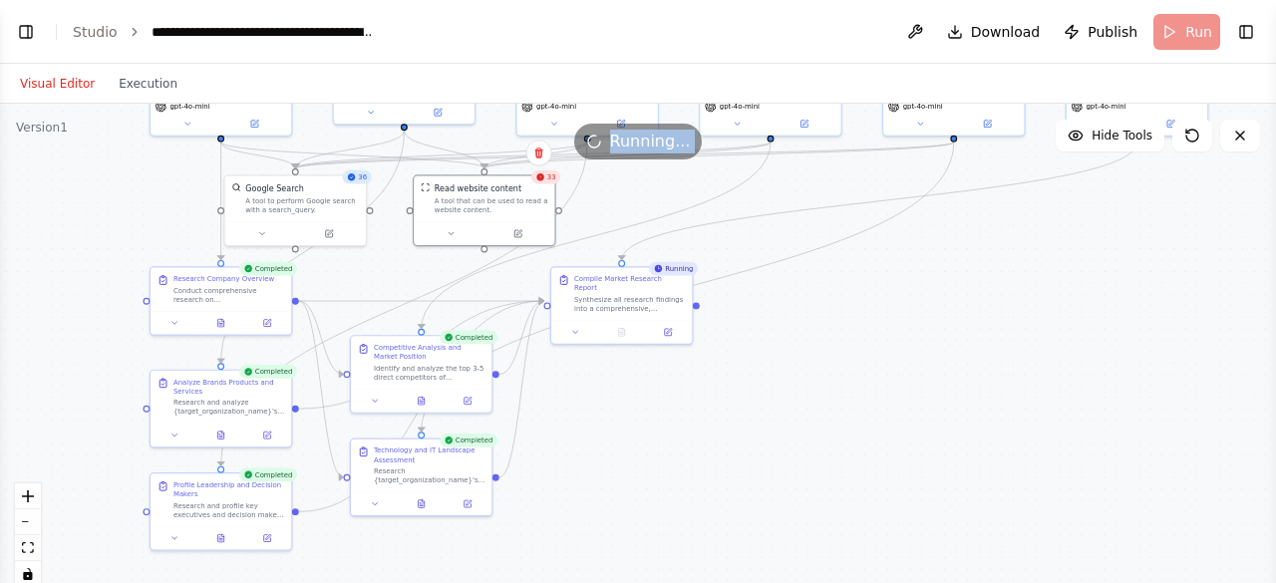
click at [541, 155] on div "Running..." at bounding box center [638, 142] width 1276 height 36
click at [842, 525] on div ".deletable-edge-delete-btn { width: 20px; height: 20px; border: 0px solid #ffff…" at bounding box center [638, 353] width 1276 height 498
click at [795, 365] on div ".deletable-edge-delete-btn { width: 20px; height: 20px; border: 0px solid #ffff…" at bounding box center [638, 353] width 1276 height 498
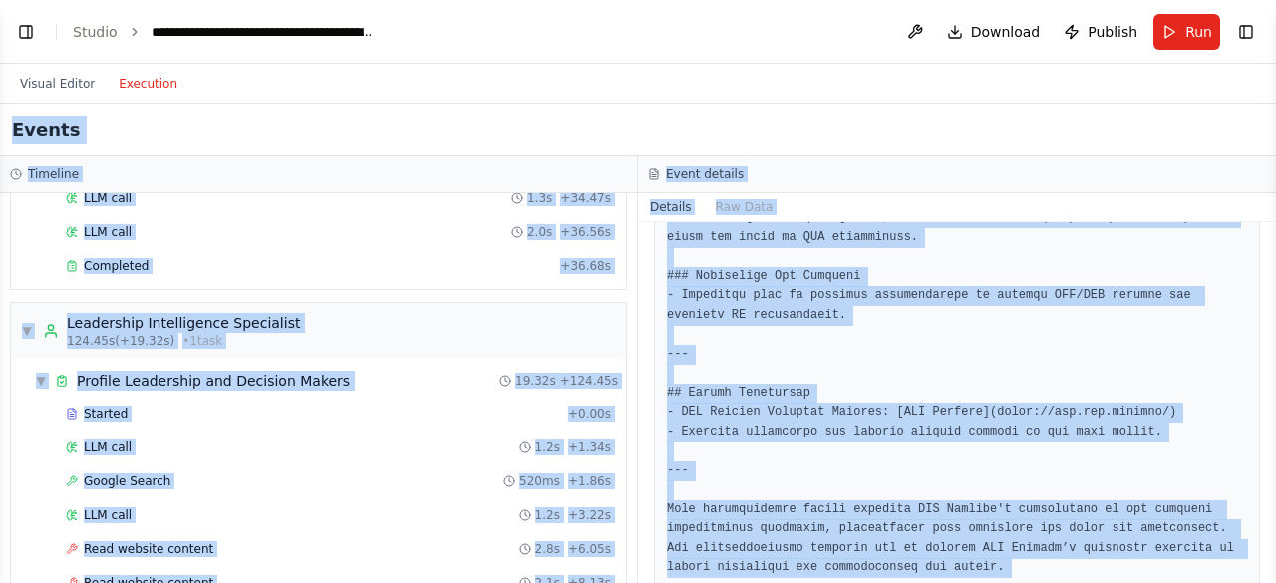
click at [157, 91] on button "Execution" at bounding box center [148, 84] width 83 height 24
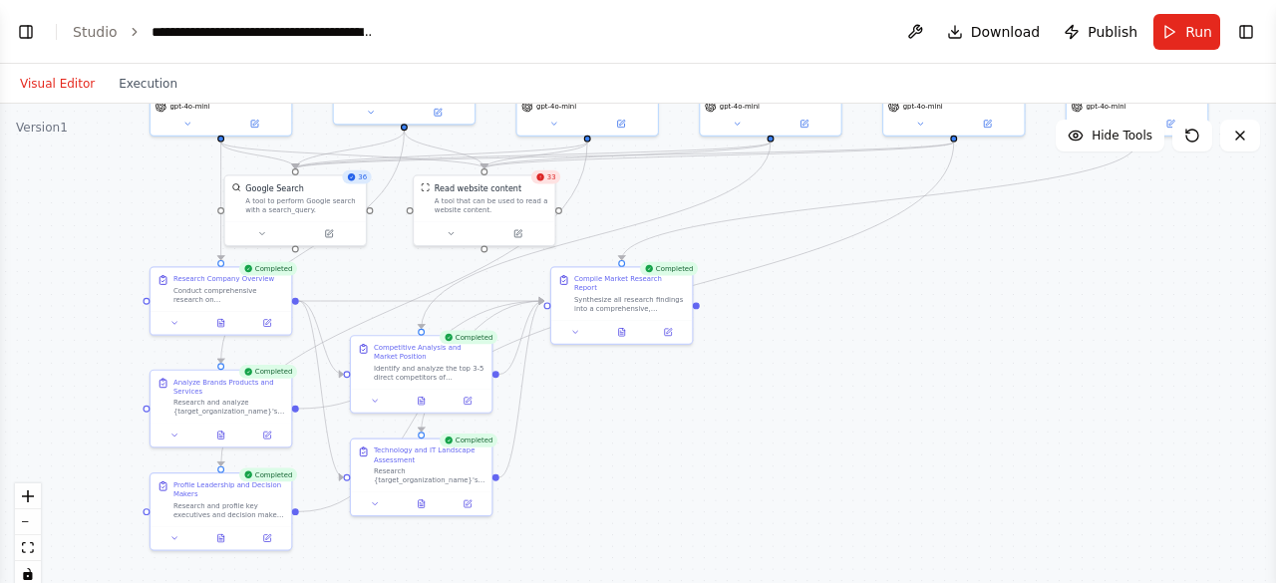
click at [77, 87] on button "Visual Editor" at bounding box center [57, 84] width 99 height 24
click at [161, 70] on div "Visual Editor Execution" at bounding box center [98, 84] width 181 height 40
click at [145, 88] on button "Execution" at bounding box center [148, 84] width 83 height 24
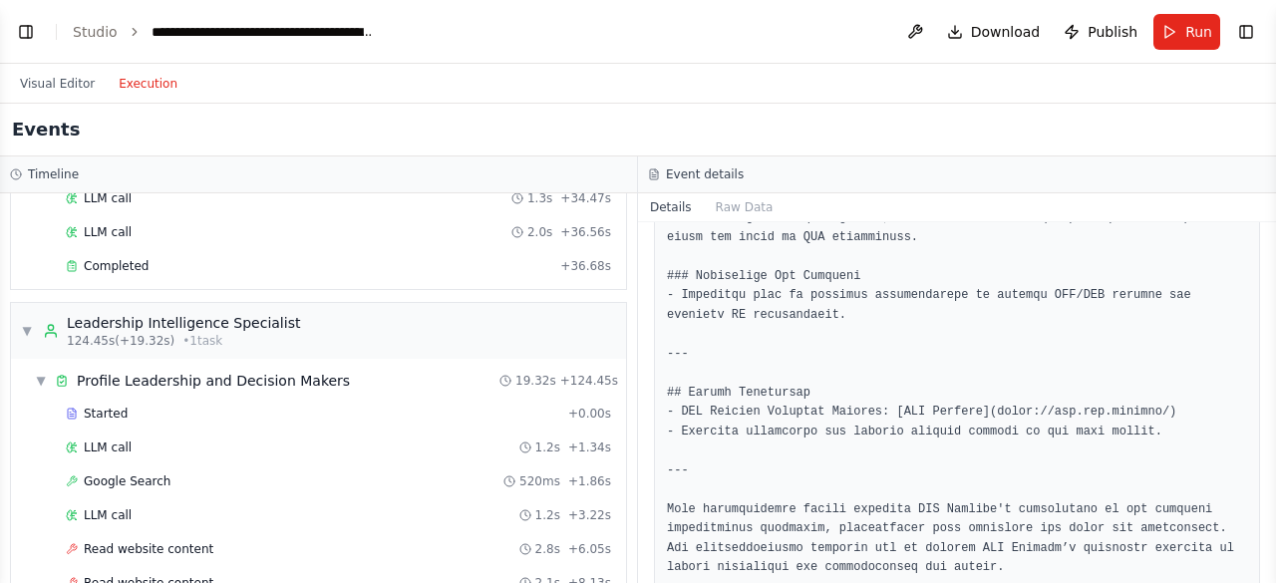
click at [402, 131] on div "Events" at bounding box center [638, 130] width 1276 height 53
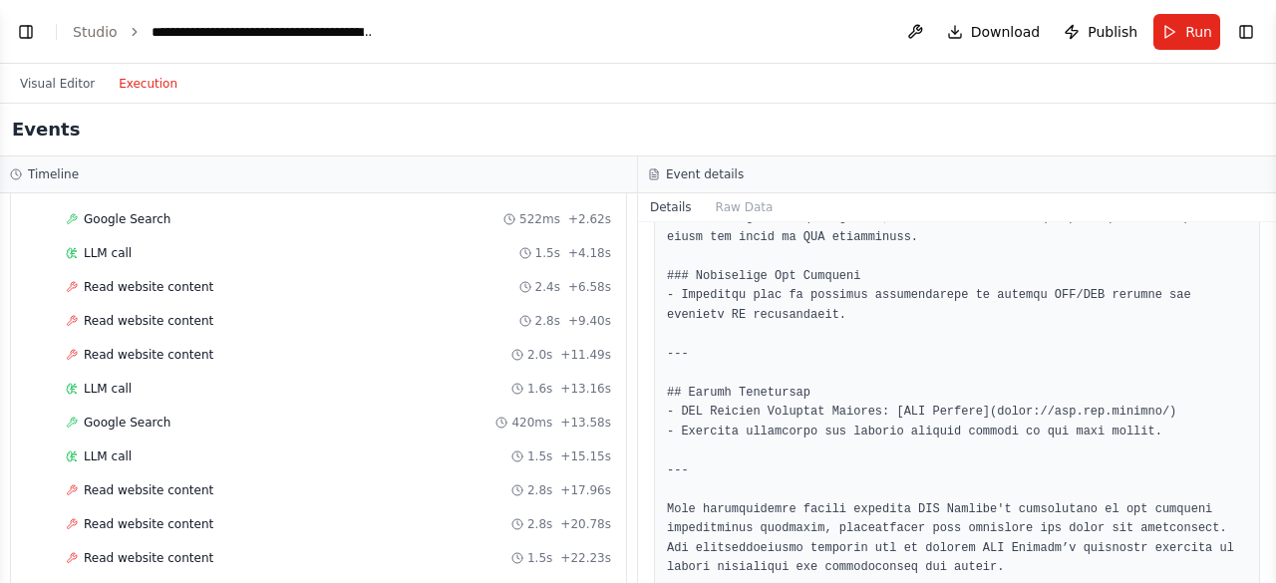
scroll to position [5110, 0]
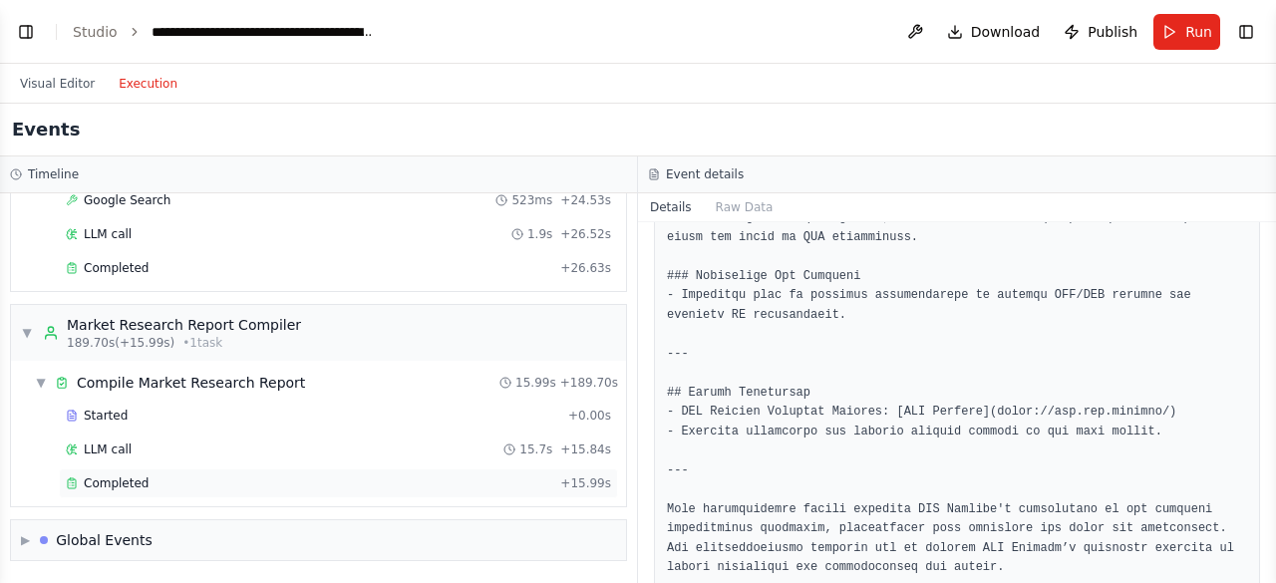
click at [305, 484] on div "Completed" at bounding box center [309, 483] width 486 height 16
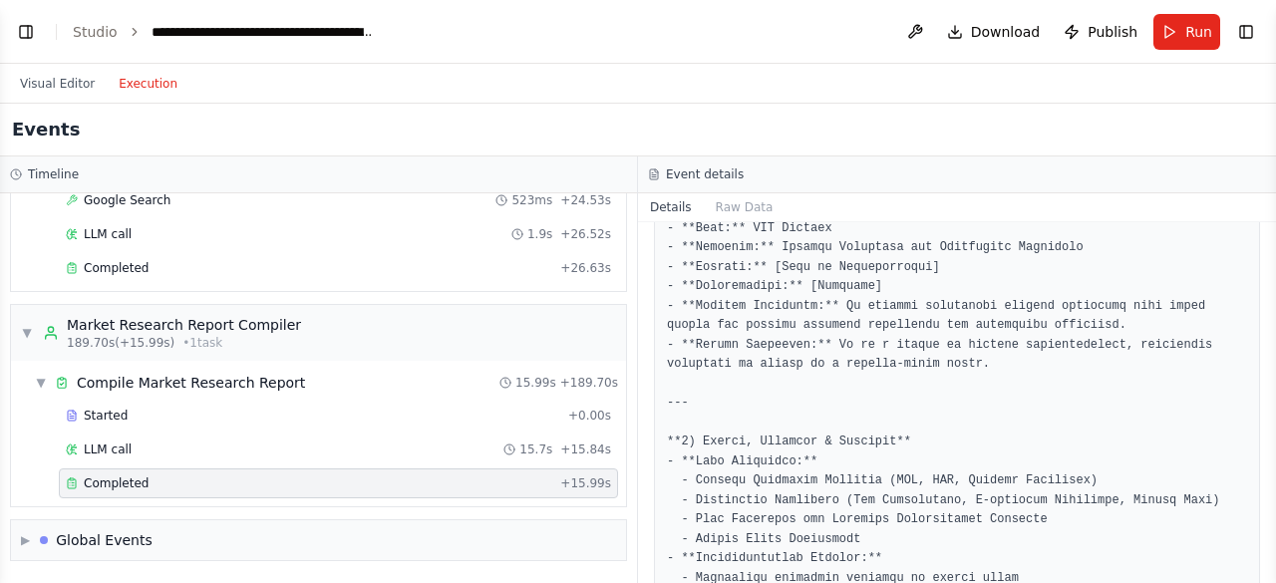
scroll to position [0, 0]
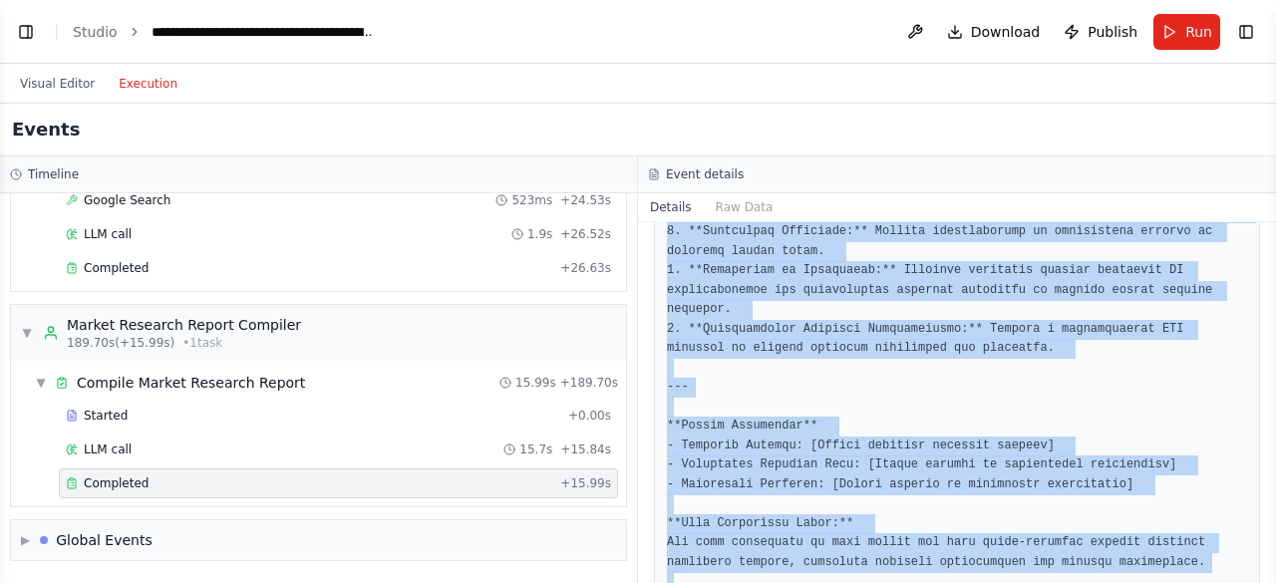
scroll to position [2417, 0]
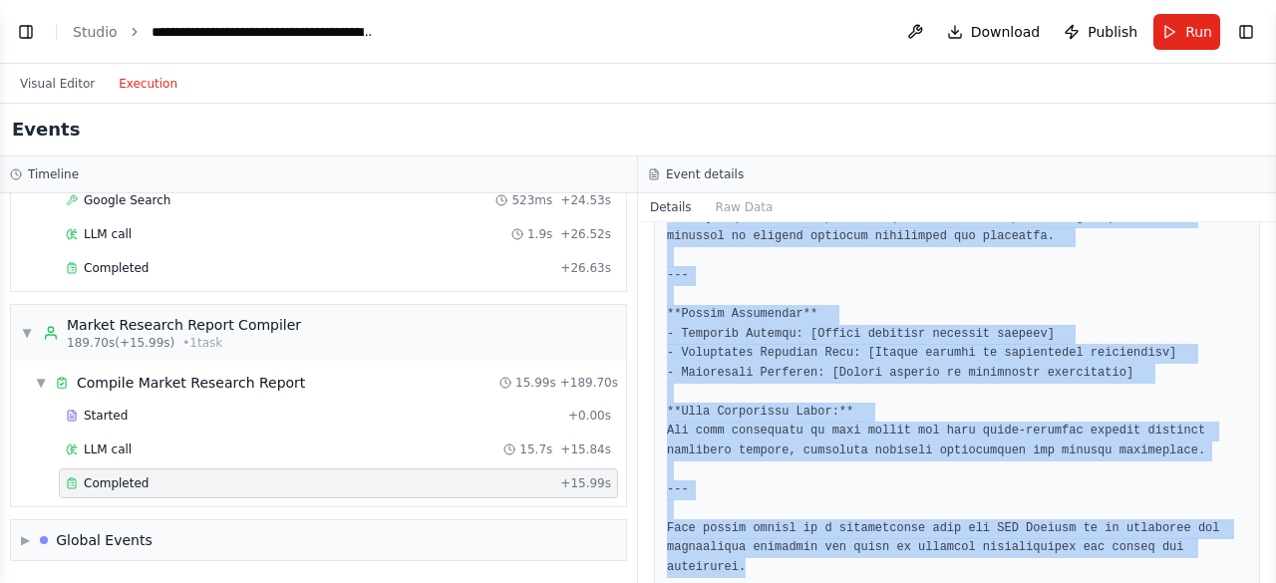
drag, startPoint x: 668, startPoint y: 357, endPoint x: 1275, endPoint y: 628, distance: 664.8
click at [1275, 582] on html "BETA You are a Market Research & Competitive Intelligence Analyst. Your task is…" at bounding box center [638, 291] width 1276 height 583
copy pre "**Market Research Report for SLC Digital** *Date: [DATE]* --- **Executive Summa…"
click at [54, 79] on button "Visual Editor" at bounding box center [57, 84] width 99 height 24
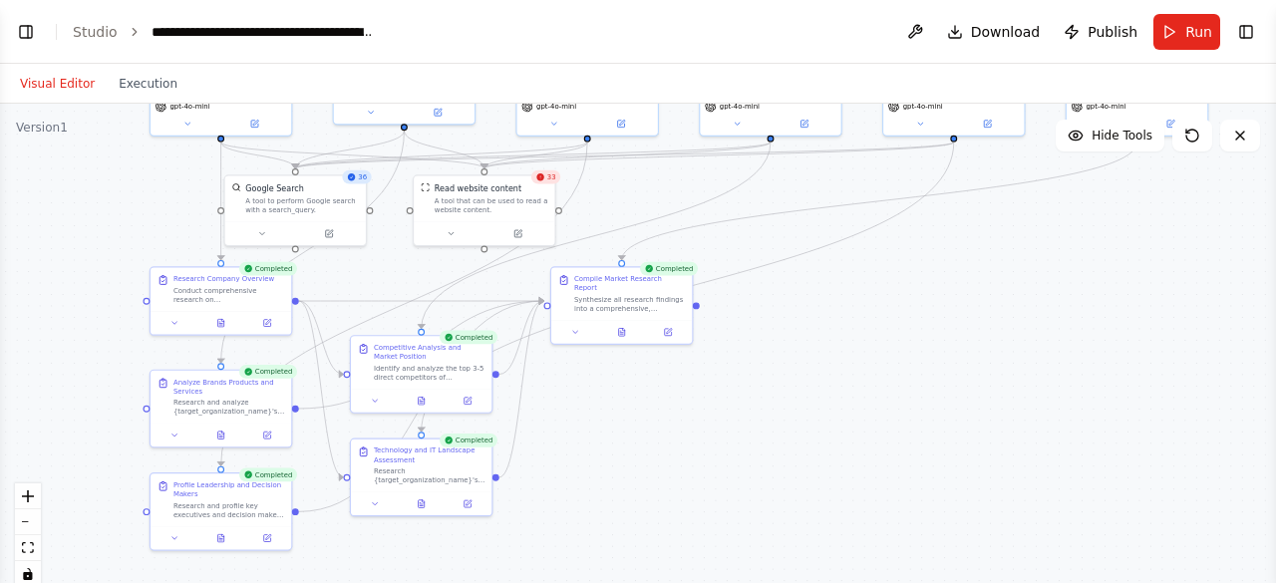
click at [862, 456] on div ".deletable-edge-delete-btn { width: 20px; height: 20px; border: 0px solid #ffff…" at bounding box center [638, 353] width 1276 height 498
click at [323, 225] on button at bounding box center [329, 232] width 65 height 14
click at [337, 232] on icon at bounding box center [335, 232] width 9 height 9
click at [337, 232] on icon at bounding box center [335, 232] width 7 height 7
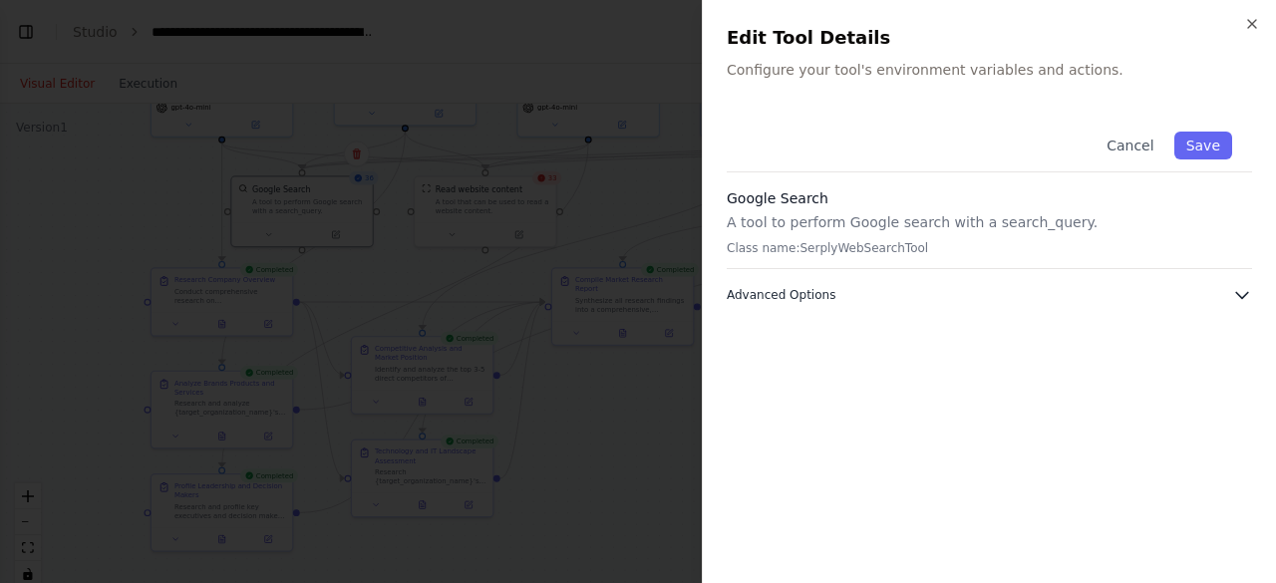
click at [813, 293] on span "Advanced Options" at bounding box center [781, 295] width 109 height 16
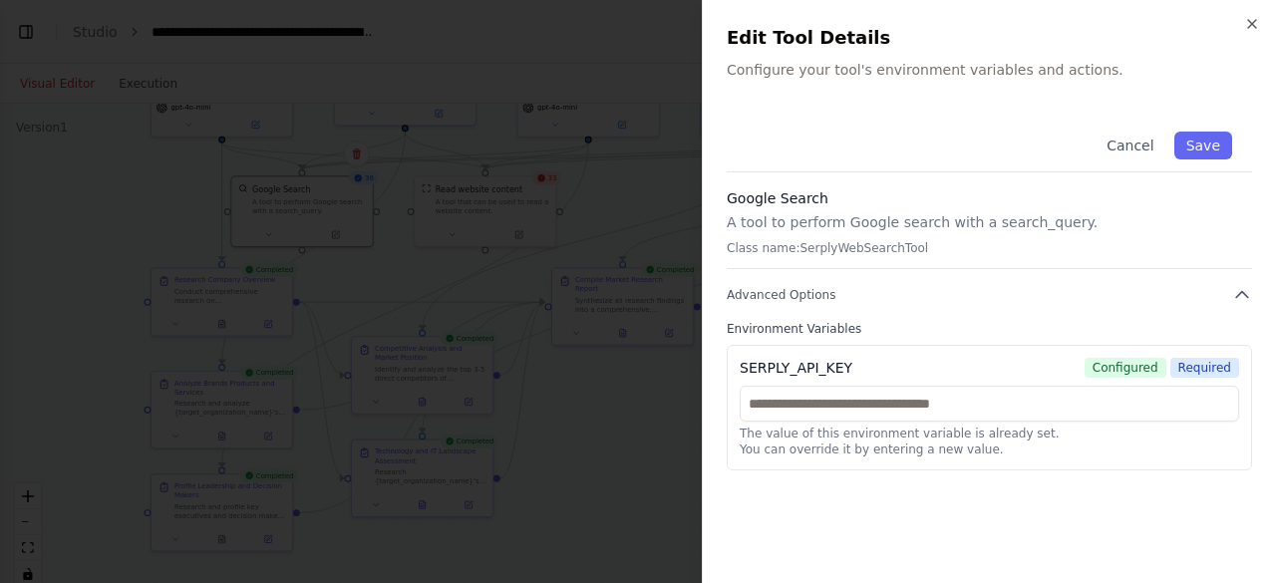
click at [796, 442] on p "You can override it by entering a new value." at bounding box center [989, 450] width 499 height 16
click at [479, 206] on div at bounding box center [638, 291] width 1276 height 583
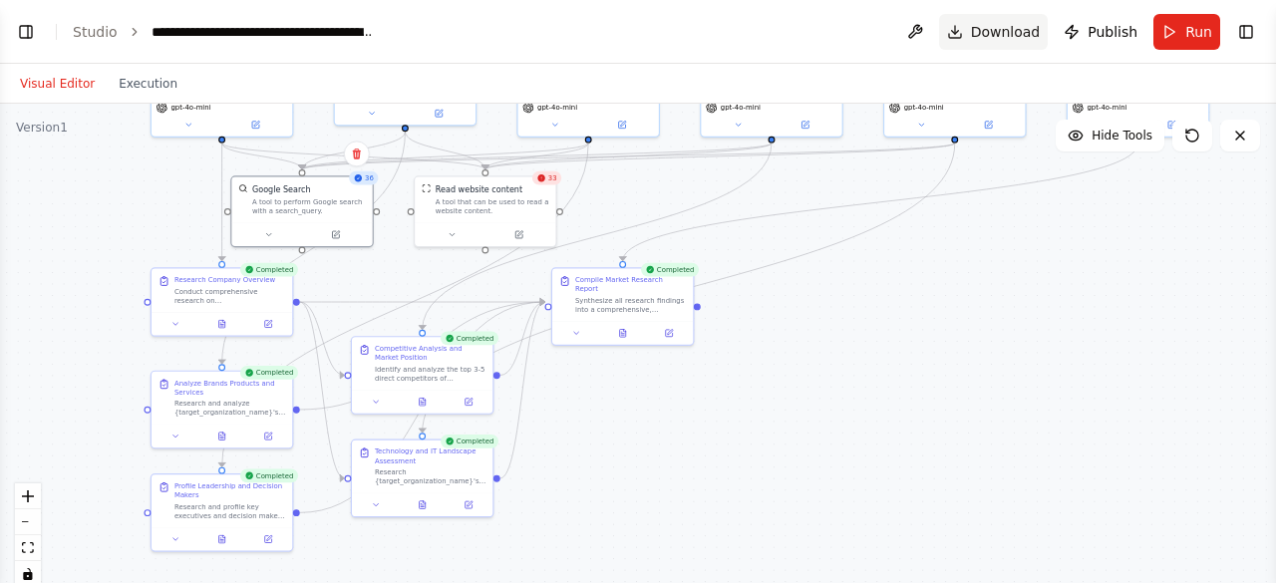
click at [976, 27] on button "Download" at bounding box center [994, 32] width 110 height 36
drag, startPoint x: 739, startPoint y: 215, endPoint x: 800, endPoint y: 310, distance: 113.1
click at [800, 310] on div ".deletable-edge-delete-btn { width: 20px; height: 20px; border: 0px solid #ffff…" at bounding box center [638, 353] width 1276 height 498
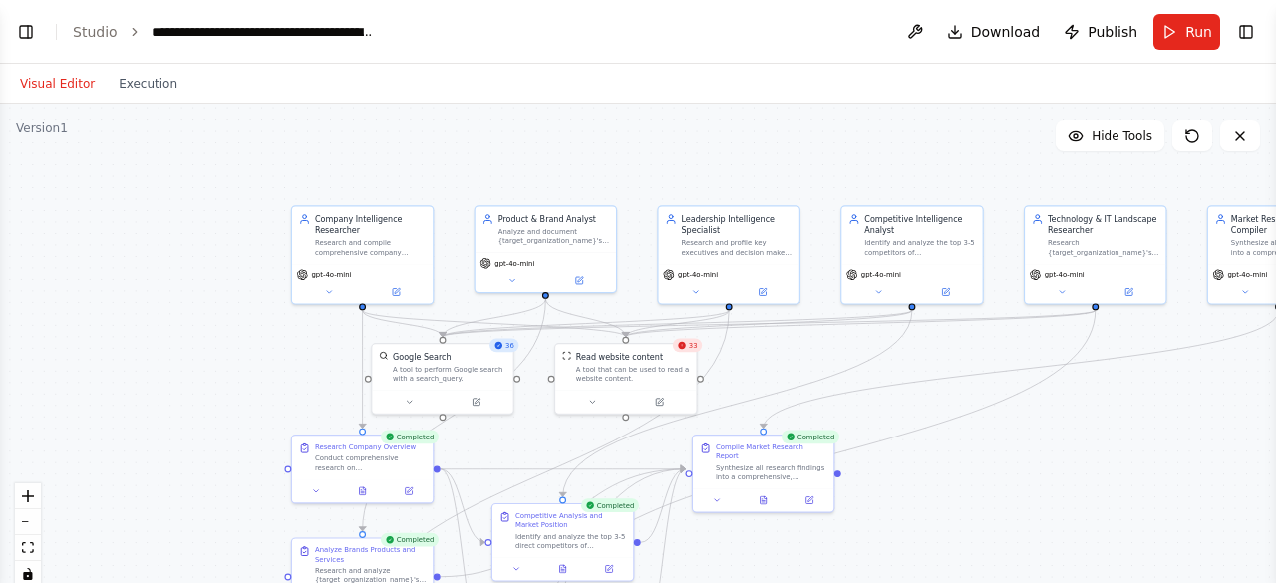
drag, startPoint x: 800, startPoint y: 310, endPoint x: 940, endPoint y: 477, distance: 218.0
click at [940, 477] on div ".deletable-edge-delete-btn { width: 20px; height: 20px; border: 0px solid #ffff…" at bounding box center [638, 353] width 1276 height 498
click at [768, 297] on div "gpt-4o-mini" at bounding box center [729, 282] width 141 height 40
click at [765, 292] on icon at bounding box center [762, 289] width 7 height 7
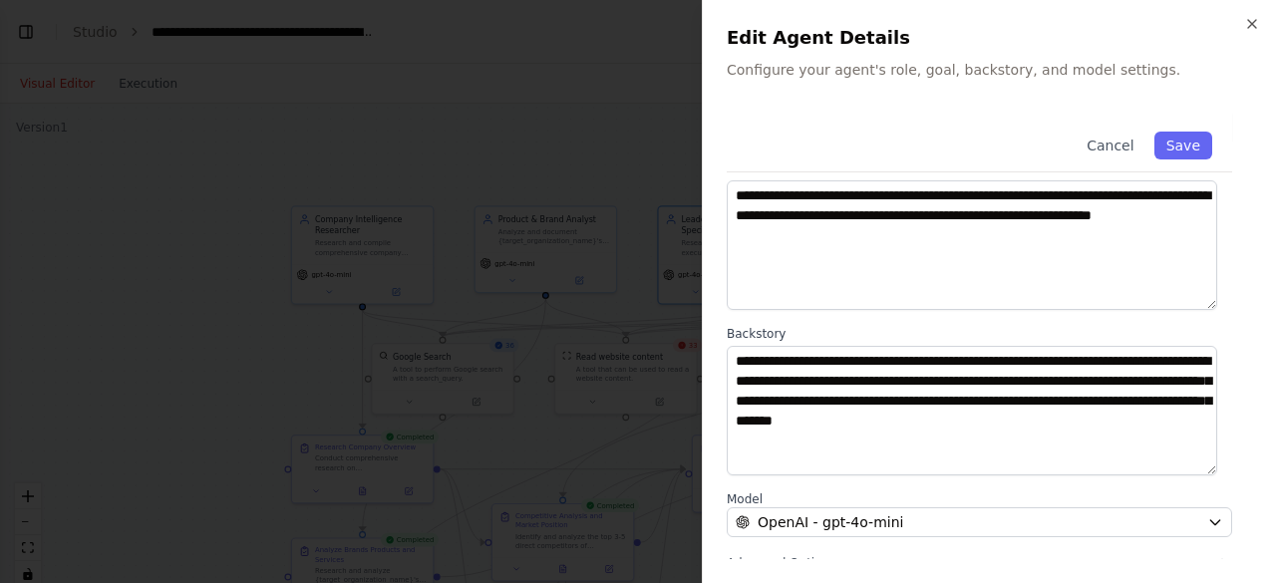
scroll to position [199, 0]
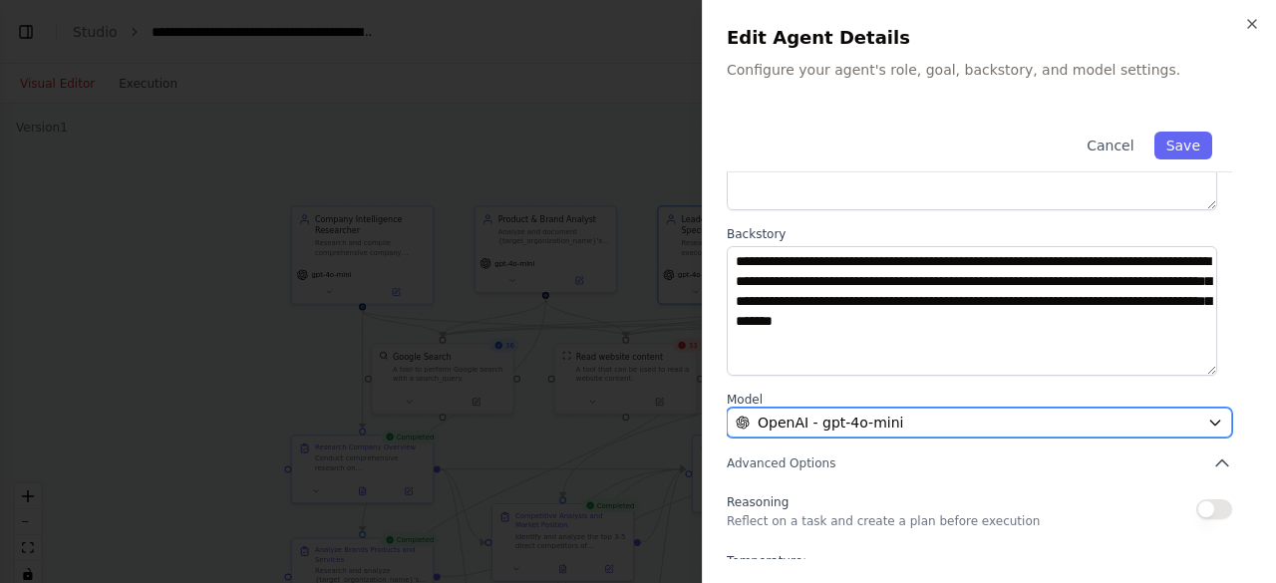
click at [808, 431] on span "OpenAI - gpt-4o-mini" at bounding box center [831, 423] width 146 height 20
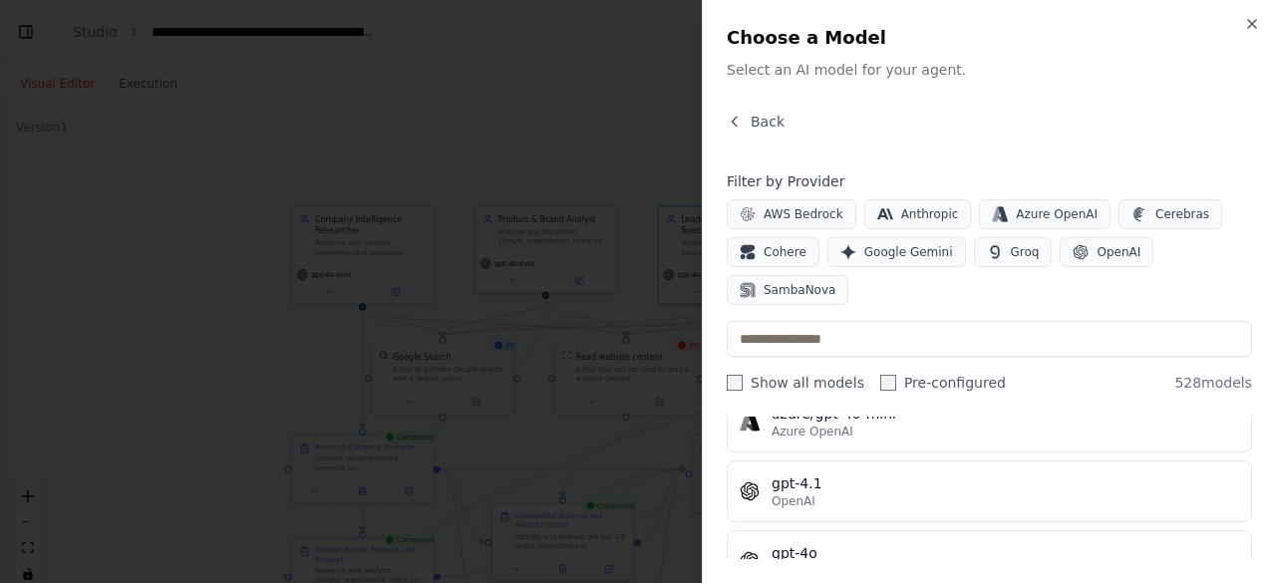
scroll to position [0, 0]
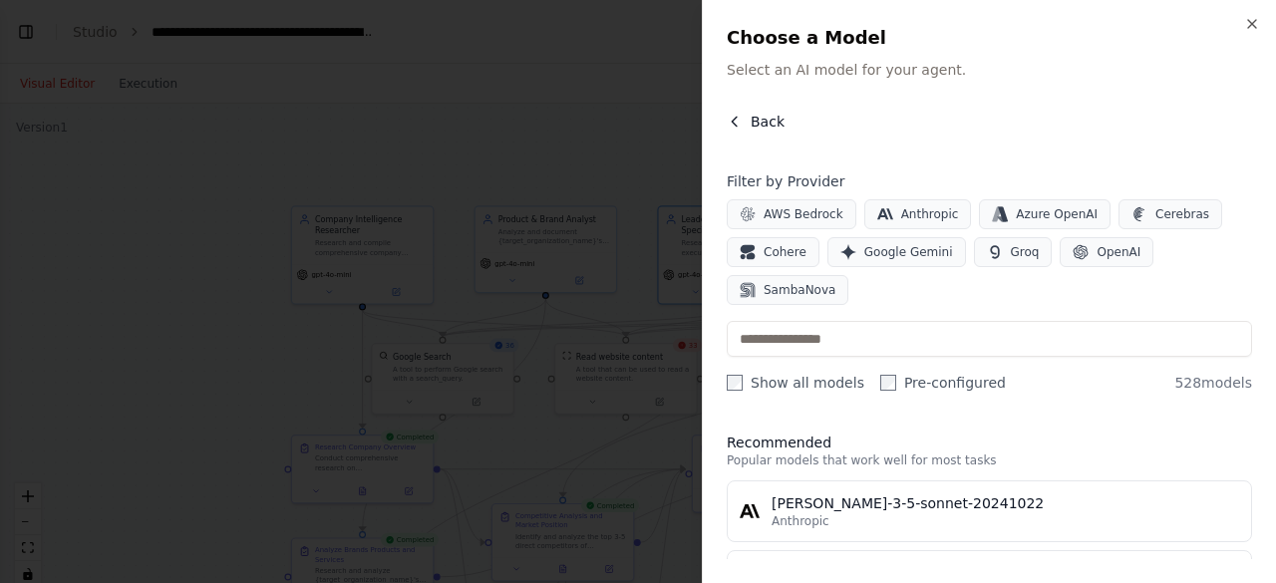
click at [764, 119] on span "Back" at bounding box center [768, 122] width 34 height 20
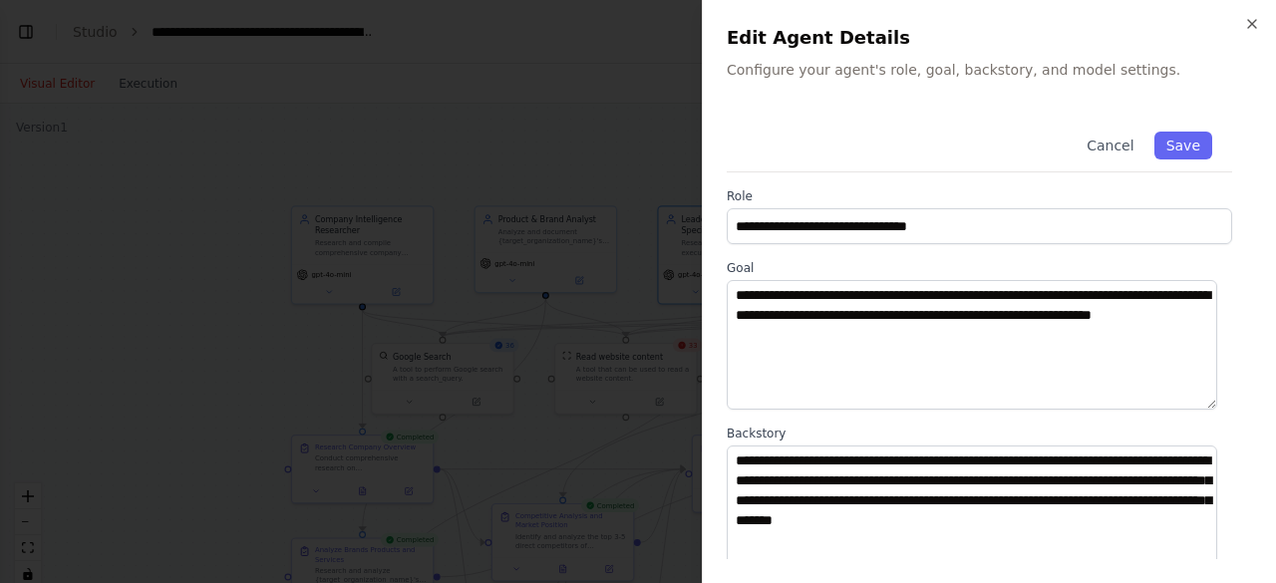
click at [164, 332] on div at bounding box center [638, 291] width 1276 height 583
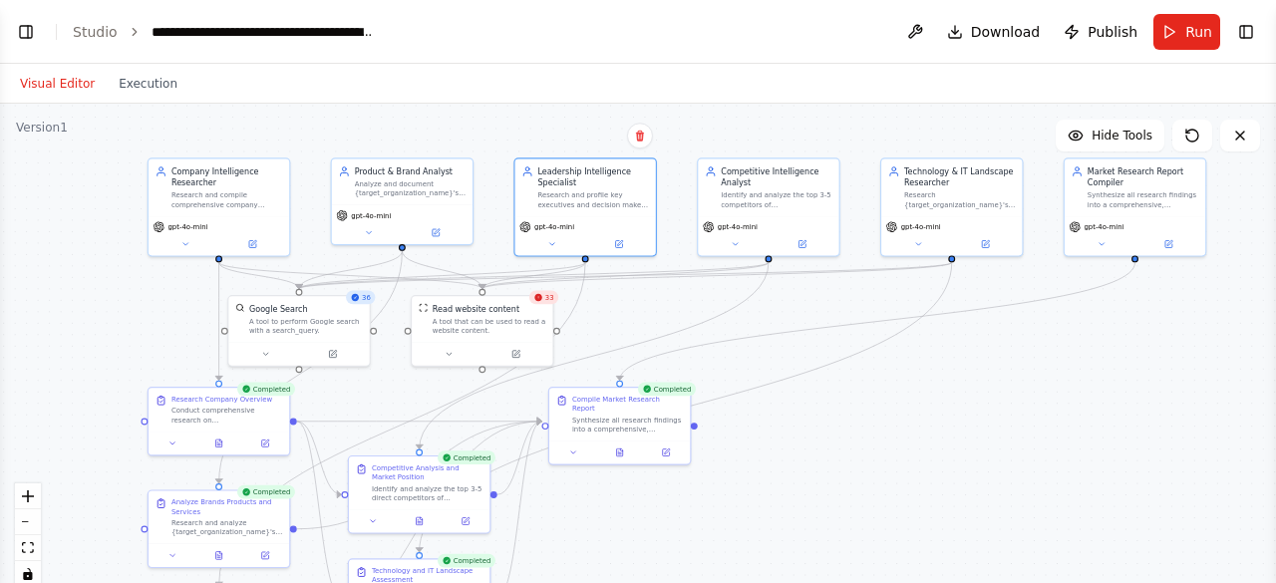
drag, startPoint x: 477, startPoint y: 114, endPoint x: 334, endPoint y: 66, distance: 151.3
click at [334, 66] on div "Visual Editor Execution Version 1 Hide Tools .deletable-edge-delete-btn { width…" at bounding box center [638, 323] width 1276 height 519
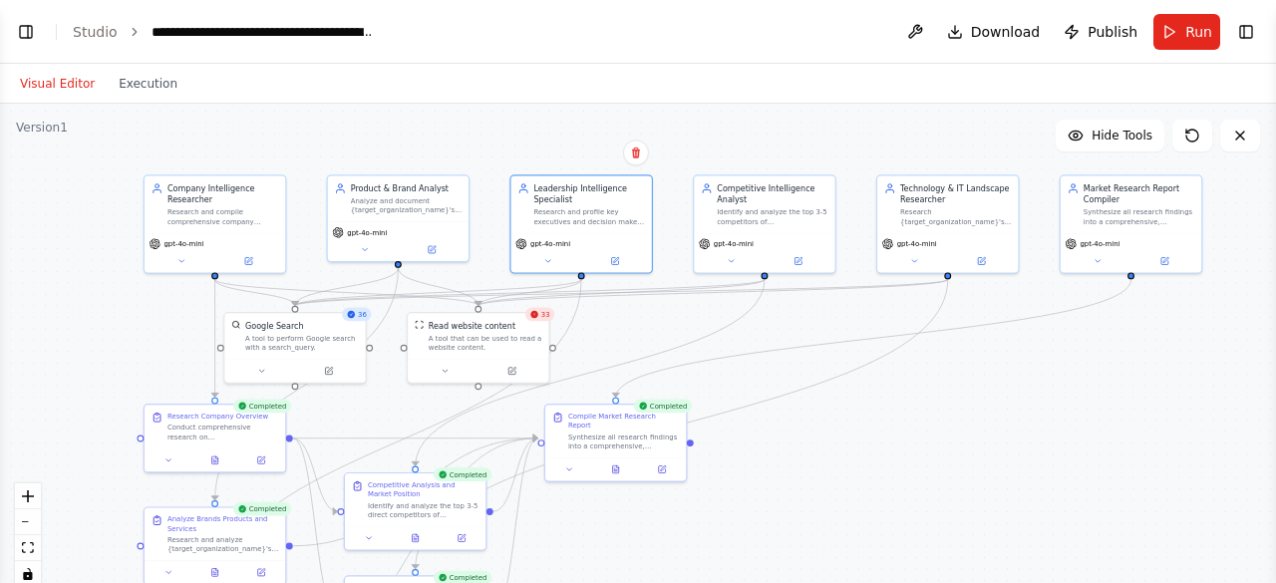
drag, startPoint x: 775, startPoint y: 506, endPoint x: 771, endPoint y: 519, distance: 13.9
click at [771, 523] on div ".deletable-edge-delete-btn { width: 20px; height: 20px; border: 0px solid #ffff…" at bounding box center [638, 353] width 1276 height 498
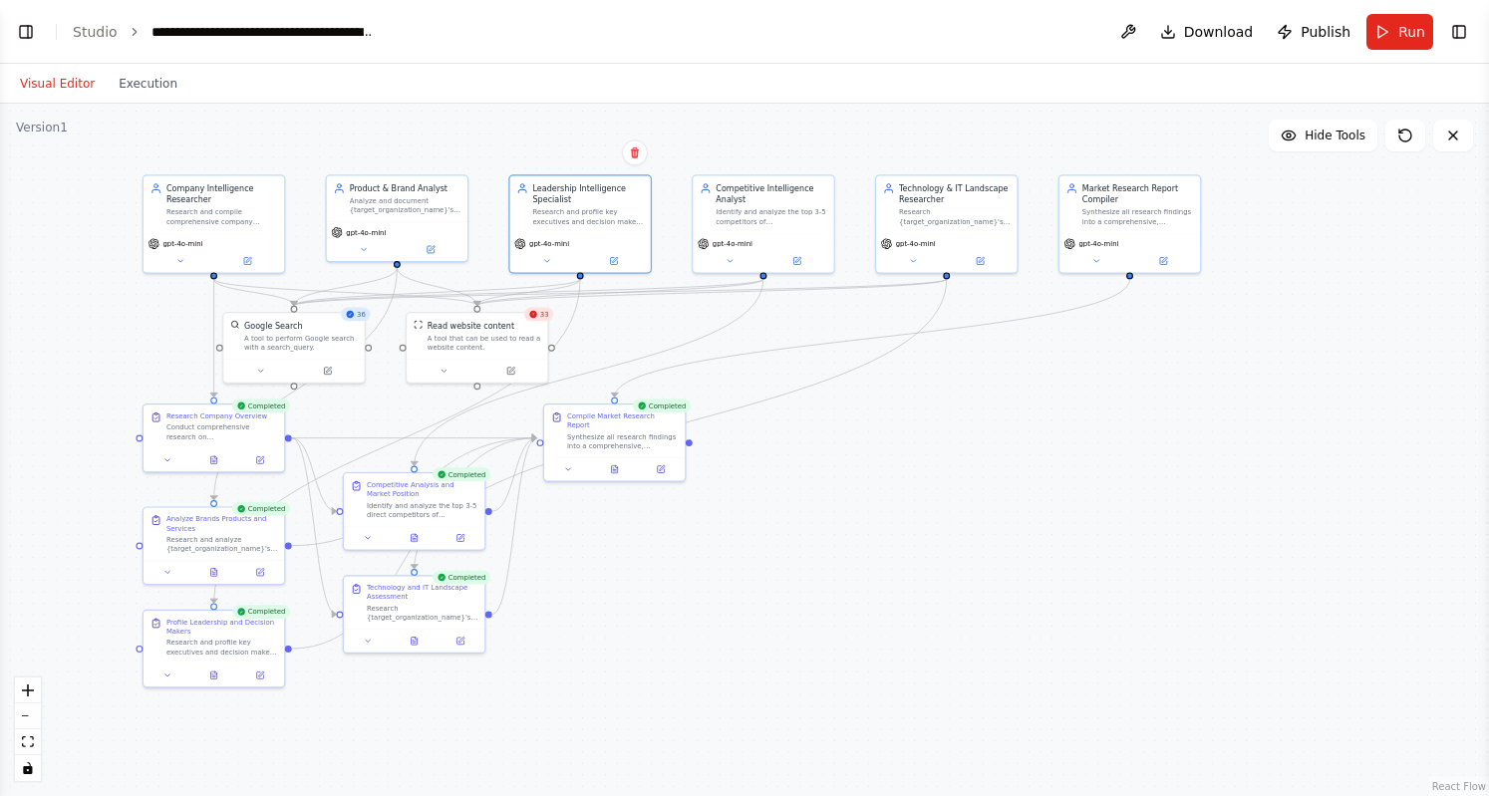
scroll to position [2737, 0]
drag, startPoint x: 744, startPoint y: 378, endPoint x: 734, endPoint y: 369, distance: 13.4
click at [743, 378] on div ".deletable-edge-delete-btn { width: 20px; height: 20px; border: 0px solid #ffff…" at bounding box center [744, 450] width 1489 height 693
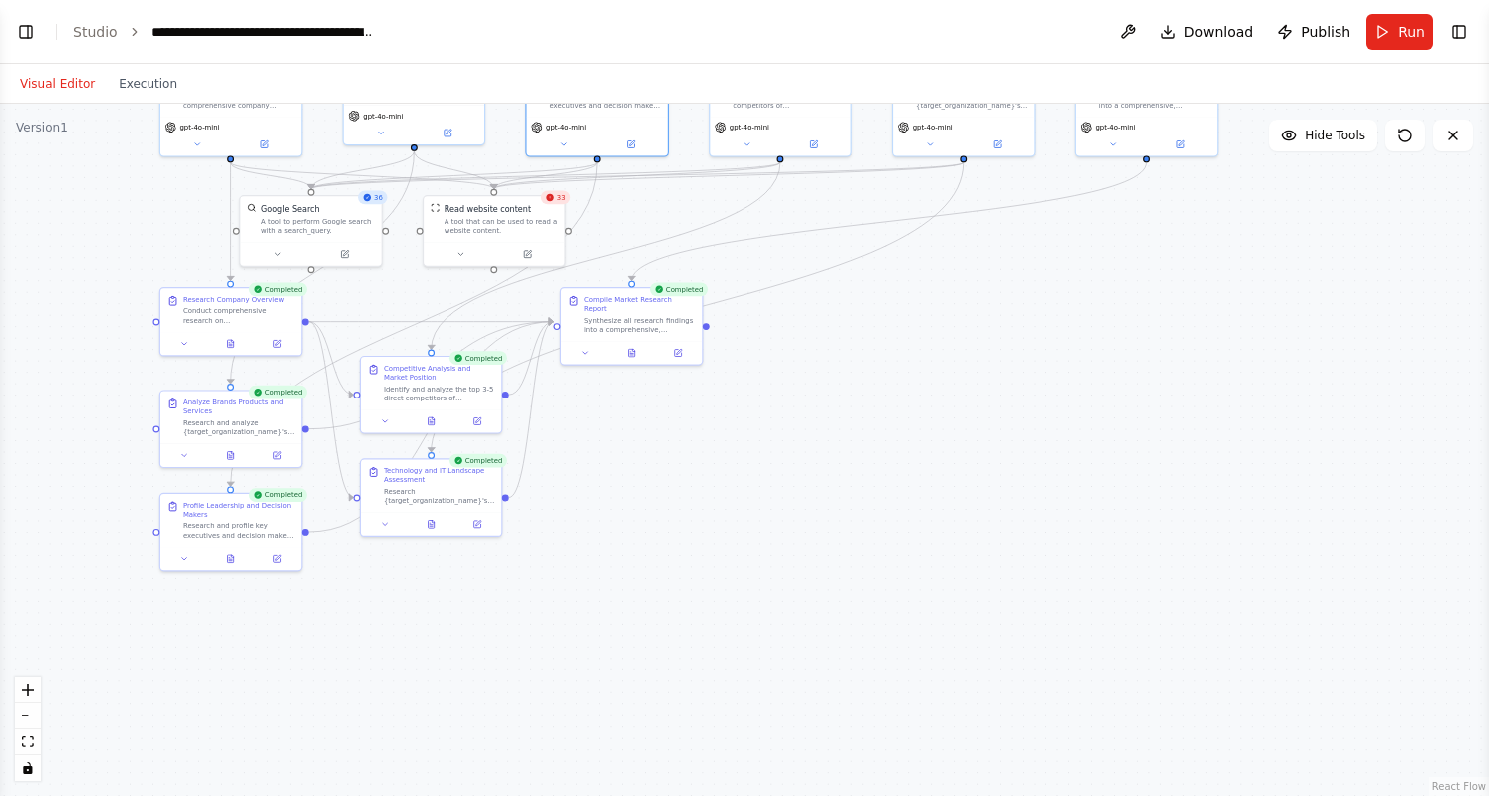
drag, startPoint x: 1096, startPoint y: 557, endPoint x: 1109, endPoint y: 529, distance: 30.8
click at [1109, 529] on div ".deletable-edge-delete-btn { width: 20px; height: 20px; border: 0px solid #ffff…" at bounding box center [744, 450] width 1489 height 693
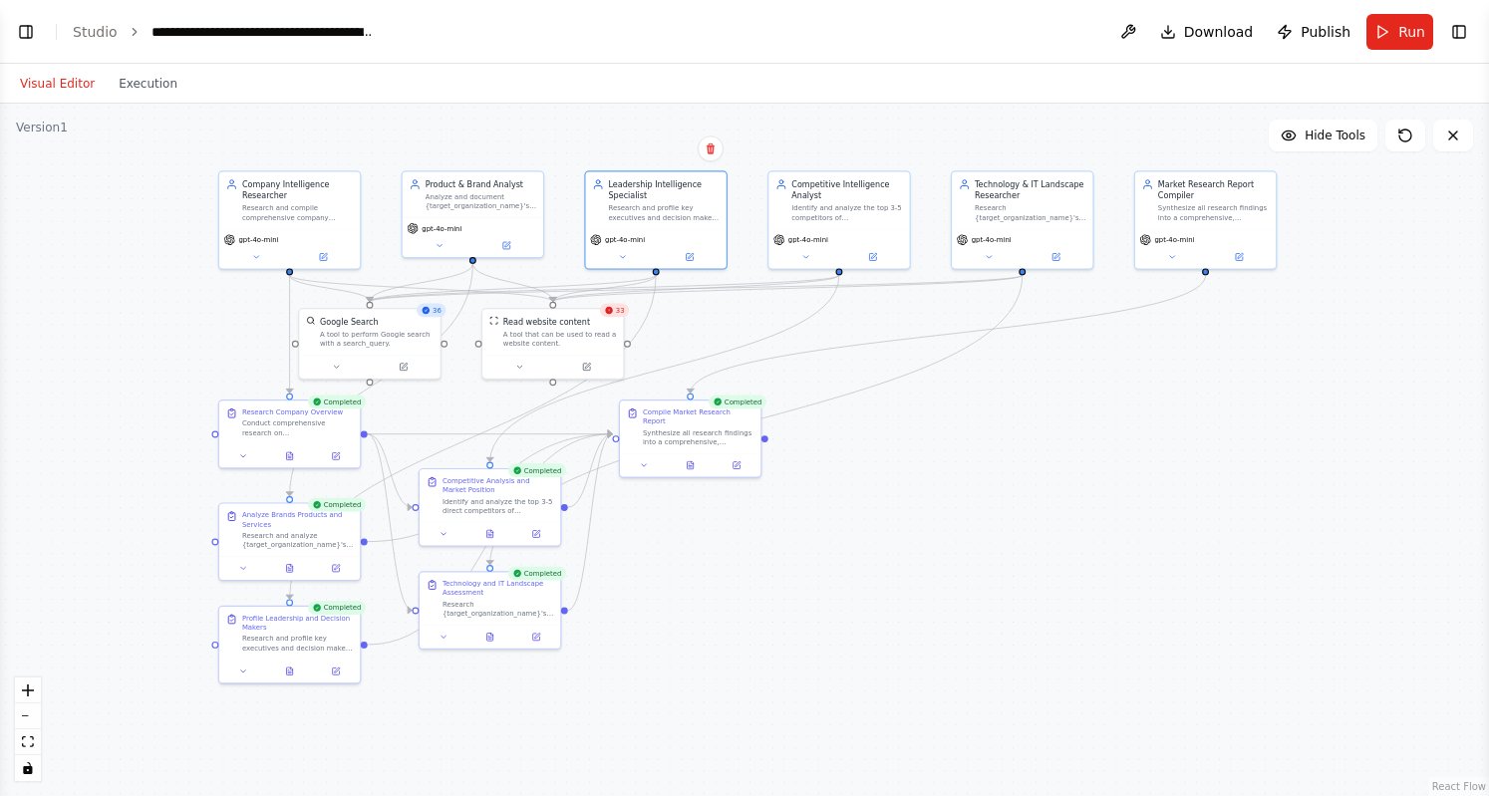
drag, startPoint x: 1240, startPoint y: 453, endPoint x: 1306, endPoint y: 464, distance: 66.9
click at [1275, 464] on div ".deletable-edge-delete-btn { width: 20px; height: 20px; border: 0px solid #ffff…" at bounding box center [744, 450] width 1489 height 693
